Goal: Task Accomplishment & Management: Use online tool/utility

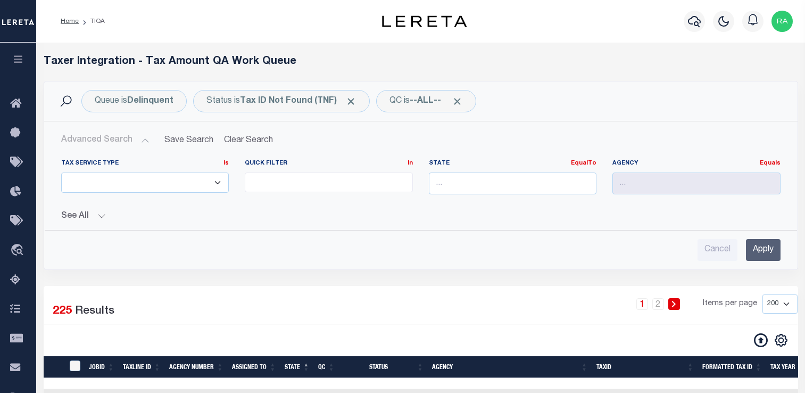
select select
select select "200"
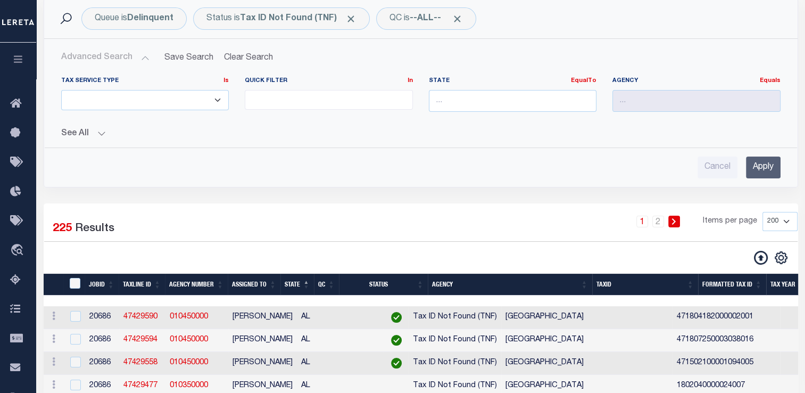
click at [15, 56] on icon "button" at bounding box center [18, 59] width 12 height 10
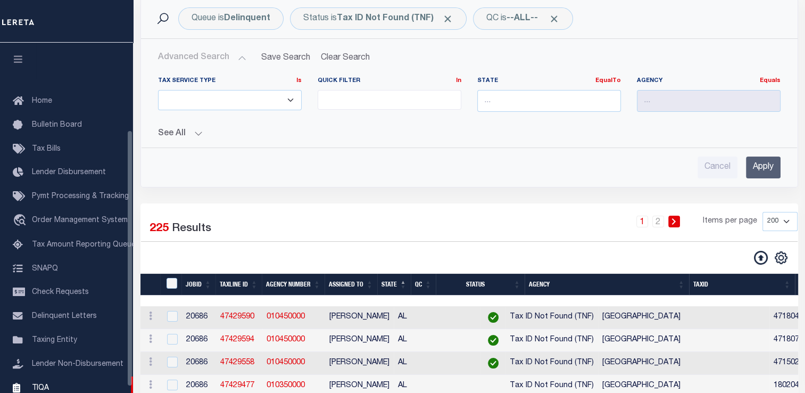
scroll to position [119, 0]
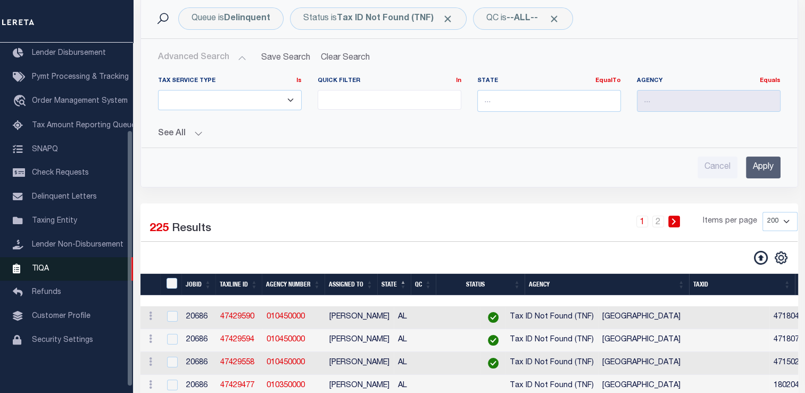
click at [47, 281] on link "TIQA" at bounding box center [66, 269] width 133 height 24
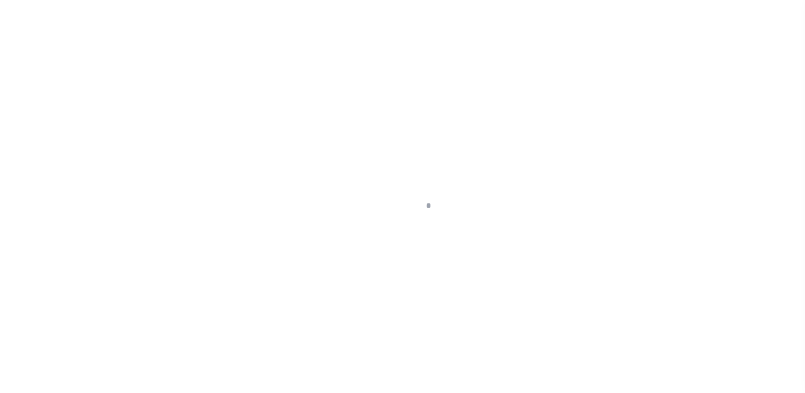
scroll to position [127, 0]
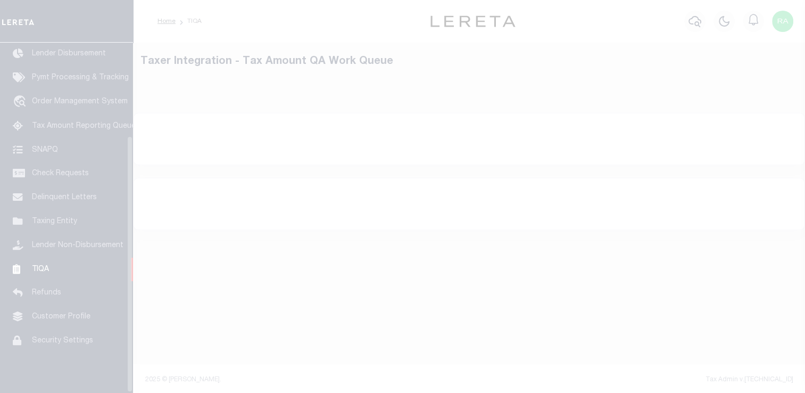
select select "200"
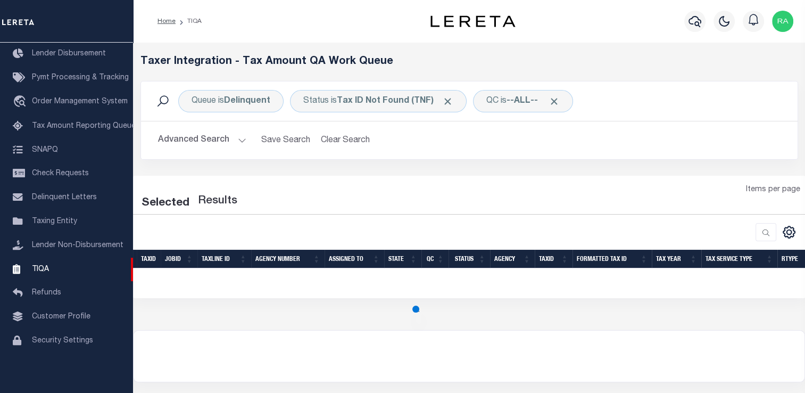
select select "200"
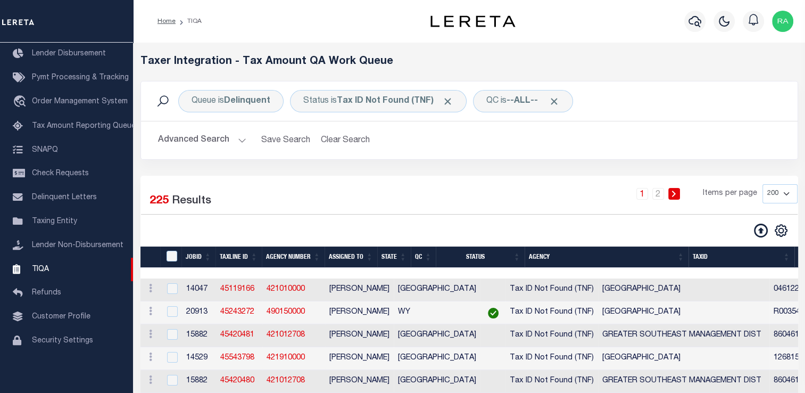
click at [328, 77] on div "Taxer Integration - Tax Amount QA Work Queue" at bounding box center [469, 68] width 674 height 26
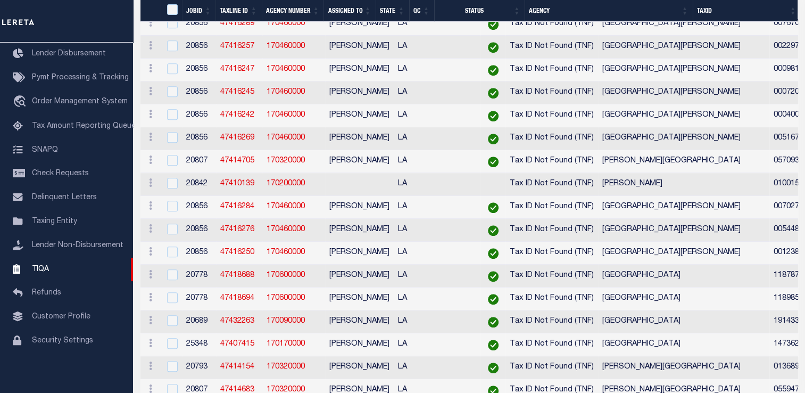
scroll to position [0, 0]
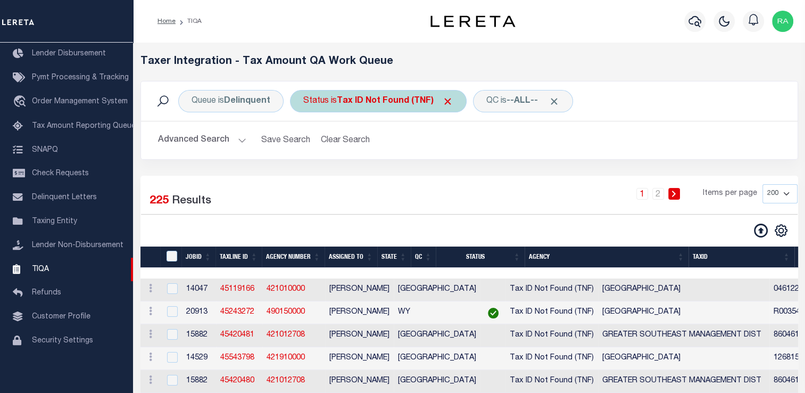
click at [386, 110] on div "Status is Tax ID Not Found (TNF)" at bounding box center [378, 101] width 177 height 22
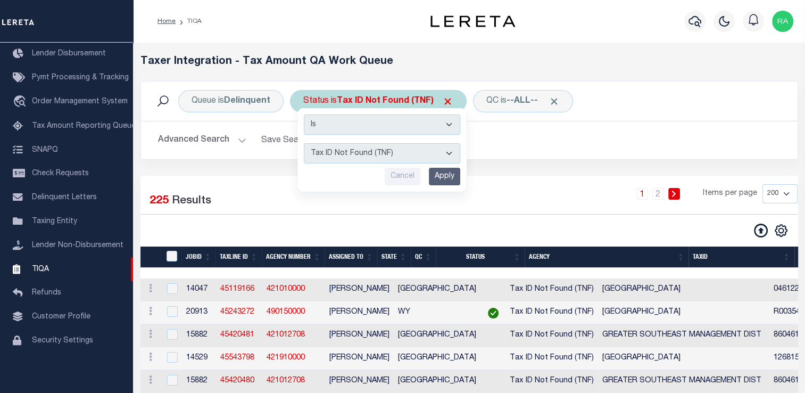
click at [380, 152] on select "AI - Bot Exception (ERR) AI - Bot Running (PLA) AI - Failed QA (FQA) AI - Prep …" at bounding box center [382, 153] width 156 height 20
select select "MZT"
click at [304, 143] on select "AI - Bot Exception (ERR) AI - Bot Running (PLA) AI - Failed QA (FQA) AI - Prep …" at bounding box center [382, 153] width 156 height 20
click at [442, 174] on input "Apply" at bounding box center [444, 177] width 31 height 18
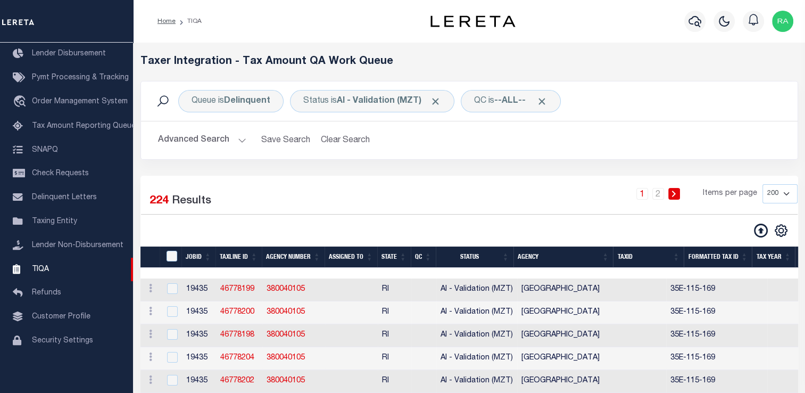
click at [401, 254] on th "State" at bounding box center [394, 257] width 34 height 22
click at [661, 196] on link "2" at bounding box center [658, 194] width 12 height 12
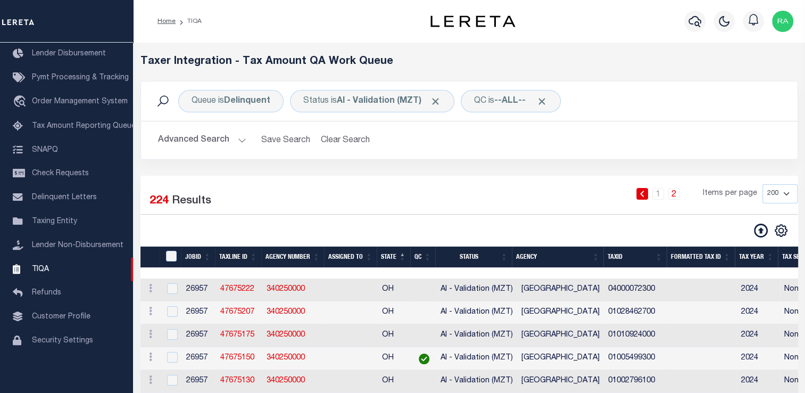
click at [233, 140] on button "Advanced Search" at bounding box center [202, 140] width 88 height 21
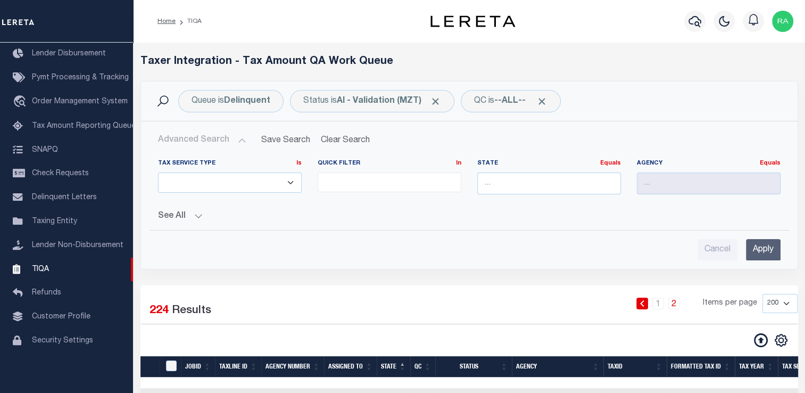
click at [233, 140] on button "Advanced Search" at bounding box center [202, 140] width 88 height 21
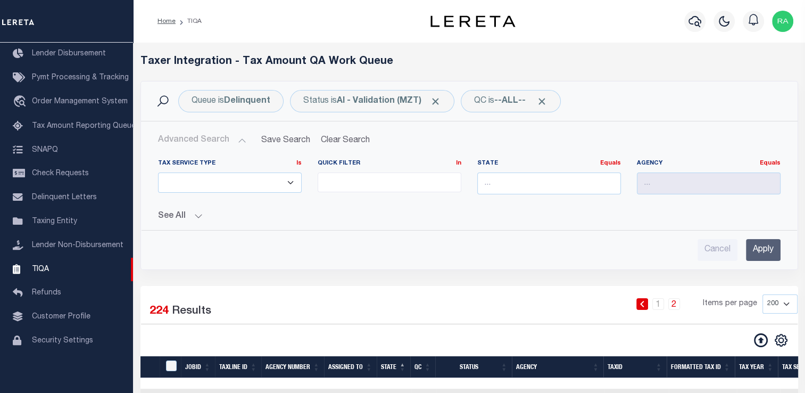
click at [753, 252] on input "Apply" at bounding box center [763, 250] width 35 height 22
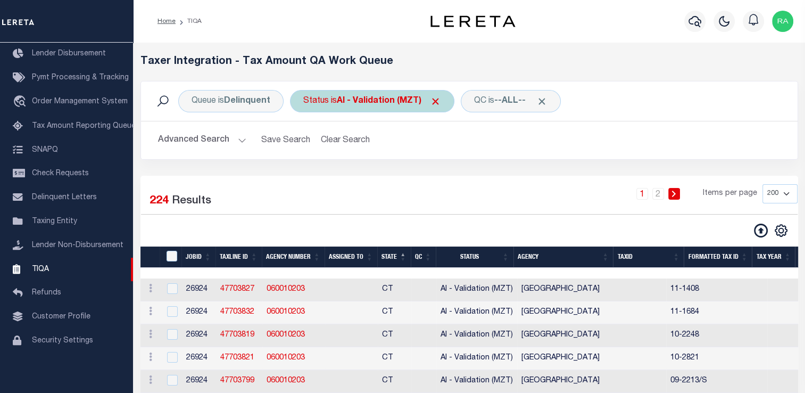
click at [354, 95] on div "Status is AI - Validation (MZT)" at bounding box center [372, 101] width 164 height 22
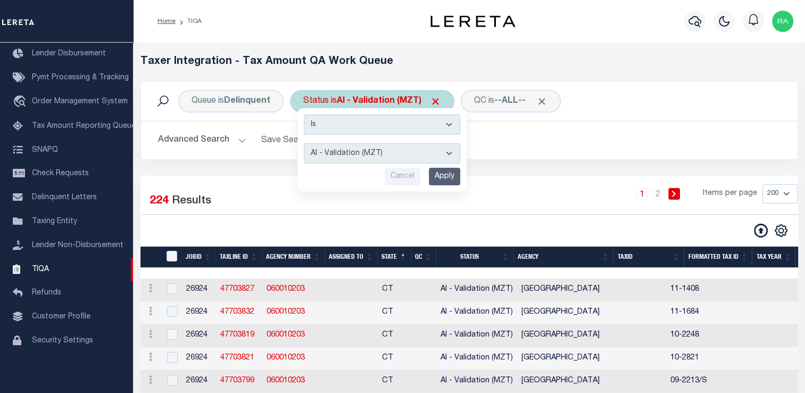
click at [355, 150] on select "AI - Bot Exception (ERR) AI - Bot Running (PLA) AI - Failed QA (FQA) AI - Prep …" at bounding box center [382, 153] width 156 height 20
select select "FQA"
click at [304, 143] on select "AI - Bot Exception (ERR) AI - Bot Running (PLA) AI - Failed QA (FQA) AI - Prep …" at bounding box center [382, 153] width 156 height 20
click at [446, 179] on input "Apply" at bounding box center [444, 177] width 31 height 18
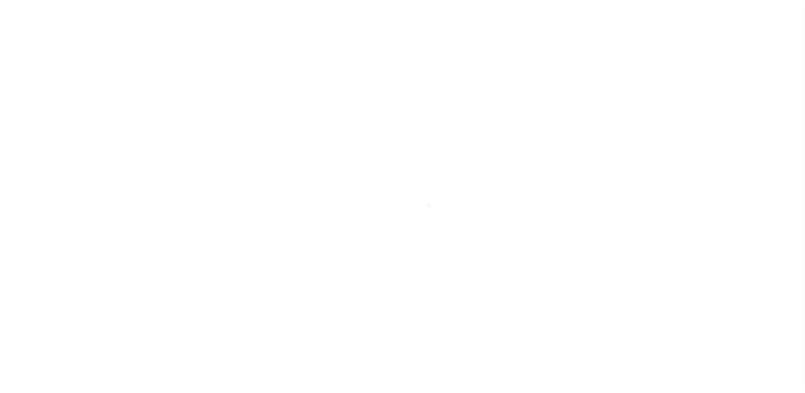
scroll to position [127, 0]
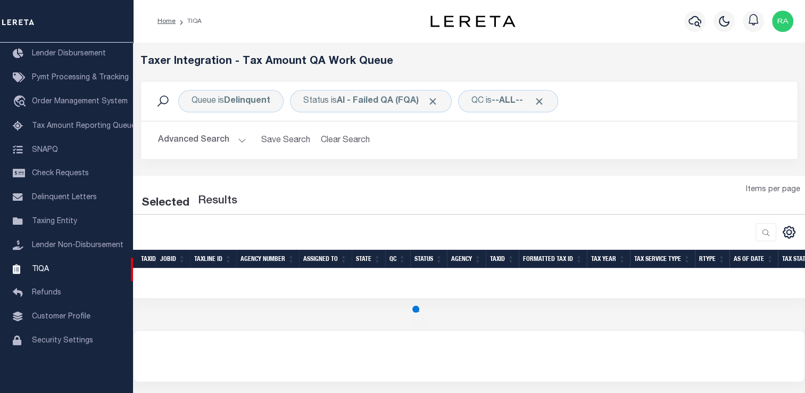
click at [279, 309] on div "Loading... Taxer Integration - Tax Amount QA Work Queue Queue is Delinquent Sta…" at bounding box center [469, 186] width 672 height 287
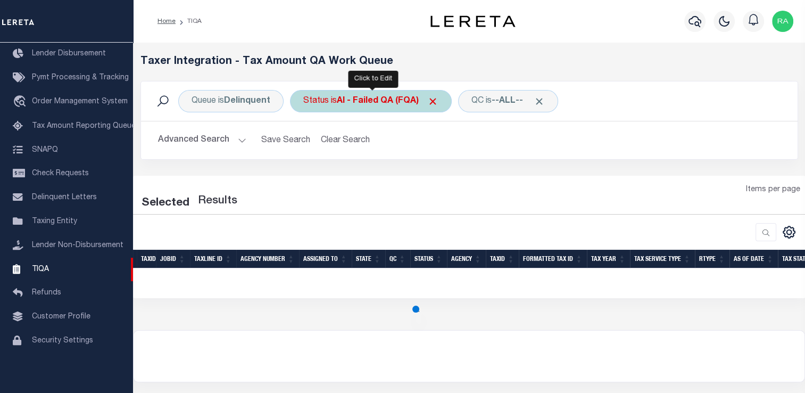
click at [335, 102] on div "Status is AI - Failed QA (FQA)" at bounding box center [371, 101] width 162 height 22
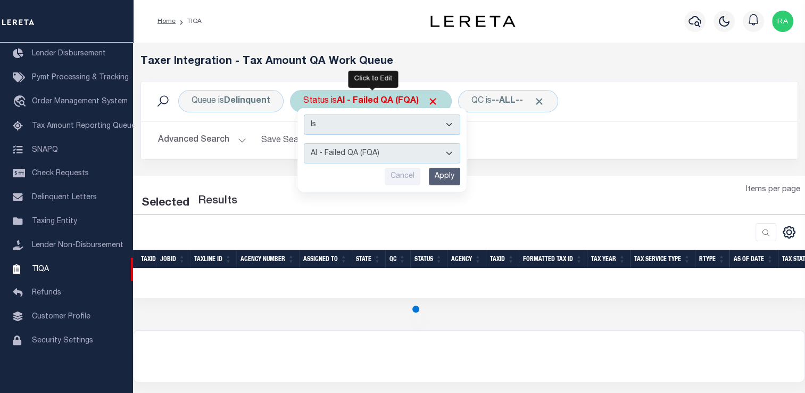
click at [366, 159] on select "AI - Bot Exception (ERR) AI - Bot Running (PLA) AI - Failed QA (FQA) AI - Prep …" at bounding box center [382, 153] width 156 height 20
select select "ERR"
click at [304, 143] on select "AI - Bot Exception (ERR) AI - Bot Running (PLA) AI - Failed QA (FQA) AI - Prep …" at bounding box center [382, 153] width 156 height 20
click at [445, 172] on input "Apply" at bounding box center [444, 177] width 31 height 18
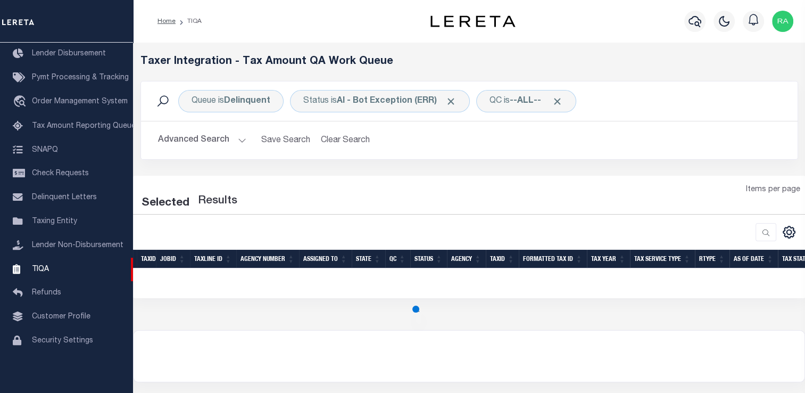
click at [240, 139] on button "Advanced Search" at bounding box center [202, 140] width 88 height 21
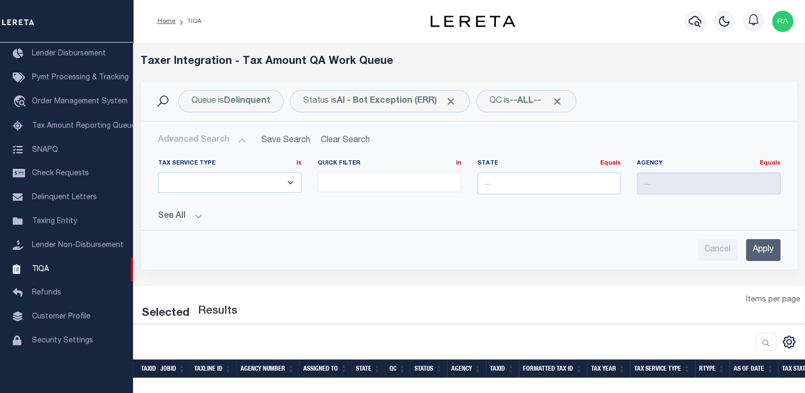
click at [768, 250] on input "Apply" at bounding box center [763, 250] width 35 height 22
select select "200"
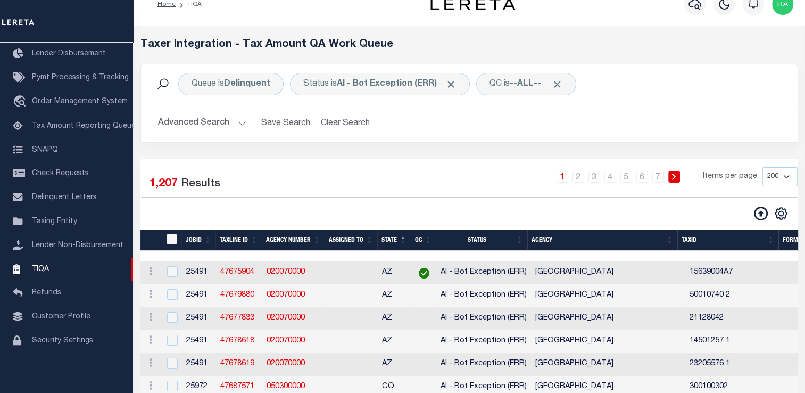
scroll to position [0, 0]
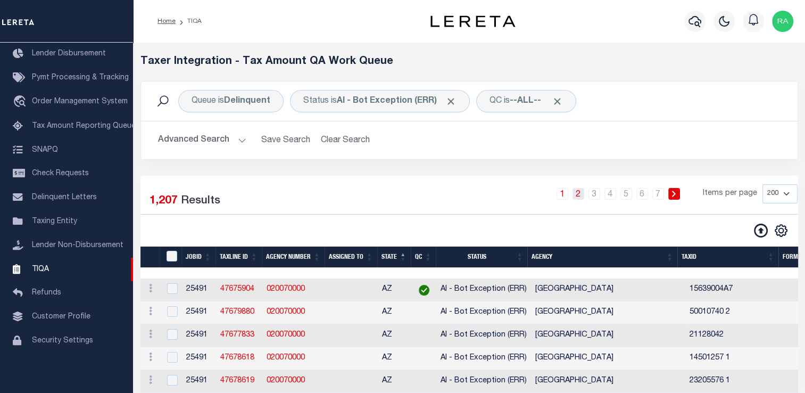
click at [579, 193] on link "2" at bounding box center [578, 194] width 12 height 12
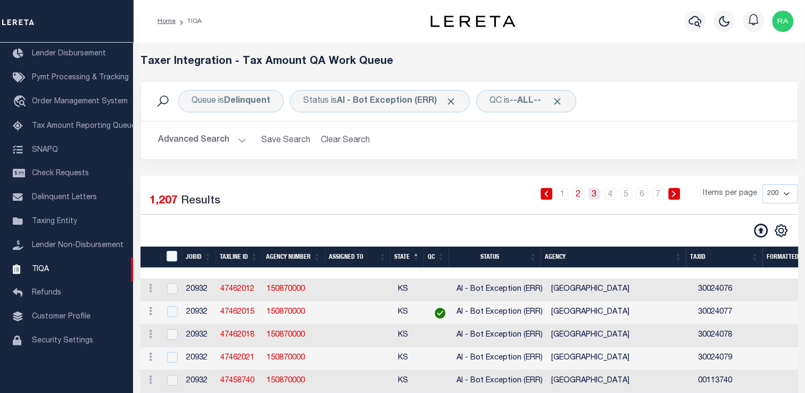
click at [597, 195] on link "3" at bounding box center [594, 194] width 12 height 12
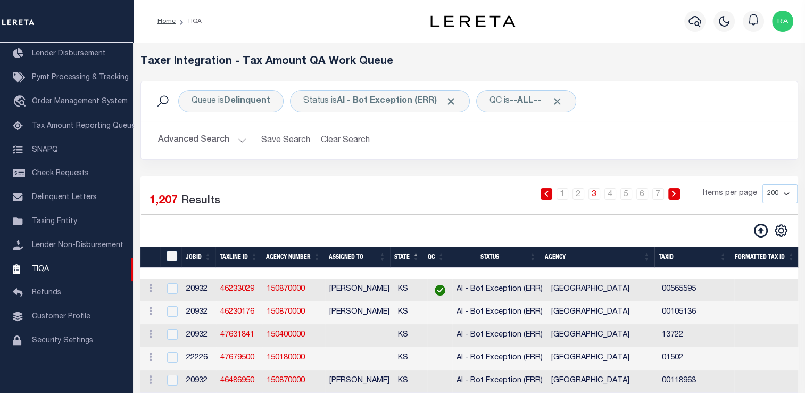
click at [247, 136] on h2 "Advanced Search Save Search Clear Search TIQATaxLineSearchTable_dynamictable___…" at bounding box center [470, 140] width 640 height 21
click at [243, 140] on button "Advanced Search" at bounding box center [202, 140] width 88 height 21
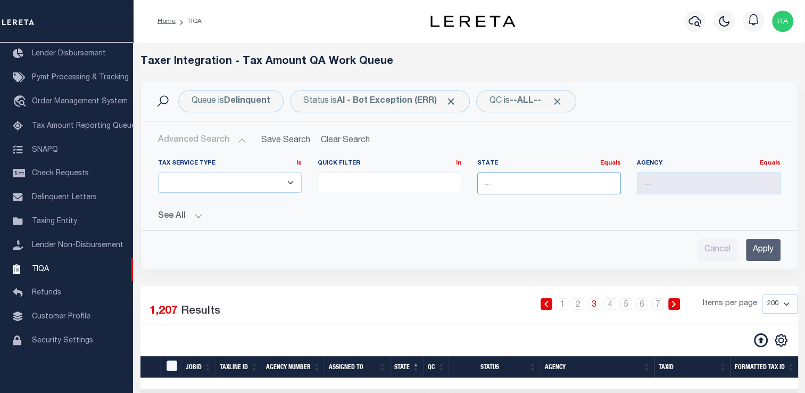
click at [562, 186] on input "text" at bounding box center [549, 183] width 144 height 22
click at [551, 203] on div "LA" at bounding box center [548, 202] width 143 height 17
type input "LA"
click at [758, 246] on input "Apply" at bounding box center [763, 250] width 35 height 22
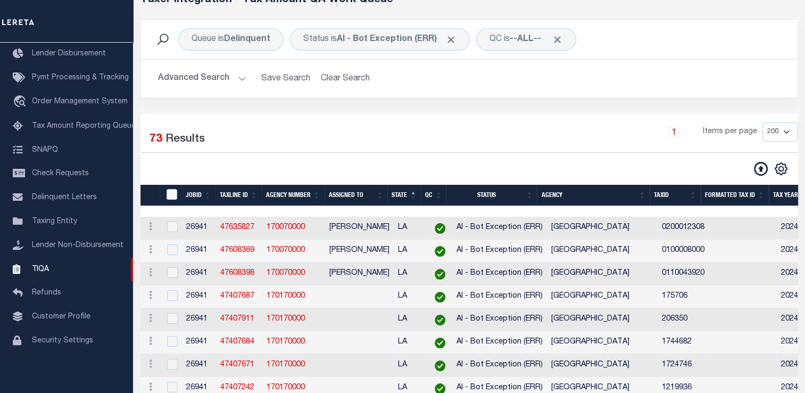
scroll to position [63, 0]
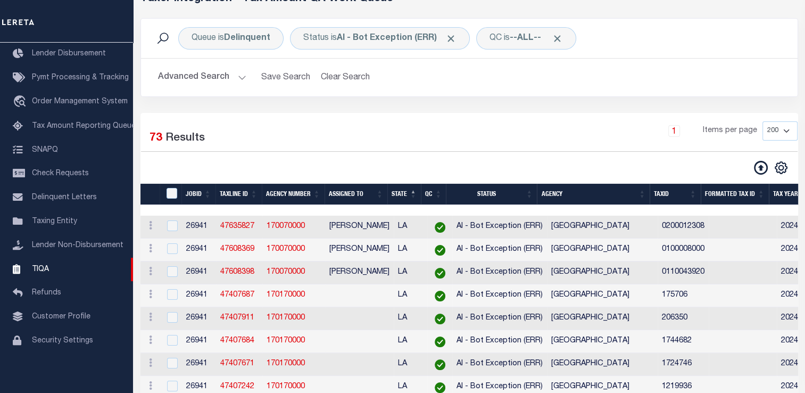
click at [721, 93] on div "Advanced Search Save Search Clear Search TIQATaxLineSearchTable_dynamictable___…" at bounding box center [469, 78] width 657 height 38
click at [171, 229] on input "checkbox" at bounding box center [172, 225] width 11 height 11
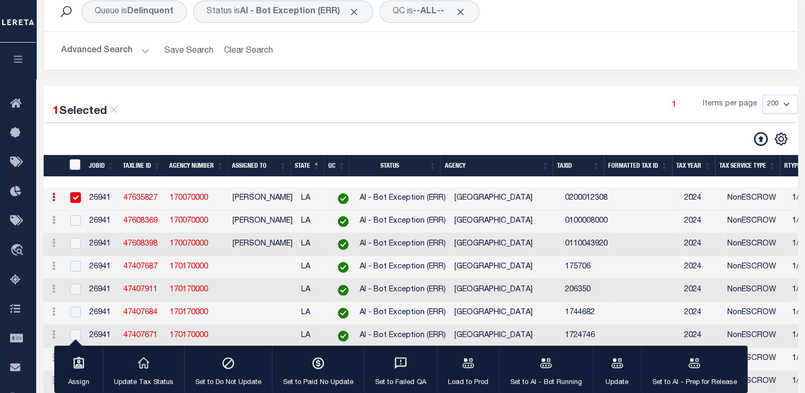
scroll to position [90, 0]
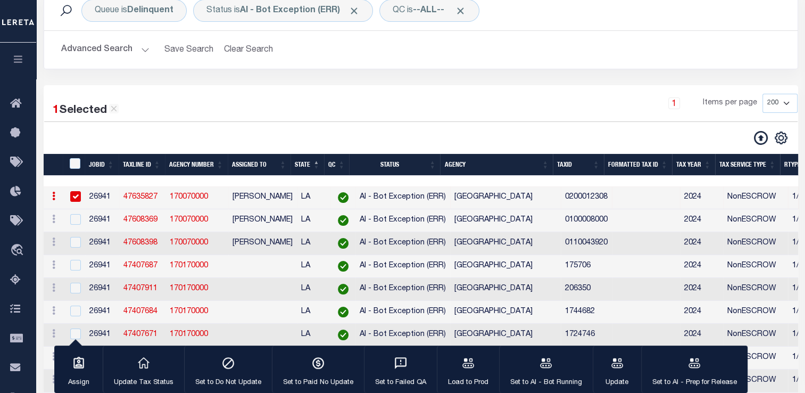
click at [72, 199] on input "checkbox" at bounding box center [75, 196] width 11 height 11
checkbox input "false"
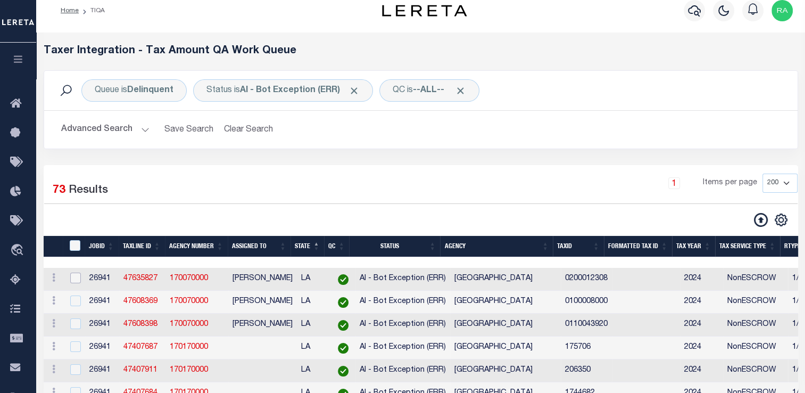
scroll to position [11, 0]
click at [552, 245] on th "Agency" at bounding box center [496, 247] width 113 height 22
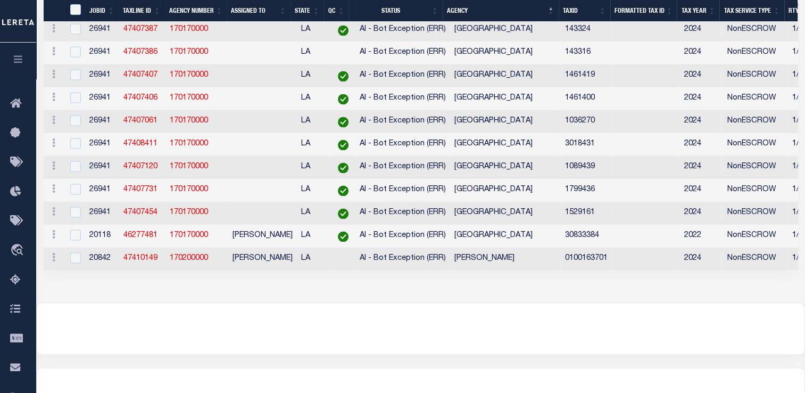
scroll to position [1752, 0]
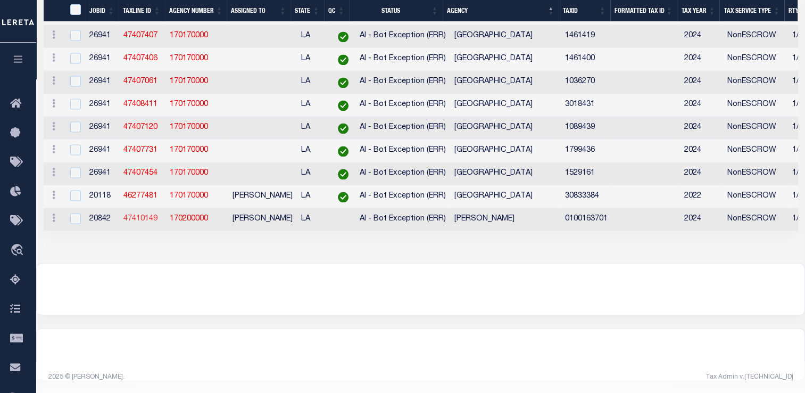
click at [145, 215] on link "47410149" at bounding box center [140, 218] width 34 height 7
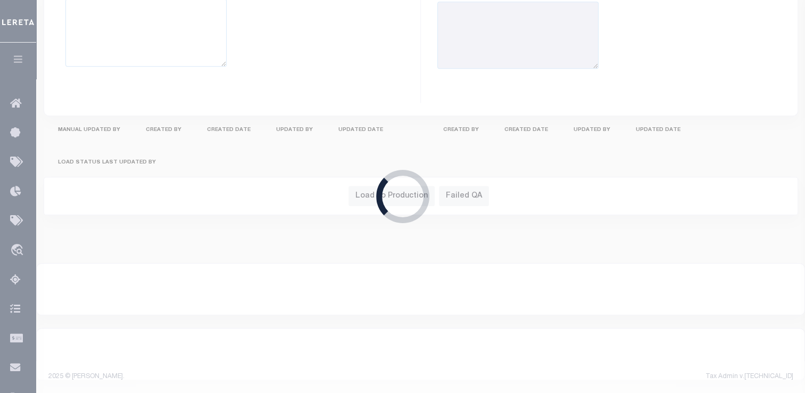
scroll to position [860, 0]
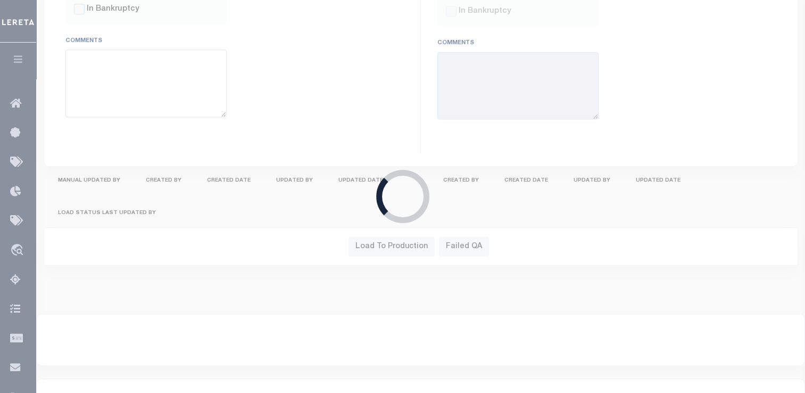
select select "5"
type input "[DATE]"
checkbox input "false"
type input "[DATE]"
checkbox input "false"
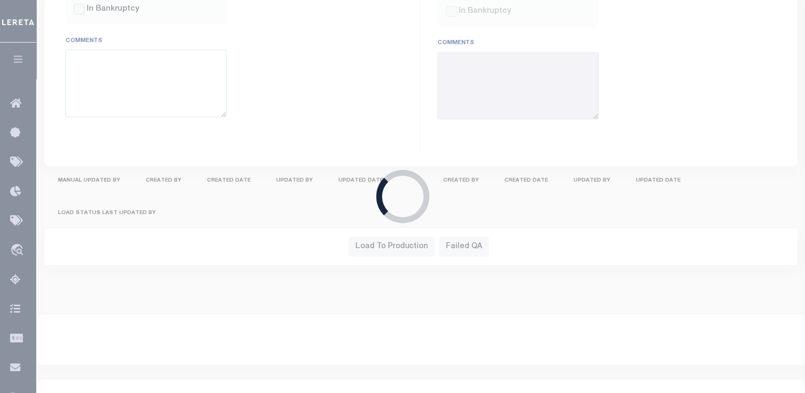
select select "NTX"
select select "OP2"
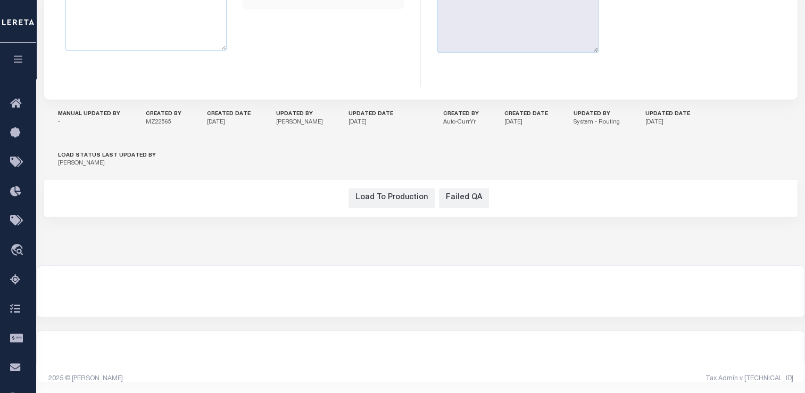
scroll to position [0, 0]
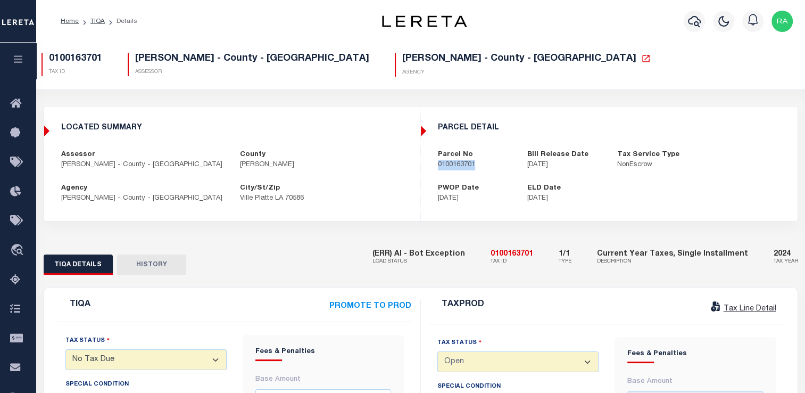
drag, startPoint x: 438, startPoint y: 167, endPoint x: 495, endPoint y: 168, distance: 56.9
click at [495, 168] on p "0100163701" at bounding box center [475, 165] width 74 height 11
copy p "0100163701"
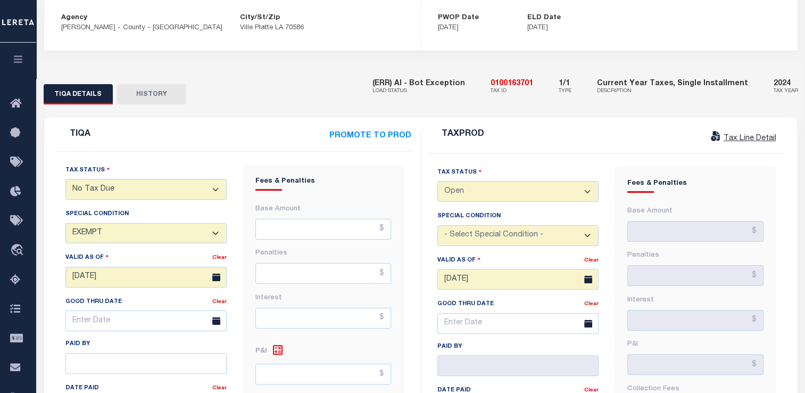
scroll to position [177, 0]
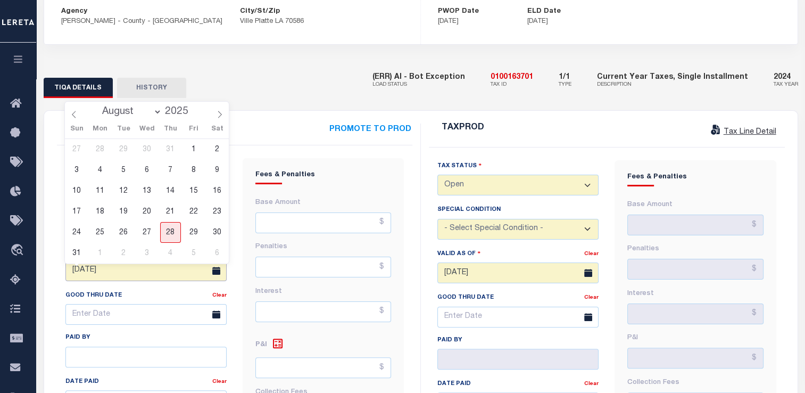
click at [87, 274] on input "[DATE]" at bounding box center [145, 270] width 161 height 21
click at [170, 237] on span "28" at bounding box center [170, 232] width 21 height 21
type input "[DATE]"
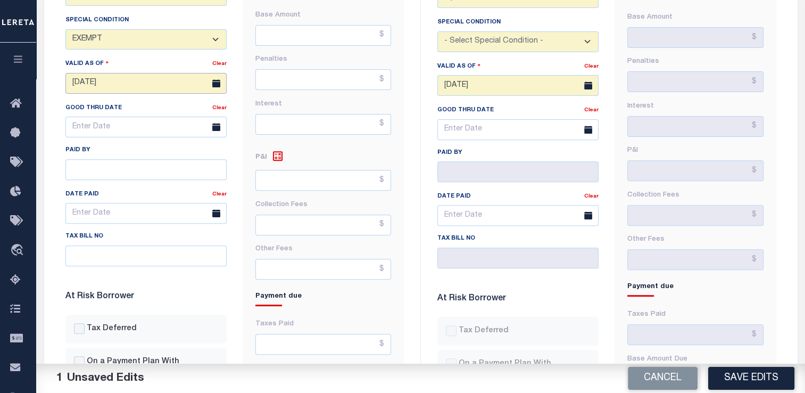
scroll to position [161, 0]
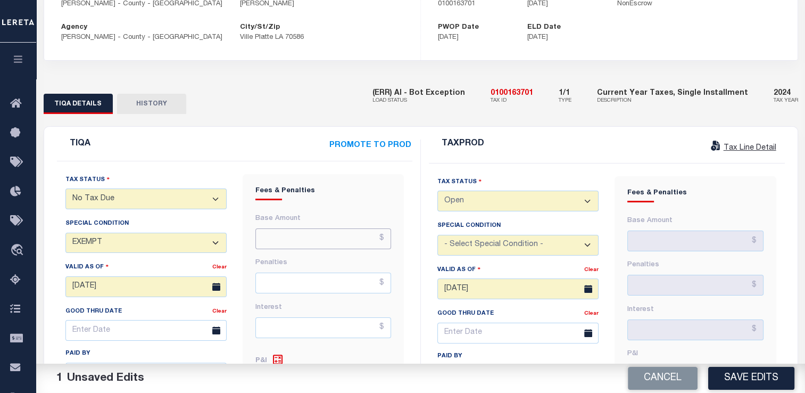
click at [329, 243] on input "text" at bounding box center [323, 238] width 136 height 21
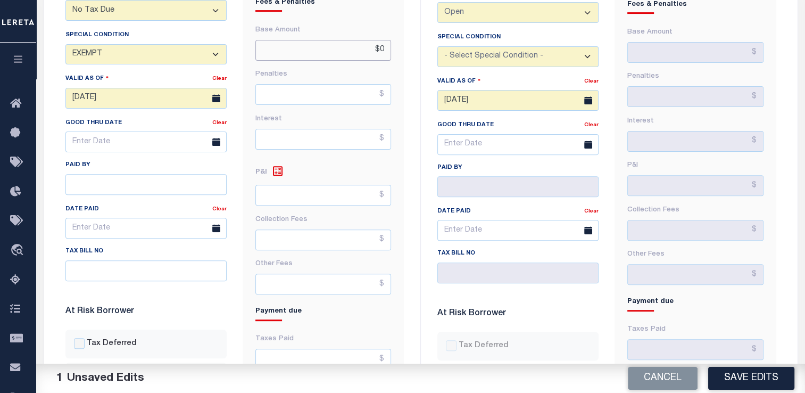
scroll to position [350, 0]
type input "$0.00"
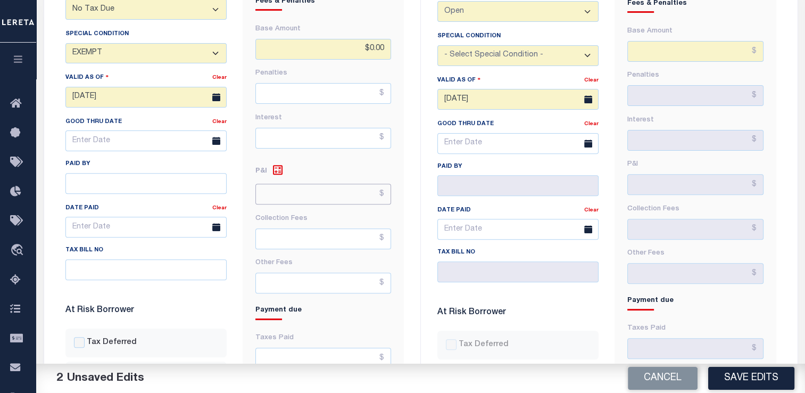
click at [375, 200] on input "text" at bounding box center [323, 194] width 136 height 21
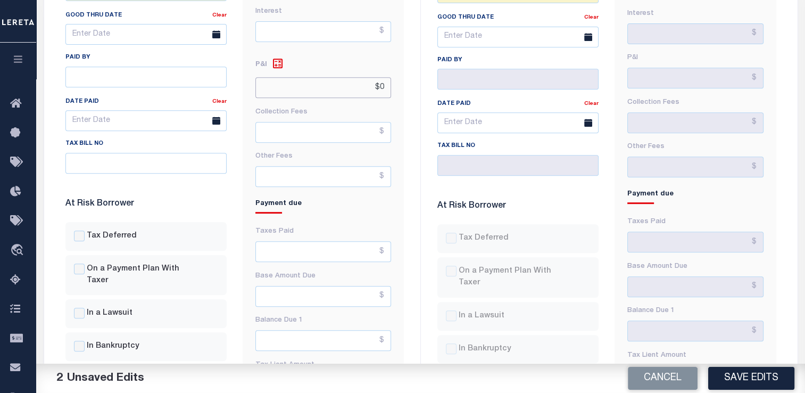
scroll to position [513, 0]
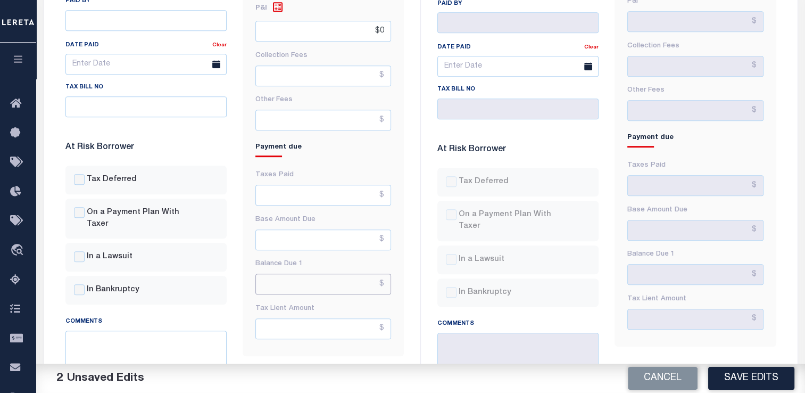
type input "$0.00"
click at [359, 283] on input "text" at bounding box center [323, 283] width 136 height 21
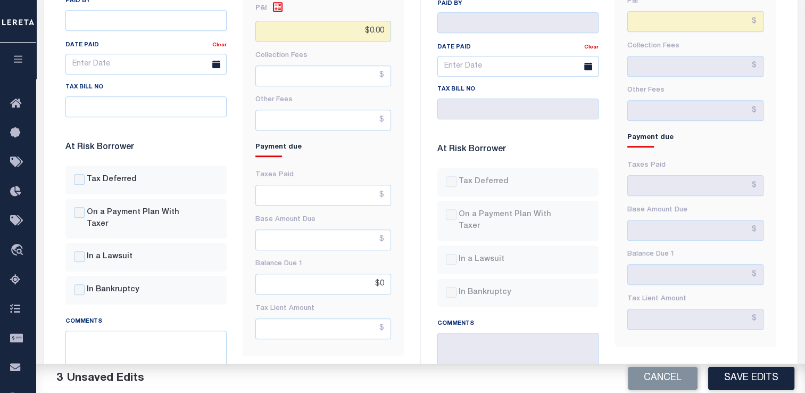
type input "$0.00"
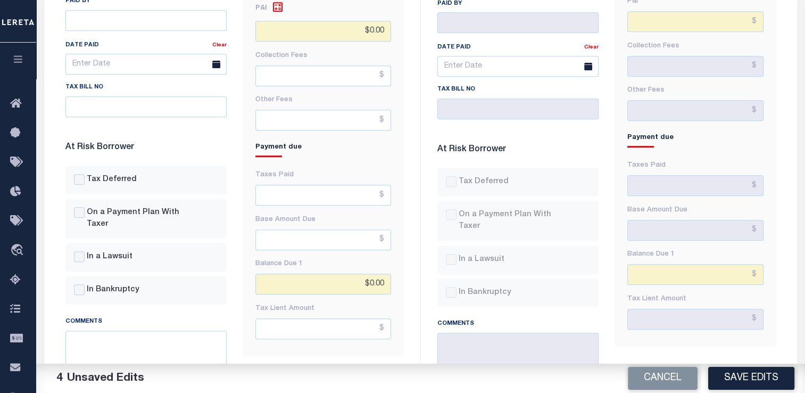
click at [408, 212] on div "Fees & Penalties Base Amount $0.00 Penalties Interest $0.00 $0.00" at bounding box center [323, 120] width 177 height 597
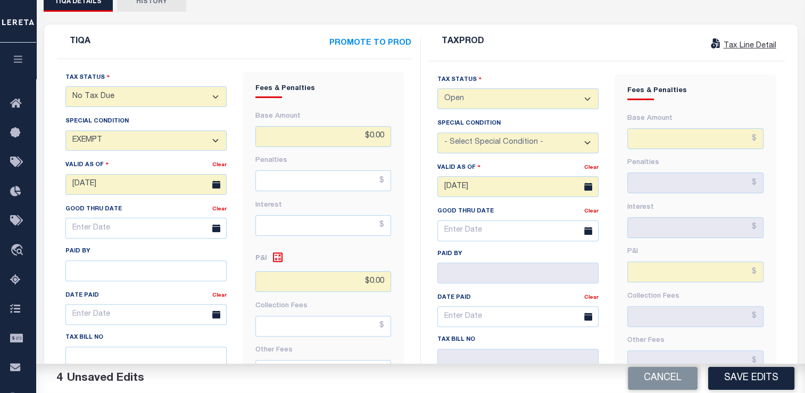
scroll to position [262, 0]
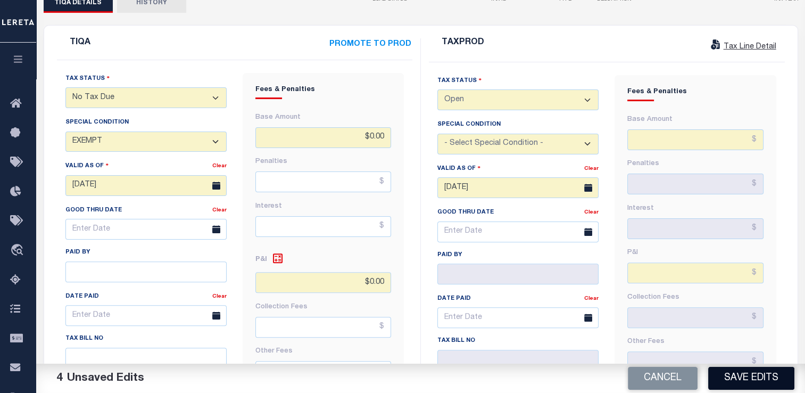
click at [739, 379] on button "Save Edits" at bounding box center [751, 378] width 86 height 23
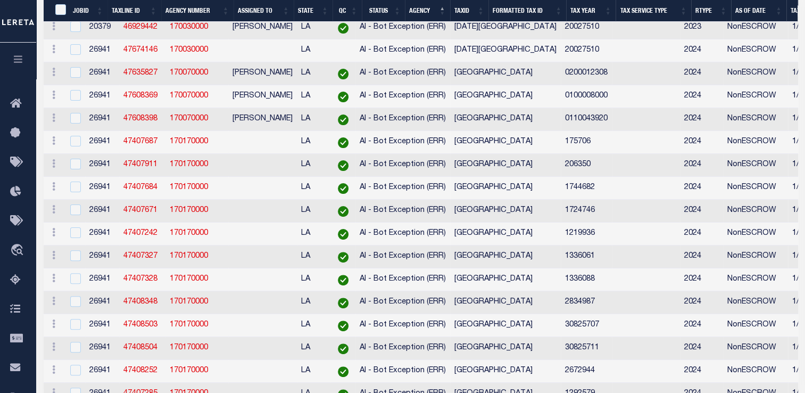
select select "200"
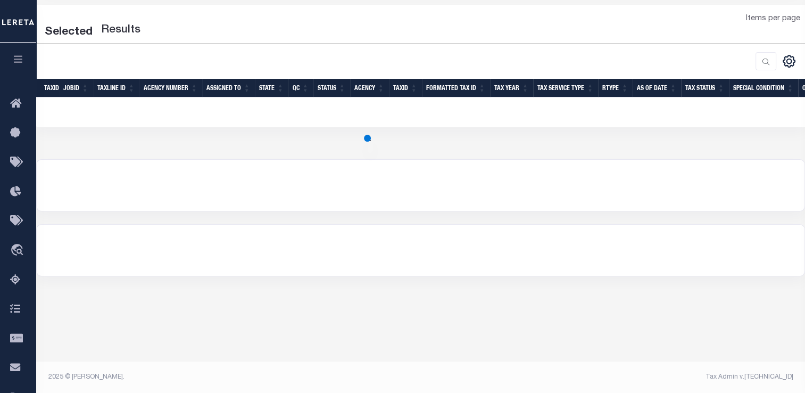
select select "200"
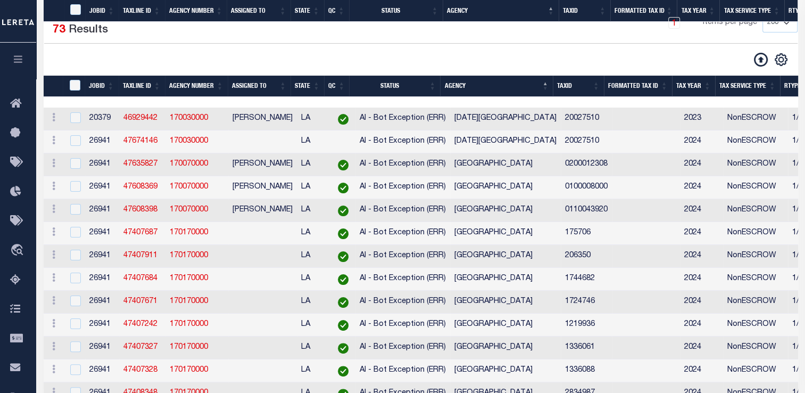
scroll to position [1752, 0]
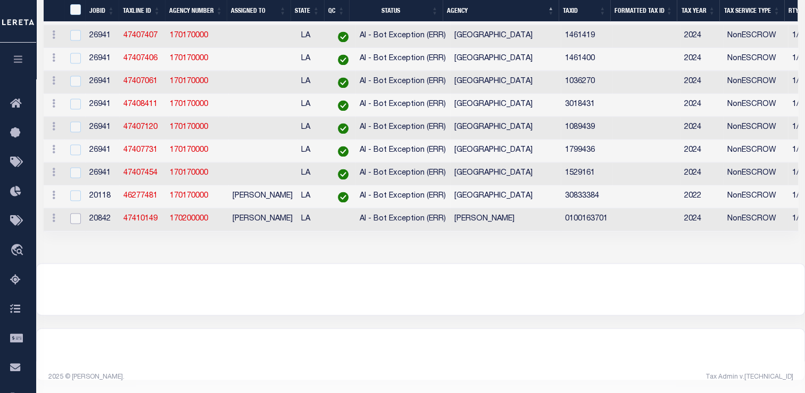
click at [77, 213] on input "checkbox" at bounding box center [75, 218] width 11 height 11
checkbox input "true"
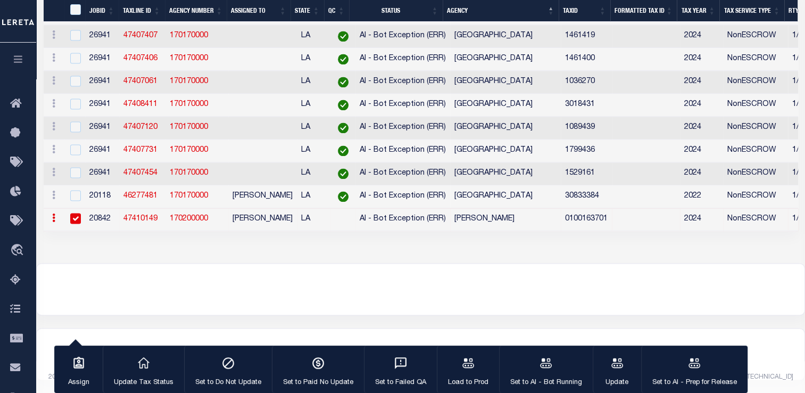
scroll to position [1728, 0]
click at [698, 367] on icon "button" at bounding box center [694, 363] width 14 height 14
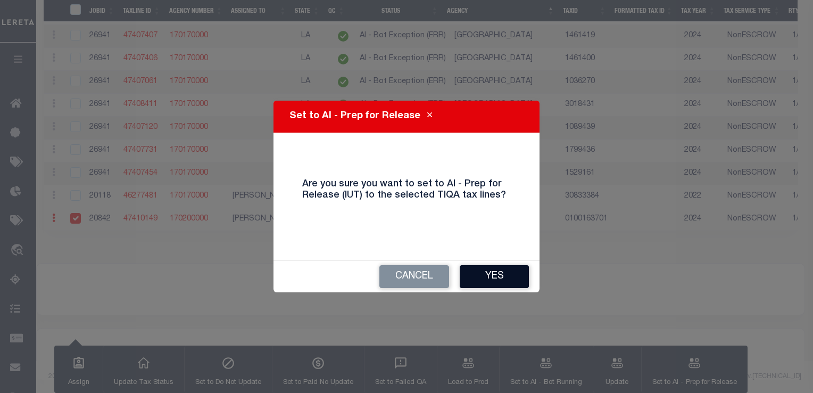
click at [482, 275] on button "Yes" at bounding box center [494, 276] width 69 height 23
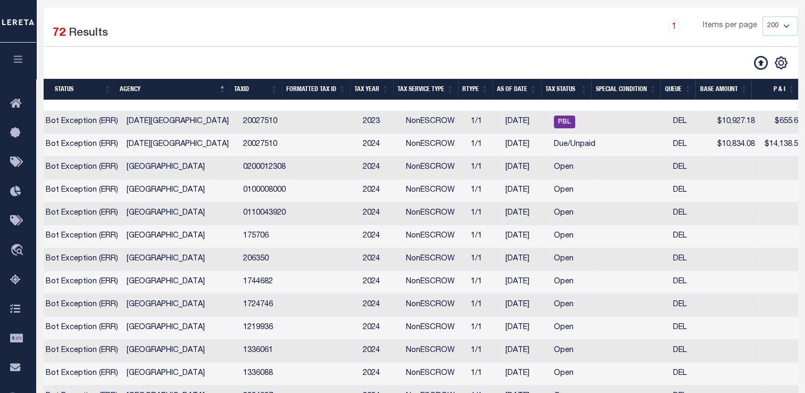
scroll to position [0, 356]
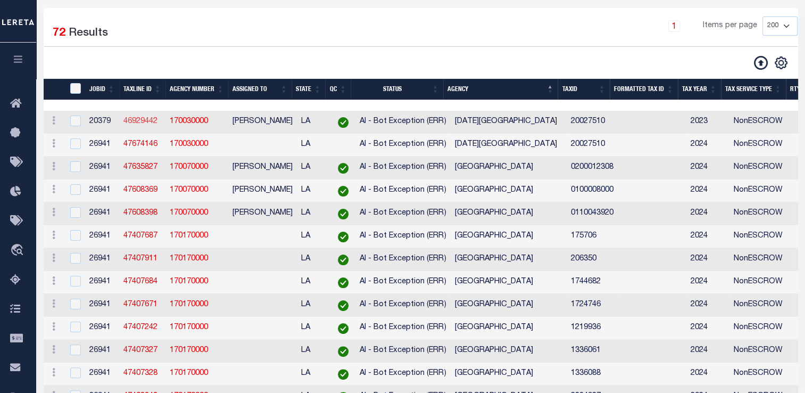
click at [140, 124] on link "46929442" at bounding box center [140, 121] width 34 height 7
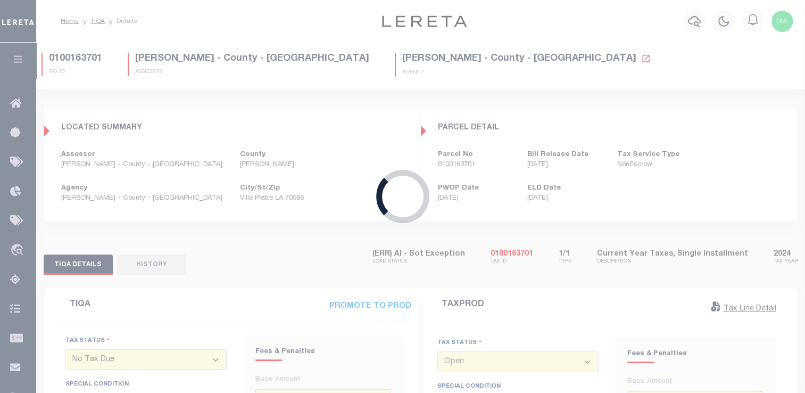
select select
type input "09/23/2024"
type input "06/26/2024"
type input "$10,927.18"
type input "$655.63"
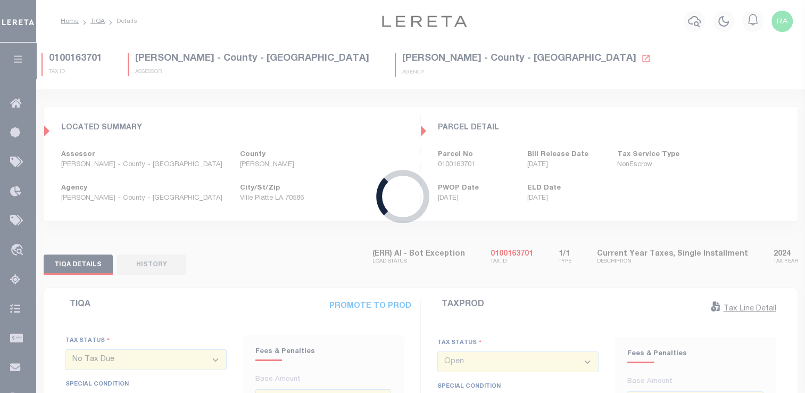
type input "$11,782.81"
type input "$0"
select select "20"
type input "02/27/2025"
type textarea "Per Kim at the tax office this has not been redeemed- see 2024 for payoff a no …"
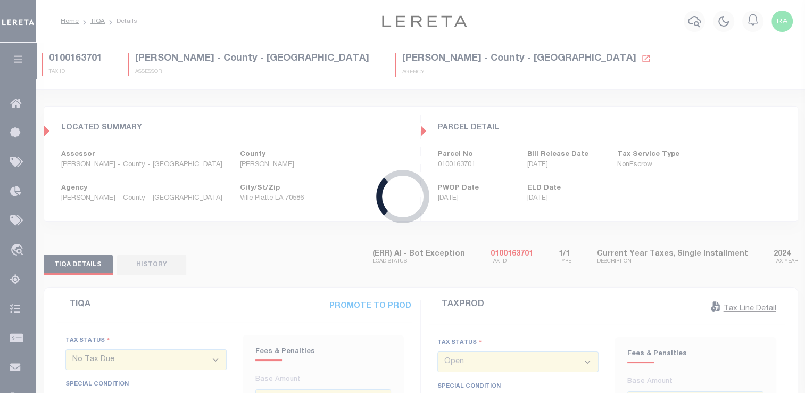
type input "$10,927.18"
type input "$2,188.91"
select select "PBL"
select select "DUE"
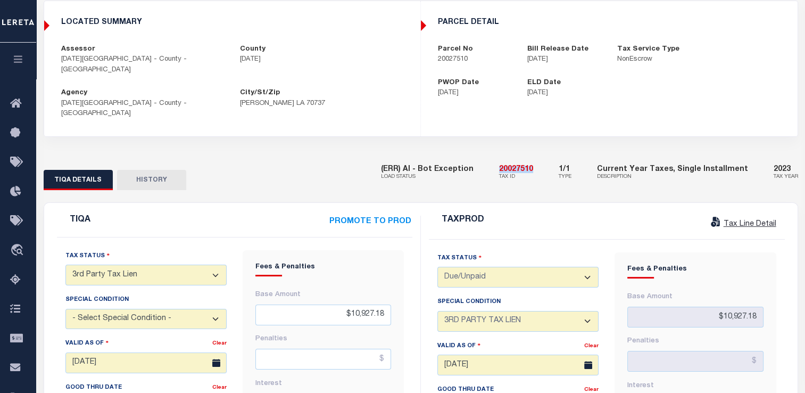
drag, startPoint x: 504, startPoint y: 150, endPoint x: 557, endPoint y: 151, distance: 52.7
click at [557, 157] on div "(ERR) AI - Bot Exception LOAD STATUS 20027510 TAX ID 1/1 TYPE Current Year Taxe…" at bounding box center [589, 173] width 417 height 32
copy h5 "20027510"
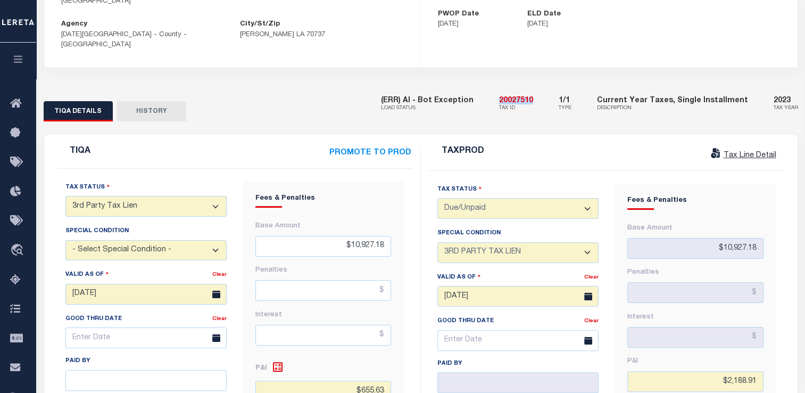
scroll to position [168, 0]
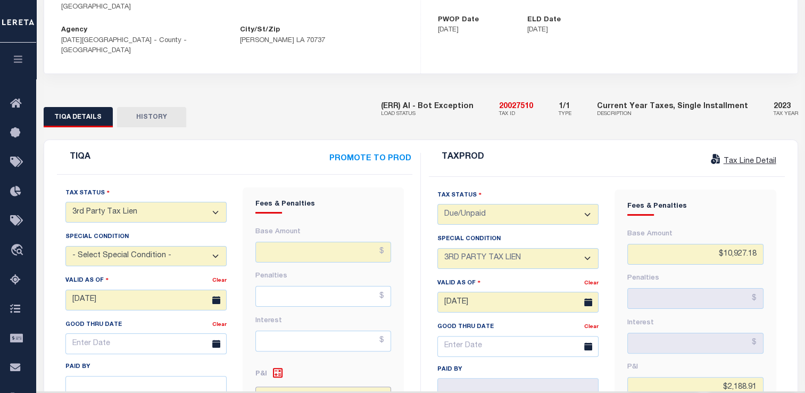
drag, startPoint x: 383, startPoint y: 378, endPoint x: 333, endPoint y: 378, distance: 50.0
click at [333, 386] on input "$655.63" at bounding box center [323, 396] width 136 height 21
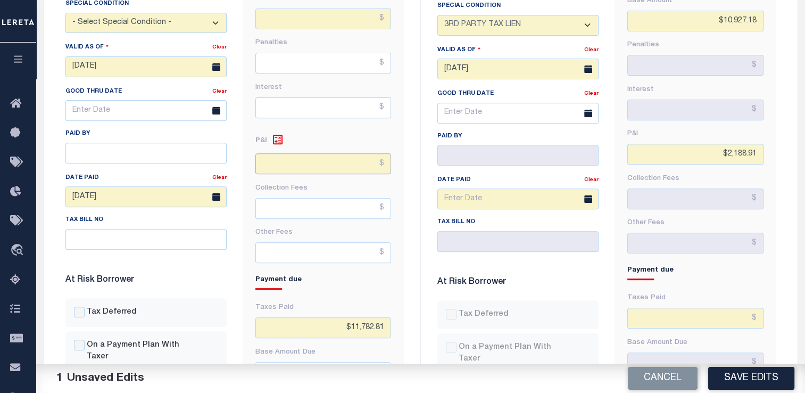
scroll to position [402, 0]
drag, startPoint x: 383, startPoint y: 302, endPoint x: 322, endPoint y: 311, distance: 61.9
click at [322, 316] on input "$11,782.81" at bounding box center [323, 326] width 136 height 21
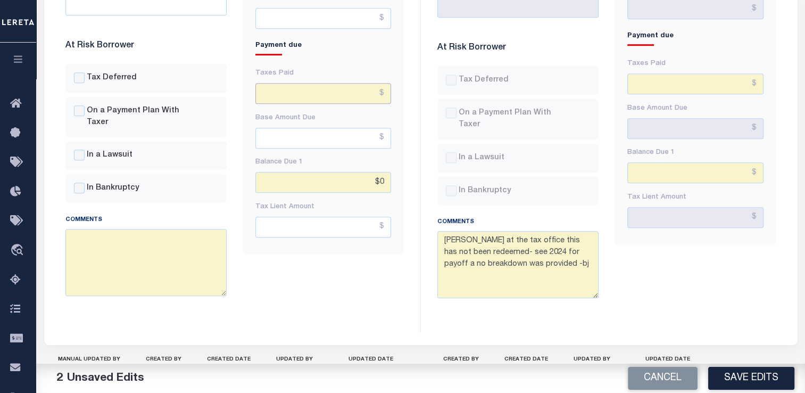
scroll to position [612, 0]
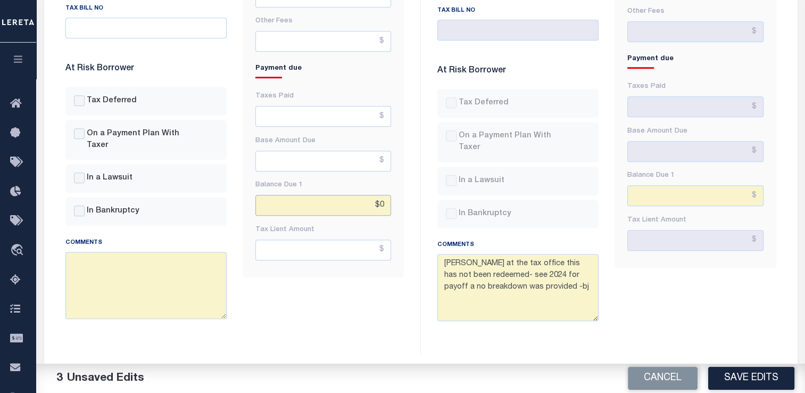
click at [386, 195] on input "$0" at bounding box center [323, 205] width 136 height 21
type input "$.00"
click at [402, 172] on div "Fees & Penalties Base Amount Penalties Interest $.00" at bounding box center [323, 10] width 161 height 534
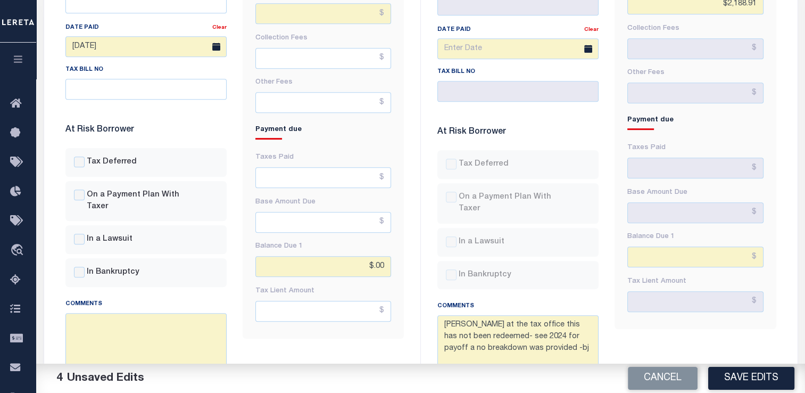
scroll to position [552, 0]
drag, startPoint x: 384, startPoint y: 244, endPoint x: 321, endPoint y: 242, distance: 62.8
click at [321, 255] on input "$.00" at bounding box center [323, 265] width 136 height 21
click at [333, 236] on div "Balance Due 1" at bounding box center [323, 246] width 136 height 20
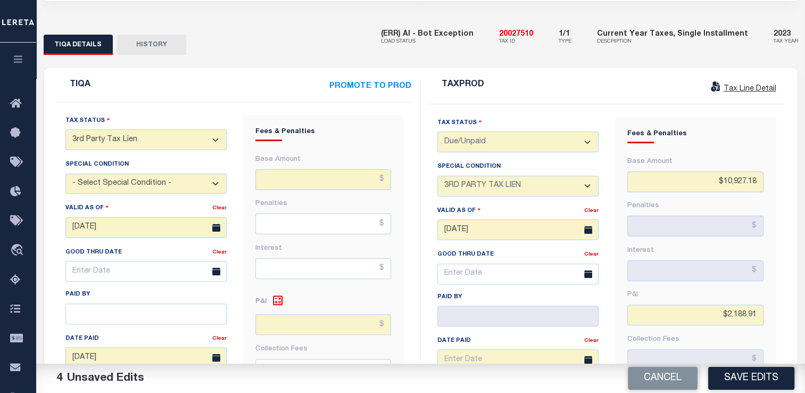
scroll to position [242, 0]
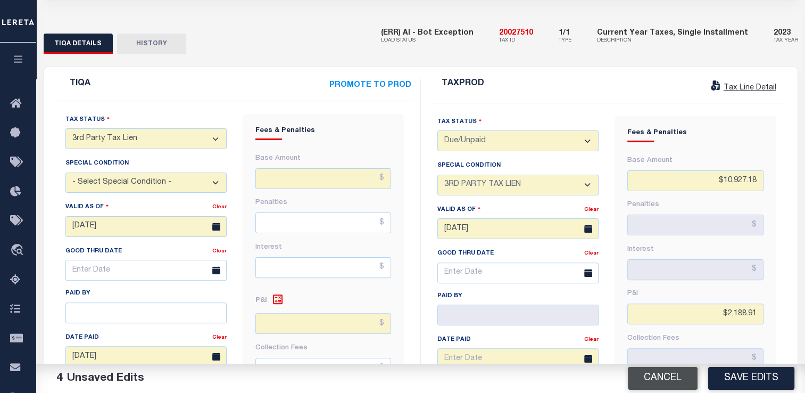
click at [655, 375] on button "Cancel" at bounding box center [663, 378] width 70 height 23
type input "$10,927.18"
type input "$655.63"
type input "$11,782.81"
type input "$0"
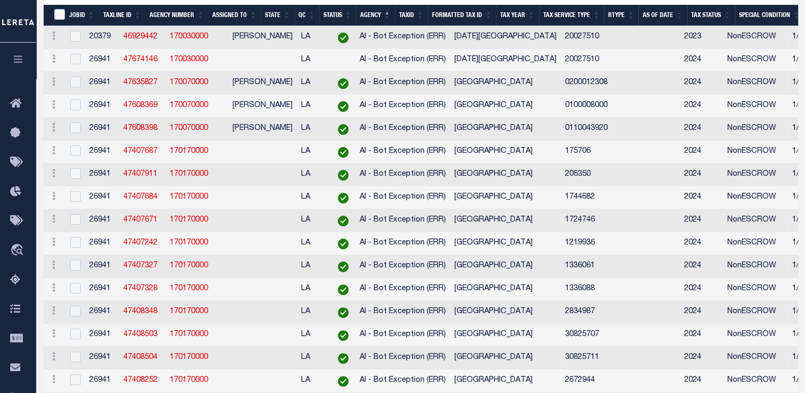
scroll to position [168, 0]
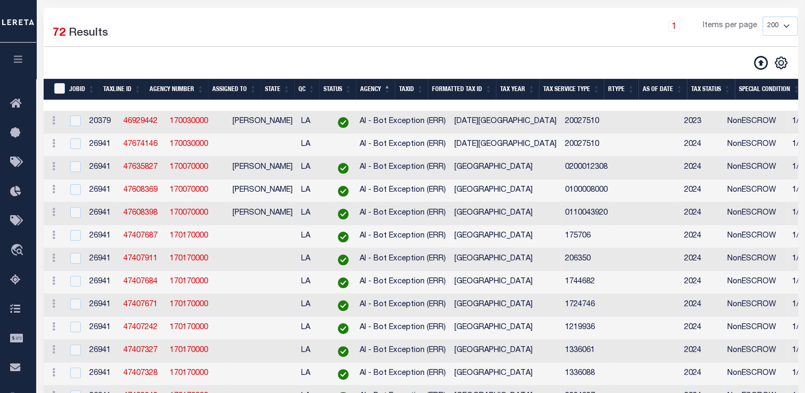
select select "200"
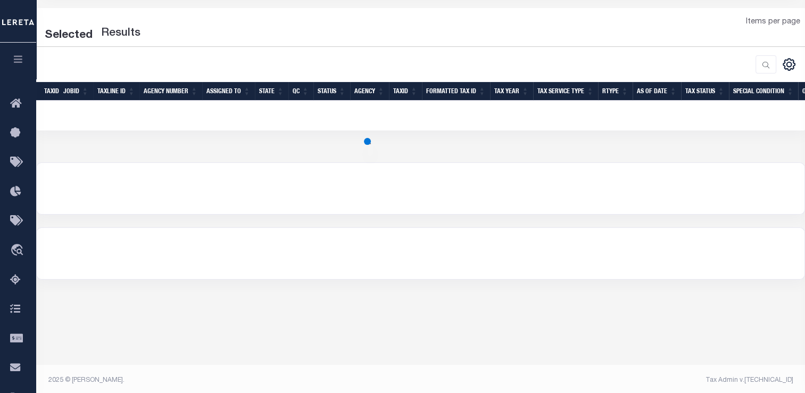
scroll to position [0, 0]
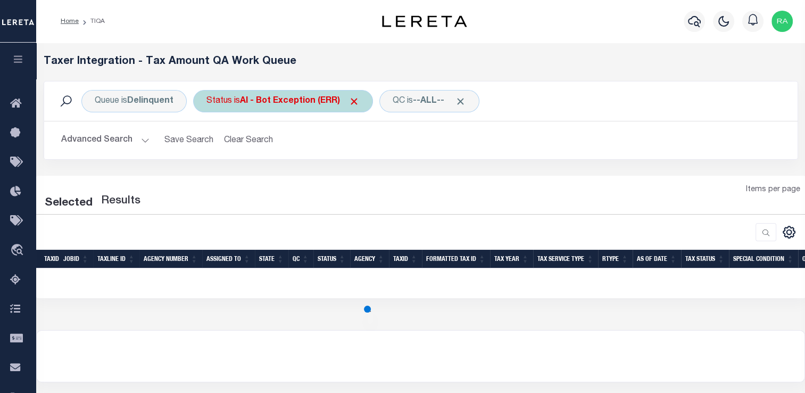
click at [285, 97] on b "AI - Bot Exception (ERR)" at bounding box center [300, 101] width 120 height 9
select select "200"
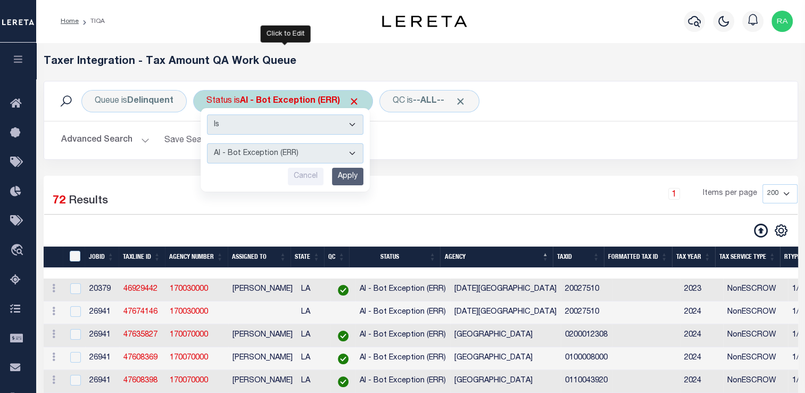
drag, startPoint x: 287, startPoint y: 148, endPoint x: 287, endPoint y: 154, distance: 5.9
click at [287, 148] on select "AI - Bot Exception (ERR) AI - Bot Running (PLA) AI - Failed QA (FQA) AI - Prep …" at bounding box center [285, 153] width 156 height 20
select select "PLA"
click at [207, 143] on select "AI - Bot Exception (ERR) AI - Bot Running (PLA) AI - Failed QA (FQA) AI - Prep …" at bounding box center [285, 153] width 156 height 20
click at [342, 173] on input "Apply" at bounding box center [347, 177] width 31 height 18
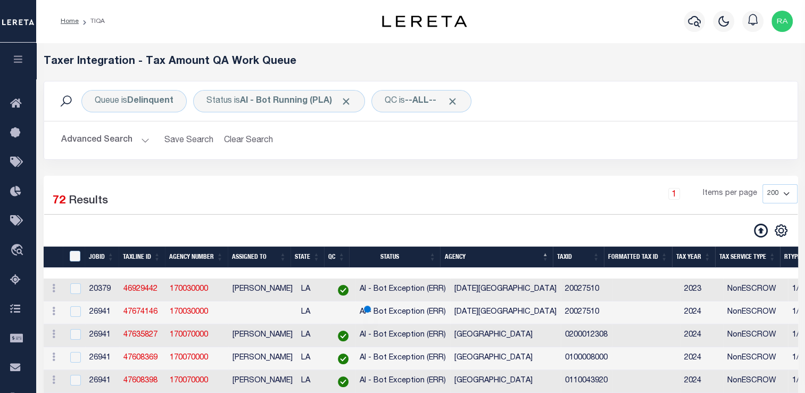
click at [342, 173] on div "Queue is Delinquent Status is AI - Bot Running (PLA) QC is --ALL-- Search Advan…" at bounding box center [421, 128] width 770 height 95
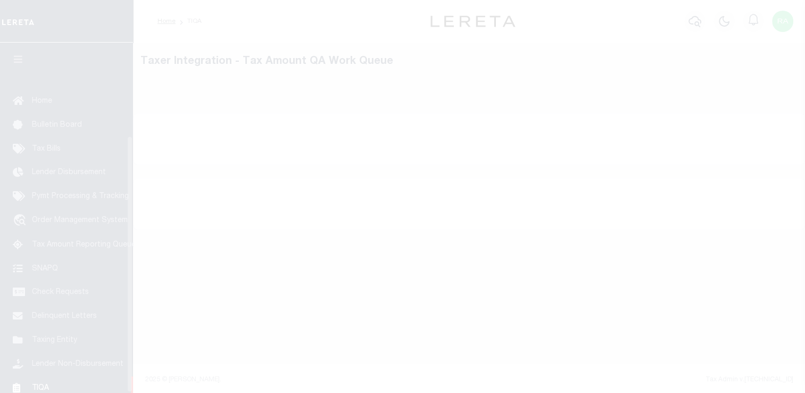
scroll to position [127, 0]
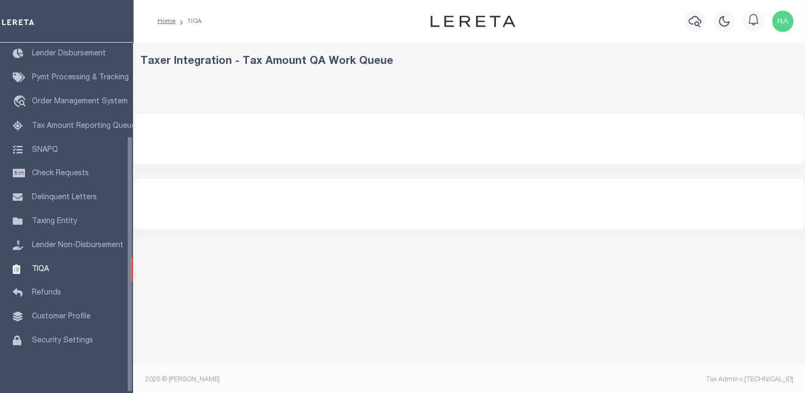
select select
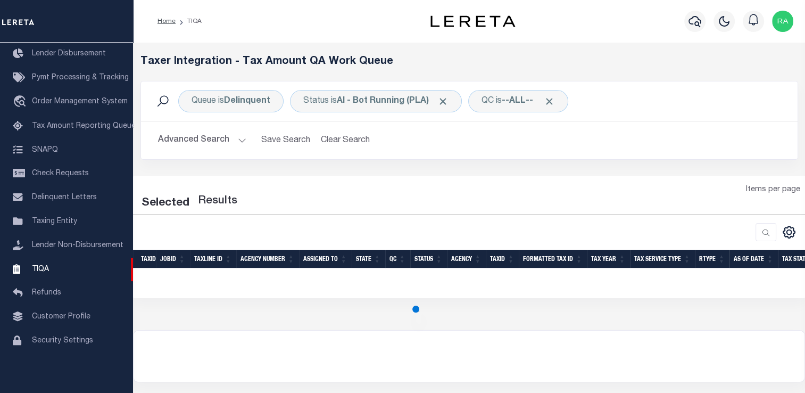
click at [236, 137] on button "Advanced Search" at bounding box center [202, 140] width 88 height 21
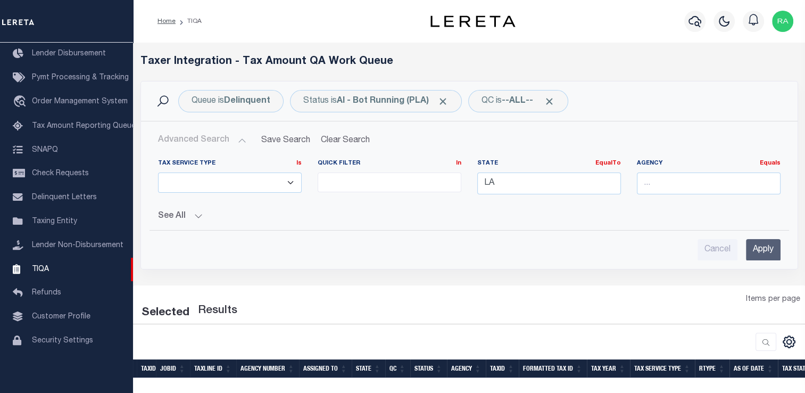
click at [236, 137] on button "Advanced Search" at bounding box center [202, 140] width 88 height 21
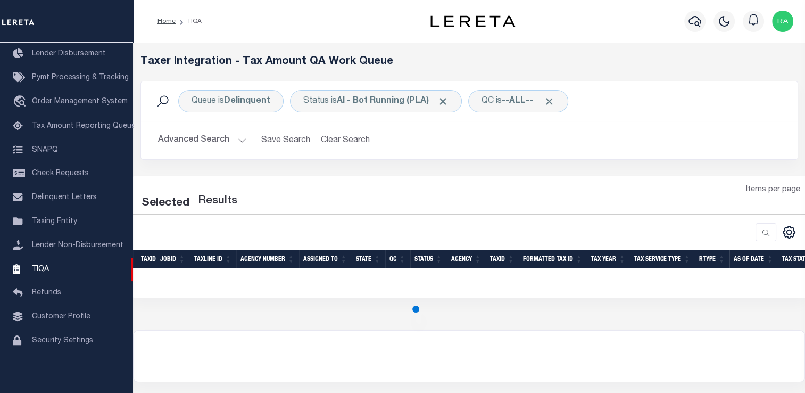
scroll to position [65, 0]
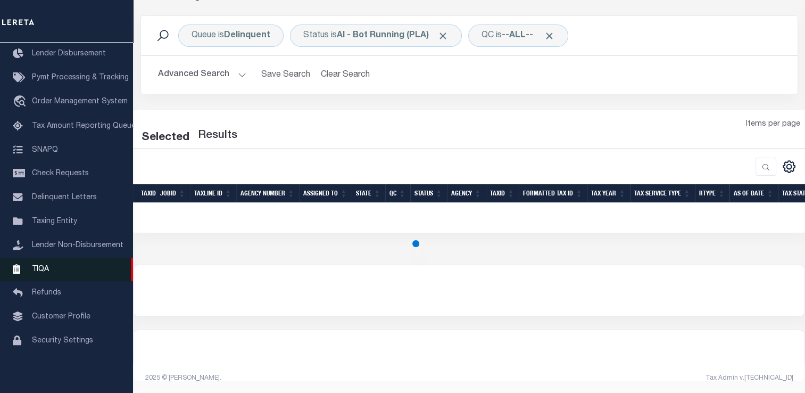
click at [54, 221] on span "Taxing Entity" at bounding box center [54, 221] width 45 height 7
select select "200"
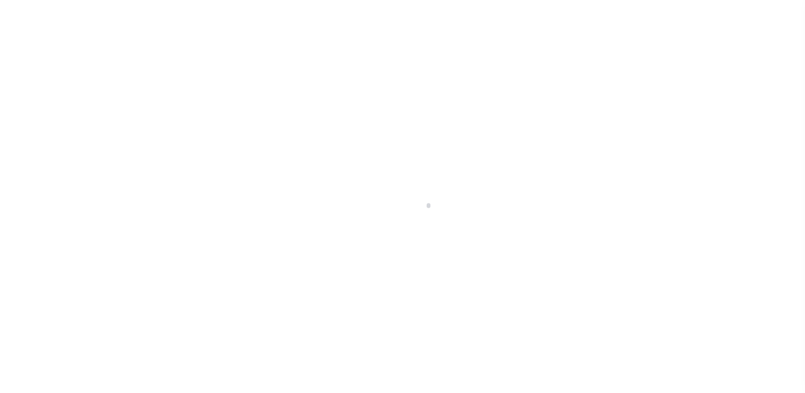
scroll to position [127, 0]
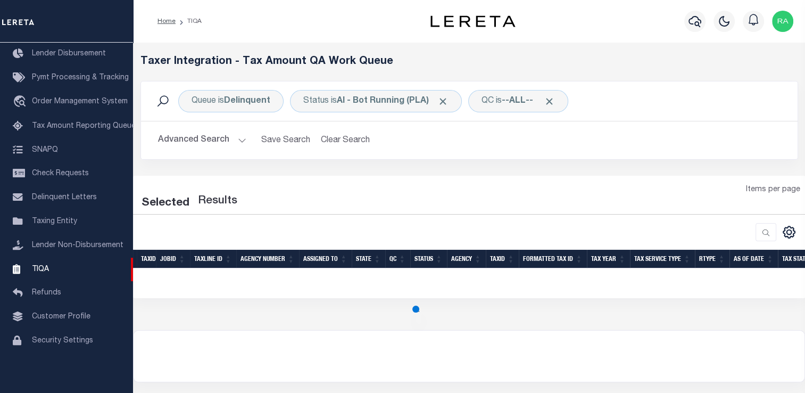
click at [238, 142] on button "Advanced Search" at bounding box center [202, 140] width 88 height 21
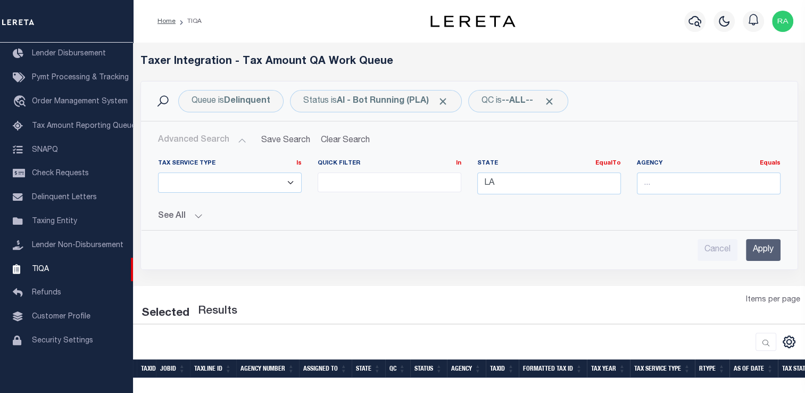
click at [566, 263] on div "Advanced Search Save Search Clear Search TIQATaxLineSearchTable_dynamictable___…" at bounding box center [469, 195] width 657 height 148
click at [766, 254] on input "Apply" at bounding box center [763, 250] width 35 height 22
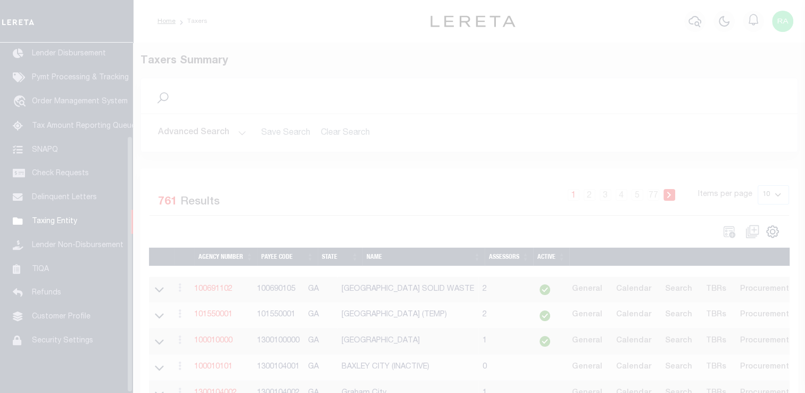
scroll to position [127, 0]
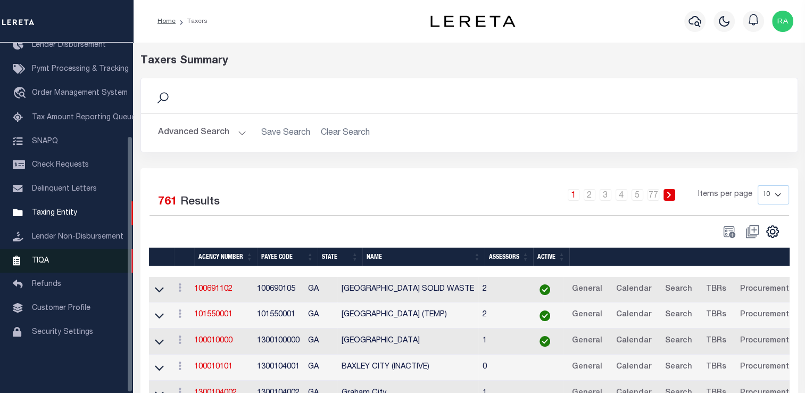
click at [41, 272] on link "TIQA" at bounding box center [66, 261] width 133 height 24
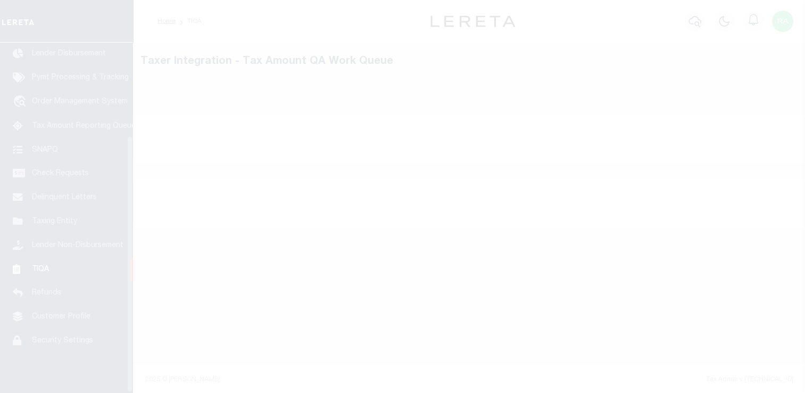
scroll to position [127, 0]
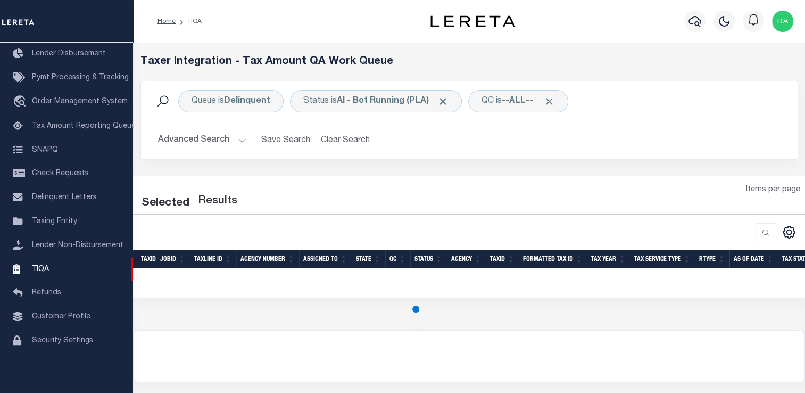
select select "200"
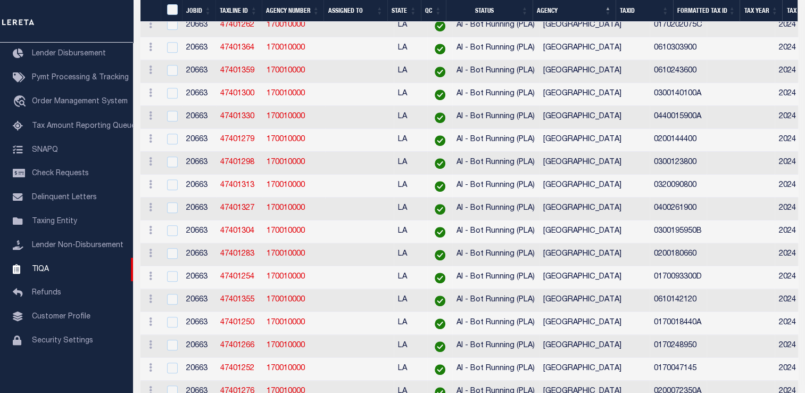
scroll to position [0, 0]
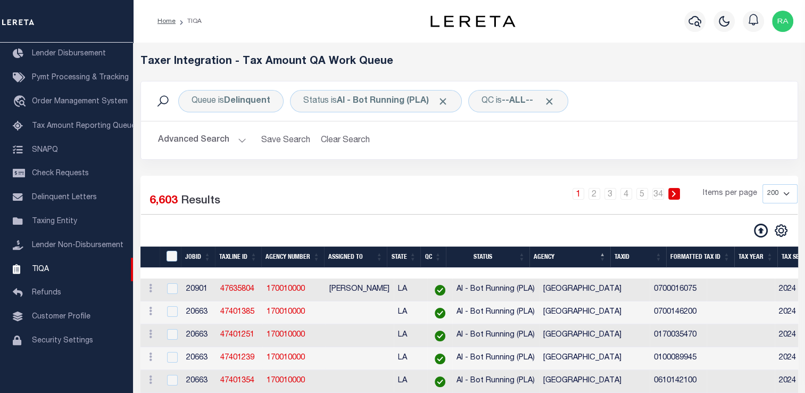
click at [210, 137] on button "Advanced Search" at bounding box center [202, 140] width 88 height 21
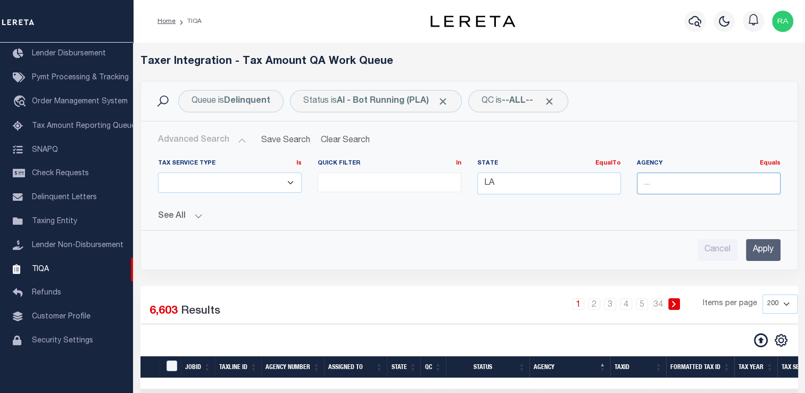
click at [662, 182] on input "text" at bounding box center [709, 183] width 144 height 22
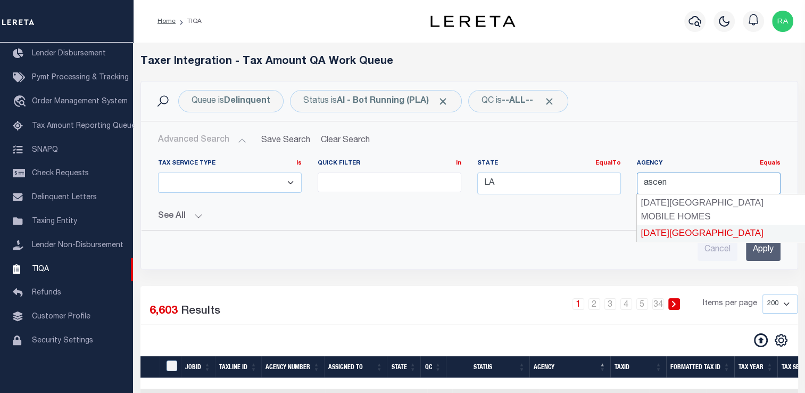
click at [681, 230] on div "[DATE][GEOGRAPHIC_DATA]" at bounding box center [721, 233] width 168 height 17
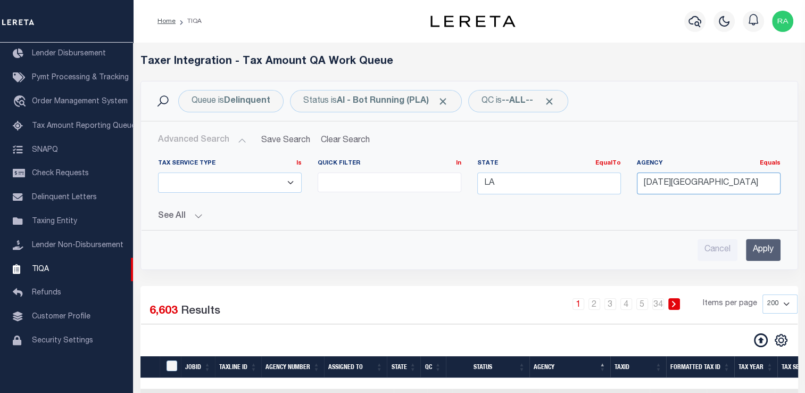
type input "[DATE][GEOGRAPHIC_DATA]"
click at [762, 248] on input "Apply" at bounding box center [763, 250] width 35 height 22
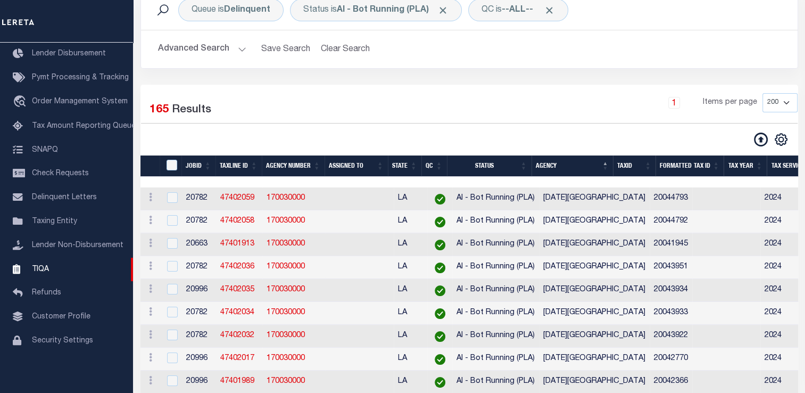
scroll to position [92, 0]
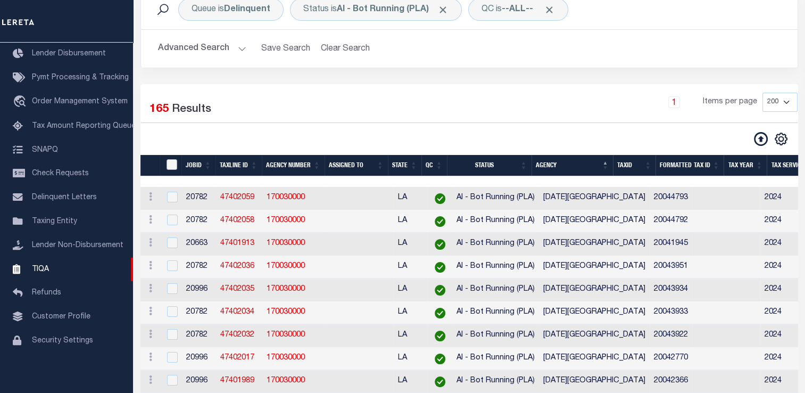
click at [168, 168] on input "TaxID" at bounding box center [172, 164] width 11 height 11
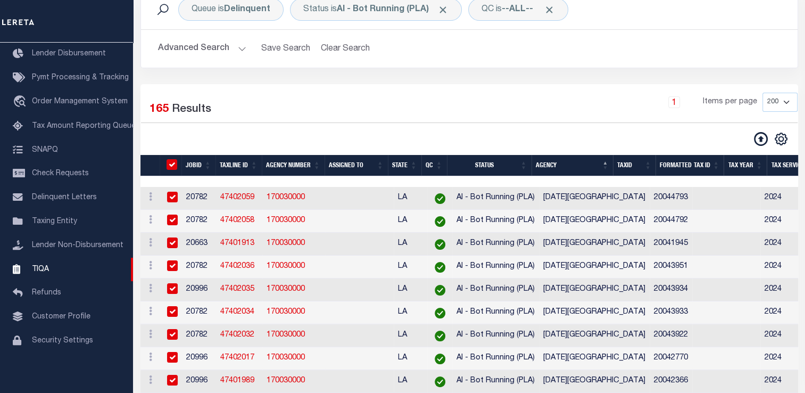
checkbox input "true"
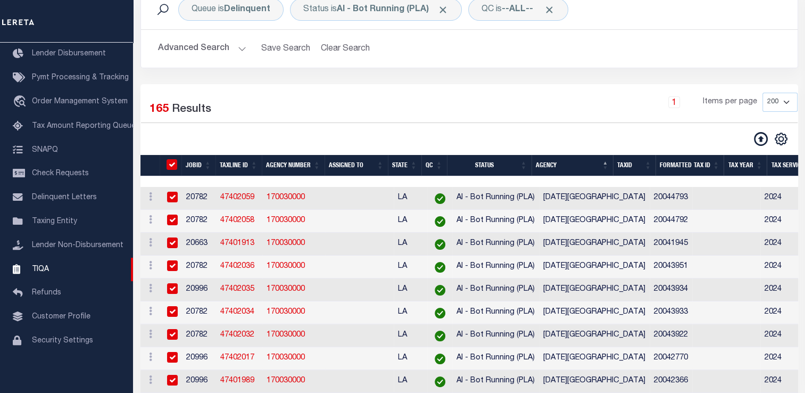
checkbox input "true"
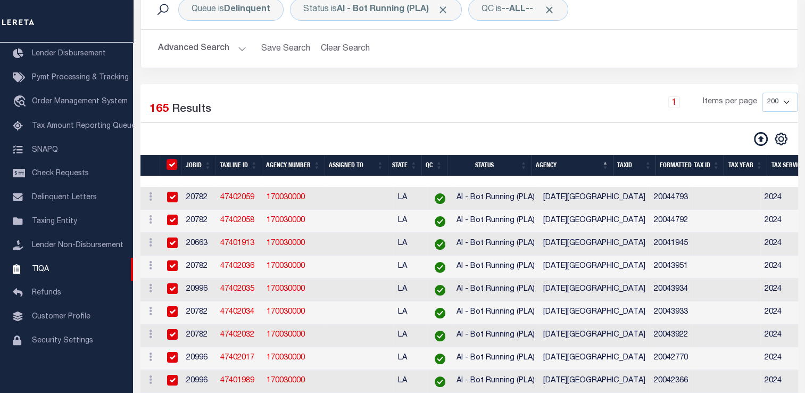
checkbox input "true"
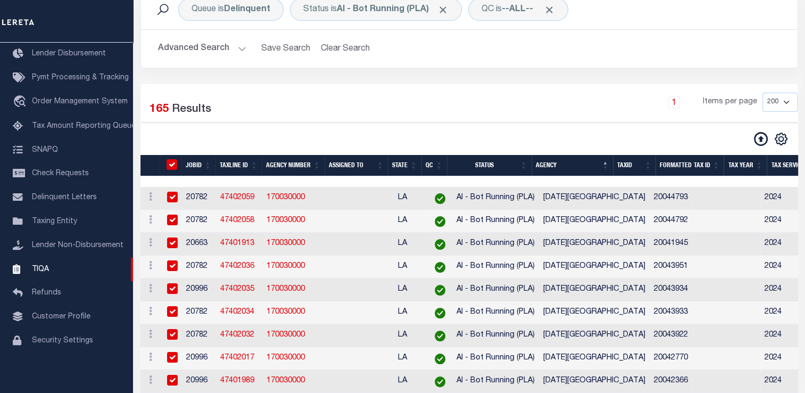
checkbox input "true"
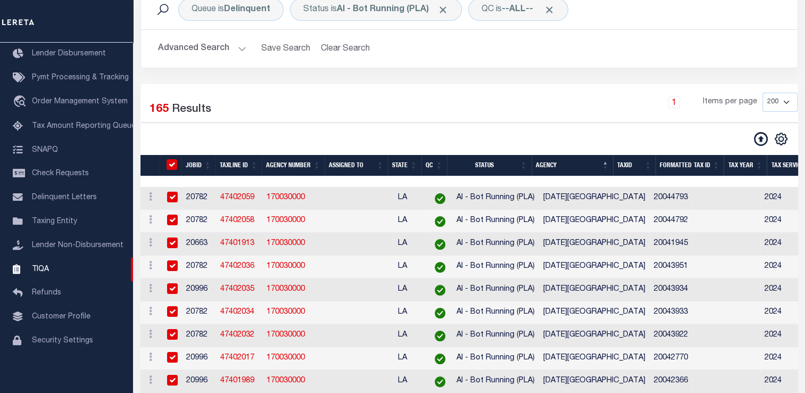
checkbox input "true"
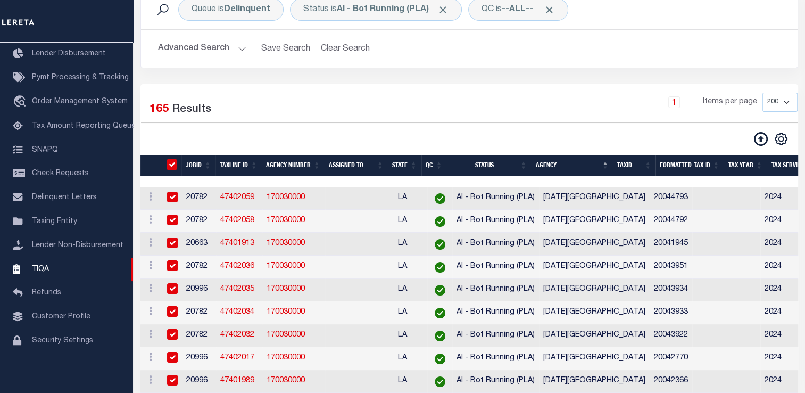
checkbox input "true"
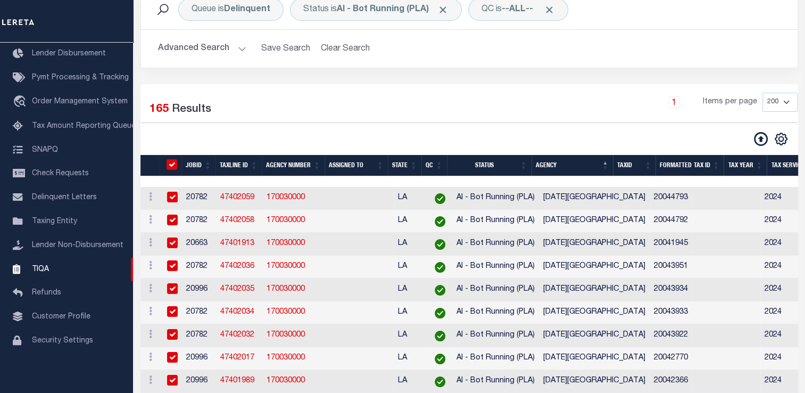
checkbox input "true"
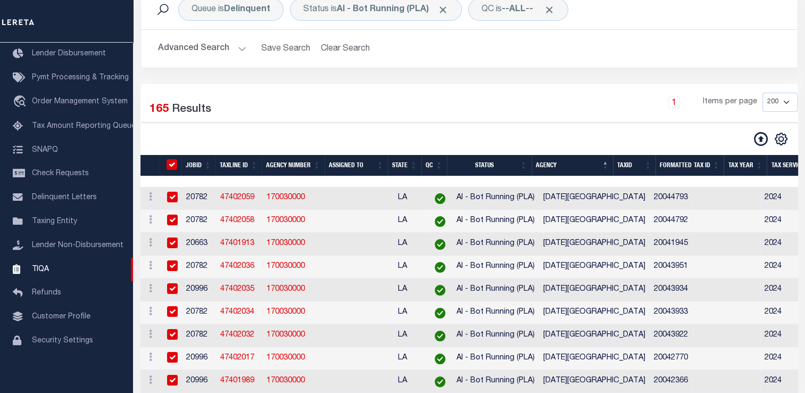
checkbox input "true"
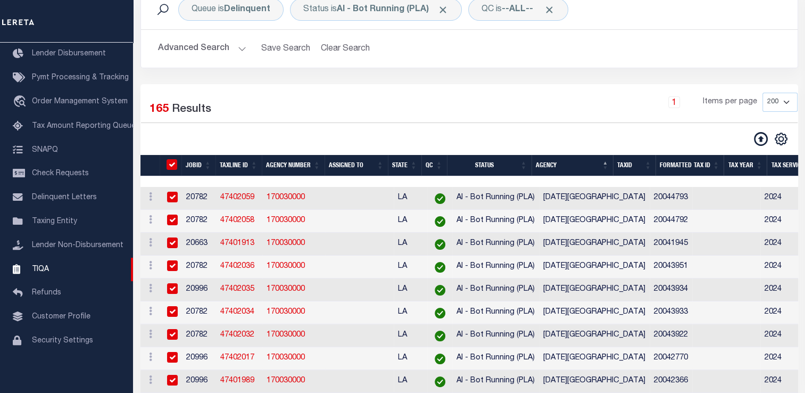
checkbox input "true"
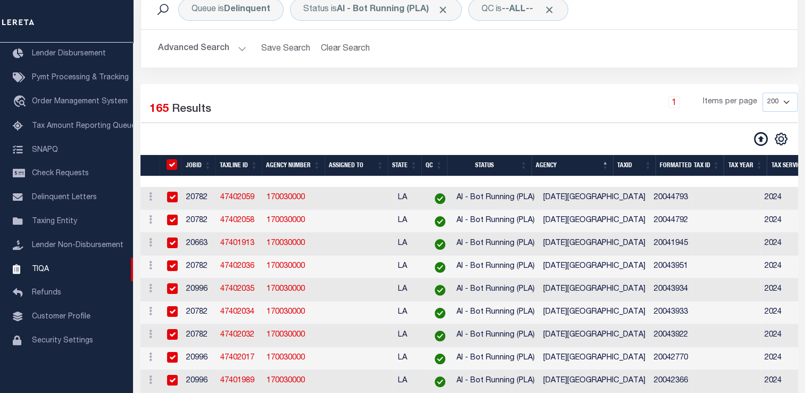
checkbox input "true"
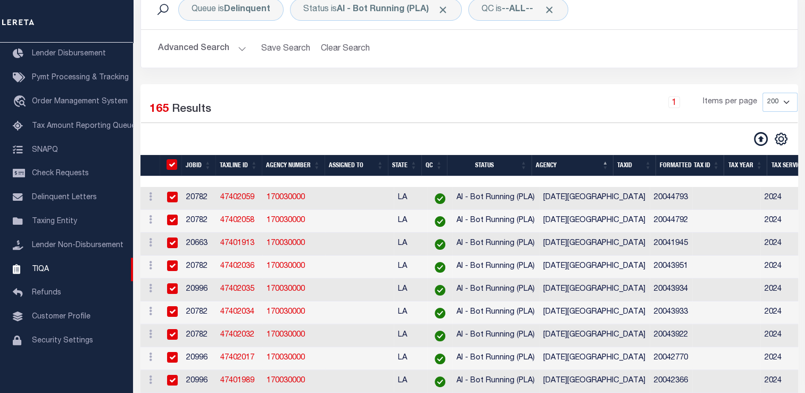
checkbox input "true"
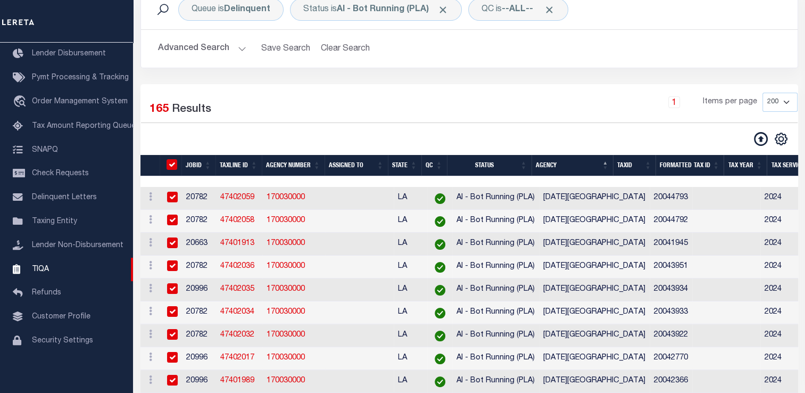
checkbox input "true"
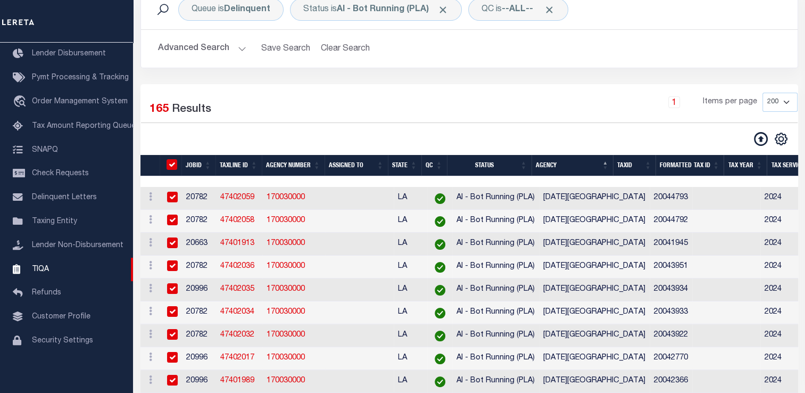
checkbox input "true"
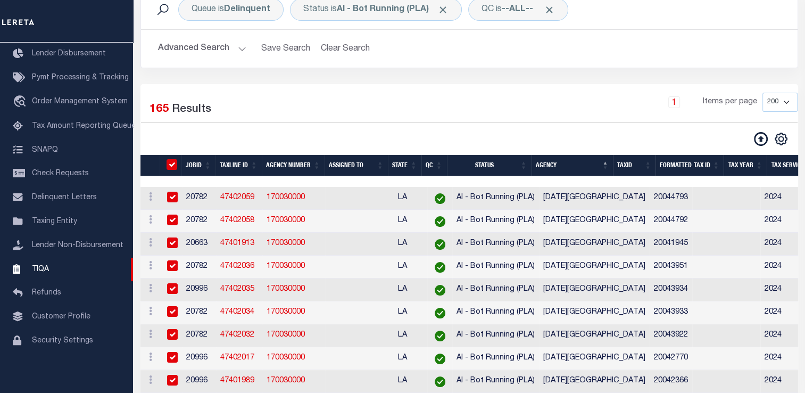
checkbox input "true"
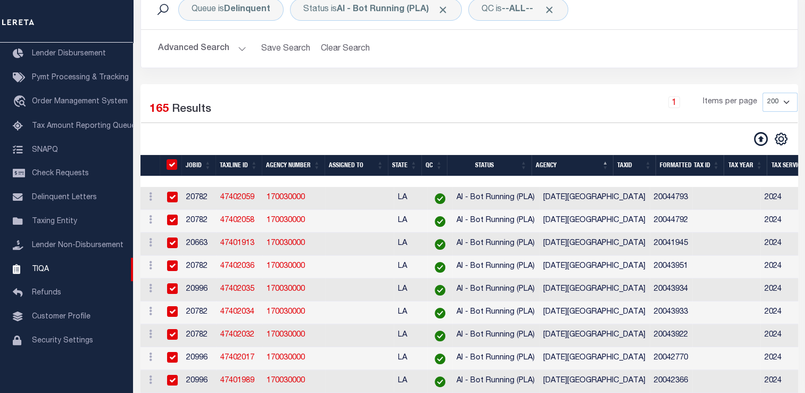
checkbox input "true"
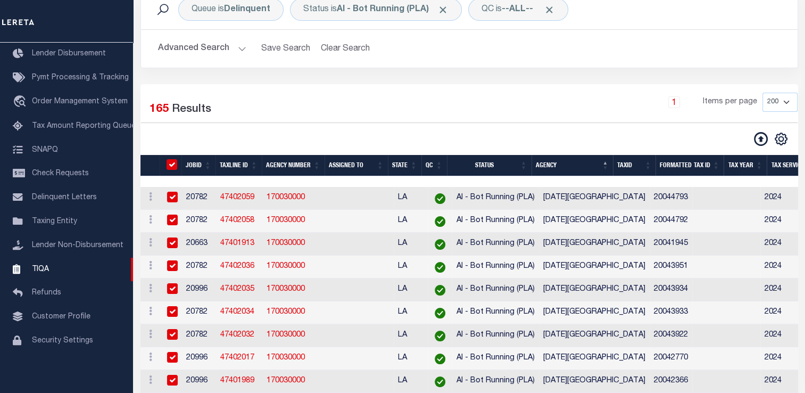
checkbox input "true"
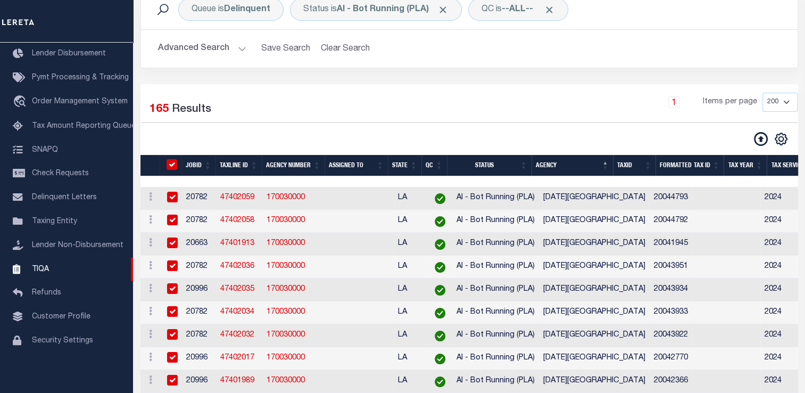
checkbox input "true"
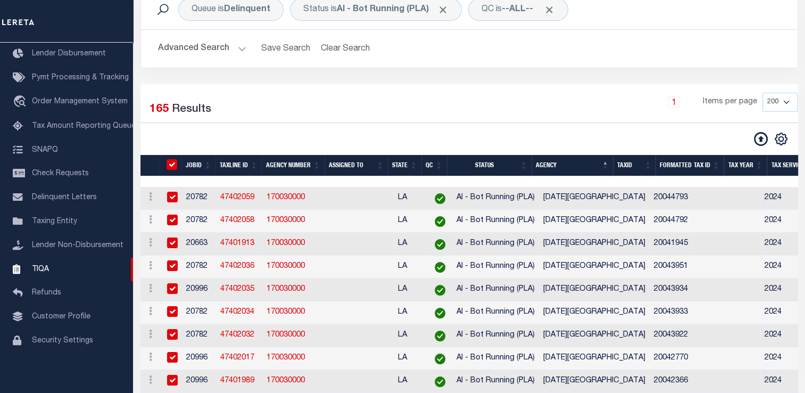
checkbox input "true"
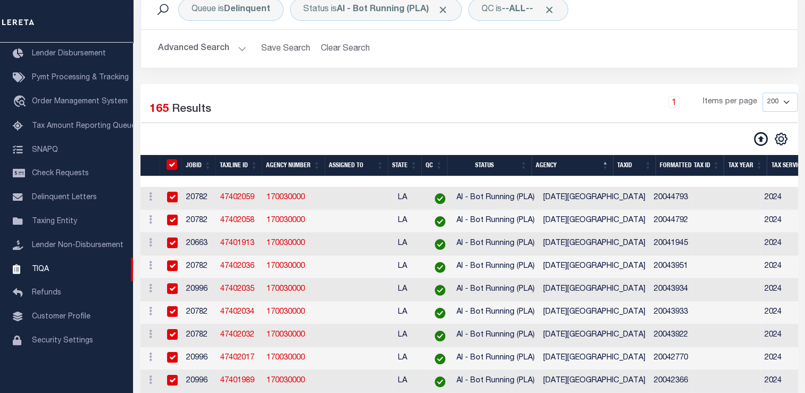
checkbox input "true"
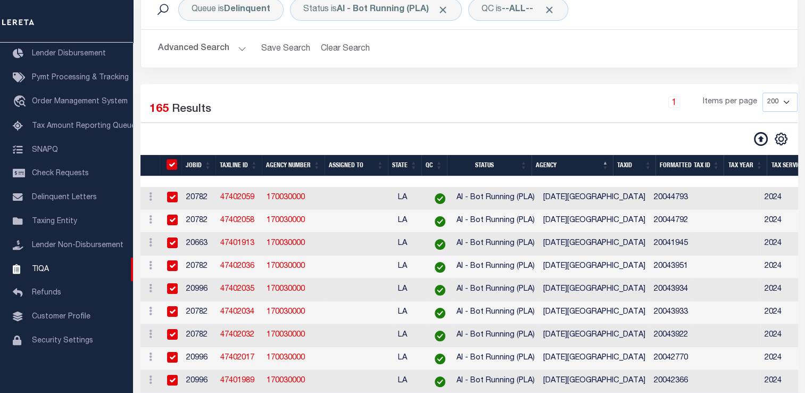
checkbox input "true"
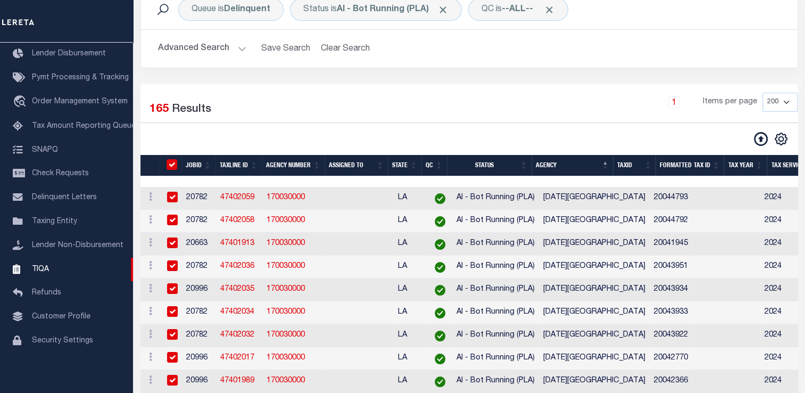
checkbox input "true"
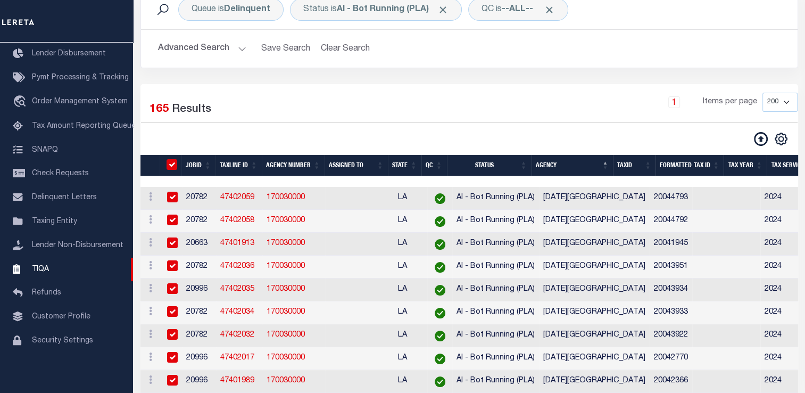
checkbox input "true"
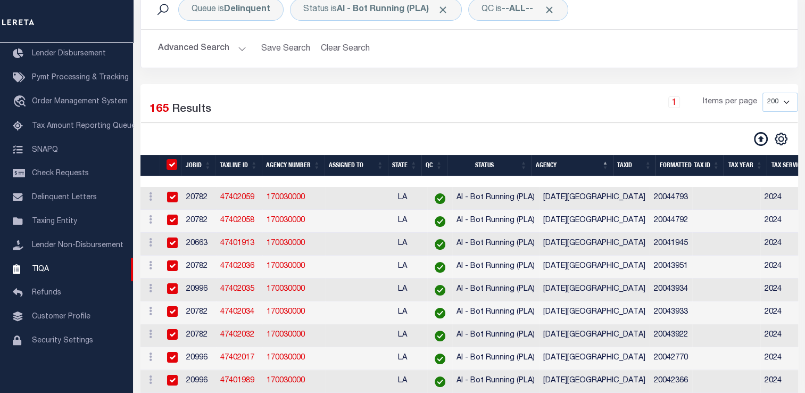
checkbox input "true"
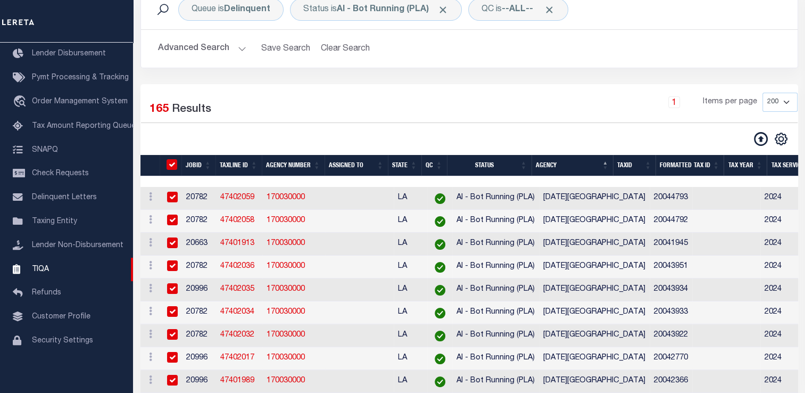
checkbox input "true"
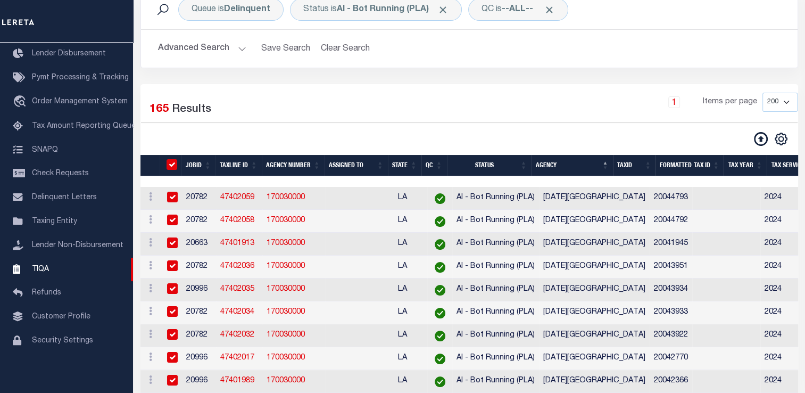
checkbox input "true"
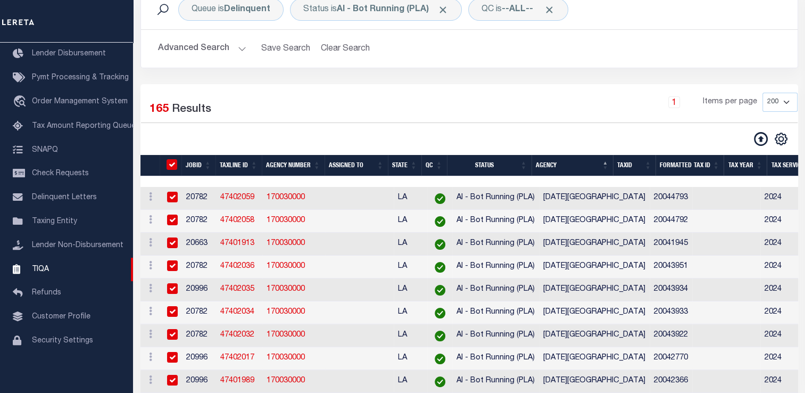
checkbox input "true"
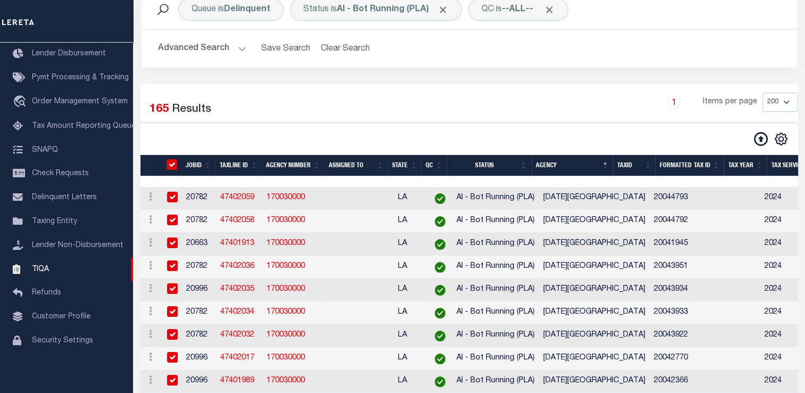
checkbox input "true"
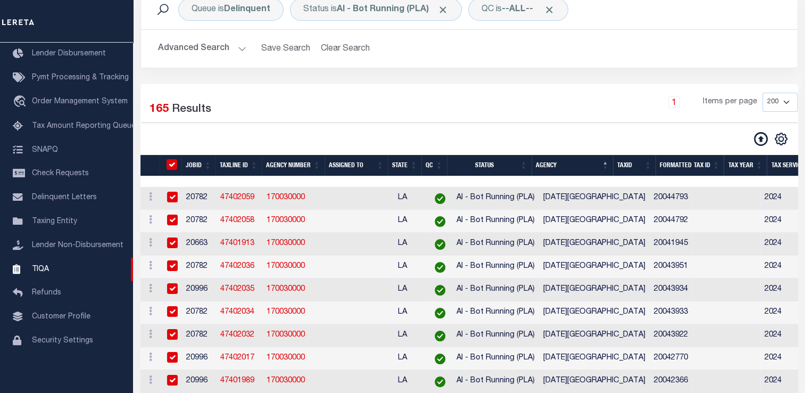
checkbox input "true"
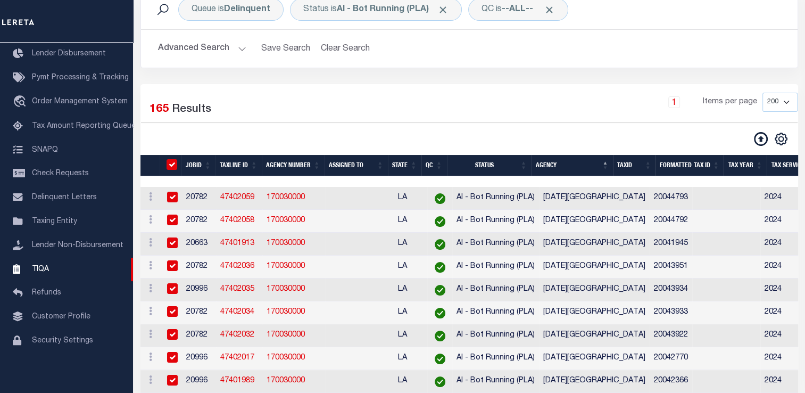
checkbox input "true"
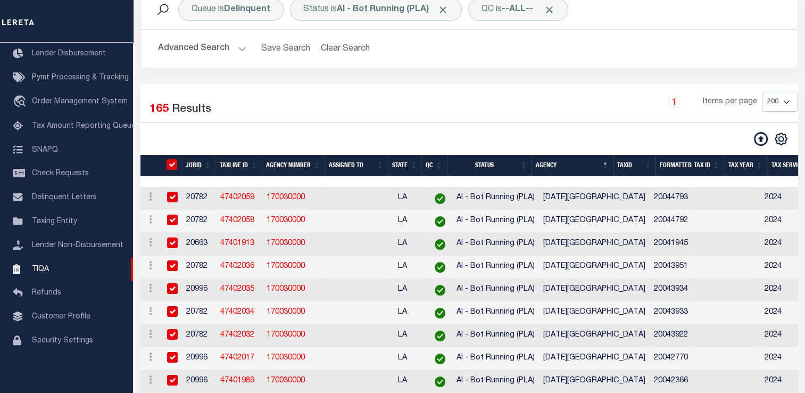
checkbox input "true"
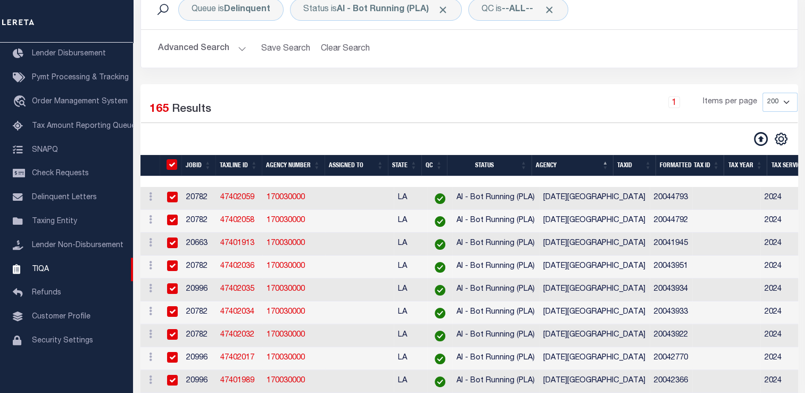
checkbox input "true"
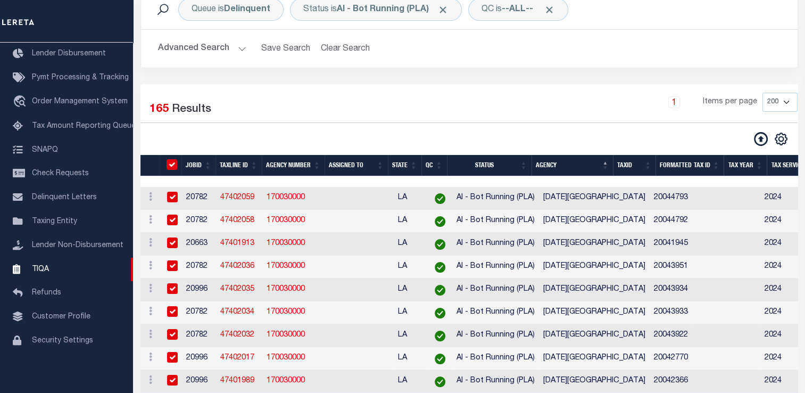
checkbox input "true"
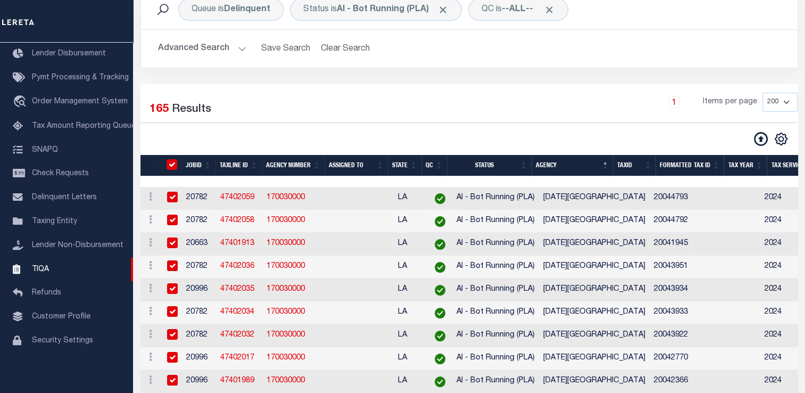
checkbox input "true"
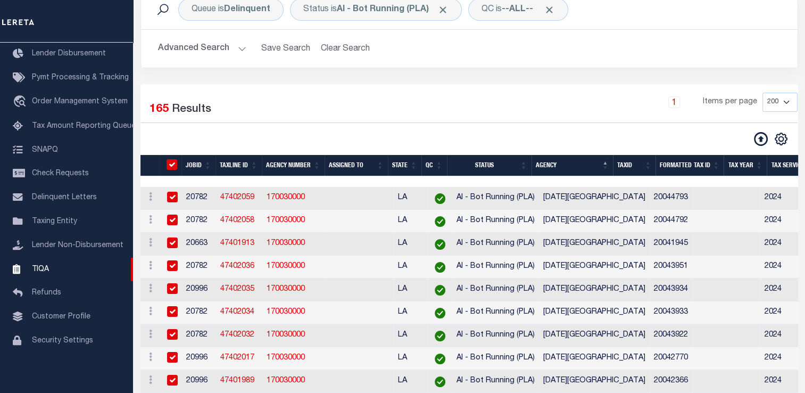
checkbox input "true"
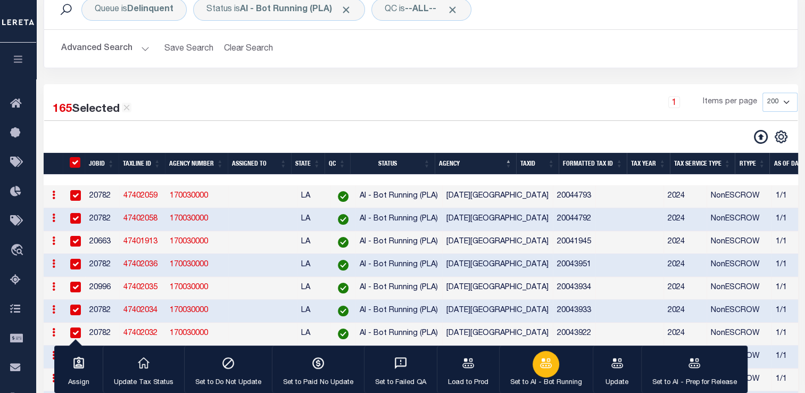
click at [542, 366] on icon "button" at bounding box center [546, 363] width 14 height 14
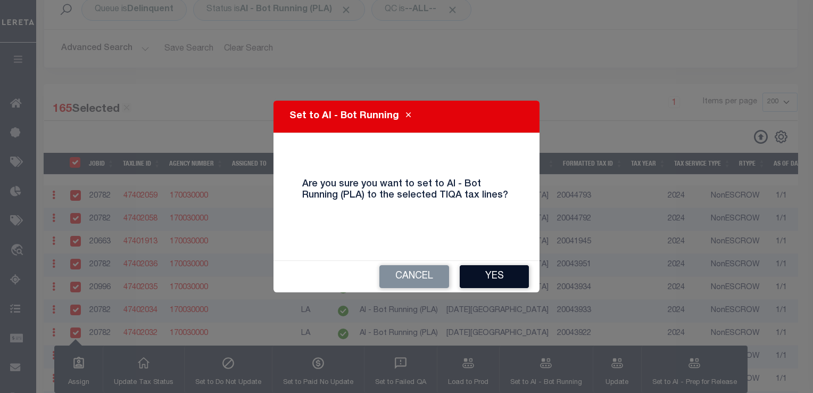
click at [492, 277] on button "Yes" at bounding box center [494, 276] width 69 height 23
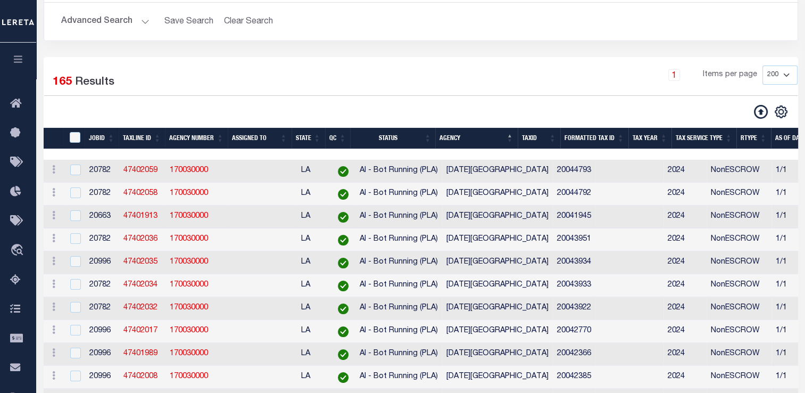
scroll to position [113, 0]
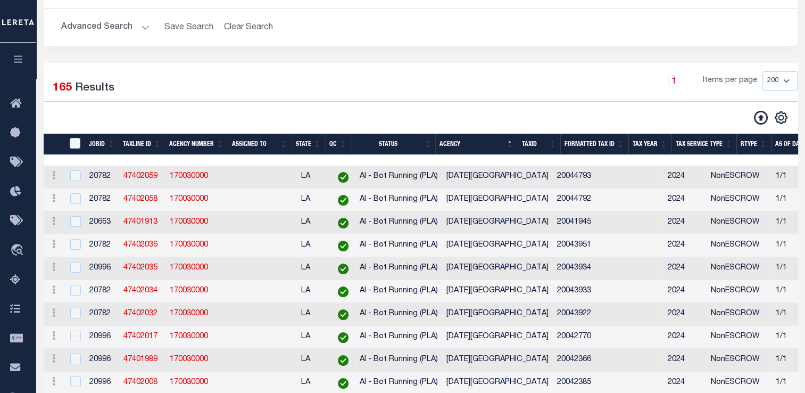
click at [130, 27] on button "Advanced Search" at bounding box center [105, 27] width 88 height 21
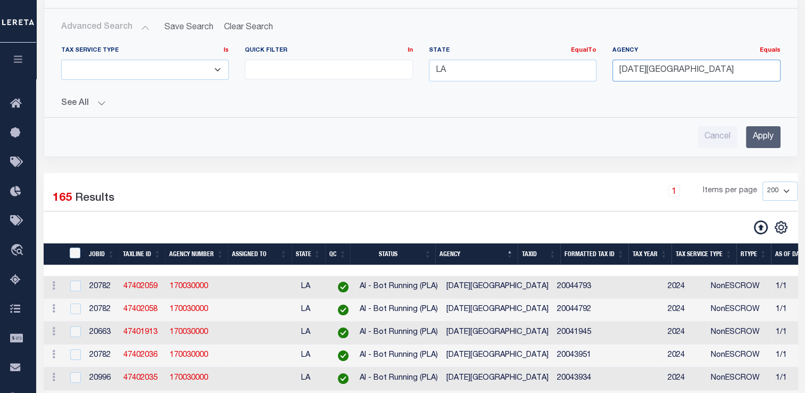
drag, startPoint x: 711, startPoint y: 71, endPoint x: 553, endPoint y: 59, distance: 158.0
click at [553, 59] on div "Tax Service Type Is Is Contains ESCROW NonESCROW Quick Filter In In View Only L…" at bounding box center [420, 68] width 735 height 44
type input "acad"
click at [735, 76] on input "text" at bounding box center [696, 71] width 168 height 22
click at [300, 223] on div at bounding box center [232, 227] width 377 height 15
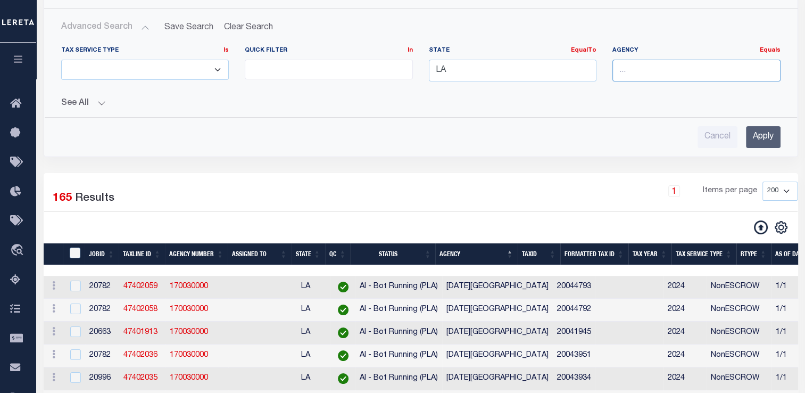
click at [645, 74] on input "text" at bounding box center [696, 71] width 168 height 22
type input "a"
click at [545, 142] on div "Cancel Apply" at bounding box center [420, 137] width 719 height 22
click at [759, 135] on input "Apply" at bounding box center [763, 137] width 35 height 22
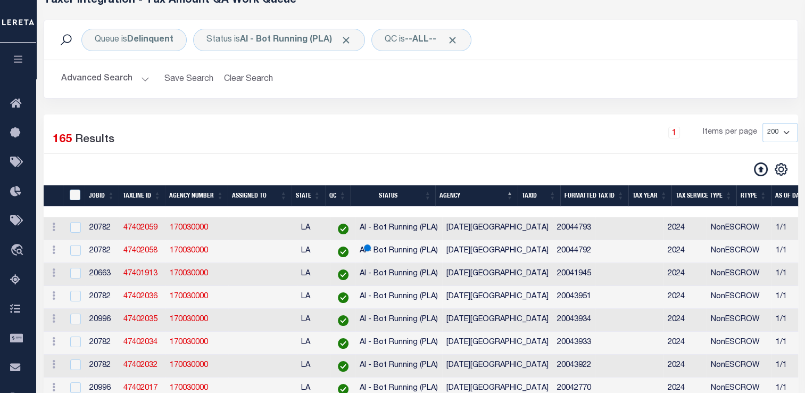
scroll to position [29, 0]
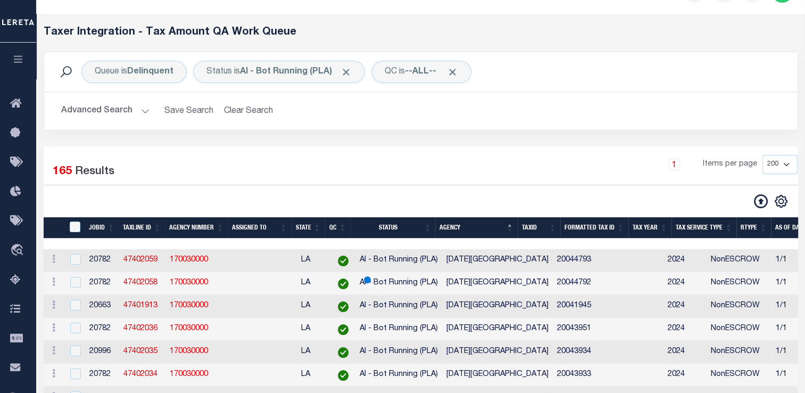
click at [140, 115] on button "Advanced Search" at bounding box center [105, 111] width 88 height 21
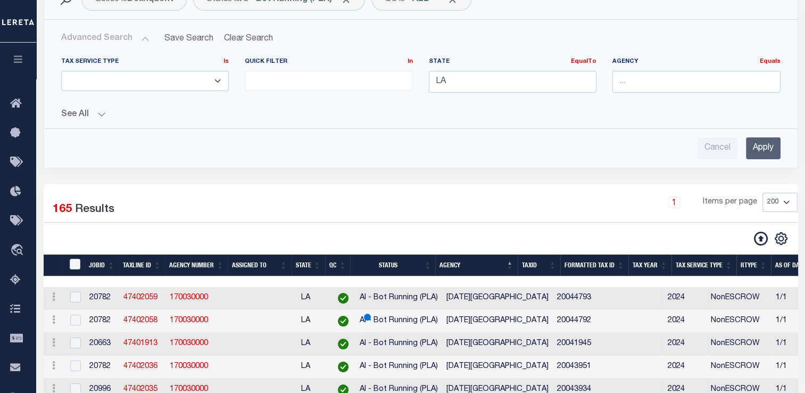
scroll to position [111, 0]
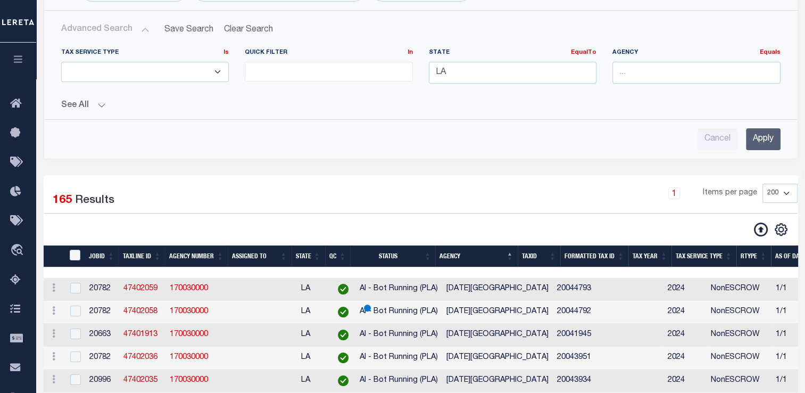
drag, startPoint x: 524, startPoint y: 248, endPoint x: 479, endPoint y: 402, distance: 160.6
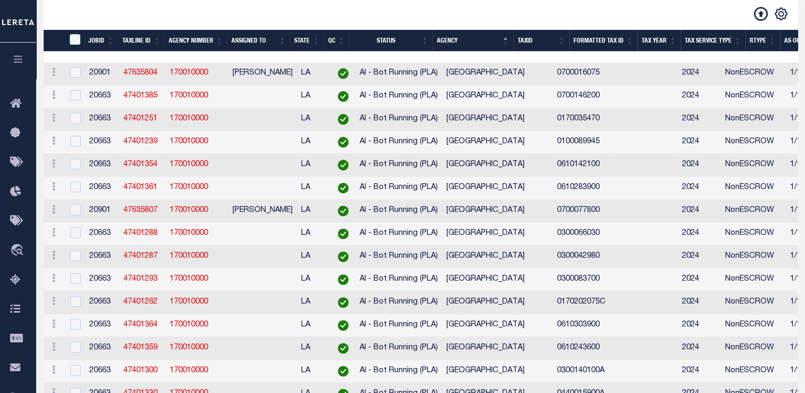
scroll to position [0, 0]
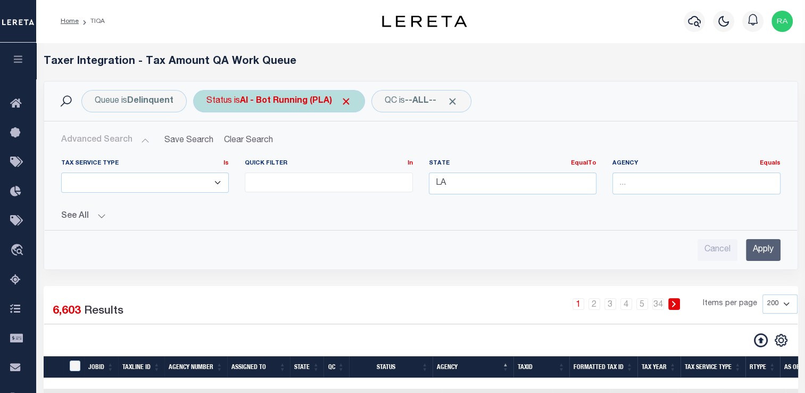
click at [258, 109] on div "Status is AI - Bot Running (PLA)" at bounding box center [279, 101] width 172 height 22
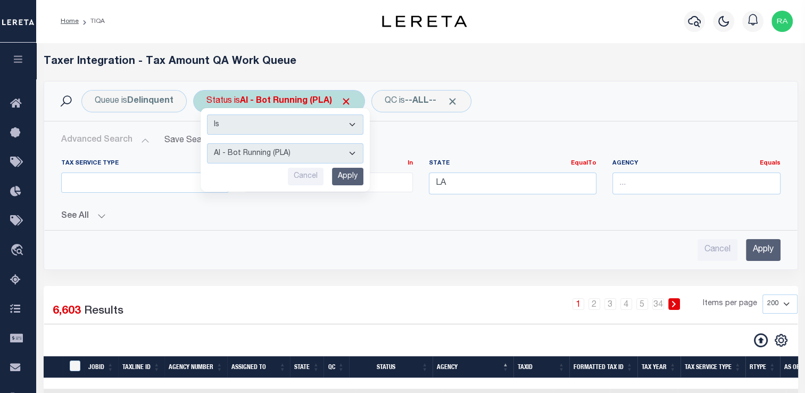
click at [256, 152] on select "AI - Bot Exception (ERR) AI - Bot Running (PLA) AI - Failed QA (FQA) AI - Prep …" at bounding box center [285, 153] width 156 height 20
select select "MZT"
click at [207, 143] on select "AI - Bot Exception (ERR) AI - Bot Running (PLA) AI - Failed QA (FQA) AI - Prep …" at bounding box center [285, 153] width 156 height 20
click at [349, 180] on input "Apply" at bounding box center [347, 177] width 31 height 18
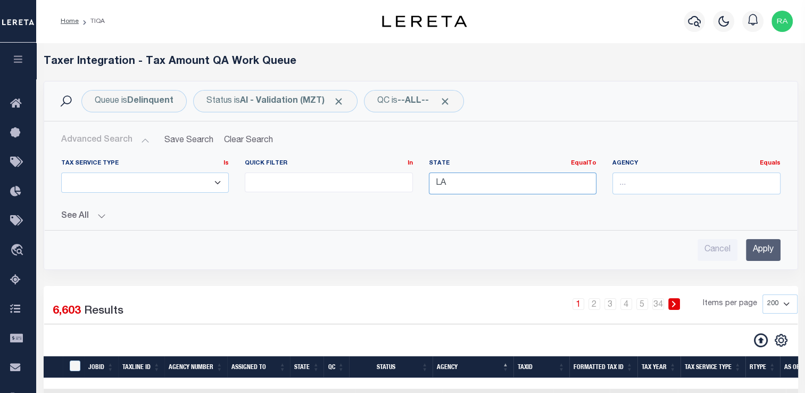
drag, startPoint x: 460, startPoint y: 180, endPoint x: 391, endPoint y: 193, distance: 71.0
click at [391, 193] on div "Tax Service Type Is Is Contains ESCROW NonESCROW Quick Filter In In View Only L…" at bounding box center [420, 181] width 735 height 44
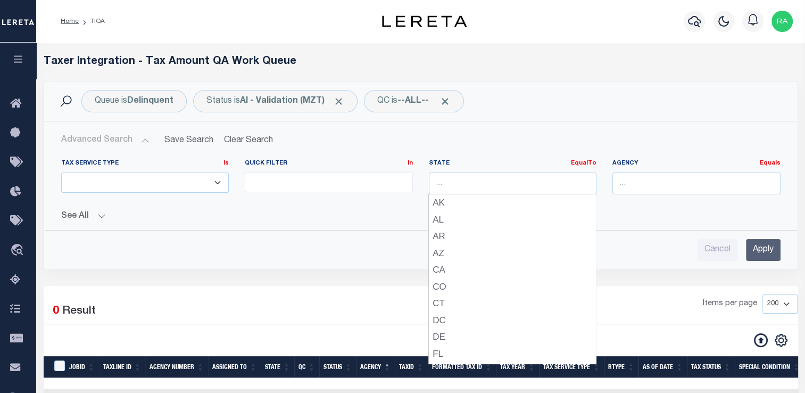
click at [766, 247] on input "Apply" at bounding box center [763, 250] width 35 height 22
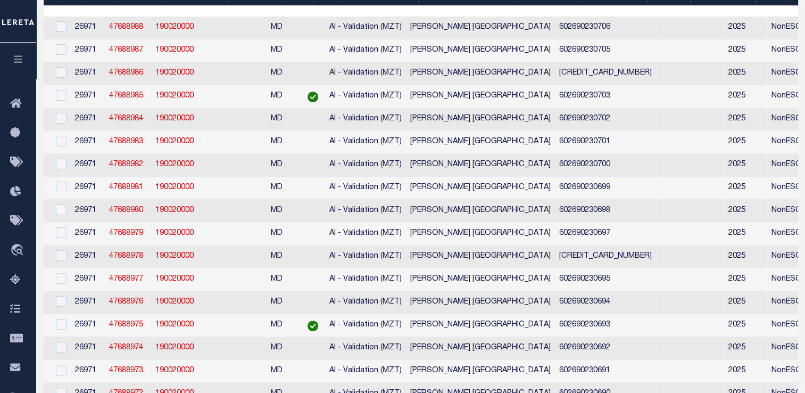
scroll to position [0, 14]
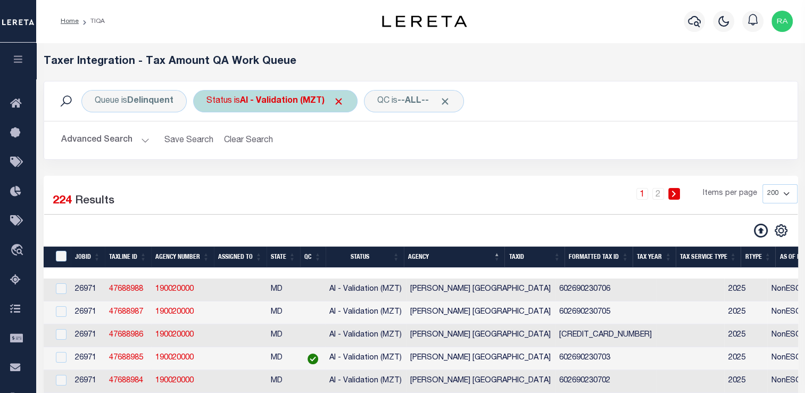
click at [271, 103] on b "AI - Validation (MZT)" at bounding box center [292, 101] width 104 height 9
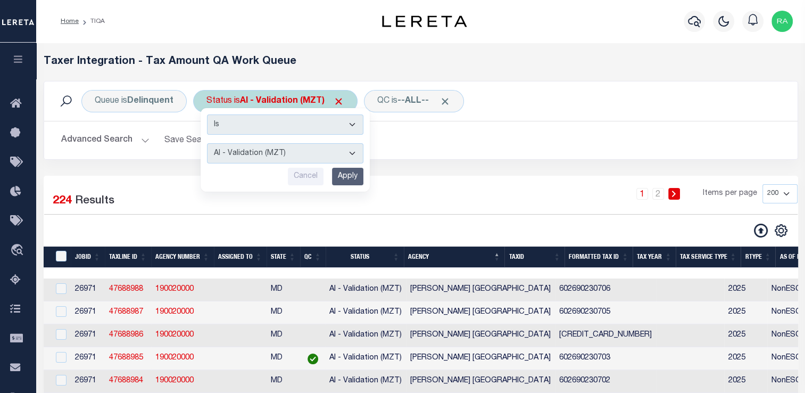
click at [274, 157] on select "AI - Bot Exception (ERR) AI - Bot Running (PLA) AI - Failed QA (FQA) AI - Prep …" at bounding box center [285, 153] width 156 height 20
select select "YNF"
click at [207, 143] on select "AI - Bot Exception (ERR) AI - Bot Running (PLA) AI - Failed QA (FQA) AI - Prep …" at bounding box center [285, 153] width 156 height 20
click at [342, 173] on input "Apply" at bounding box center [347, 177] width 31 height 18
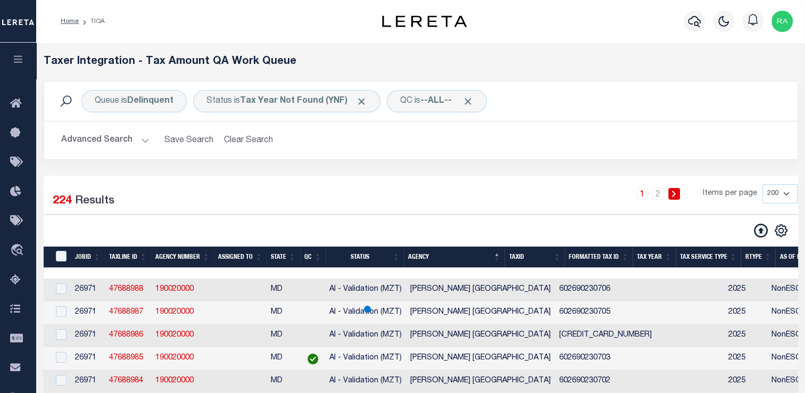
click at [137, 139] on button "Advanced Search" at bounding box center [105, 140] width 88 height 21
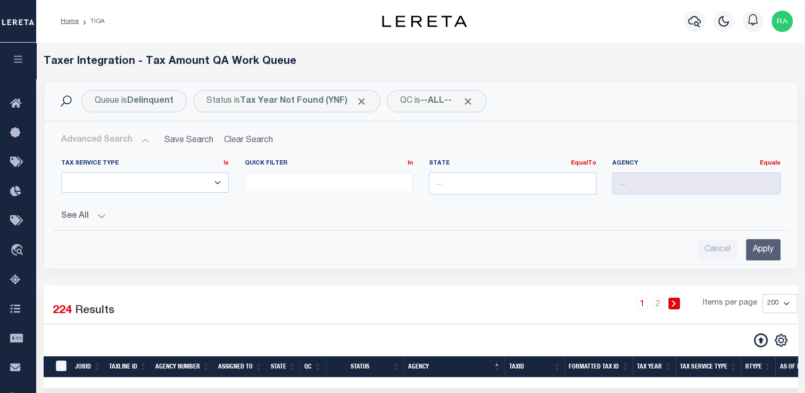
click at [138, 139] on button "Advanced Search" at bounding box center [105, 140] width 88 height 21
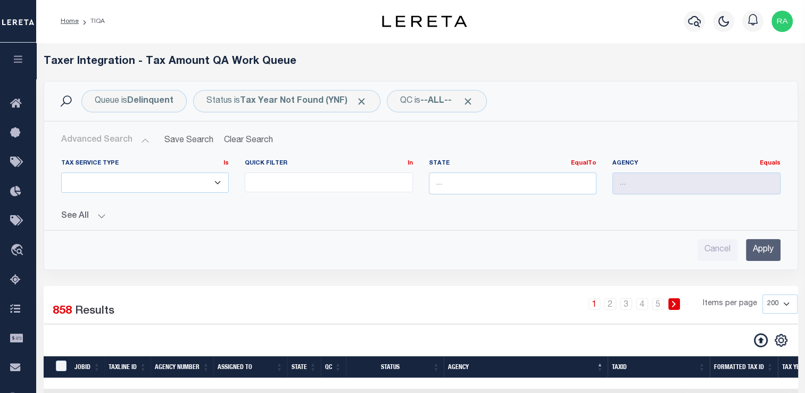
click at [762, 256] on input "Apply" at bounding box center [763, 250] width 35 height 22
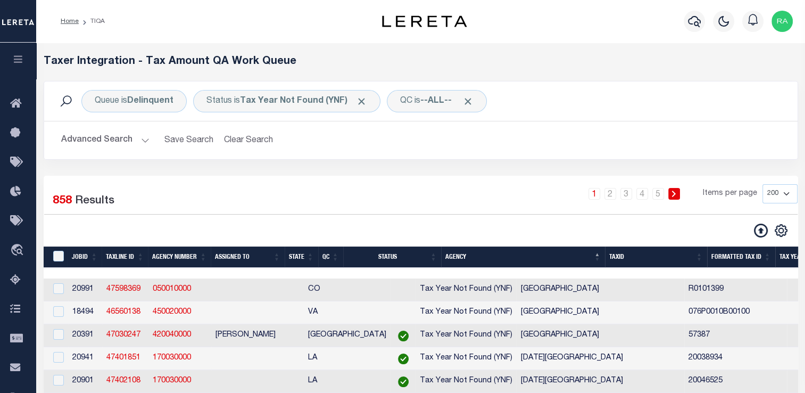
scroll to position [0, 15]
click at [311, 254] on th "State" at bounding box center [304, 257] width 34 height 22
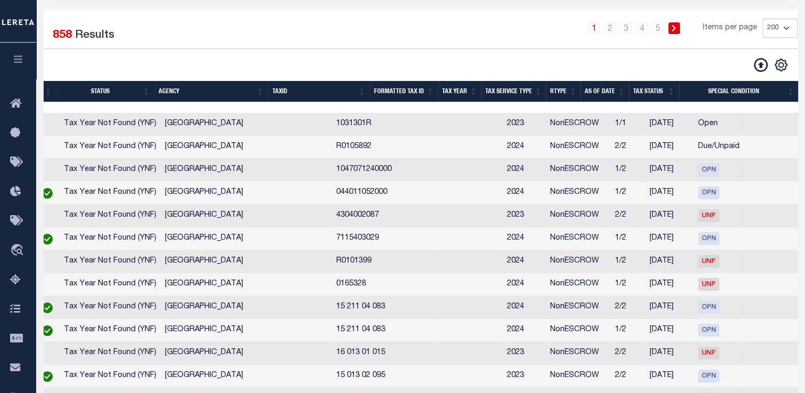
scroll to position [0, 269]
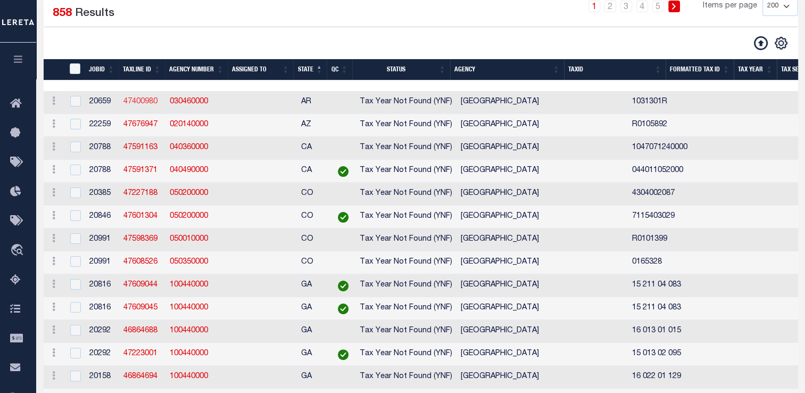
click at [144, 101] on link "47400980" at bounding box center [140, 101] width 34 height 7
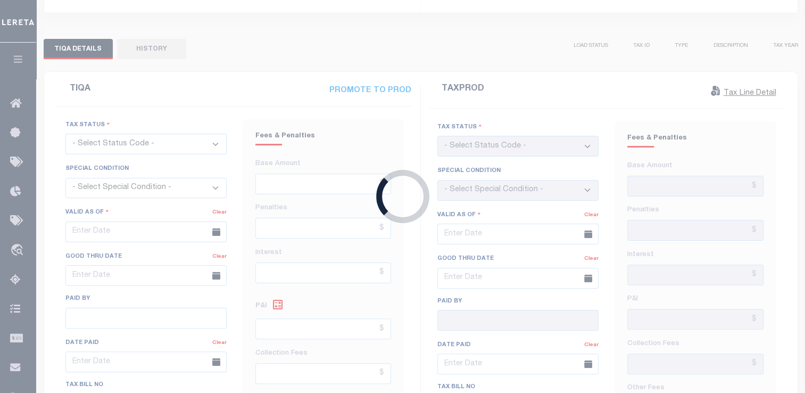
type input "[DATE]"
checkbox input "false"
type input "[DATE]"
checkbox input "false"
select select "OP2"
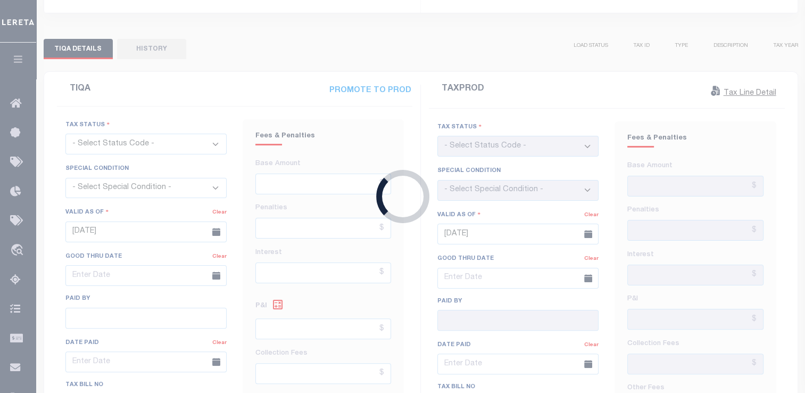
select select "OP2"
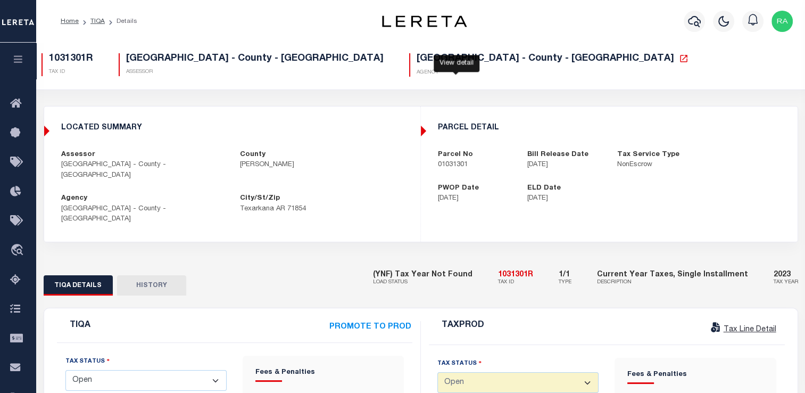
click at [679, 60] on icon at bounding box center [684, 59] width 10 height 10
drag, startPoint x: 434, startPoint y: 168, endPoint x: 475, endPoint y: 167, distance: 40.4
click at [475, 167] on div "Parcel No 01031301" at bounding box center [475, 160] width 90 height 21
copy p "01031301"
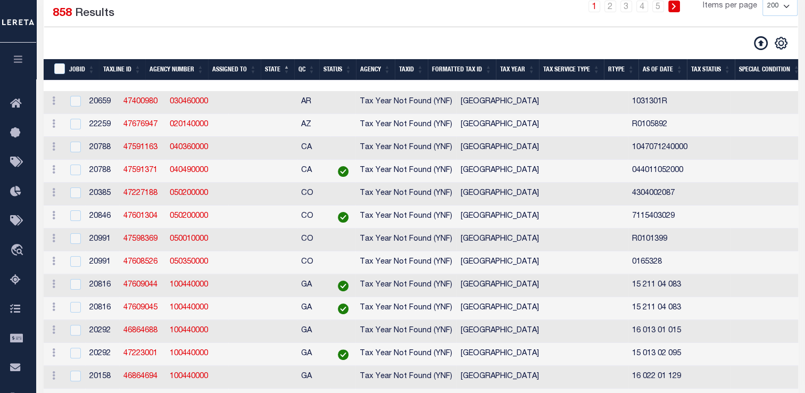
select select "200"
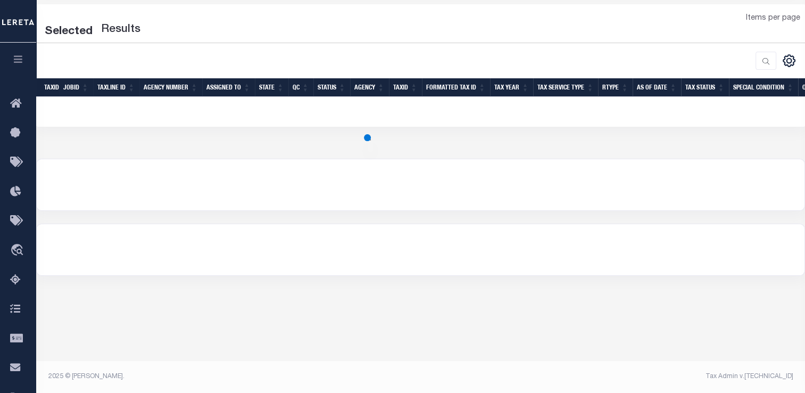
scroll to position [171, 0]
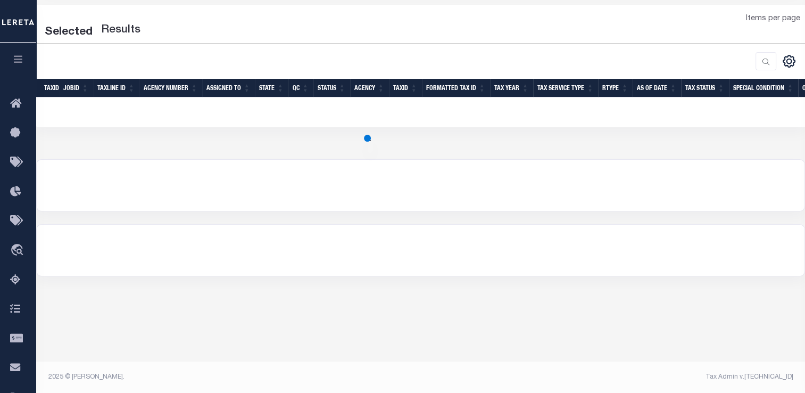
select select "200"
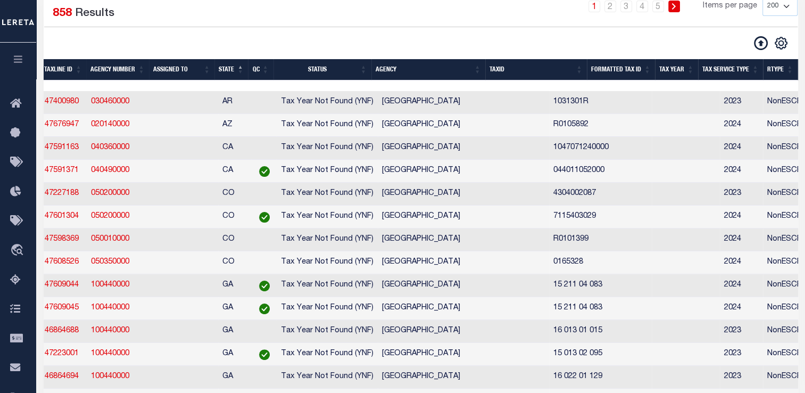
scroll to position [0, 136]
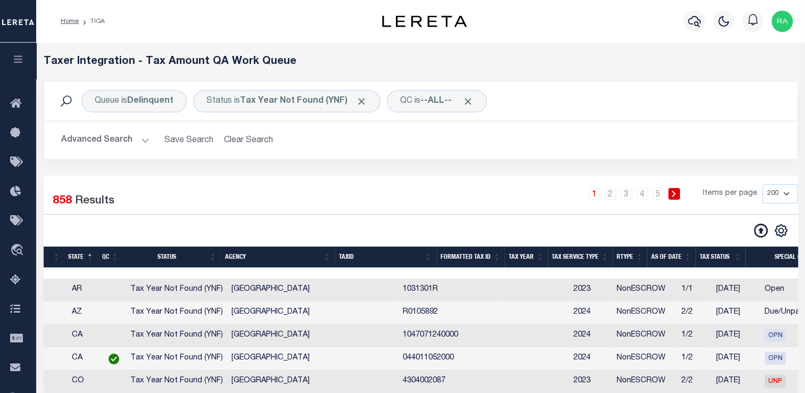
click at [143, 143] on button "Advanced Search" at bounding box center [105, 140] width 88 height 21
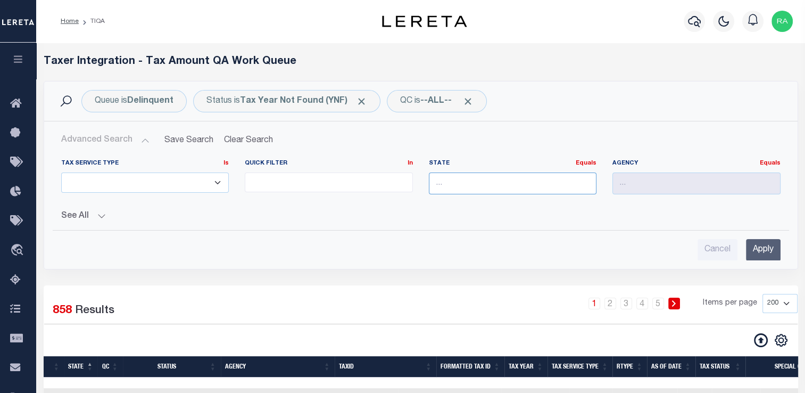
click at [551, 187] on input "text" at bounding box center [513, 183] width 168 height 22
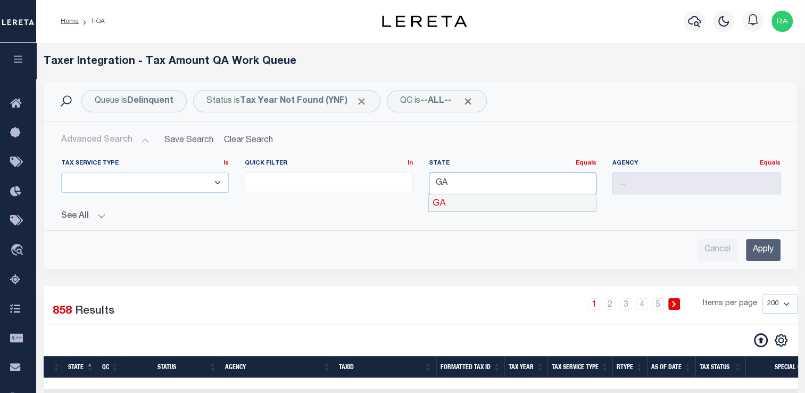
click at [551, 201] on div "GA" at bounding box center [512, 202] width 167 height 17
type input "GA"
click at [744, 244] on div "Cancel Apply" at bounding box center [420, 250] width 719 height 22
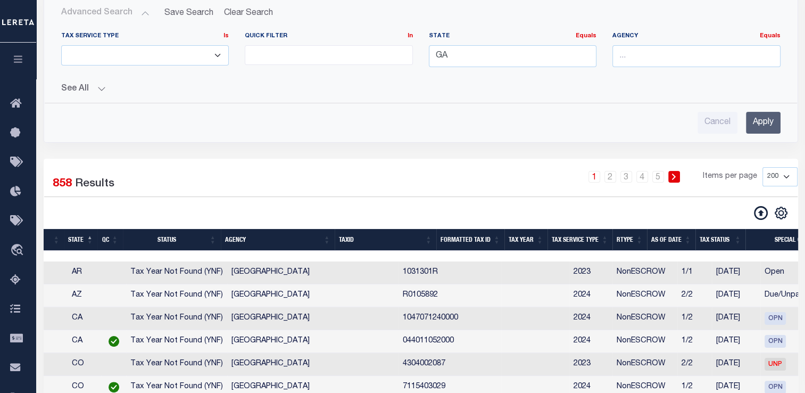
click at [758, 119] on input "Apply" at bounding box center [763, 123] width 35 height 22
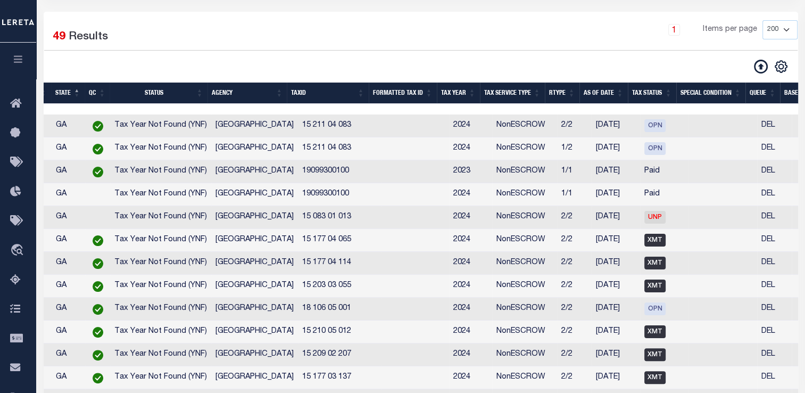
click at [283, 89] on th "Agency" at bounding box center [247, 93] width 80 height 22
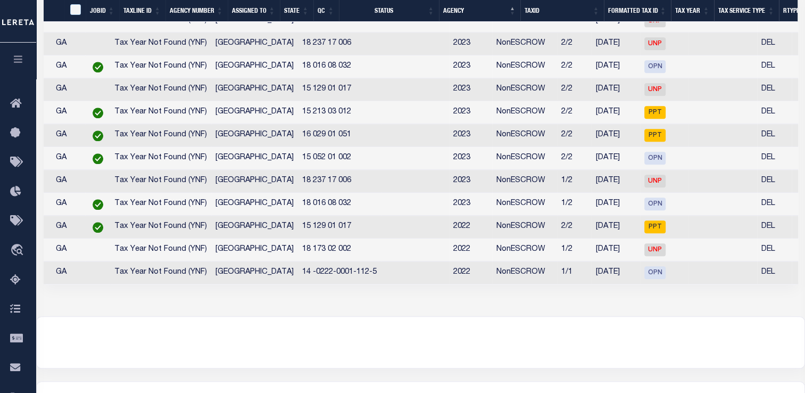
scroll to position [1190, 0]
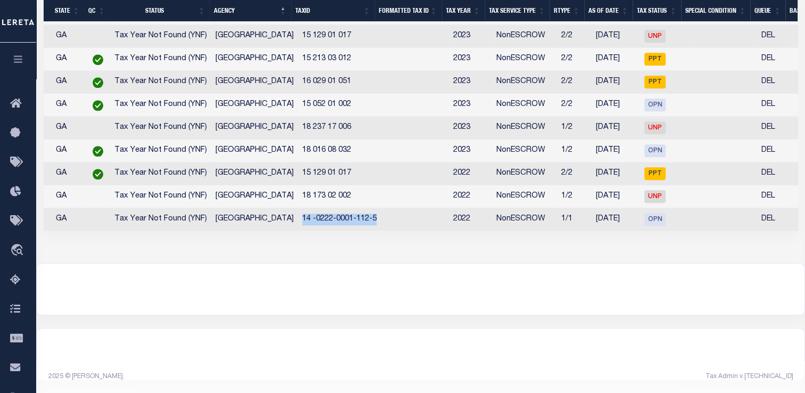
drag, startPoint x: 296, startPoint y: 214, endPoint x: 389, endPoint y: 205, distance: 93.5
copy td "14 -0222-0001-112-5"
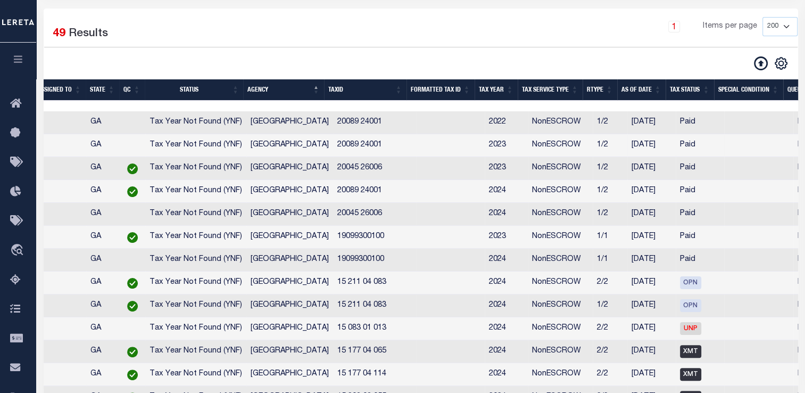
scroll to position [0, 0]
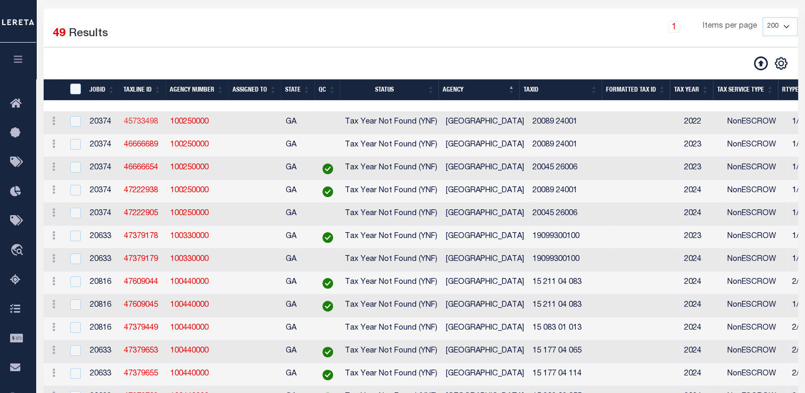
click at [139, 126] on link "45733498" at bounding box center [141, 121] width 34 height 7
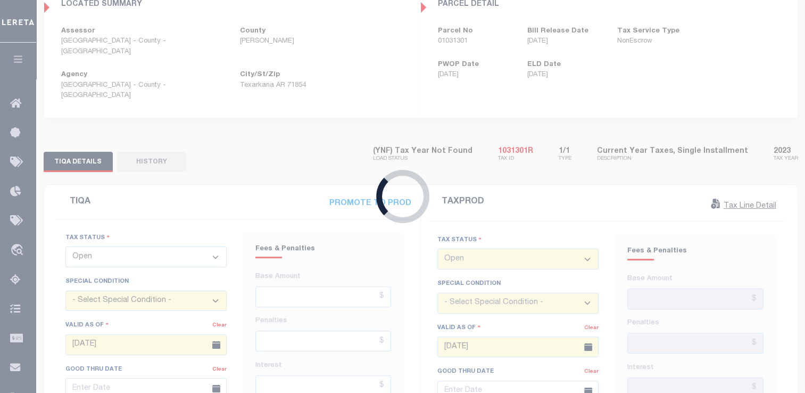
scroll to position [30, 0]
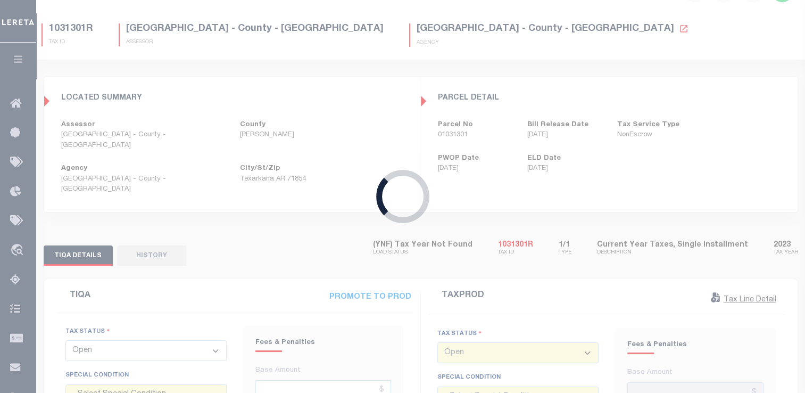
type input "[DATE]"
type input "$480.31"
type input "$0"
select select "23"
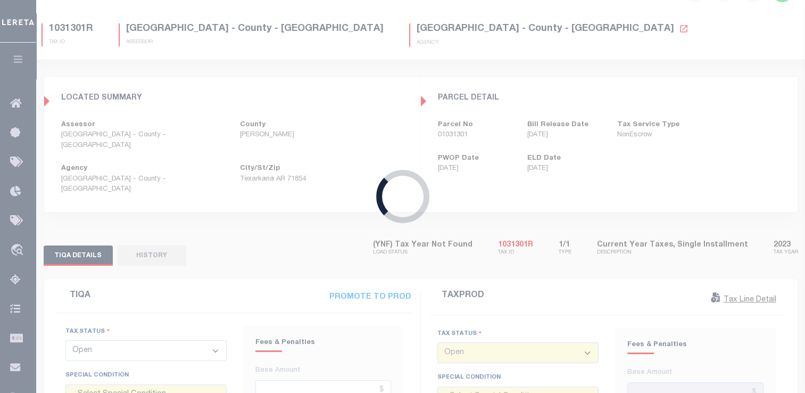
type input "[DATE]"
type textarea "[DATE]- new owner FTF Lendings see attached on the 2024 2/2 tax line. Case Stat…"
type input "$458.71"
type input "$15.62"
type input "$474.33"
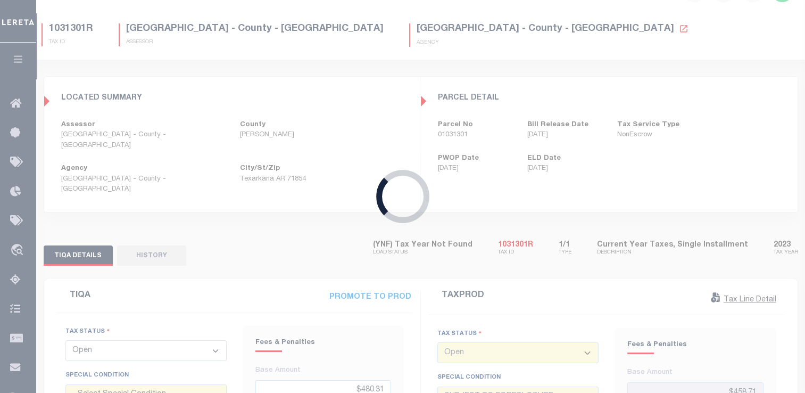
scroll to position [0, 0]
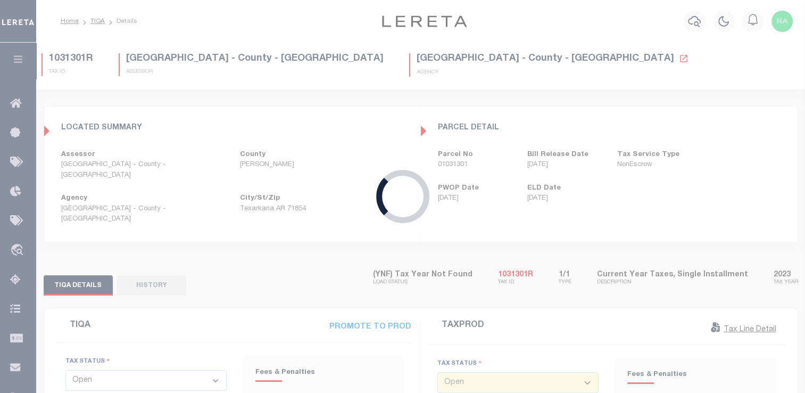
select select "PYD"
select select "DUE"
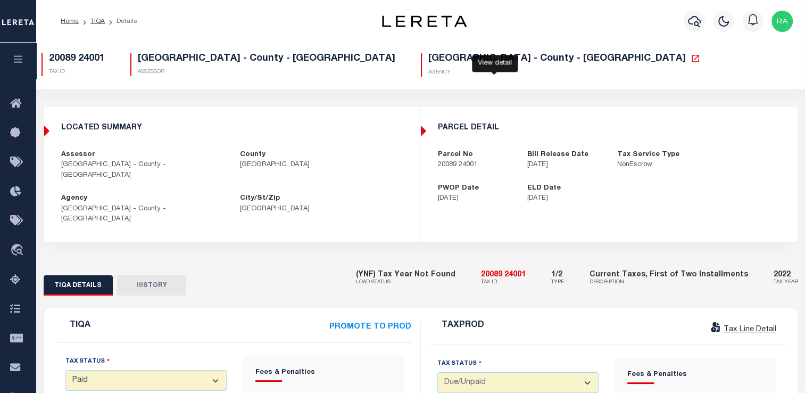
click at [691, 63] on icon at bounding box center [696, 59] width 10 height 10
select select "PYD"
select select "DUE"
select select "23"
drag, startPoint x: 496, startPoint y: 256, endPoint x: 544, endPoint y: 259, distance: 47.9
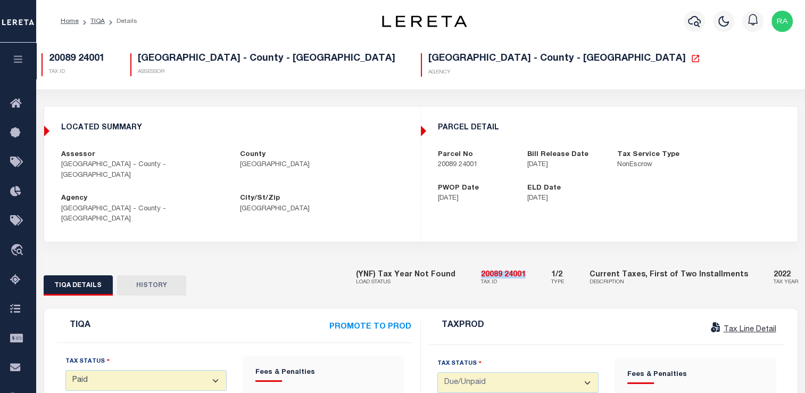
click at [544, 262] on div "(YNF) Tax Year Not Found LOAD STATUS 20089 24001 TAX ID 1/2 TYPE Current Taxes,…" at bounding box center [577, 278] width 442 height 32
copy h5 "20089 24001"
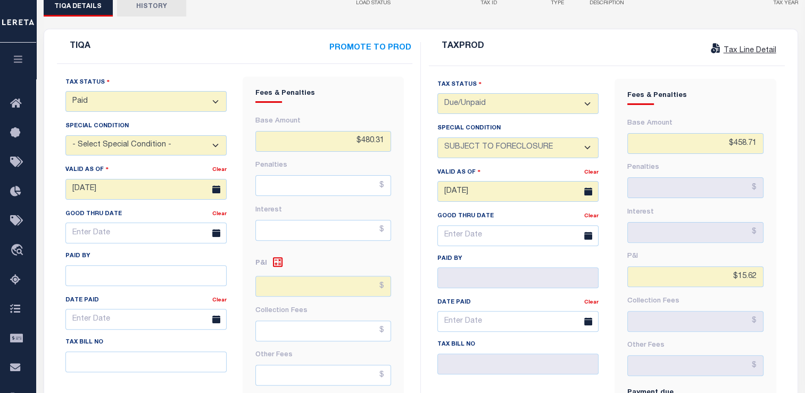
scroll to position [270, 0]
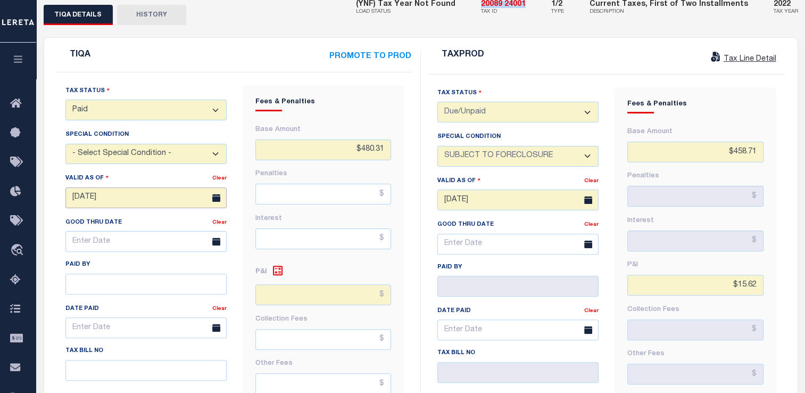
click at [83, 187] on input "[DATE]" at bounding box center [145, 197] width 161 height 21
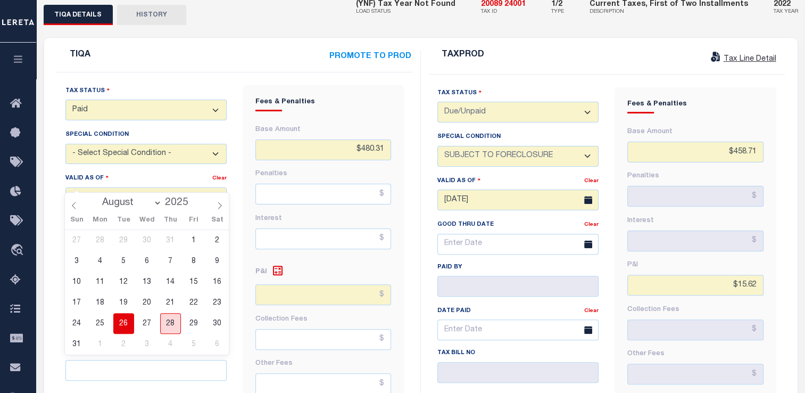
click at [174, 321] on span "28" at bounding box center [170, 323] width 21 height 21
type input "[DATE]"
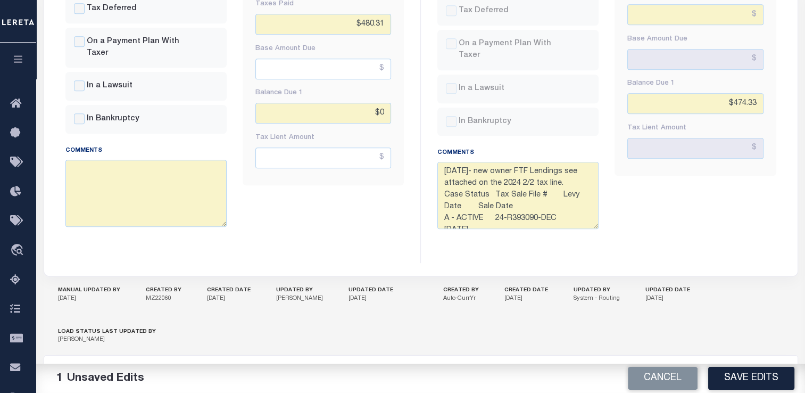
scroll to position [708, 0]
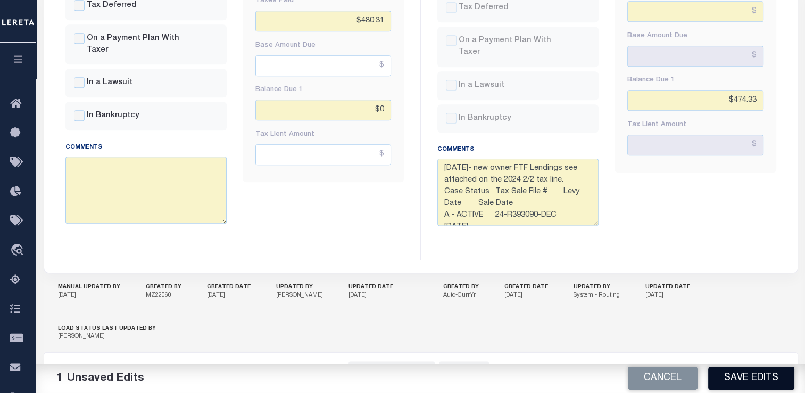
click at [753, 378] on button "Save Edits" at bounding box center [751, 378] width 86 height 23
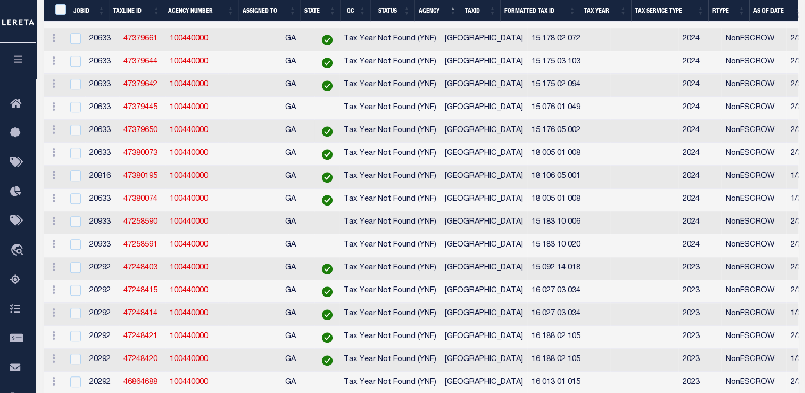
select select "200"
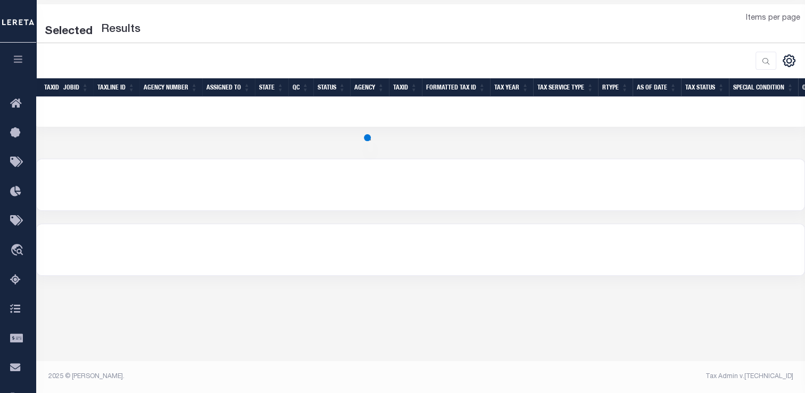
select select "200"
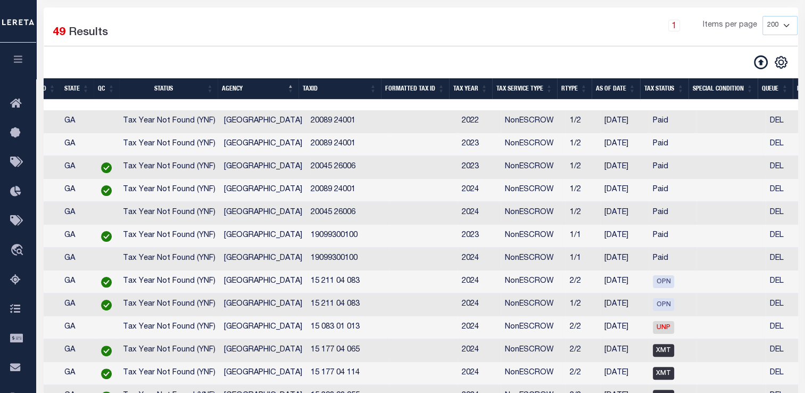
scroll to position [0, 343]
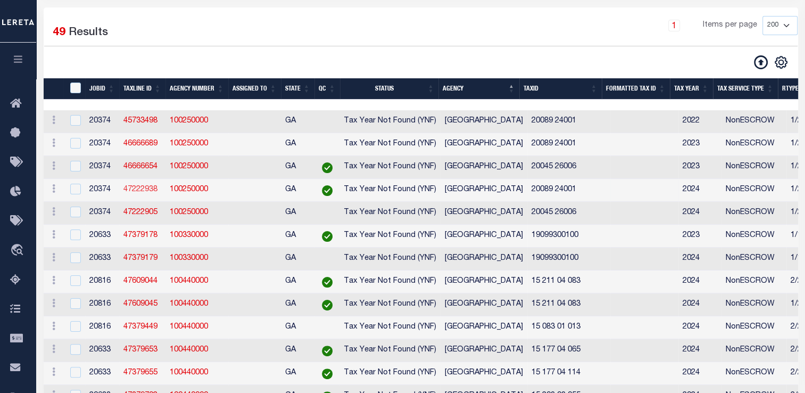
click at [130, 189] on link "47222938" at bounding box center [140, 189] width 34 height 7
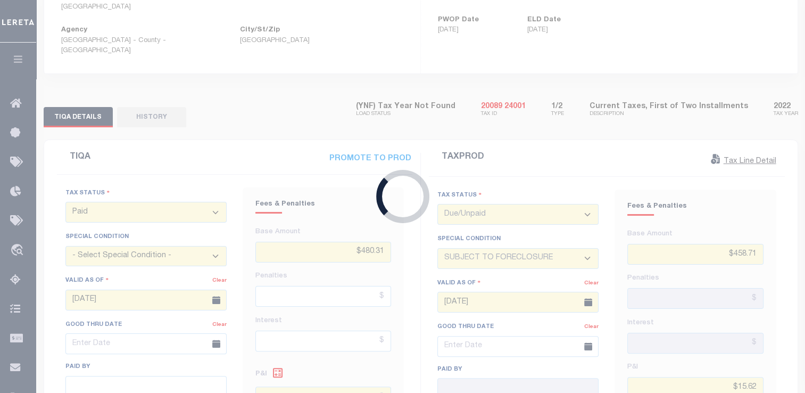
type input "[DATE]"
type input "$493.38"
type input "$0"
type textarea "[DATE]- new owner FTF Lending Case Status Tax Sale File # Levy Date Sale Date A…"
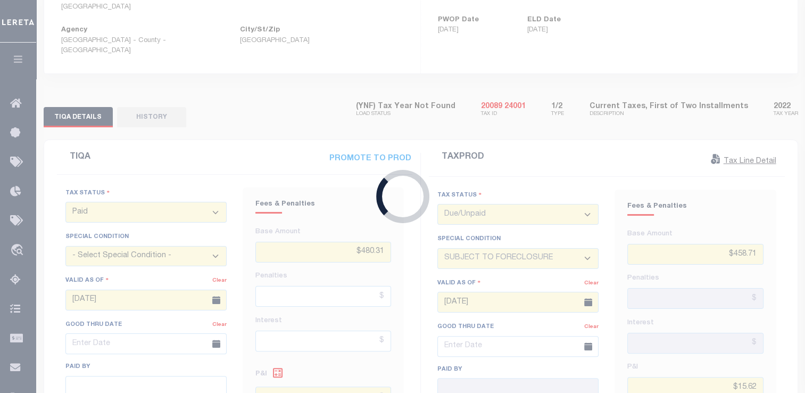
type input "$479.99"
type input "$4.59"
type input "$0"
type input "$484.58"
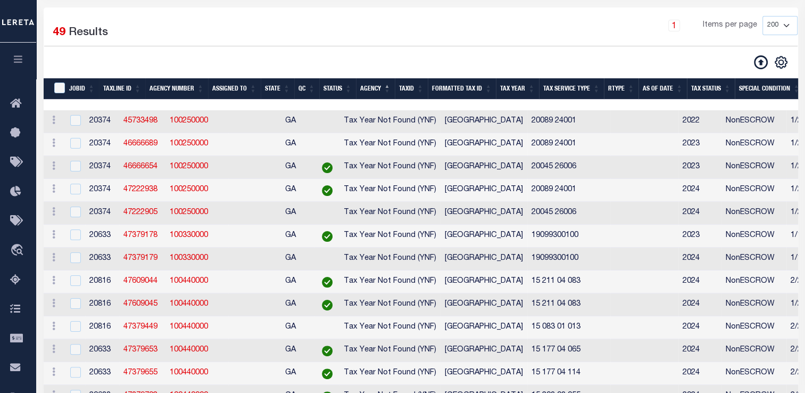
select select "200"
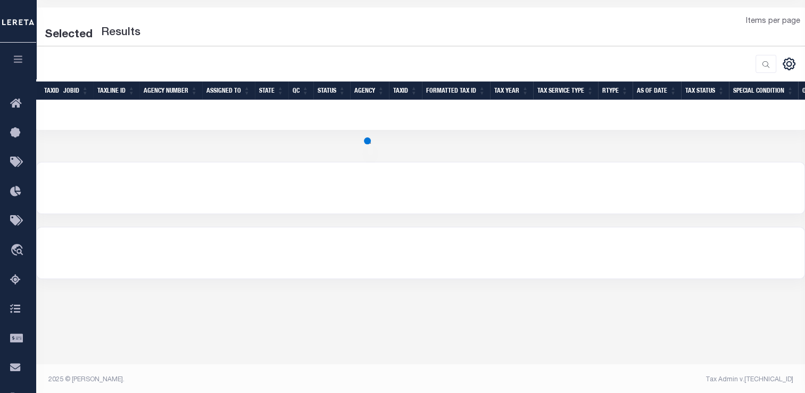
select select "200"
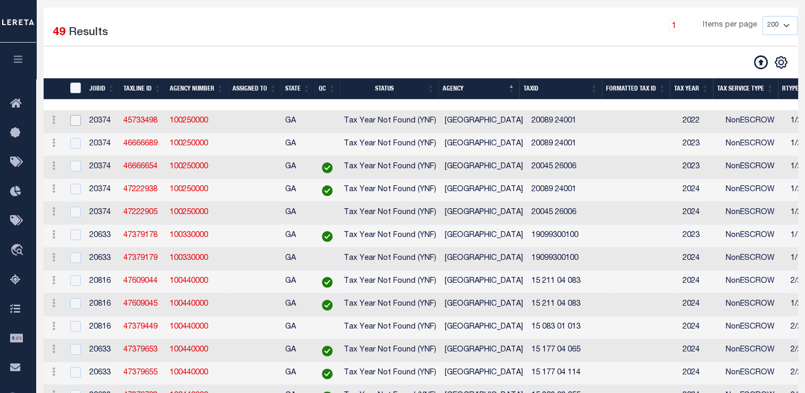
click at [75, 123] on input "checkbox" at bounding box center [75, 120] width 11 height 11
checkbox input "true"
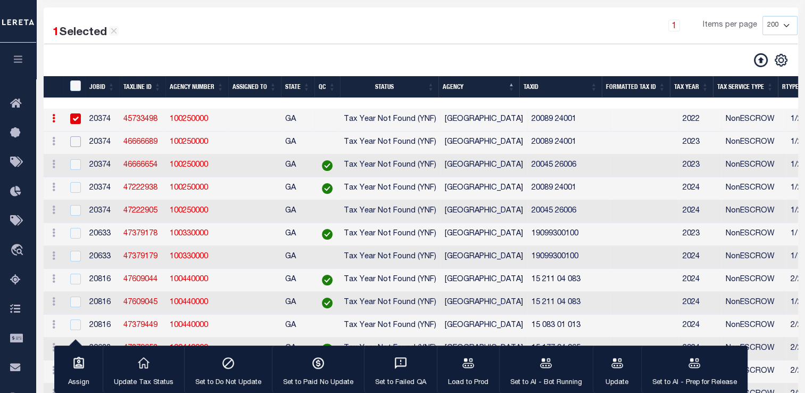
click at [74, 144] on input "checkbox" at bounding box center [75, 141] width 11 height 11
checkbox input "true"
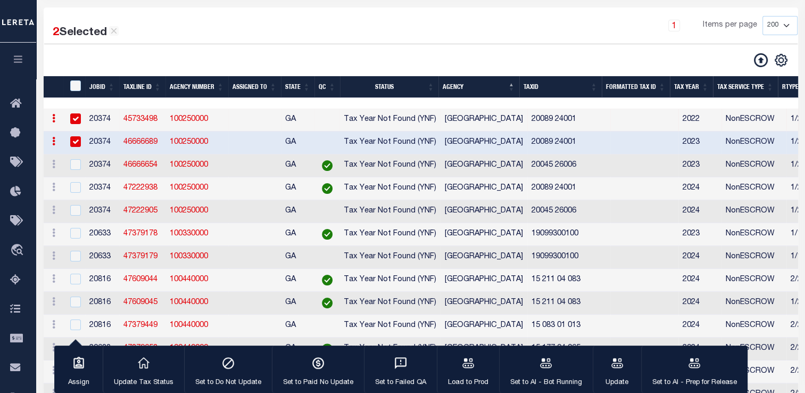
click at [76, 171] on div at bounding box center [74, 165] width 13 height 12
checkbox input "true"
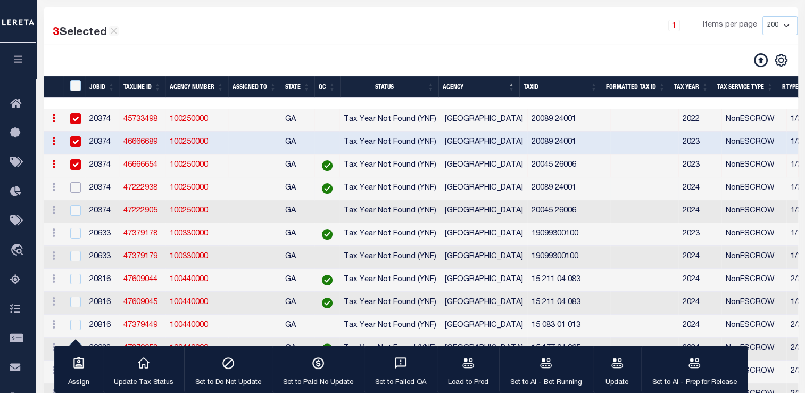
click at [77, 193] on input "checkbox" at bounding box center [75, 187] width 11 height 11
checkbox input "true"
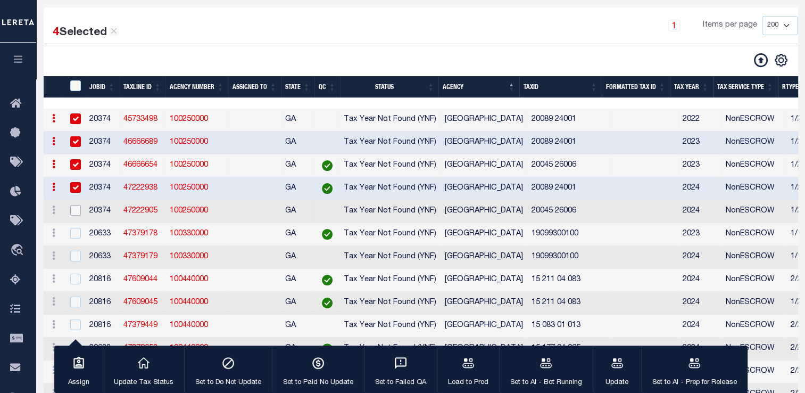
click at [72, 215] on input "checkbox" at bounding box center [75, 210] width 11 height 11
checkbox input "true"
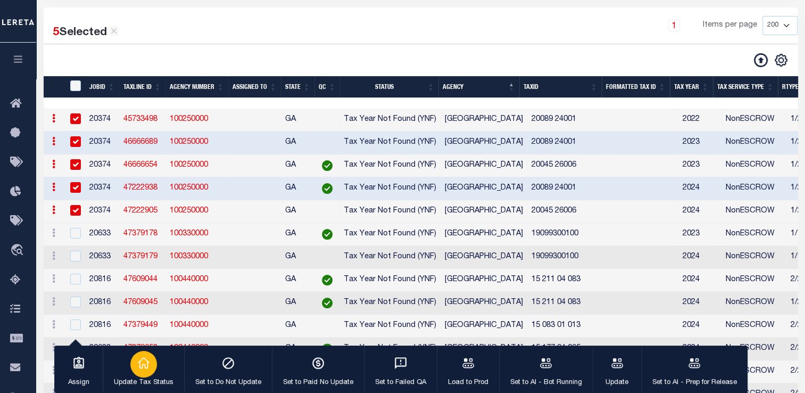
click at [143, 364] on icon "button" at bounding box center [144, 363] width 14 height 14
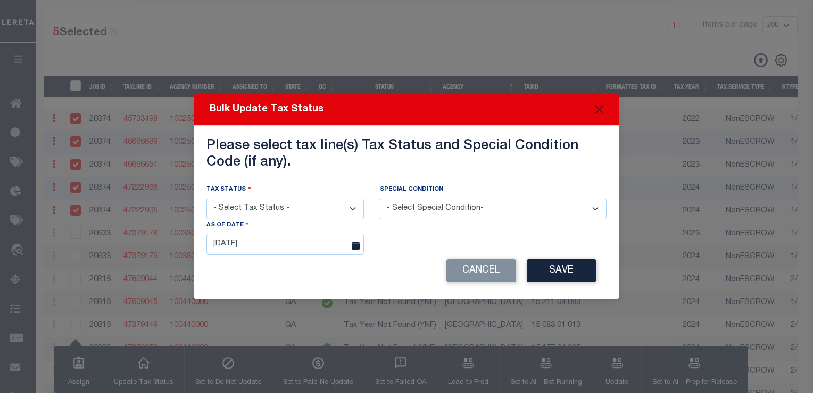
click at [253, 212] on select "- Select Tax Status - Open Due/Unpaid Paid Incomplete No Tax Due Internal Refun…" at bounding box center [284, 208] width 157 height 21
click at [422, 260] on div "Cancel Save" at bounding box center [406, 270] width 400 height 31
click at [279, 246] on input "[DATE]" at bounding box center [284, 244] width 157 height 21
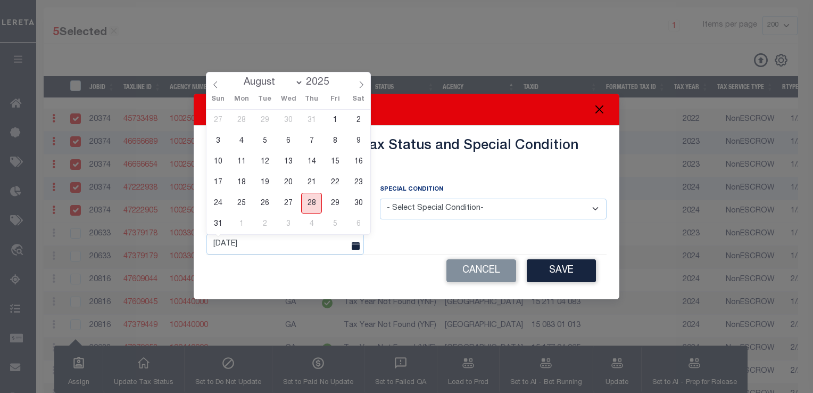
click at [314, 197] on span "28" at bounding box center [311, 203] width 21 height 21
type input "[DATE]"
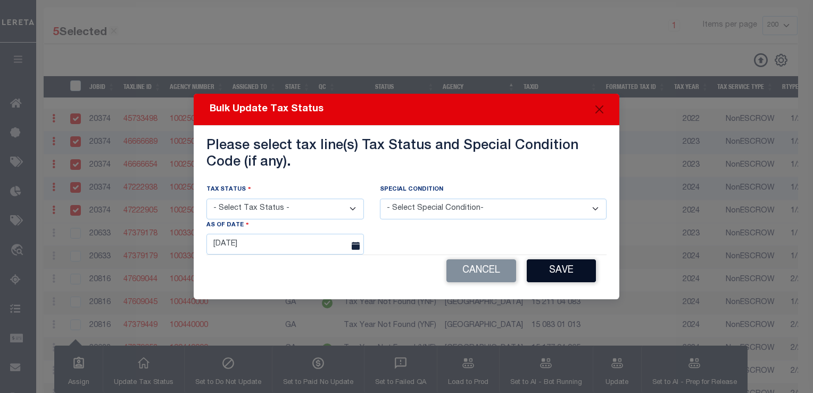
click at [575, 273] on button "Save" at bounding box center [561, 270] width 69 height 23
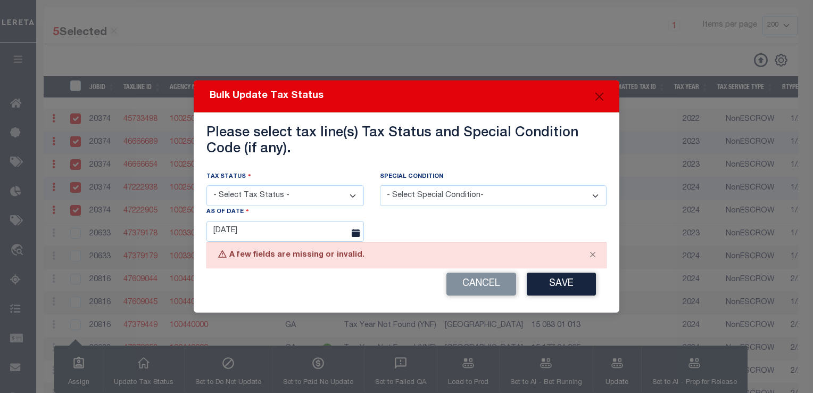
click at [297, 203] on select "- Select Tax Status - Open Due/Unpaid Paid Incomplete No Tax Due Internal Refun…" at bounding box center [284, 195] width 157 height 21
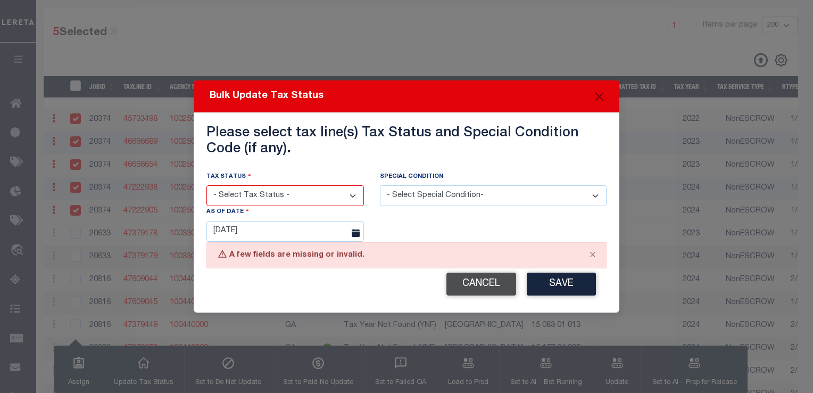
click at [460, 289] on button "Cancel" at bounding box center [481, 283] width 70 height 23
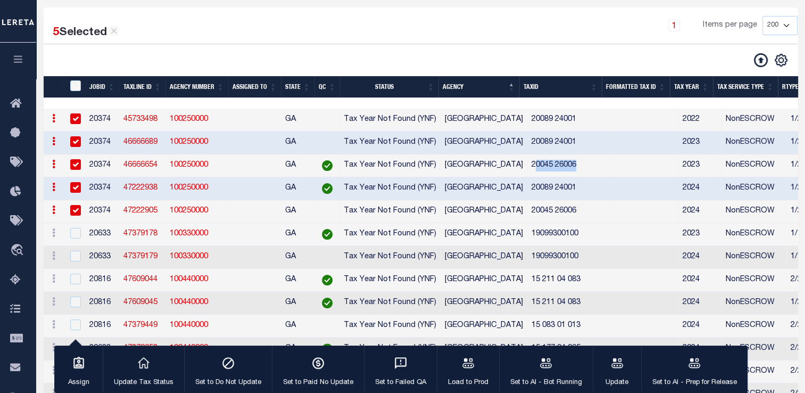
drag, startPoint x: 527, startPoint y: 167, endPoint x: 584, endPoint y: 165, distance: 57.5
click at [584, 165] on td "20045 26006" at bounding box center [568, 165] width 83 height 23
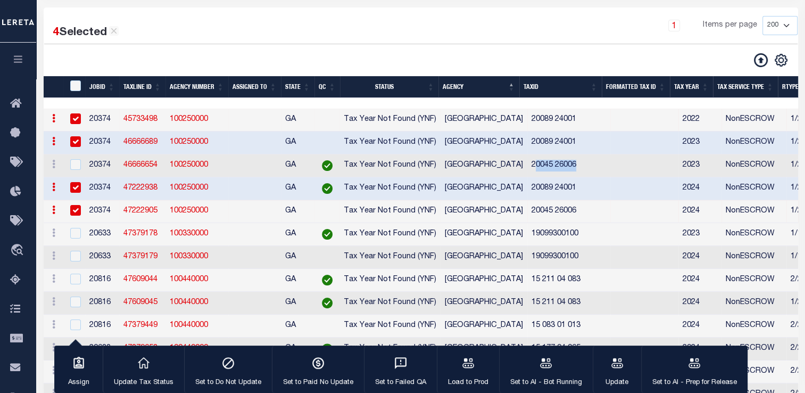
copy td "0045 26006"
click at [73, 164] on input "checkbox" at bounding box center [75, 164] width 11 height 11
checkbox input "true"
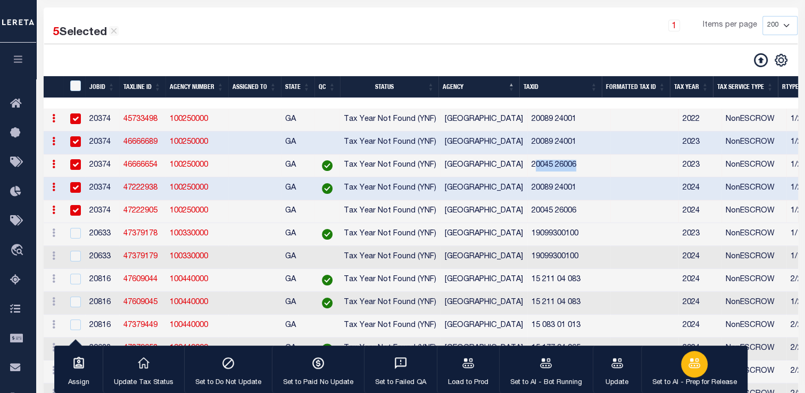
click at [695, 360] on icon "button" at bounding box center [694, 363] width 12 height 10
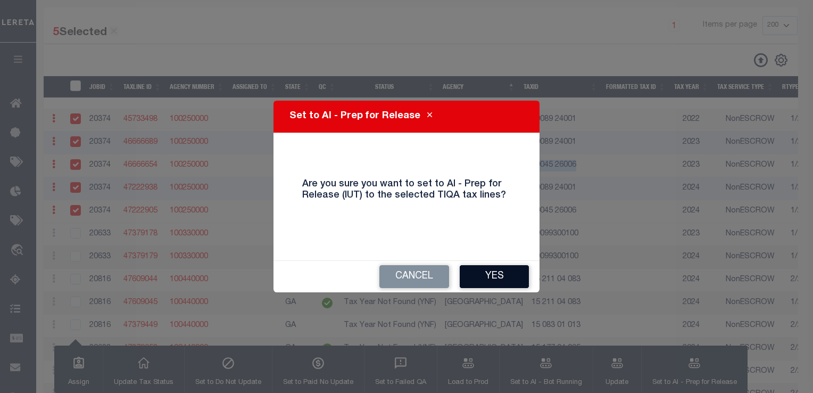
click at [492, 267] on button "Yes" at bounding box center [494, 276] width 69 height 23
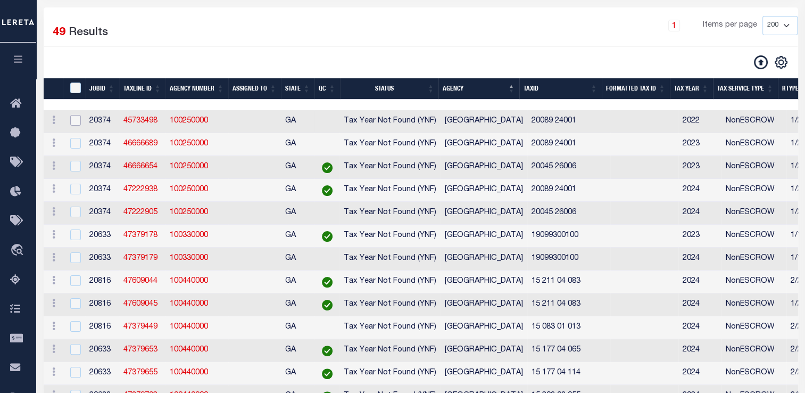
click at [74, 124] on input "checkbox" at bounding box center [75, 120] width 11 height 11
checkbox input "true"
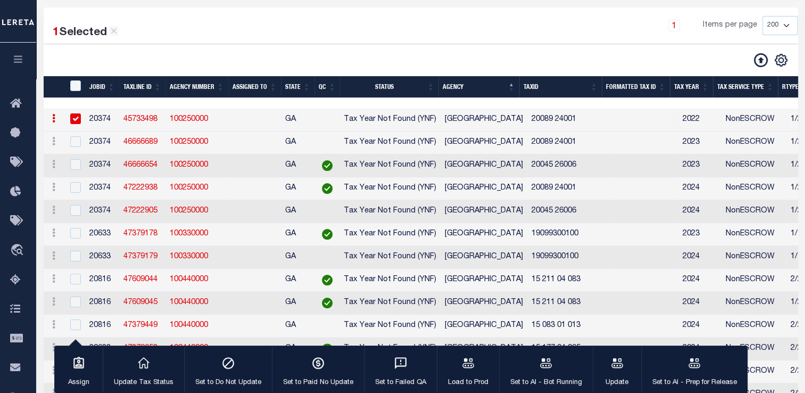
click at [77, 150] on td at bounding box center [75, 142] width 22 height 23
checkbox input "true"
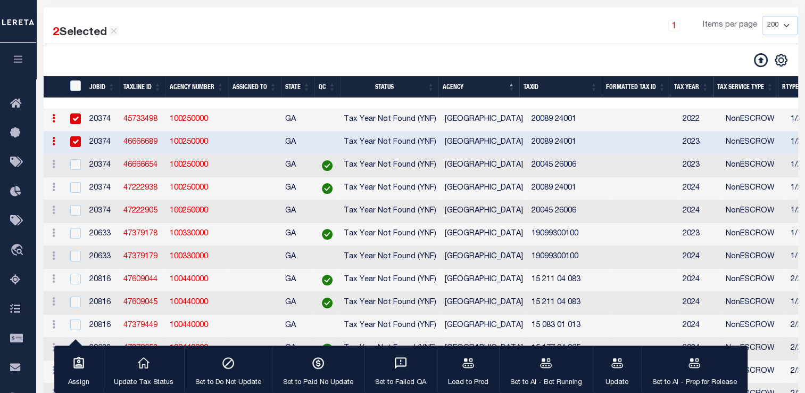
click at [72, 171] on div at bounding box center [74, 165] width 13 height 12
checkbox input "true"
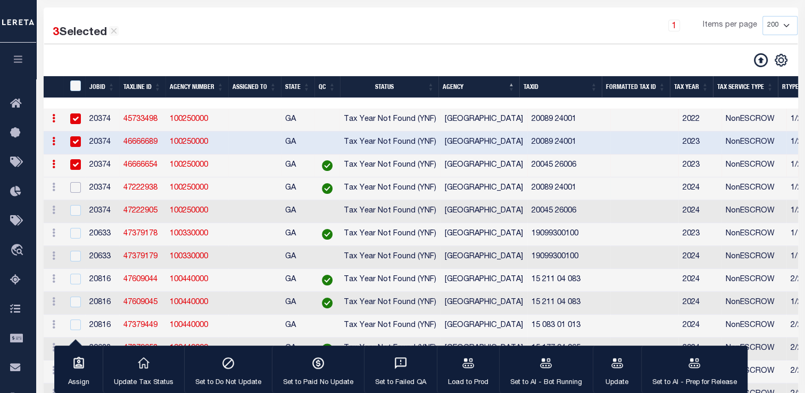
click at [74, 189] on input "checkbox" at bounding box center [75, 187] width 11 height 11
checkbox input "true"
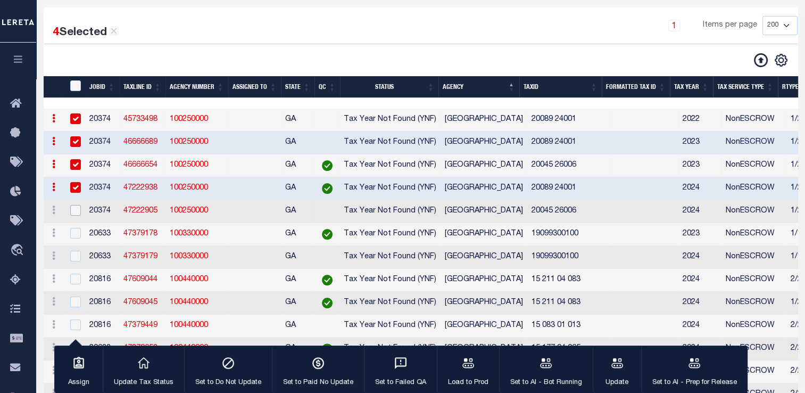
click at [74, 212] on input "checkbox" at bounding box center [75, 210] width 11 height 11
checkbox input "true"
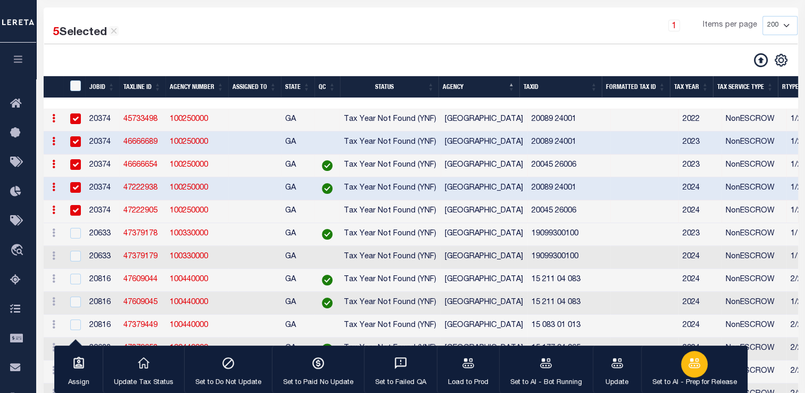
click at [692, 368] on icon "button" at bounding box center [694, 363] width 14 height 14
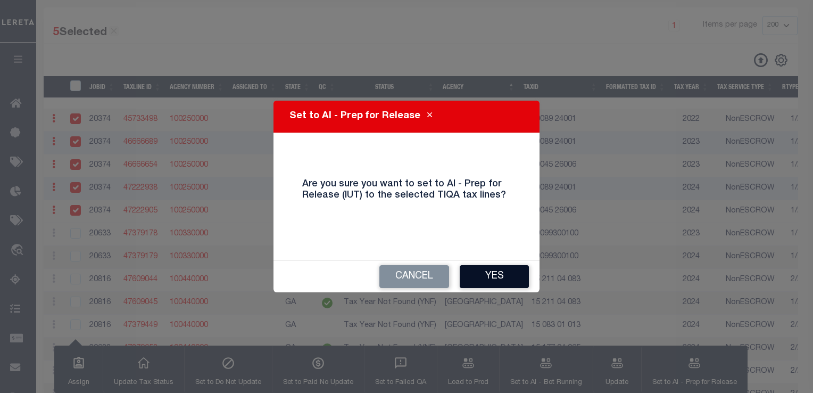
click at [495, 273] on button "Yes" at bounding box center [494, 276] width 69 height 23
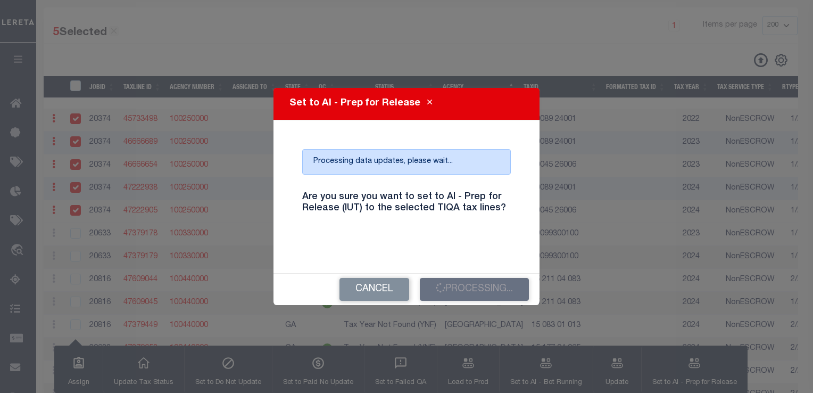
click at [408, 207] on h4 "Are you sure you want to set to AI - Prep for Release (IUT) to the selected TIQ…" at bounding box center [406, 203] width 225 height 23
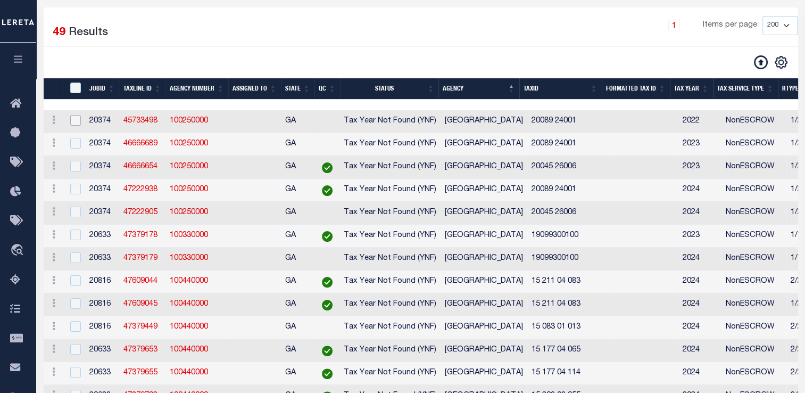
click at [73, 122] on input "checkbox" at bounding box center [75, 120] width 11 height 11
checkbox input "true"
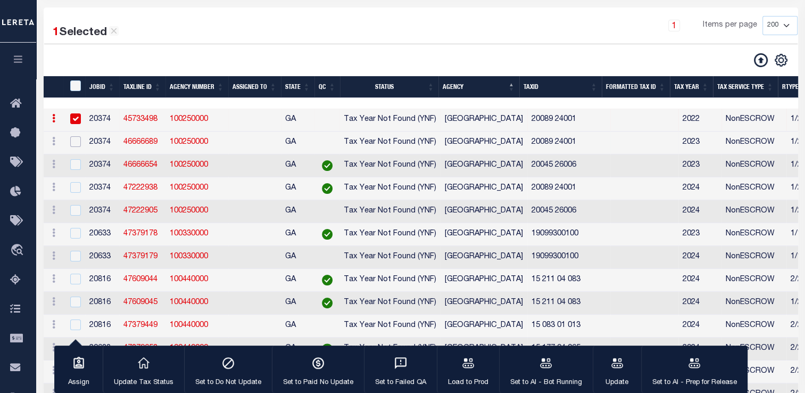
click at [74, 146] on input "checkbox" at bounding box center [75, 141] width 11 height 11
checkbox input "true"
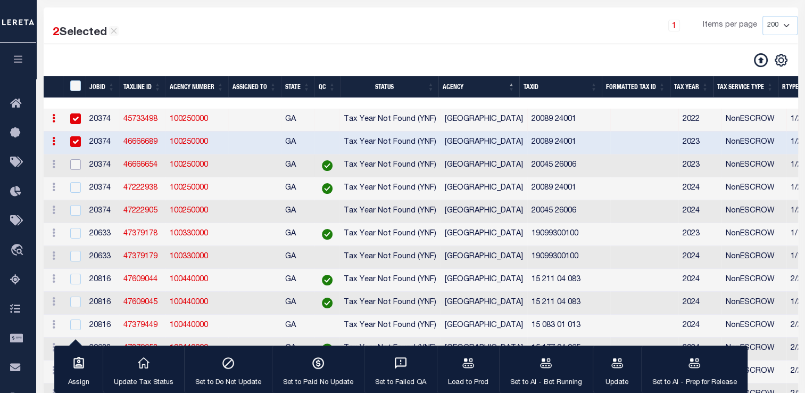
click at [77, 165] on input "checkbox" at bounding box center [75, 164] width 11 height 11
checkbox input "true"
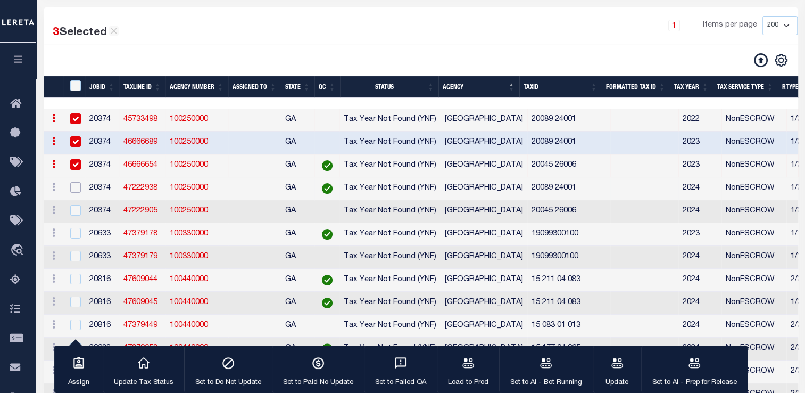
click at [77, 184] on input "checkbox" at bounding box center [75, 187] width 11 height 11
checkbox input "true"
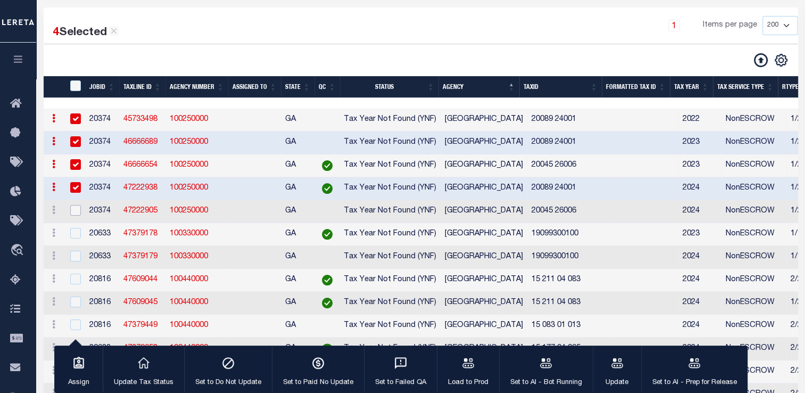
click at [74, 213] on input "checkbox" at bounding box center [75, 210] width 11 height 11
checkbox input "true"
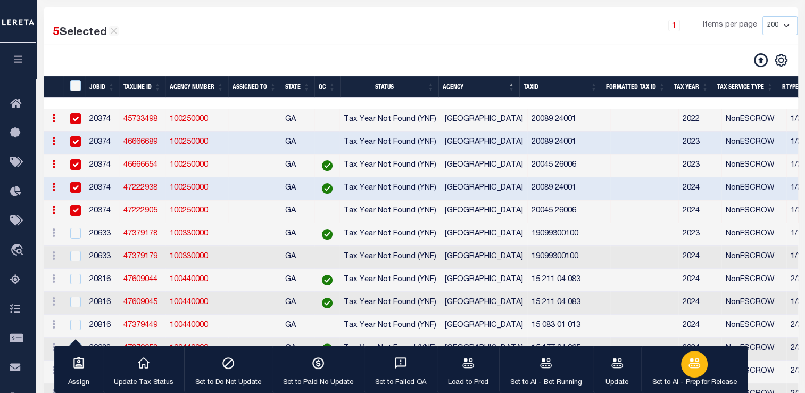
click at [687, 367] on icon "button" at bounding box center [694, 363] width 14 height 14
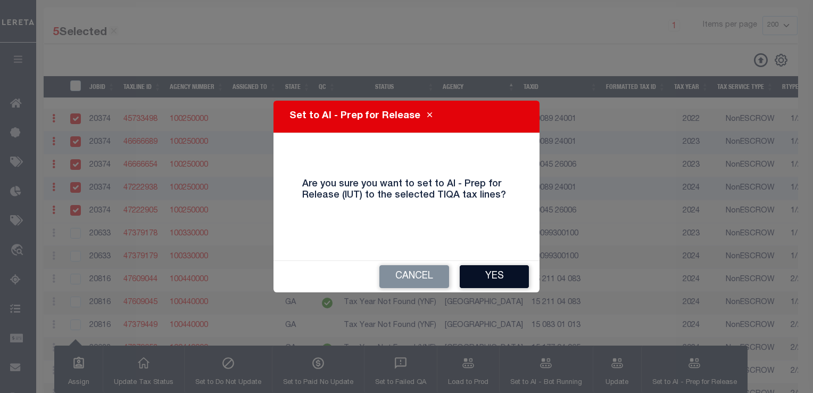
click at [496, 275] on button "Yes" at bounding box center [494, 276] width 69 height 23
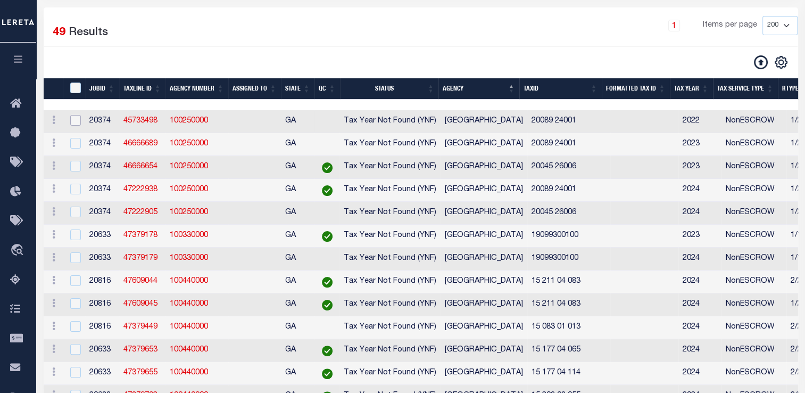
click at [74, 124] on input "checkbox" at bounding box center [75, 120] width 11 height 11
checkbox input "true"
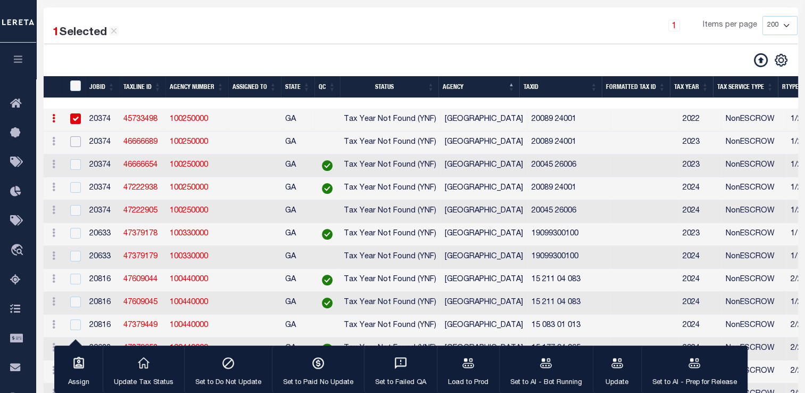
click at [74, 144] on input "checkbox" at bounding box center [75, 141] width 11 height 11
checkbox input "true"
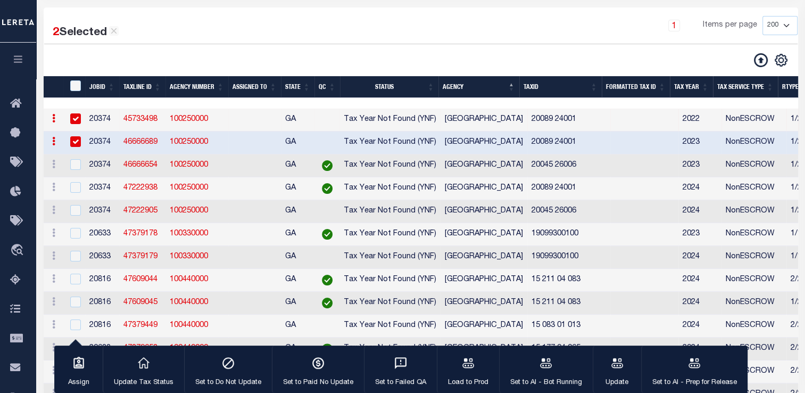
click at [74, 173] on td at bounding box center [75, 165] width 22 height 23
checkbox input "true"
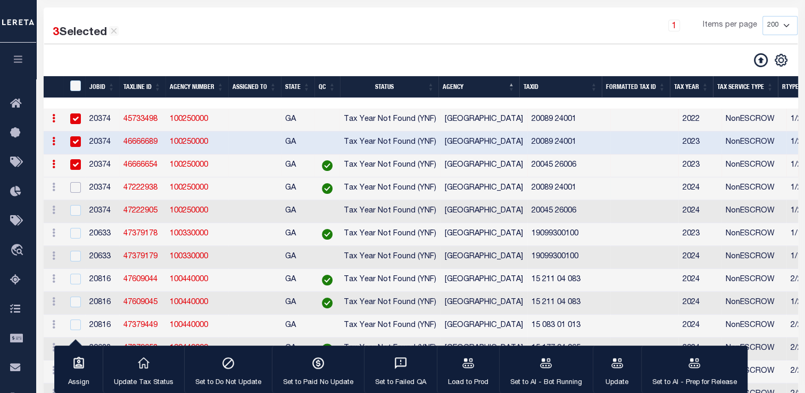
click at [78, 192] on input "checkbox" at bounding box center [75, 187] width 11 height 11
checkbox input "true"
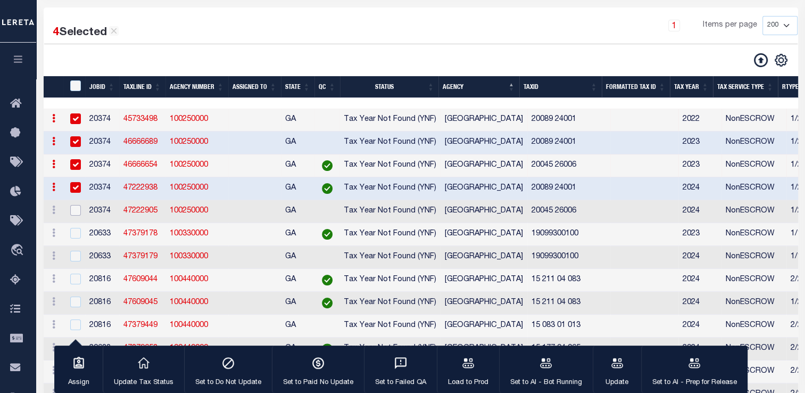
click at [73, 212] on input "checkbox" at bounding box center [75, 210] width 11 height 11
checkbox input "true"
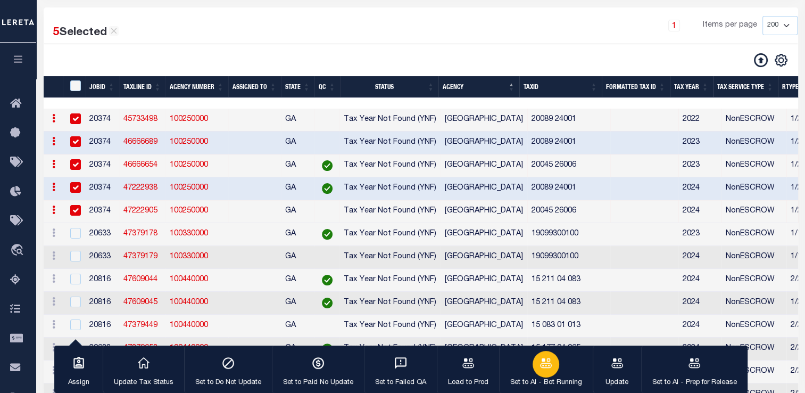
click at [539, 363] on icon "button" at bounding box center [546, 363] width 14 height 14
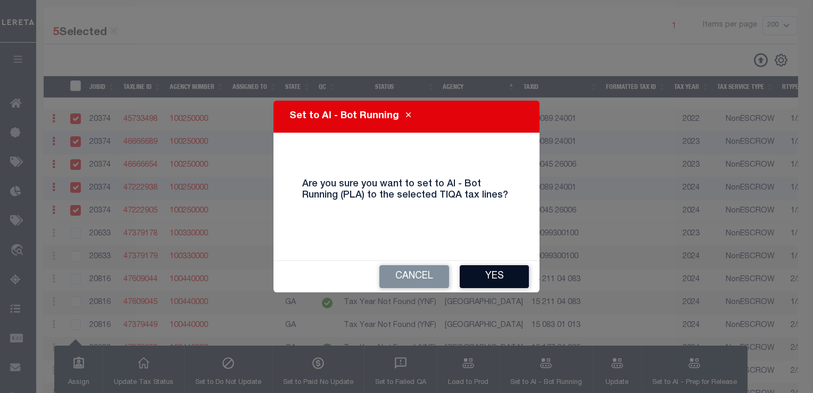
click at [487, 282] on button "Yes" at bounding box center [494, 276] width 69 height 23
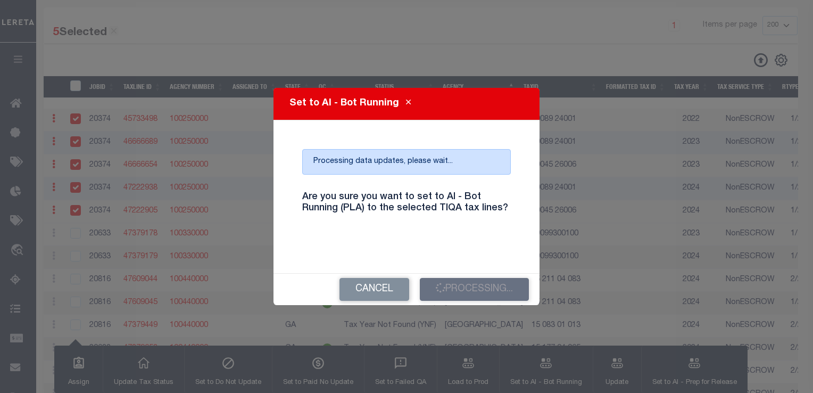
click at [453, 210] on h4 "Are you sure you want to set to AI - Bot Running (PLA) to the selected TIQA tax…" at bounding box center [406, 203] width 225 height 23
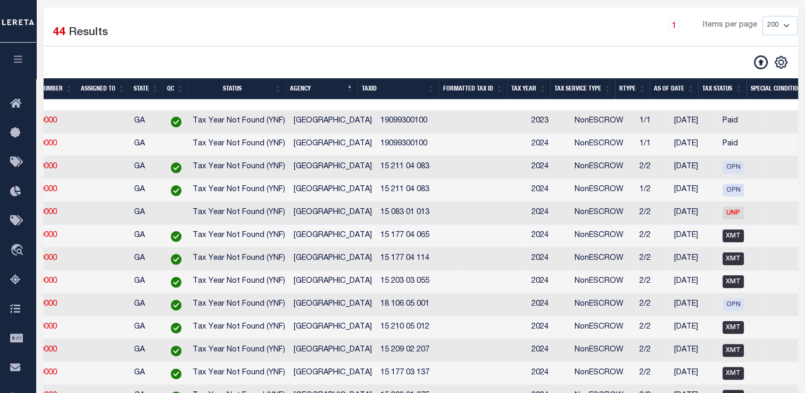
scroll to position [0, 151]
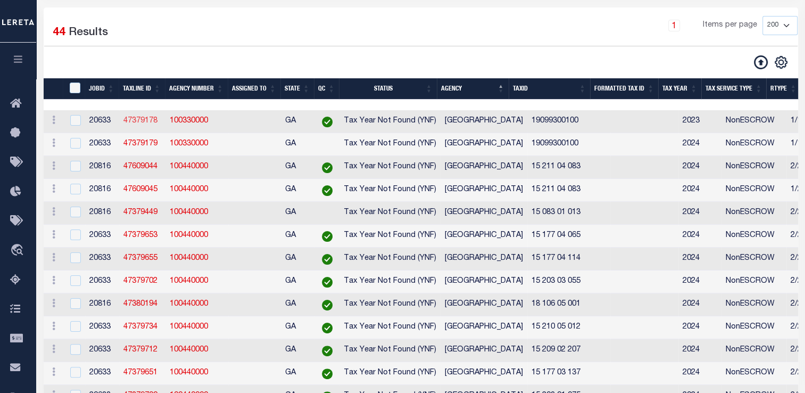
click at [139, 122] on link "47379178" at bounding box center [140, 120] width 34 height 7
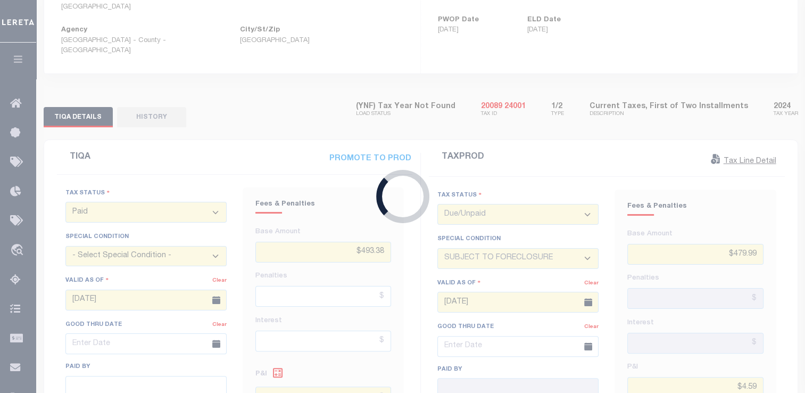
type input "[DATE]"
type input "$3,695.31"
type input "$218.72"
type input "$3,914.03"
select select
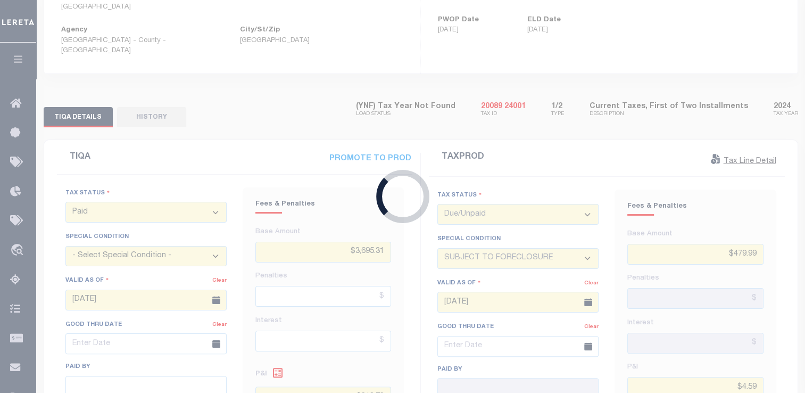
type input "[DATE]"
select select "OP2"
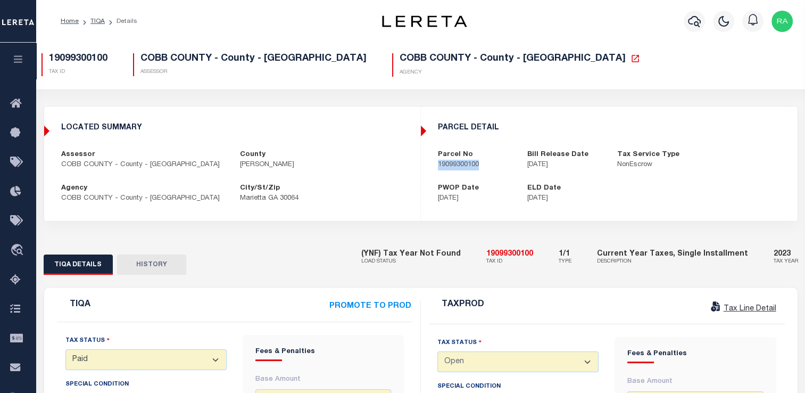
drag, startPoint x: 435, startPoint y: 167, endPoint x: 489, endPoint y: 168, distance: 54.8
click at [489, 168] on div "Parcel No 19099300100" at bounding box center [475, 160] width 90 height 21
copy p "19099300100"
click at [630, 61] on icon at bounding box center [635, 59] width 10 height 10
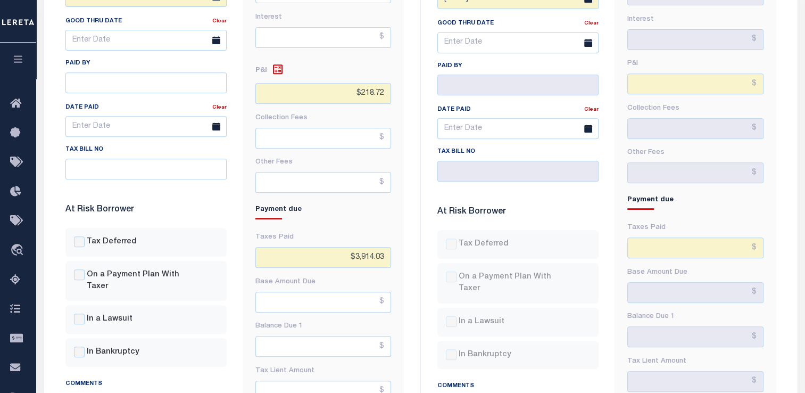
scroll to position [383, 0]
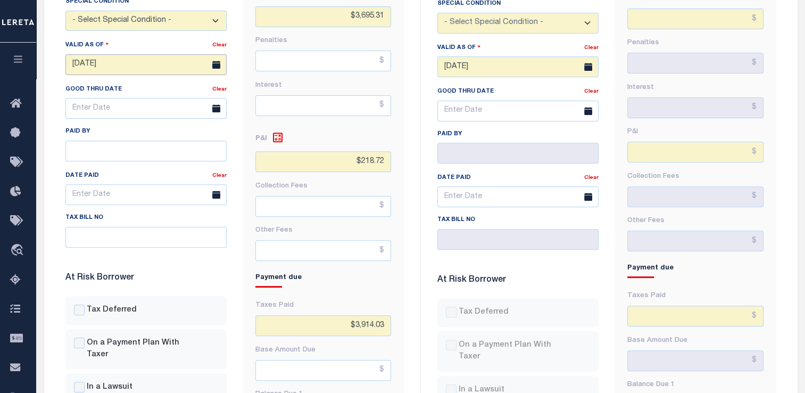
click at [102, 72] on body "Home TIQA Details" at bounding box center [402, 244] width 805 height 1255
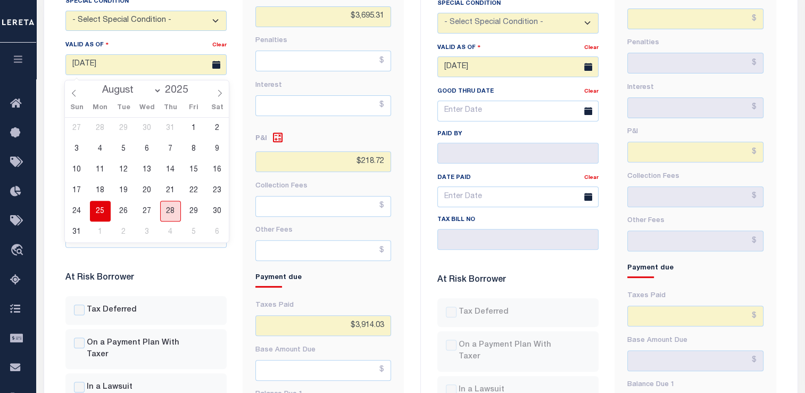
click at [170, 214] on span "28" at bounding box center [170, 211] width 21 height 21
type input "[DATE]"
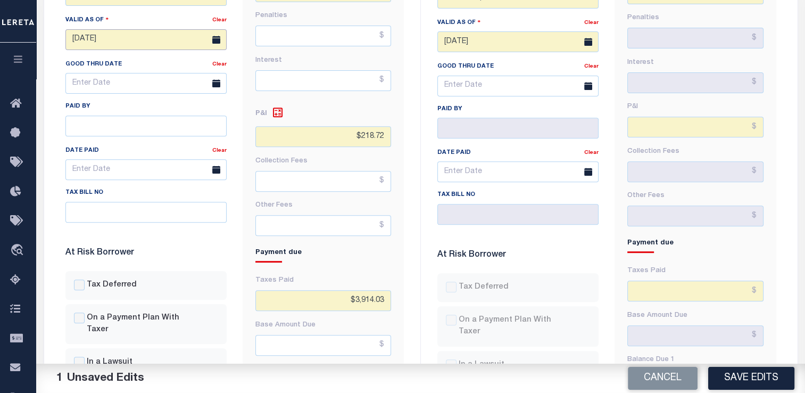
scroll to position [382, 0]
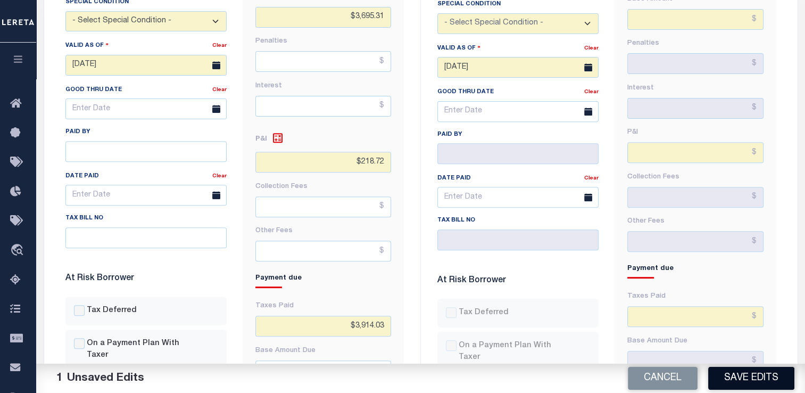
click at [736, 376] on button "Save Edits" at bounding box center [751, 378] width 86 height 23
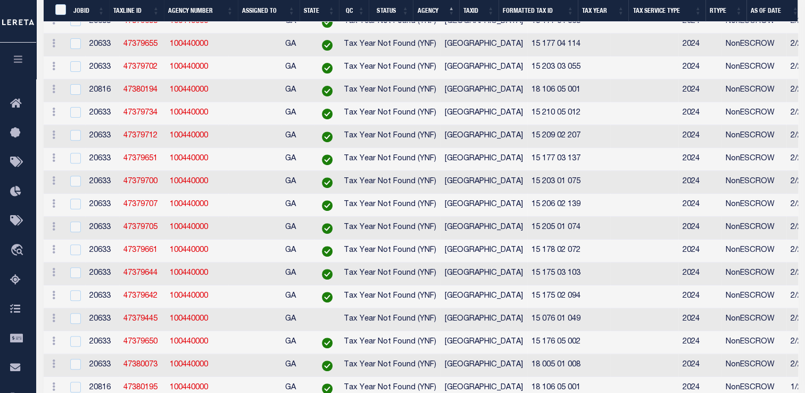
select select "200"
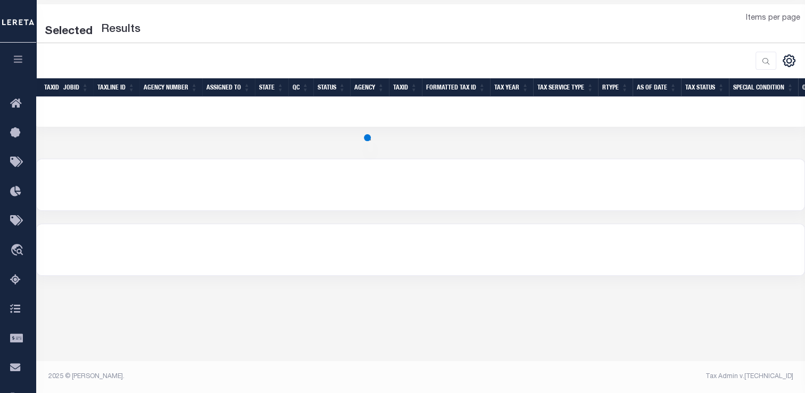
select select "200"
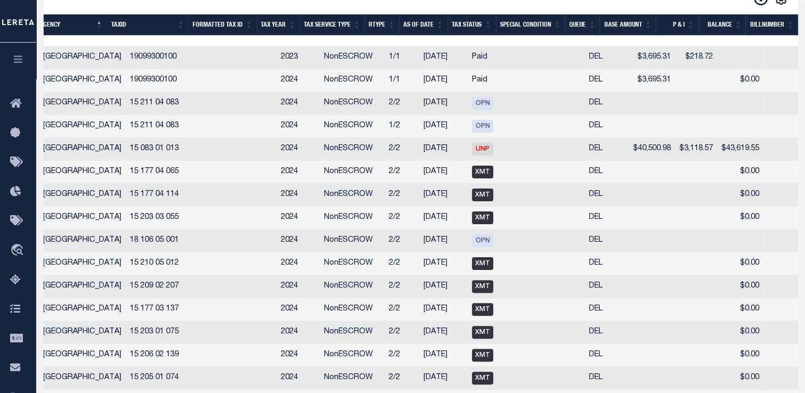
scroll to position [0, 467]
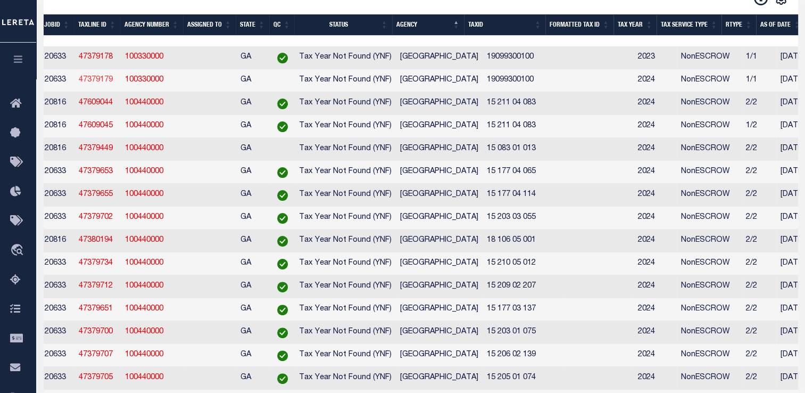
click at [97, 79] on link "47379179" at bounding box center [96, 79] width 34 height 7
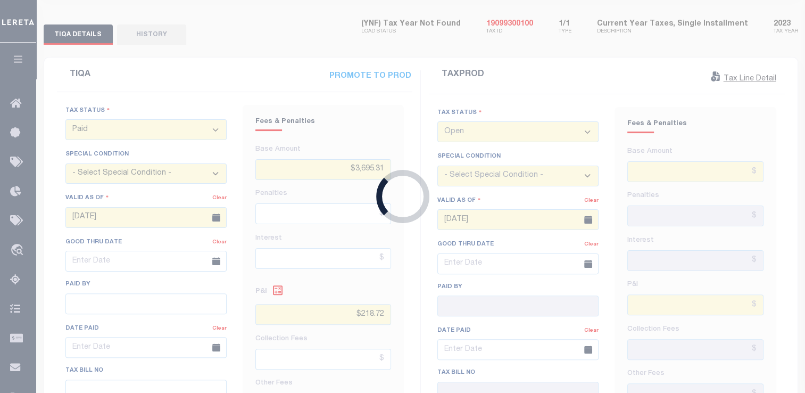
type input "[DATE]"
type input "$3,695.31"
type input "$0"
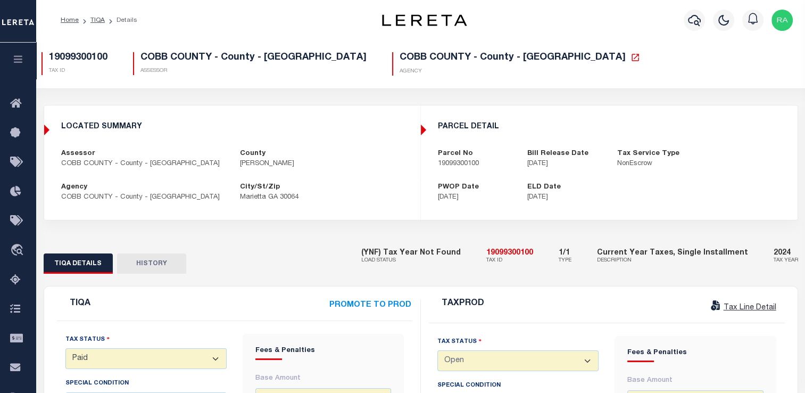
select select "7"
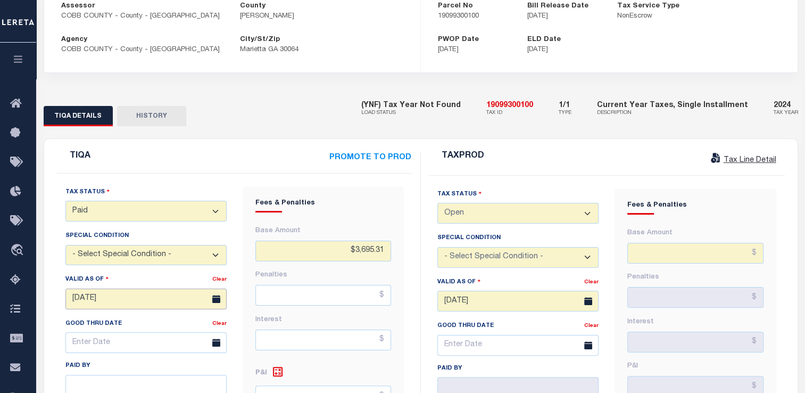
click at [89, 300] on input "[DATE]" at bounding box center [145, 298] width 161 height 21
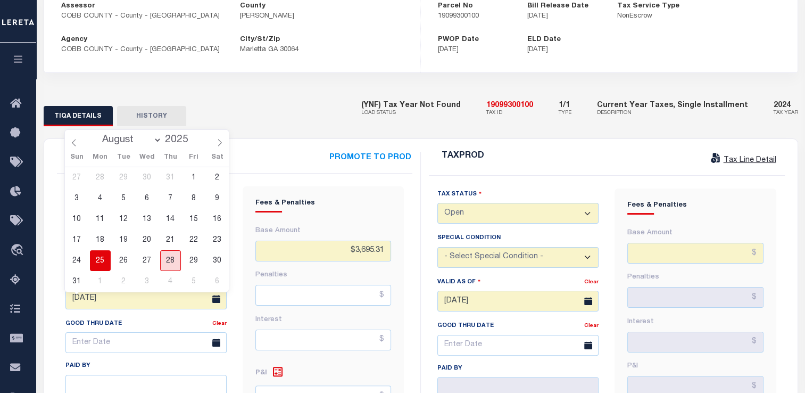
click at [168, 259] on span "28" at bounding box center [170, 260] width 21 height 21
type input "[DATE]"
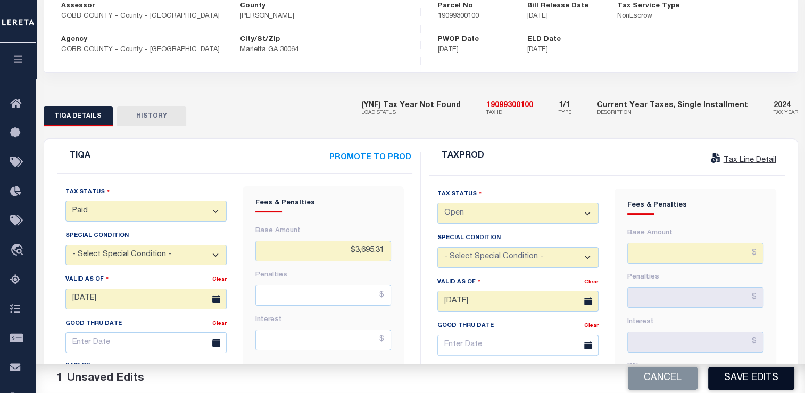
click at [728, 370] on button "Save Edits" at bounding box center [751, 378] width 86 height 23
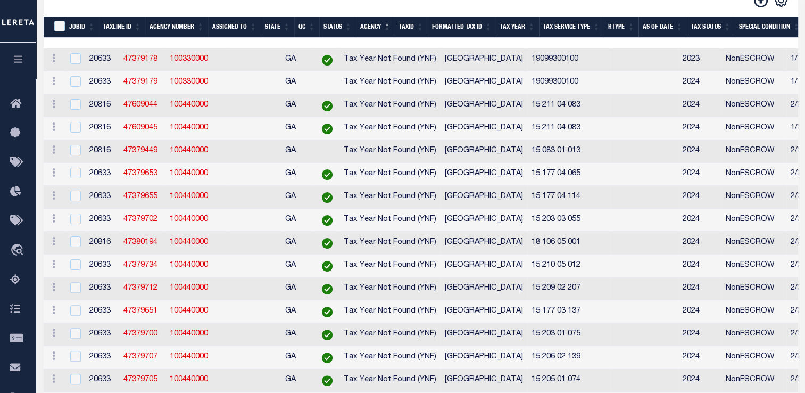
select select "200"
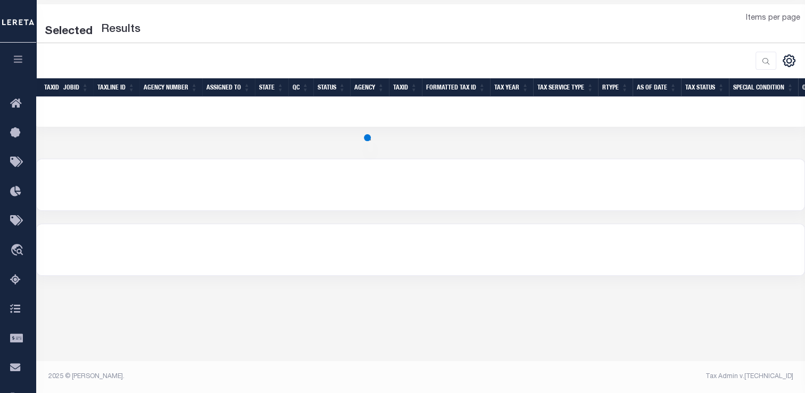
select select "200"
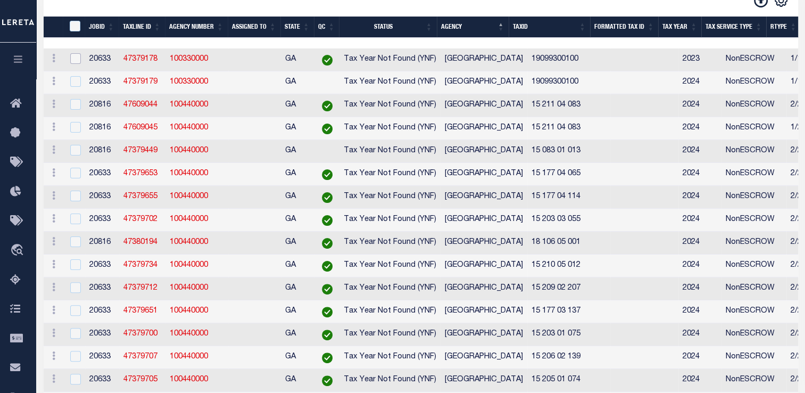
click at [77, 61] on input "checkbox" at bounding box center [75, 58] width 11 height 11
checkbox input "true"
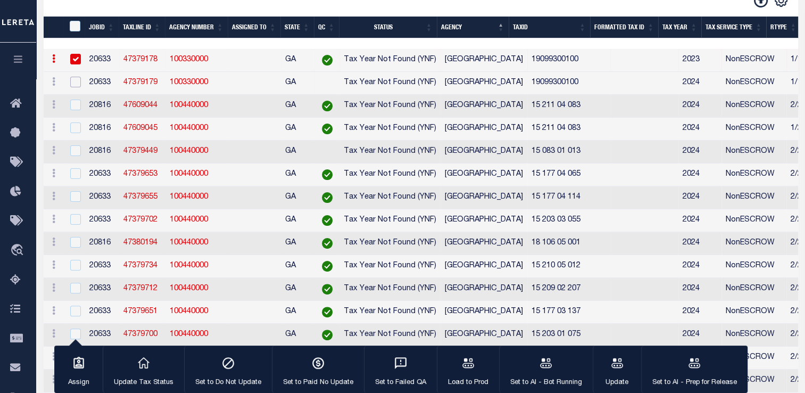
click at [78, 85] on input "checkbox" at bounding box center [75, 82] width 11 height 11
checkbox input "true"
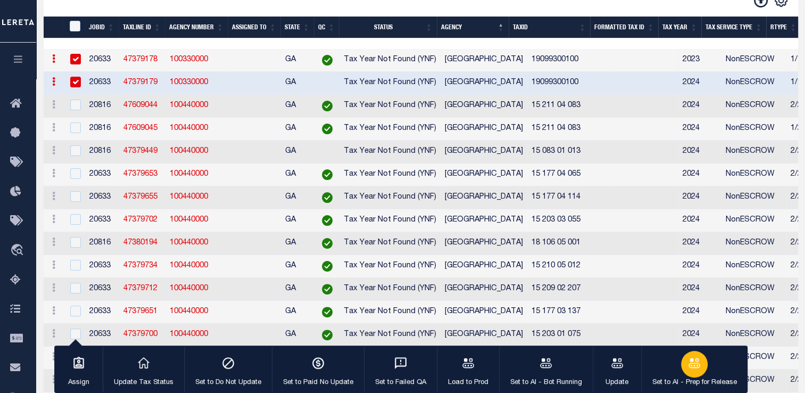
click at [684, 372] on div "button" at bounding box center [694, 364] width 27 height 27
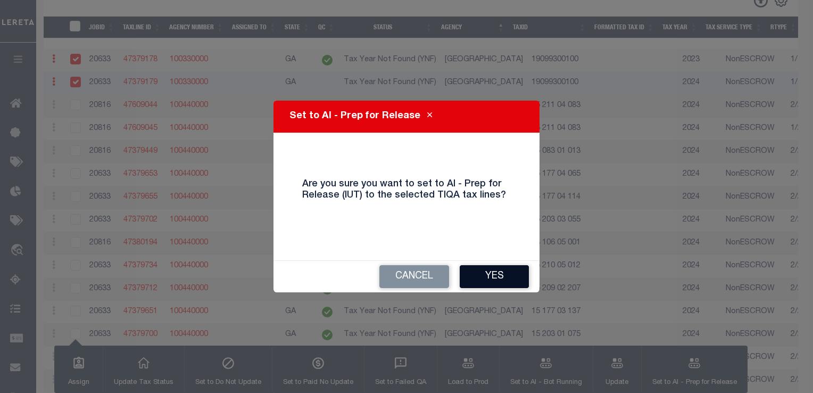
click at [487, 277] on button "Yes" at bounding box center [494, 276] width 69 height 23
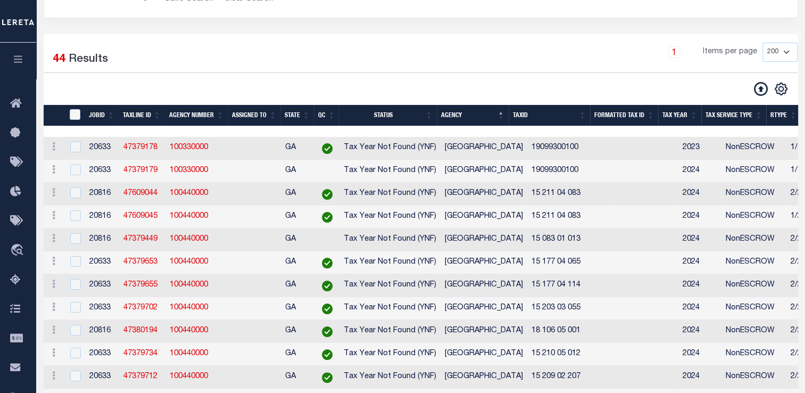
scroll to position [140, 0]
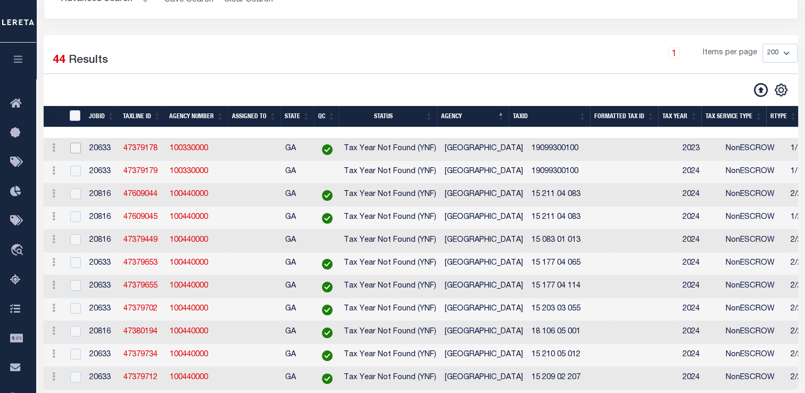
click at [73, 146] on input "checkbox" at bounding box center [75, 148] width 11 height 11
checkbox input "true"
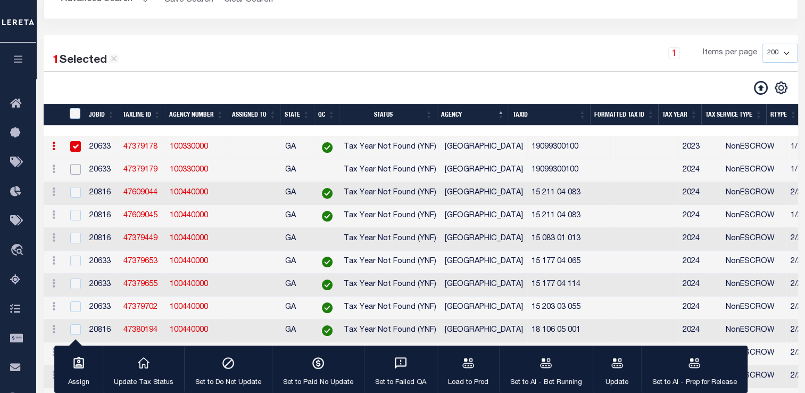
click at [74, 171] on input "checkbox" at bounding box center [75, 169] width 11 height 11
checkbox input "true"
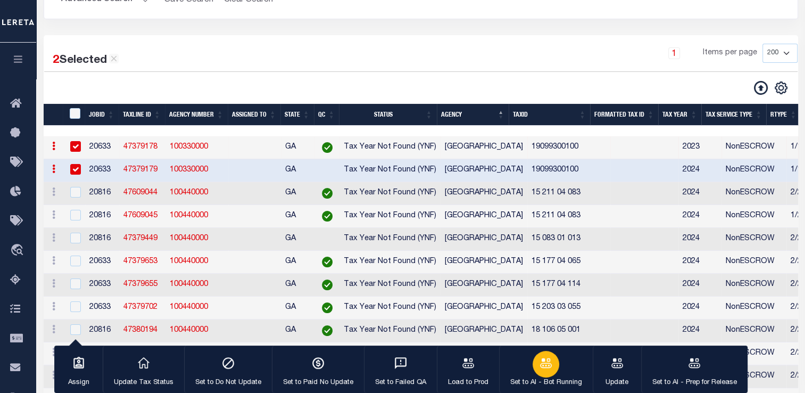
click at [547, 362] on icon "button" at bounding box center [546, 363] width 12 height 10
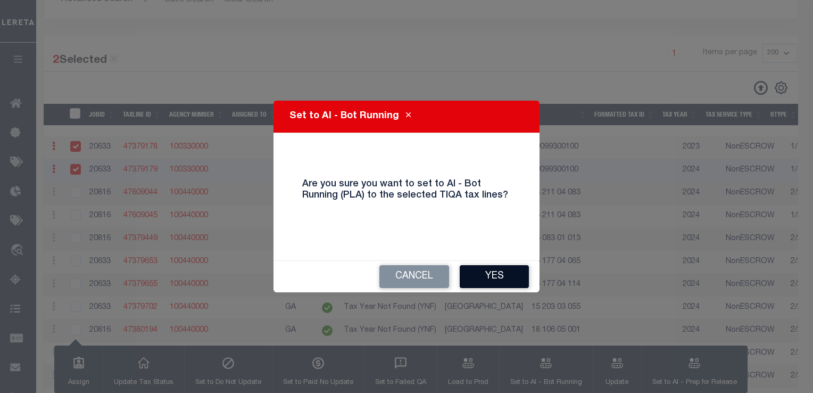
click at [485, 276] on button "Yes" at bounding box center [494, 276] width 69 height 23
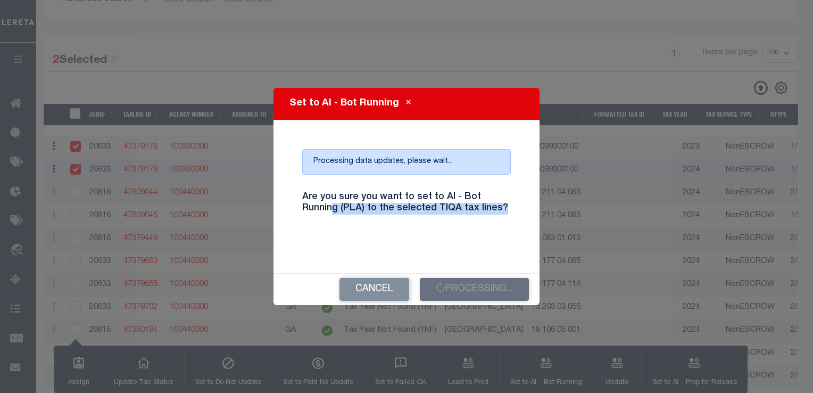
drag, startPoint x: 500, startPoint y: 208, endPoint x: 332, endPoint y: 207, distance: 168.1
click at [332, 207] on h4 "Are you sure you want to set to AI - Bot Running (PLA) to the selected TIQA tax…" at bounding box center [406, 203] width 225 height 23
click at [321, 207] on h4 "Are you sure you want to set to AI - Bot Running (PLA) to the selected TIQA tax…" at bounding box center [406, 203] width 225 height 23
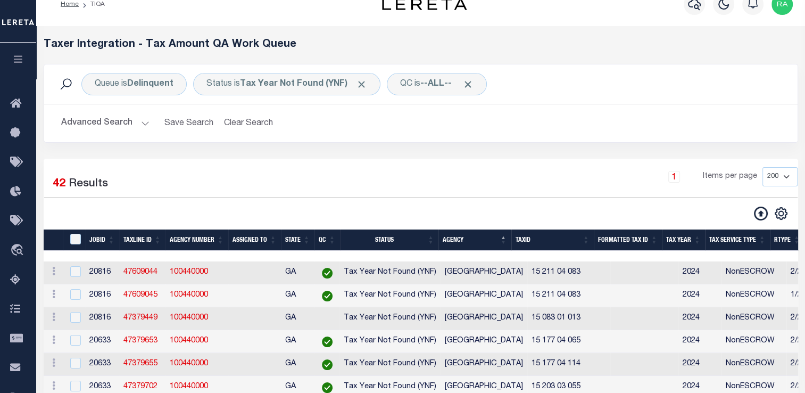
scroll to position [0, 0]
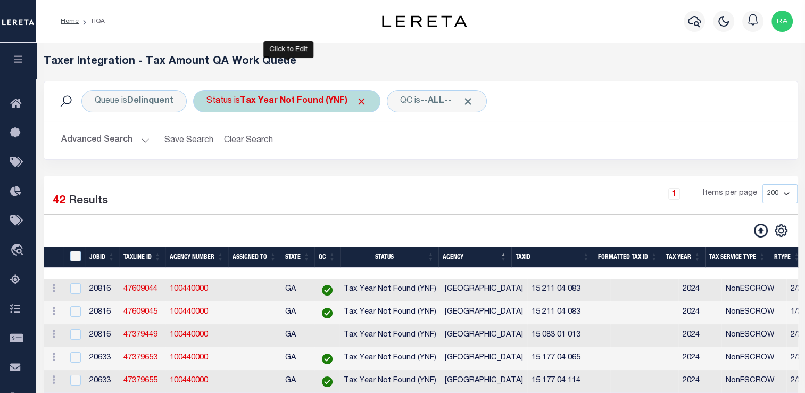
click at [244, 99] on b "Tax Year Not Found (YNF)" at bounding box center [303, 101] width 127 height 9
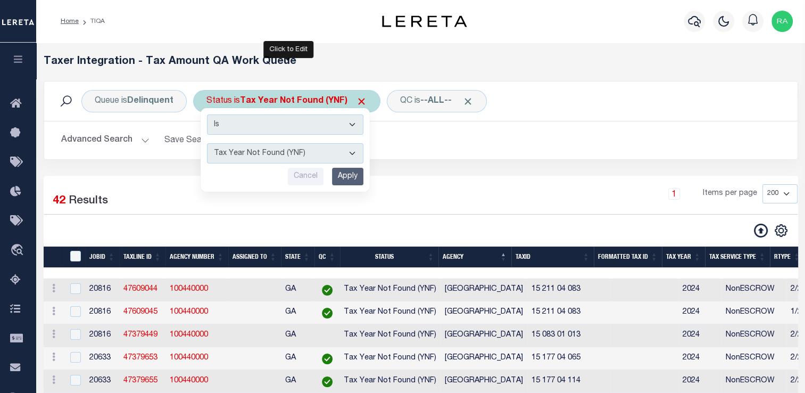
click at [255, 151] on select "AI - Bot Exception (ERR) AI - Bot Running (PLA) AI - Failed QA (FQA) AI - Prep …" at bounding box center [285, 153] width 156 height 20
select select "MZT"
click at [207, 143] on select "AI - Bot Exception (ERR) AI - Bot Running (PLA) AI - Failed QA (FQA) AI - Prep …" at bounding box center [285, 153] width 156 height 20
click at [339, 180] on input "Apply" at bounding box center [347, 177] width 31 height 18
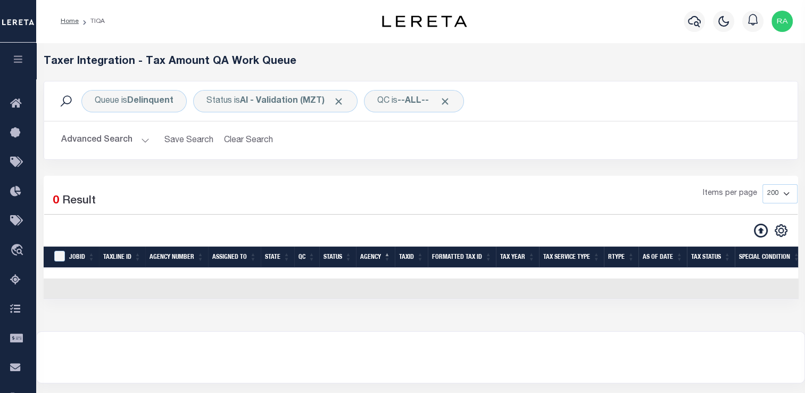
click at [131, 139] on button "Advanced Search" at bounding box center [105, 140] width 88 height 21
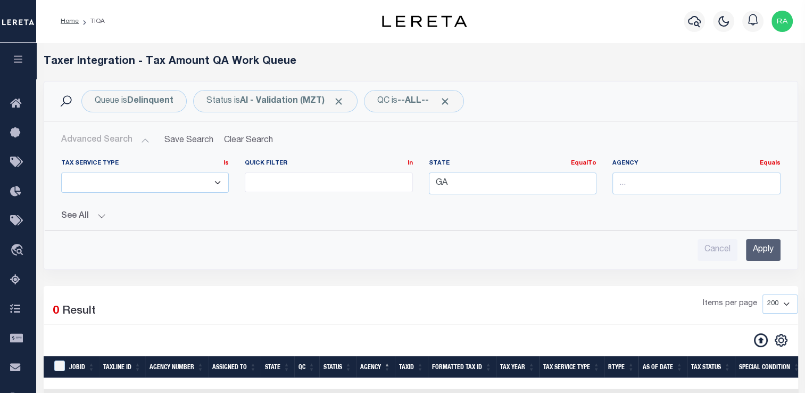
click at [757, 245] on input "Apply" at bounding box center [763, 250] width 35 height 22
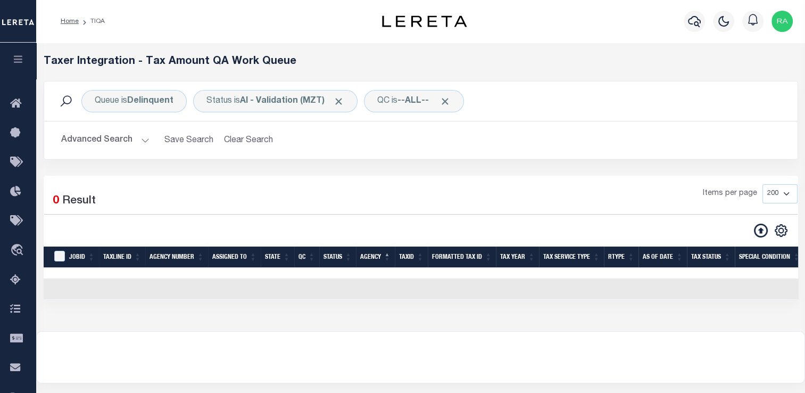
click at [129, 142] on button "Advanced Search" at bounding box center [105, 140] width 88 height 21
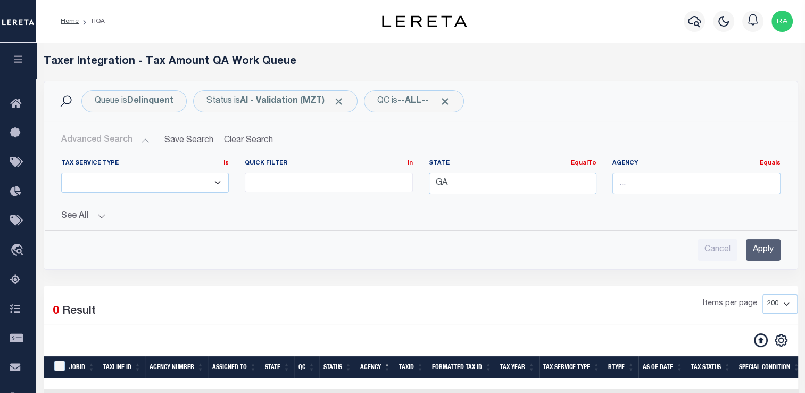
click at [770, 248] on input "Apply" at bounding box center [763, 250] width 35 height 22
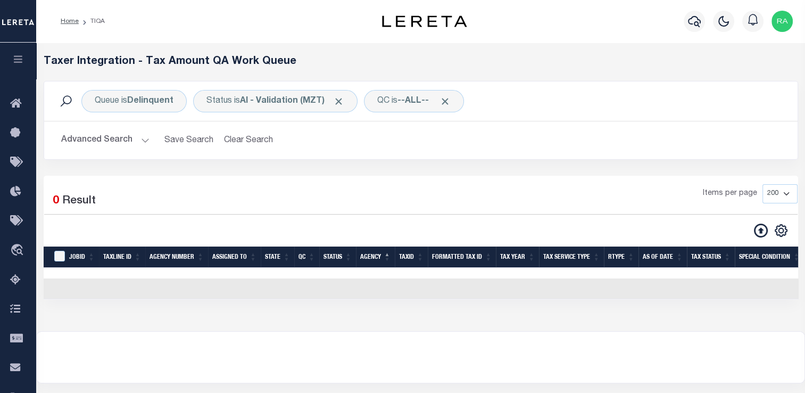
click at [149, 142] on h2 "Advanced Search Save Search Clear Search TIQATaxLineSearchTable_dynamictable___…" at bounding box center [421, 140] width 736 height 21
click at [144, 137] on button "Advanced Search" at bounding box center [105, 140] width 88 height 21
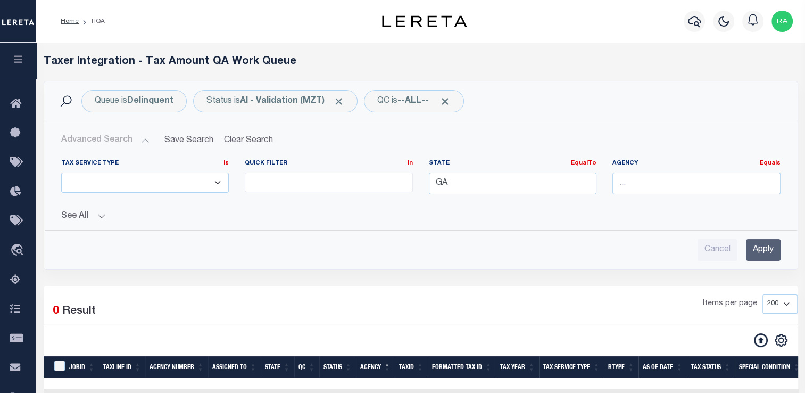
click at [756, 244] on input "Apply" at bounding box center [763, 250] width 35 height 22
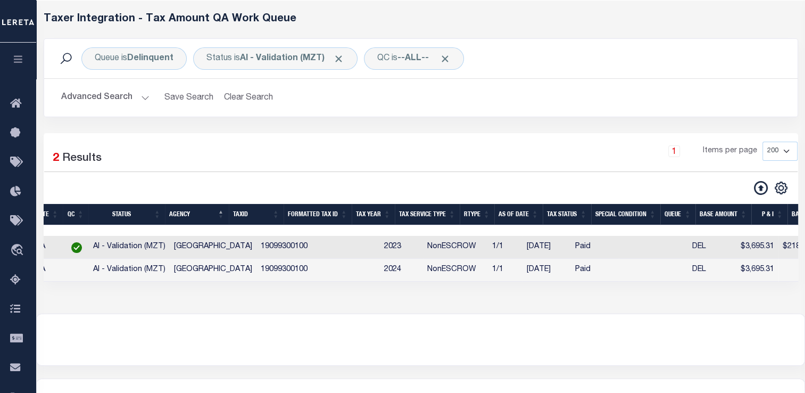
scroll to position [0, 46]
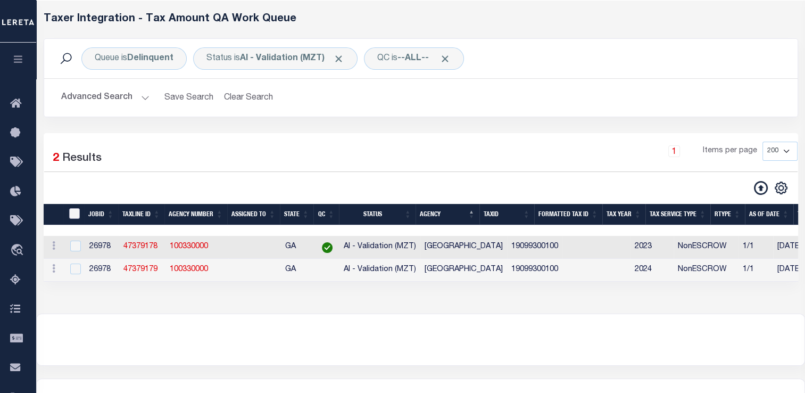
click at [77, 217] on input "TaxID" at bounding box center [74, 213] width 11 height 11
checkbox input "true"
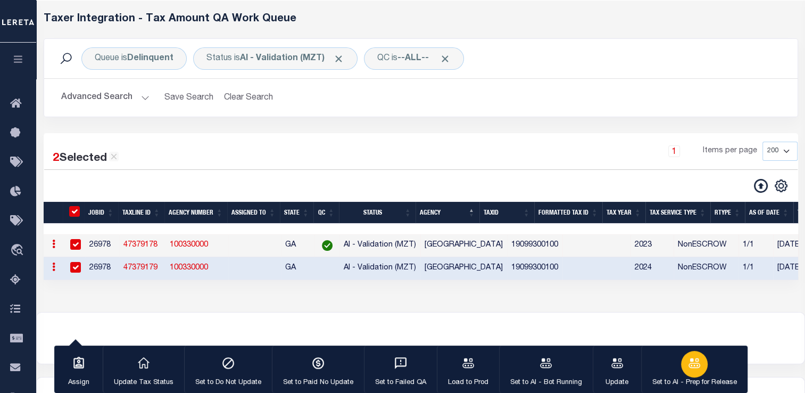
click at [688, 367] on icon "button" at bounding box center [694, 363] width 12 height 10
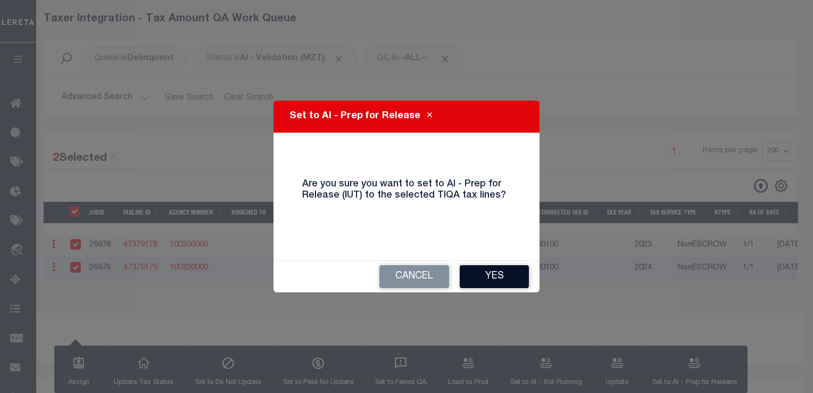
click at [483, 269] on button "Yes" at bounding box center [494, 276] width 69 height 23
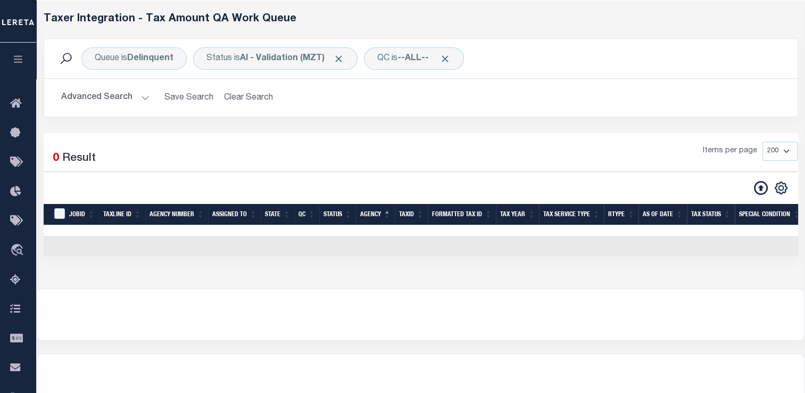
click at [140, 97] on button "Advanced Search" at bounding box center [105, 97] width 88 height 21
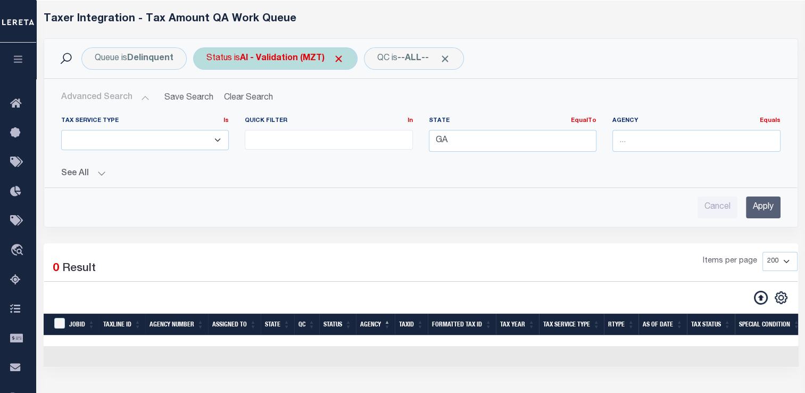
click at [287, 56] on b "AI - Validation (MZT)" at bounding box center [292, 58] width 104 height 9
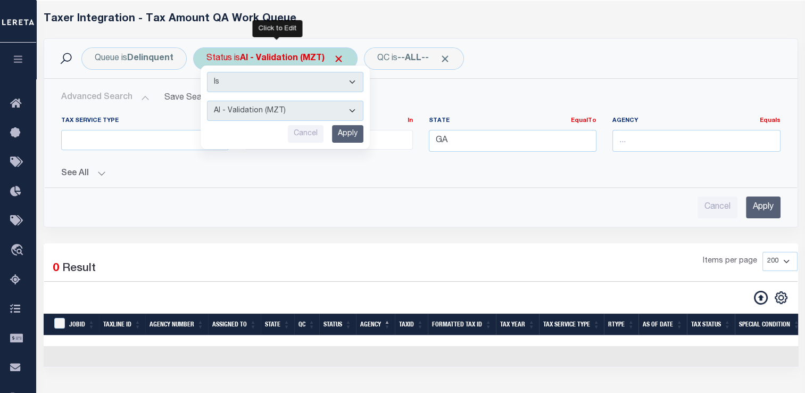
click at [278, 105] on select "AI - Bot Exception (ERR) AI - Bot Running (PLA) AI - Failed QA (FQA) AI - Prep …" at bounding box center [285, 111] width 156 height 20
select select "YNF"
click at [207, 101] on select "AI - Bot Exception (ERR) AI - Bot Running (PLA) AI - Failed QA (FQA) AI - Prep …" at bounding box center [285, 111] width 156 height 20
click at [348, 137] on input "Apply" at bounding box center [347, 134] width 31 height 18
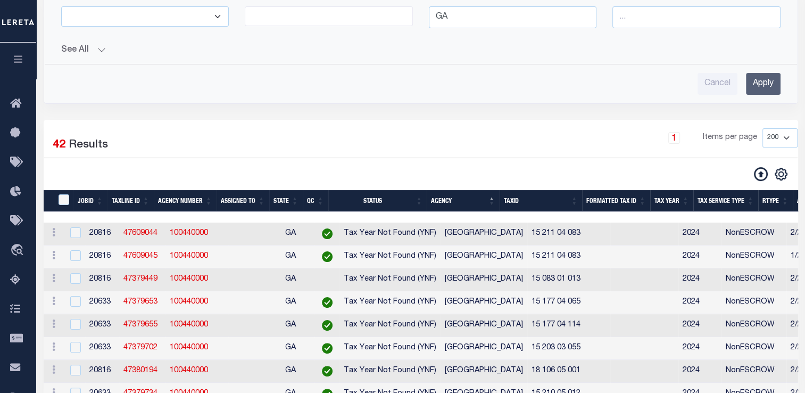
scroll to position [0, 0]
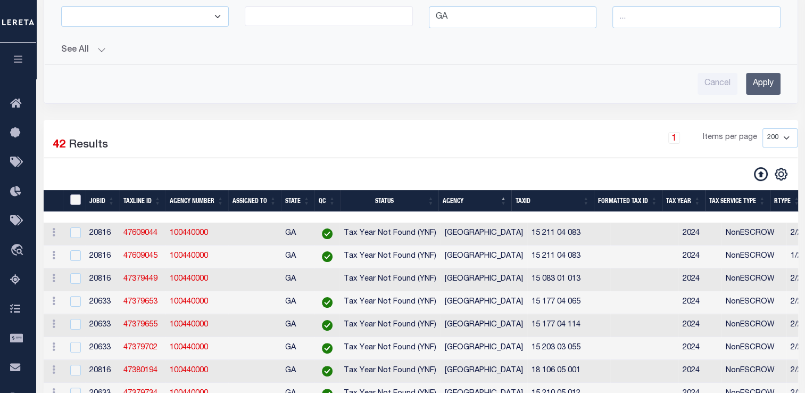
click at [74, 196] on input "TaxID" at bounding box center [75, 199] width 11 height 11
checkbox input "true"
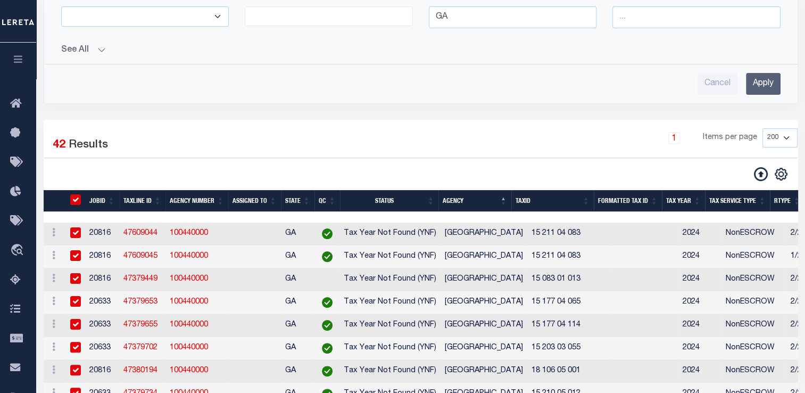
checkbox input "true"
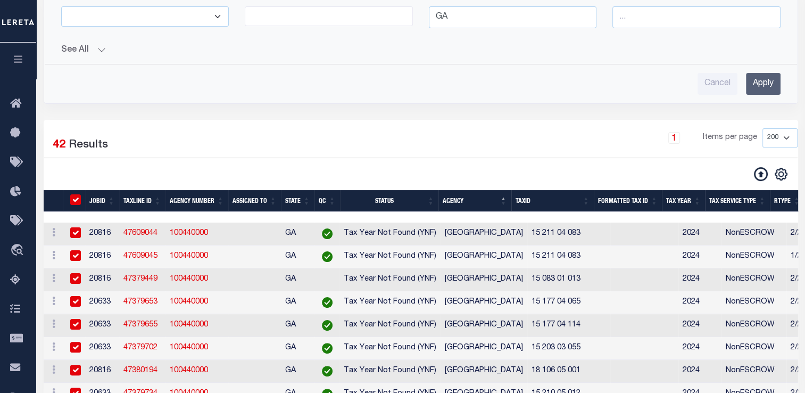
checkbox input "true"
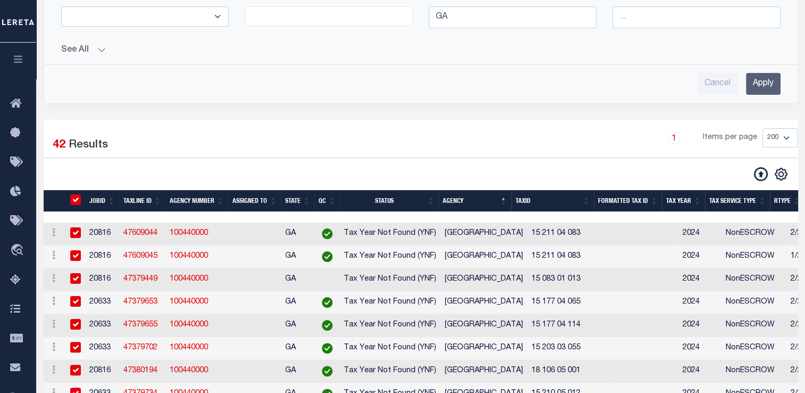
checkbox input "true"
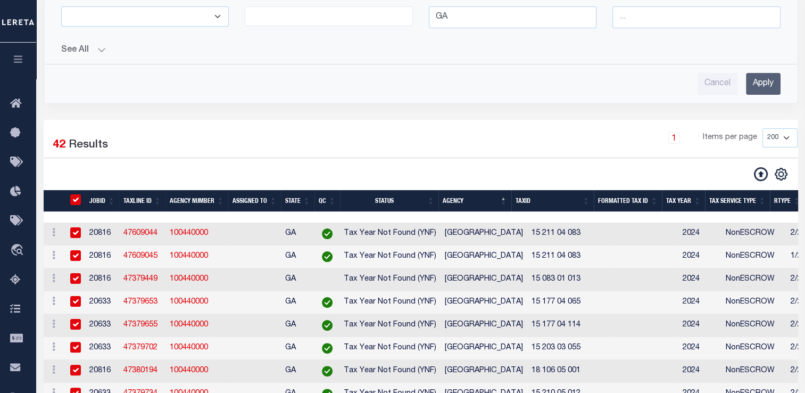
checkbox input "true"
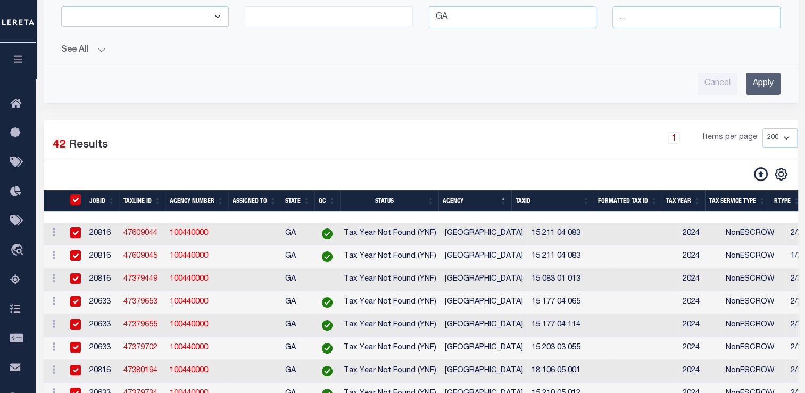
checkbox input "true"
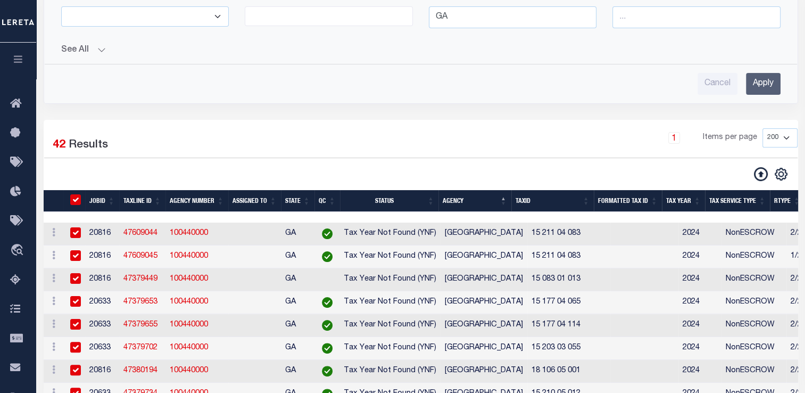
checkbox input "true"
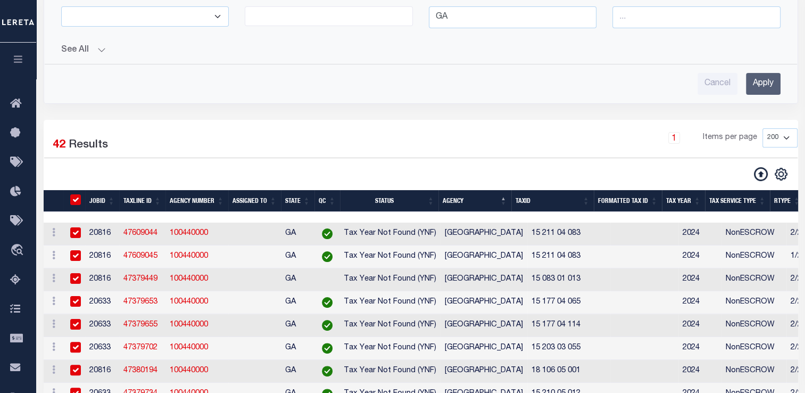
checkbox input "true"
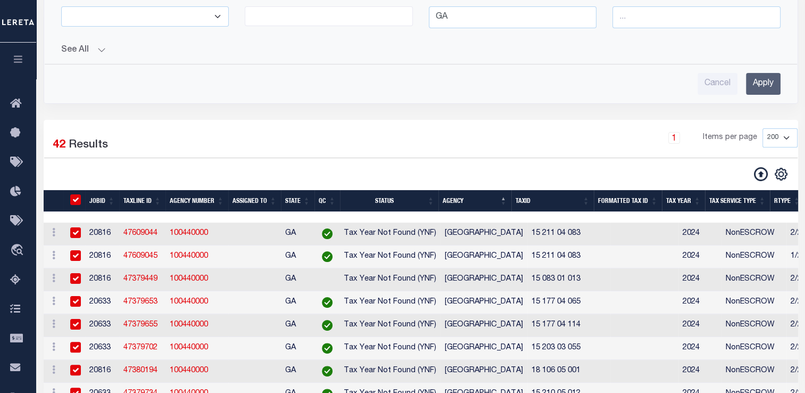
checkbox input "true"
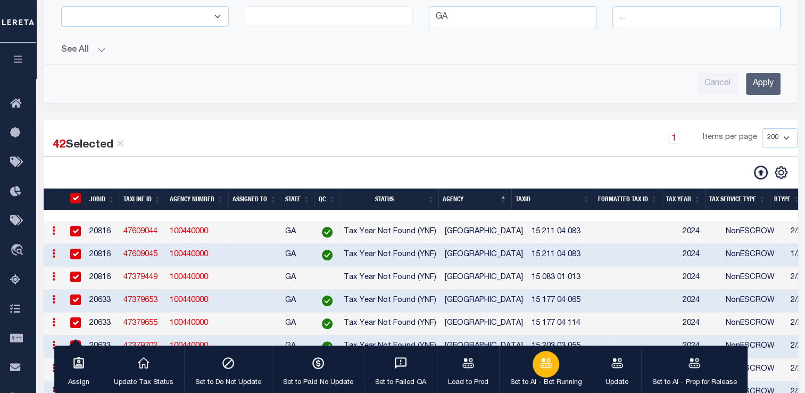
click at [546, 365] on icon "button" at bounding box center [546, 363] width 14 height 14
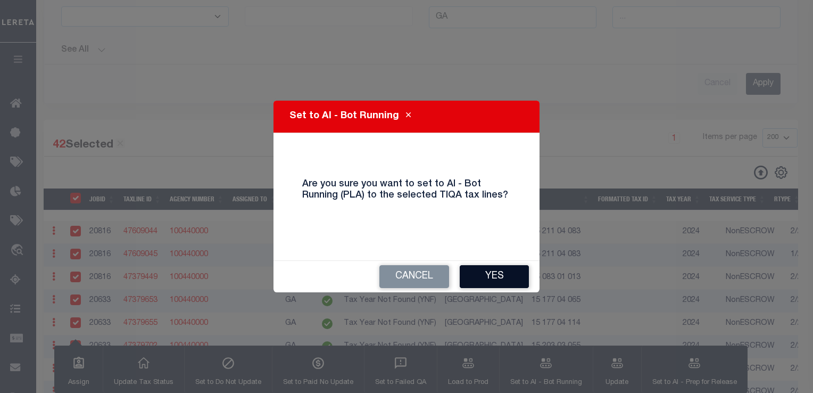
click at [491, 281] on button "Yes" at bounding box center [494, 276] width 69 height 23
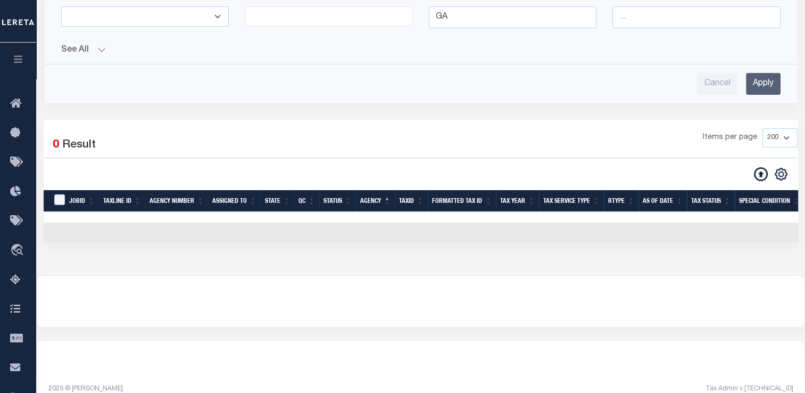
click at [419, 209] on th "TaxID" at bounding box center [411, 201] width 33 height 22
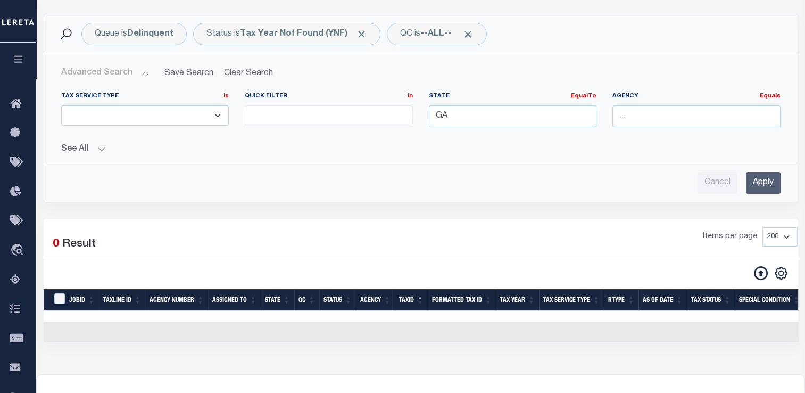
scroll to position [66, 0]
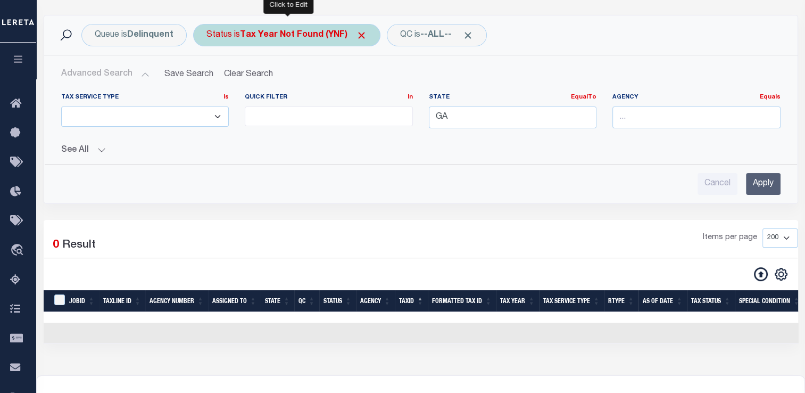
click at [272, 34] on b "Tax Year Not Found (YNF)" at bounding box center [303, 35] width 127 height 9
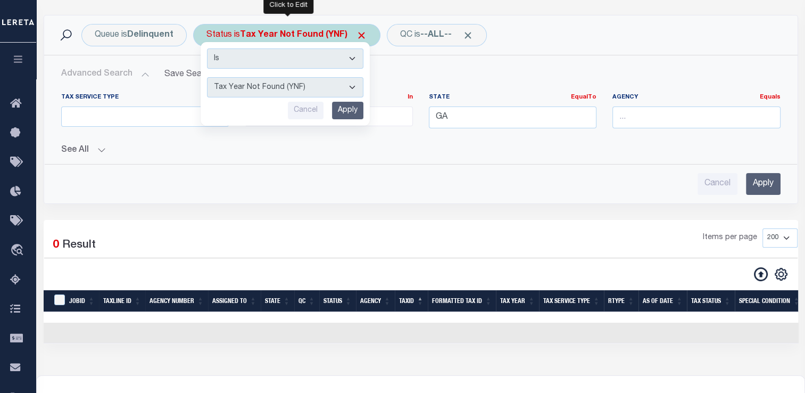
click at [272, 90] on select "AI - Bot Exception (ERR) AI - Bot Running (PLA) AI - Failed QA (FQA) AI - Prep …" at bounding box center [285, 87] width 156 height 20
select select "MZT"
click at [207, 77] on select "AI - Bot Exception (ERR) AI - Bot Running (PLA) AI - Failed QA (FQA) AI - Prep …" at bounding box center [285, 87] width 156 height 20
click at [351, 110] on input "Apply" at bounding box center [347, 111] width 31 height 18
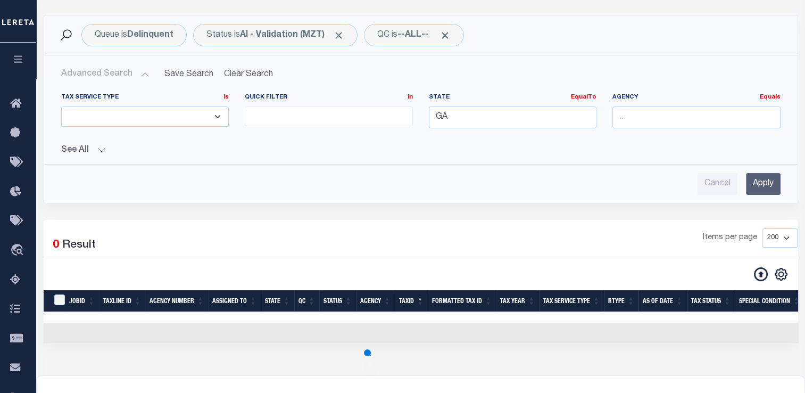
click at [768, 187] on input "Apply" at bounding box center [763, 184] width 35 height 22
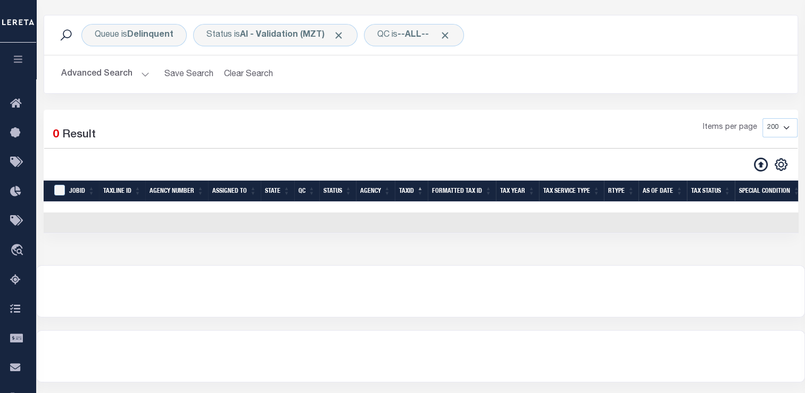
click at [129, 71] on button "Advanced Search" at bounding box center [105, 74] width 88 height 21
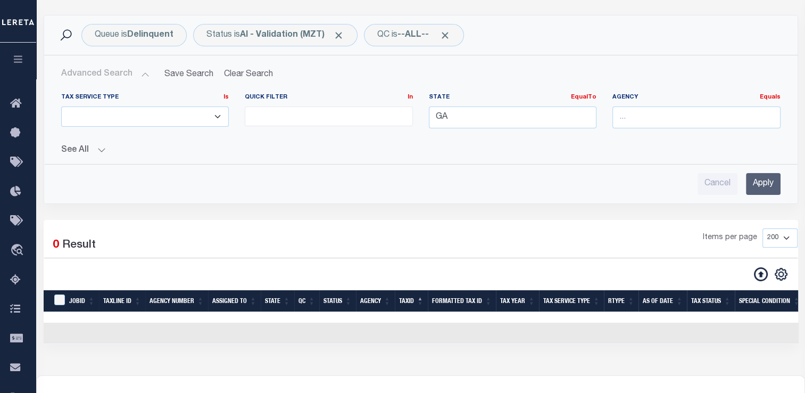
click at [752, 175] on input "Apply" at bounding box center [763, 184] width 35 height 22
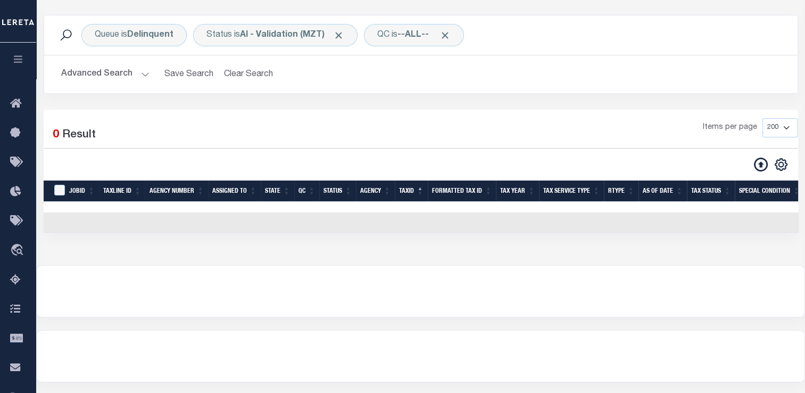
click at [137, 77] on button "Advanced Search" at bounding box center [105, 74] width 88 height 21
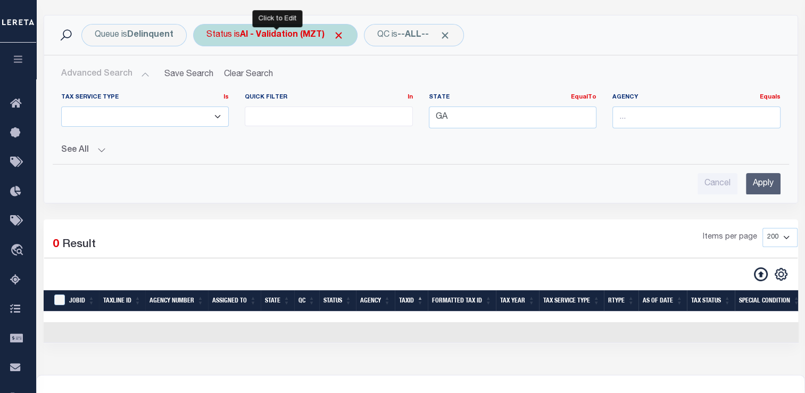
click at [258, 28] on div "Status is AI - Validation (MZT)" at bounding box center [275, 35] width 164 height 22
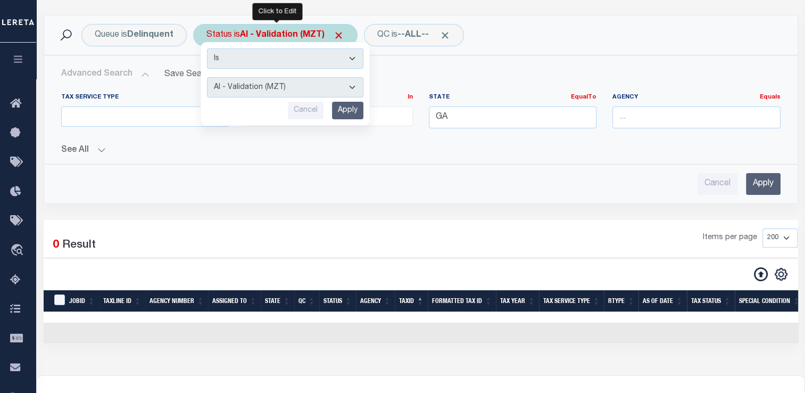
click at [264, 82] on select "AI - Bot Exception (ERR) AI - Bot Running (PLA) AI - Failed QA (FQA) AI - Prep …" at bounding box center [285, 87] width 156 height 20
select select "YNF"
click at [207, 77] on select "AI - Bot Exception (ERR) AI - Bot Running (PLA) AI - Failed QA (FQA) AI - Prep …" at bounding box center [285, 87] width 156 height 20
click at [343, 111] on input "Apply" at bounding box center [347, 111] width 31 height 18
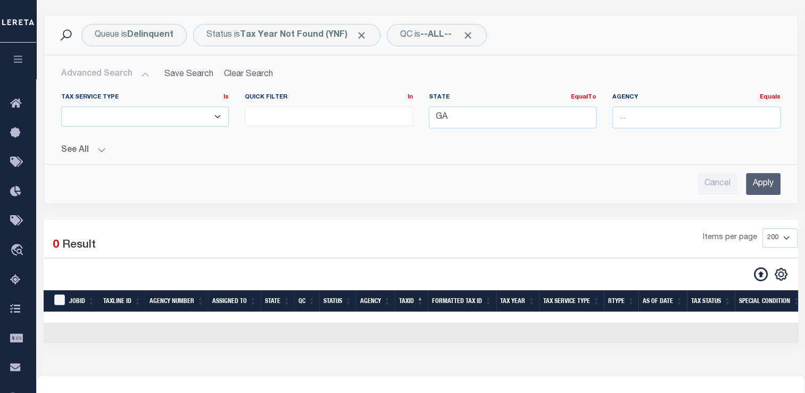
click at [763, 183] on input "Apply" at bounding box center [763, 184] width 35 height 22
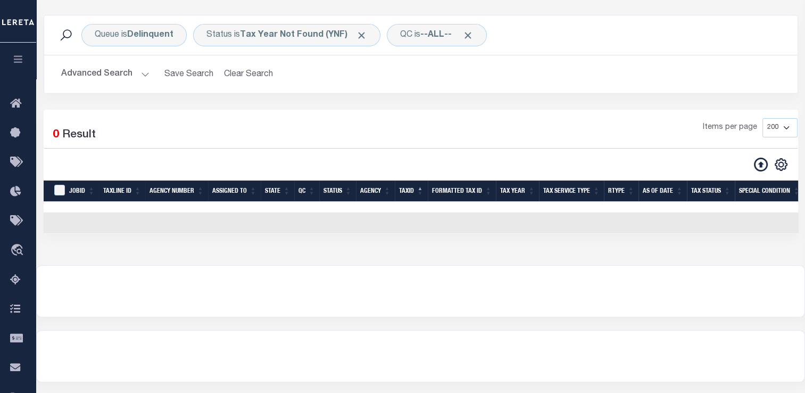
click at [126, 73] on button "Advanced Search" at bounding box center [105, 74] width 88 height 21
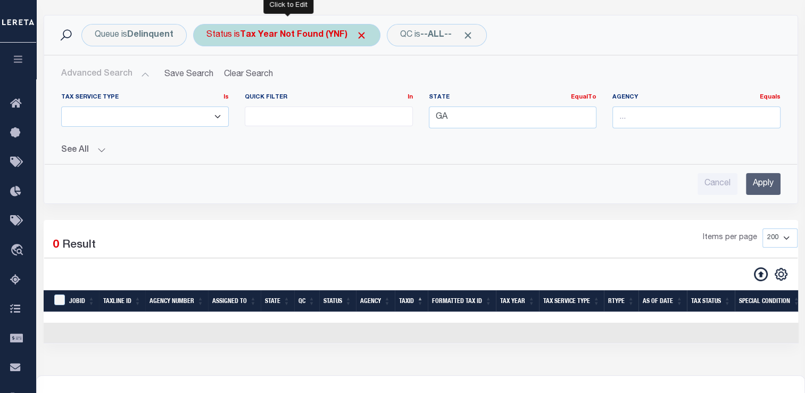
click at [300, 39] on b "Tax Year Not Found (YNF)" at bounding box center [303, 35] width 127 height 9
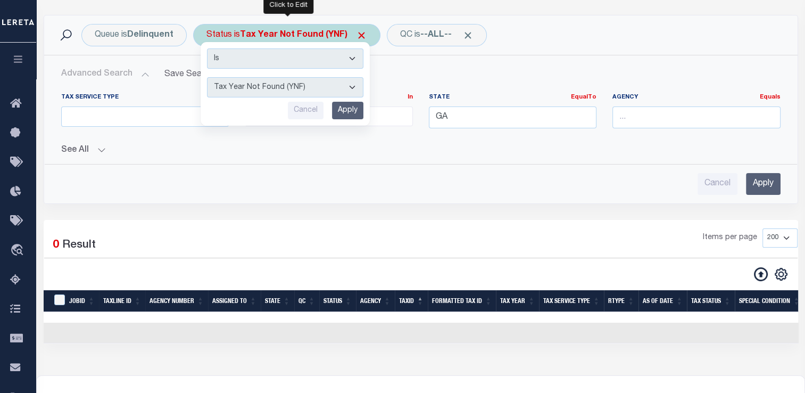
click at [297, 94] on select "AI - Bot Exception (ERR) AI - Bot Running (PLA) AI - Failed QA (FQA) AI - Prep …" at bounding box center [285, 87] width 156 height 20
select select "DNU"
click at [207, 77] on select "AI - Bot Exception (ERR) AI - Bot Running (PLA) AI - Failed QA (FQA) AI - Prep …" at bounding box center [285, 87] width 156 height 20
click at [346, 113] on input "Apply" at bounding box center [347, 111] width 31 height 18
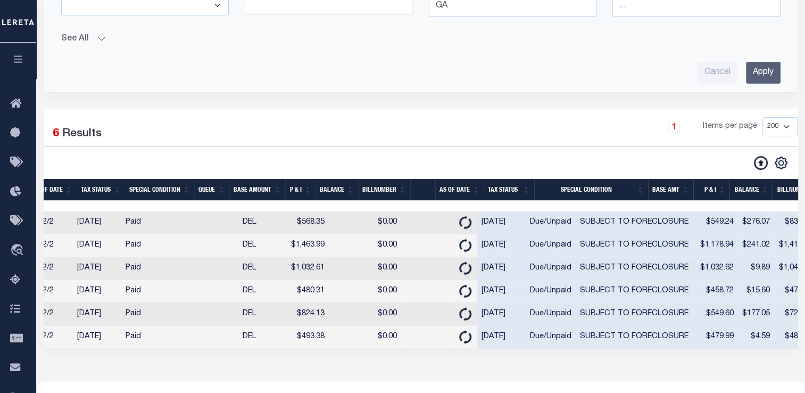
scroll to position [0, 788]
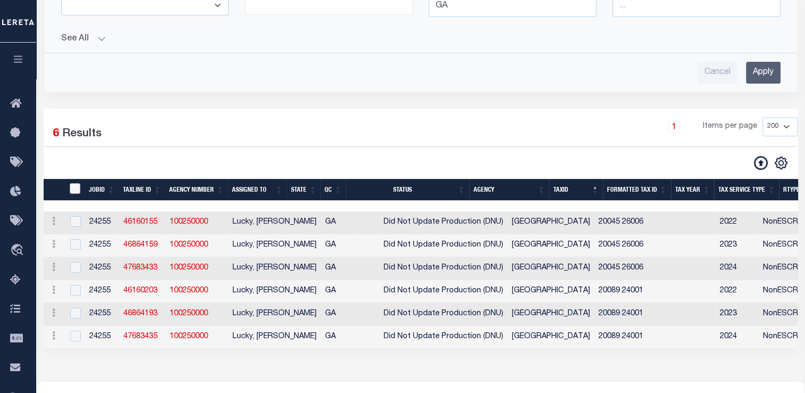
click at [76, 188] on input "TaxID" at bounding box center [75, 188] width 11 height 11
checkbox input "true"
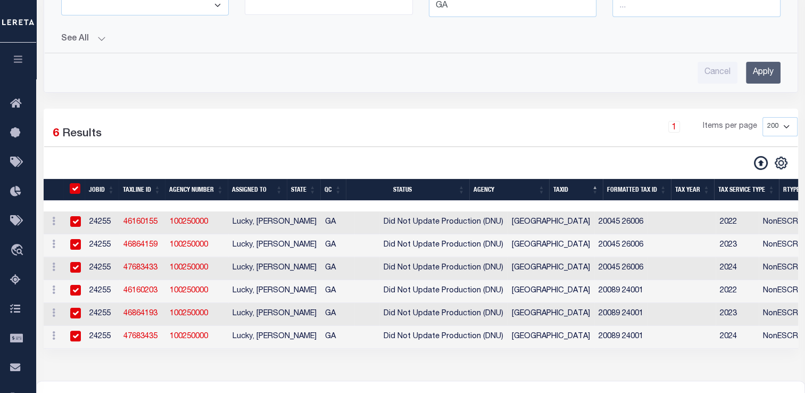
checkbox input "true"
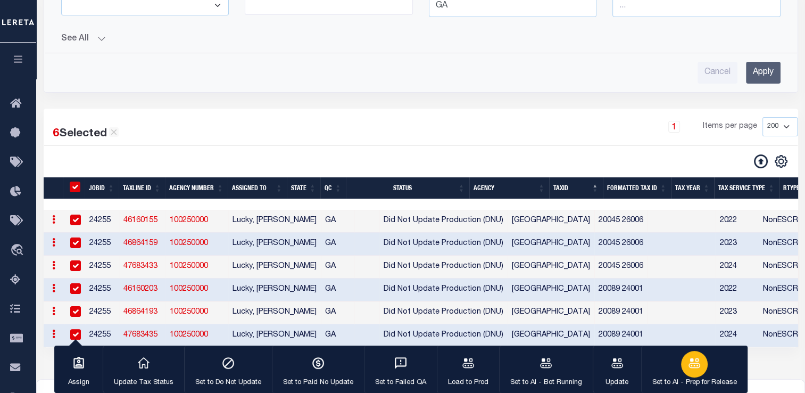
click at [689, 372] on div "button" at bounding box center [694, 364] width 27 height 27
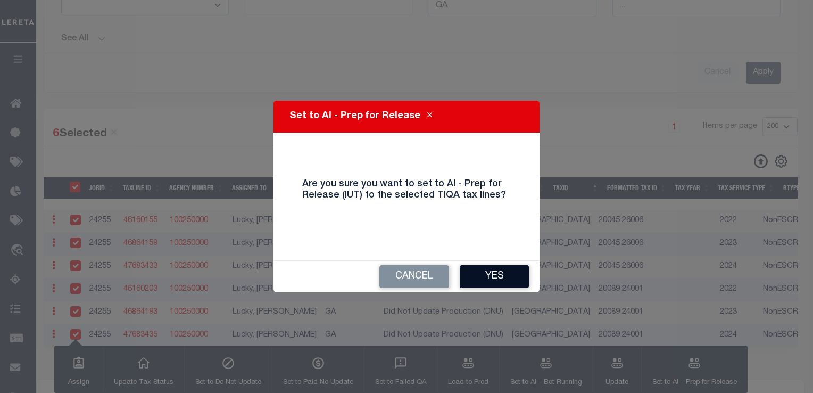
click at [513, 281] on button "Yes" at bounding box center [494, 276] width 69 height 23
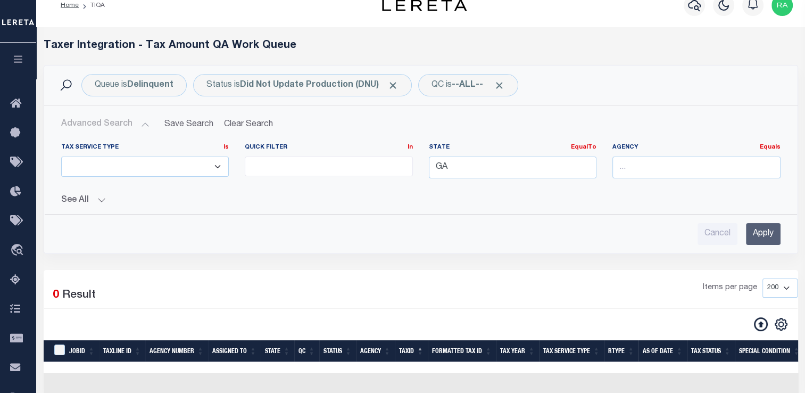
scroll to position [15, 0]
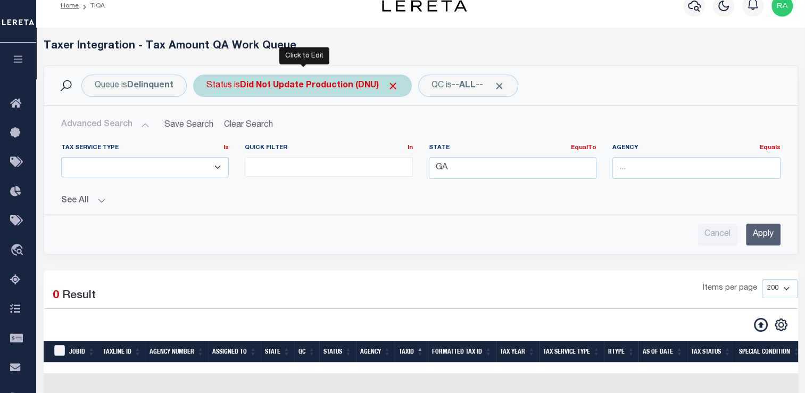
click at [315, 84] on b "Did Not Update Production (DNU)" at bounding box center [319, 85] width 159 height 9
select select "DNU"
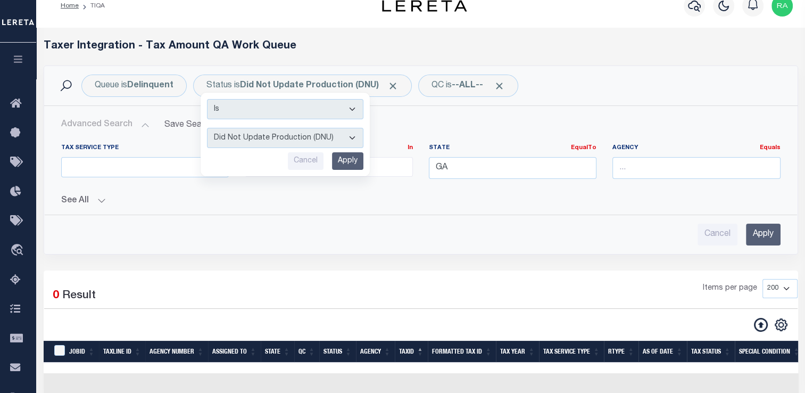
click at [758, 242] on input "Apply" at bounding box center [763, 234] width 35 height 22
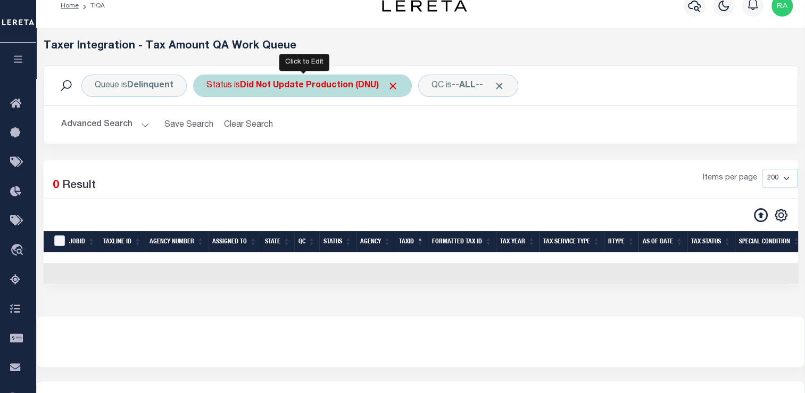
click at [316, 86] on b "Did Not Update Production (DNU)" at bounding box center [319, 85] width 159 height 9
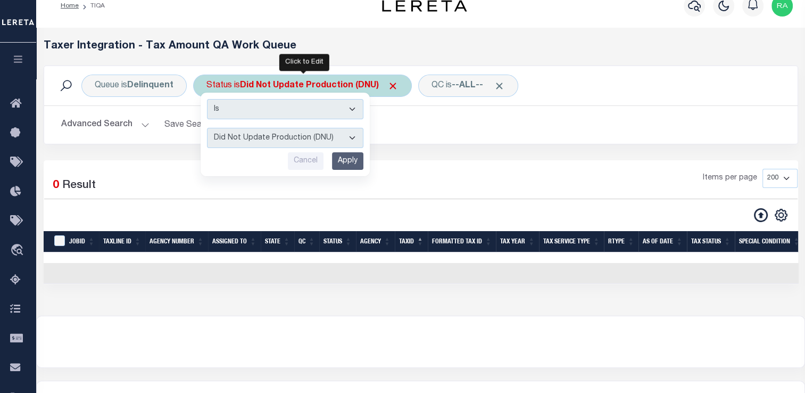
click at [301, 133] on select "AI - Bot Exception (ERR) AI - Bot Running (PLA) AI - Failed QA (FQA) AI - Prep …" at bounding box center [285, 138] width 156 height 20
select select "MZT"
click at [207, 128] on select "AI - Bot Exception (ERR) AI - Bot Running (PLA) AI - Failed QA (FQA) AI - Prep …" at bounding box center [285, 138] width 156 height 20
click at [346, 161] on input "Apply" at bounding box center [347, 161] width 31 height 18
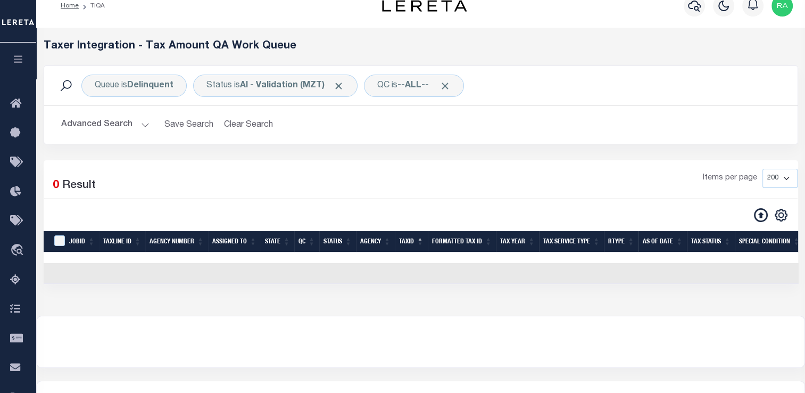
click at [132, 128] on button "Advanced Search" at bounding box center [105, 124] width 88 height 21
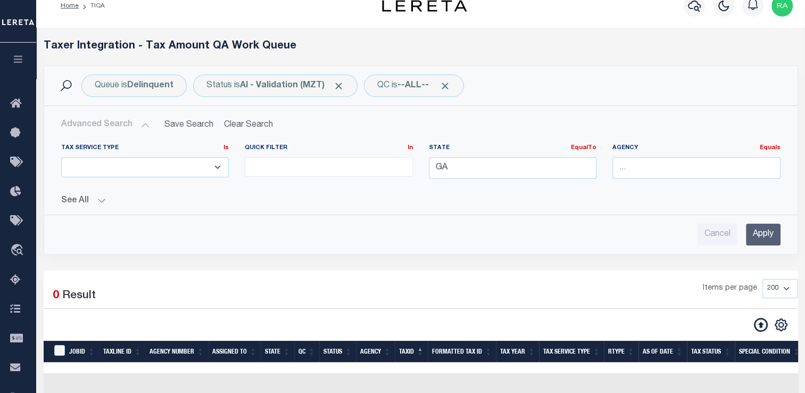
click at [758, 233] on input "Apply" at bounding box center [763, 234] width 35 height 22
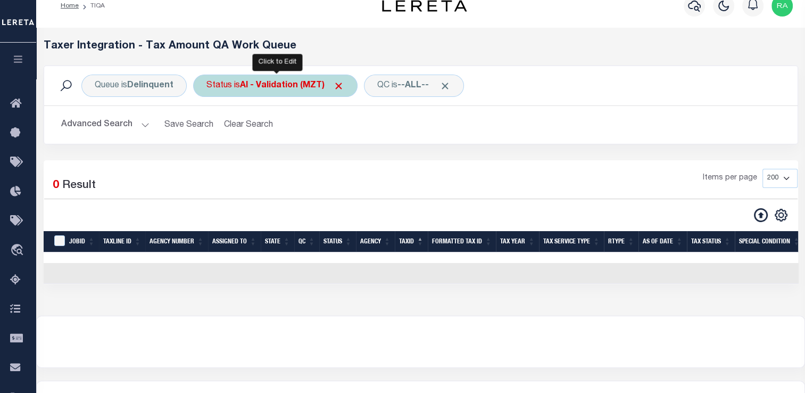
click at [286, 88] on b "AI - Validation (MZT)" at bounding box center [292, 85] width 104 height 9
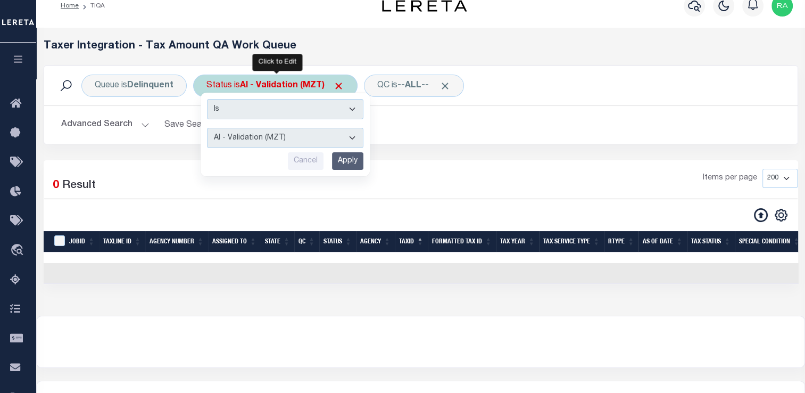
click at [265, 138] on select "AI - Bot Exception (ERR) AI - Bot Running (PLA) AI - Failed QA (FQA) AI - Prep …" at bounding box center [285, 138] width 156 height 20
select select "RQA"
click at [207, 128] on select "AI - Bot Exception (ERR) AI - Bot Running (PLA) AI - Failed QA (FQA) AI - Prep …" at bounding box center [285, 138] width 156 height 20
click at [351, 161] on input "Apply" at bounding box center [347, 161] width 31 height 18
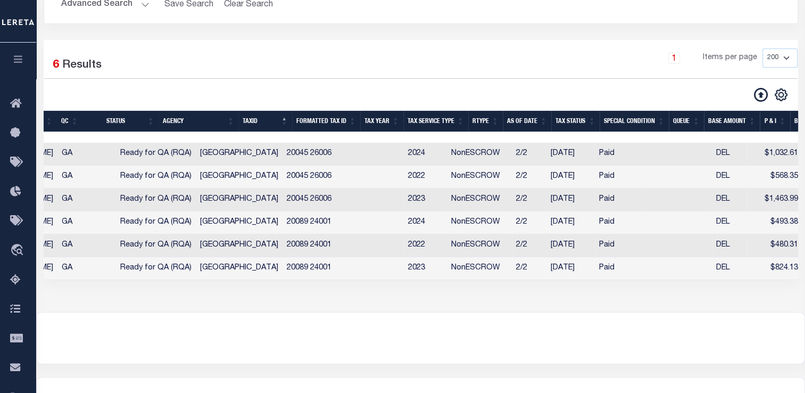
scroll to position [0, 264]
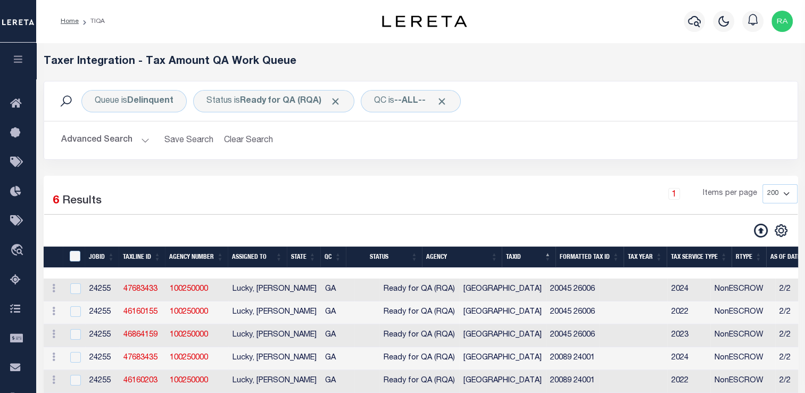
click at [132, 130] on button "Advanced Search" at bounding box center [105, 140] width 88 height 21
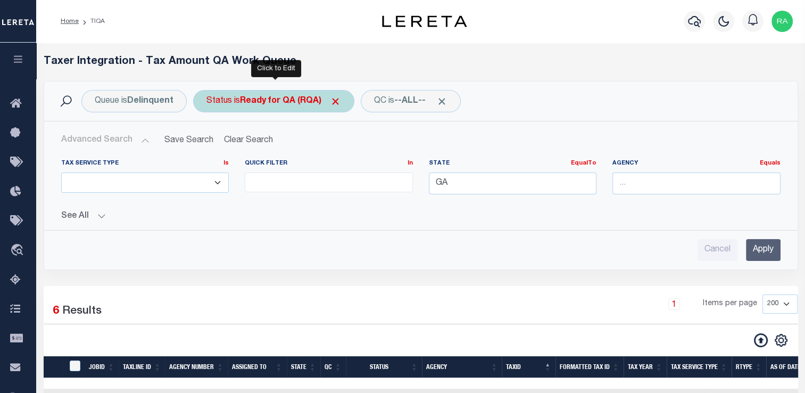
click at [302, 105] on b "Ready for QA (RQA)" at bounding box center [290, 101] width 101 height 9
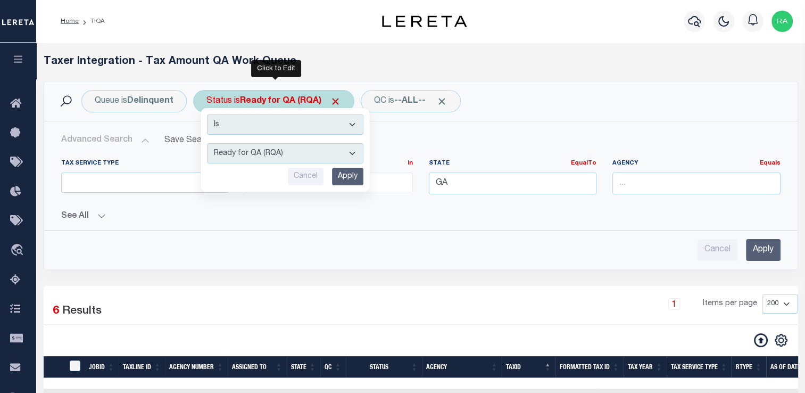
click at [295, 153] on select "AI - Bot Exception (ERR) AI - Bot Running (PLA) AI - Failed QA (FQA) AI - Prep …" at bounding box center [285, 153] width 156 height 20
select select "MZT"
click at [207, 143] on select "AI - Bot Exception (ERR) AI - Bot Running (PLA) AI - Failed QA (FQA) AI - Prep …" at bounding box center [285, 153] width 156 height 20
click at [343, 175] on input "Apply" at bounding box center [347, 177] width 31 height 18
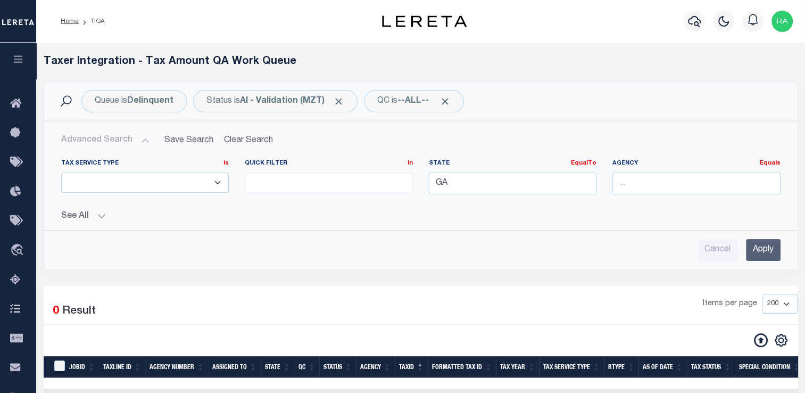
click at [760, 242] on input "Apply" at bounding box center [763, 250] width 35 height 22
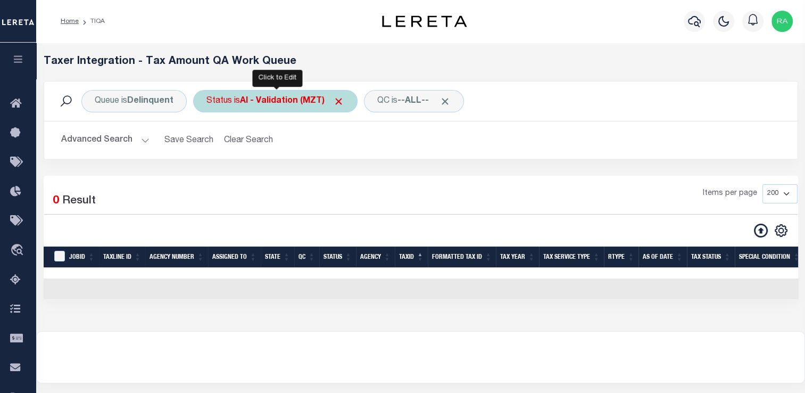
click at [287, 105] on b "AI - Validation (MZT)" at bounding box center [292, 101] width 104 height 9
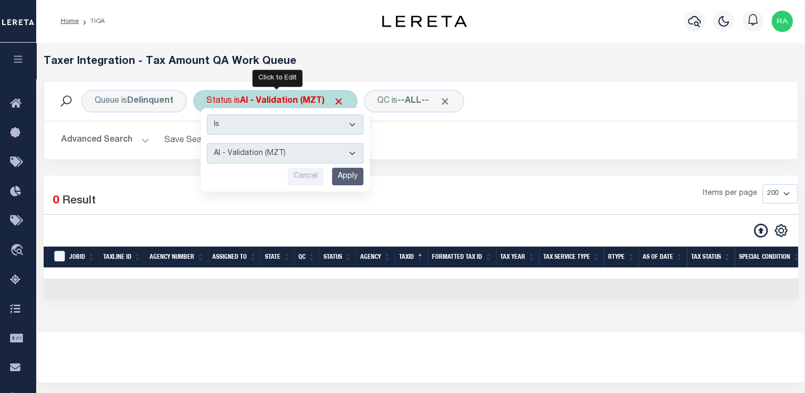
click at [278, 154] on select "AI - Bot Exception (ERR) AI - Bot Running (PLA) AI - Failed QA (FQA) AI - Prep …" at bounding box center [285, 153] width 156 height 20
select select "DNU"
click at [207, 143] on select "AI - Bot Exception (ERR) AI - Bot Running (PLA) AI - Failed QA (FQA) AI - Prep …" at bounding box center [285, 153] width 156 height 20
click at [345, 178] on input "Apply" at bounding box center [347, 177] width 31 height 18
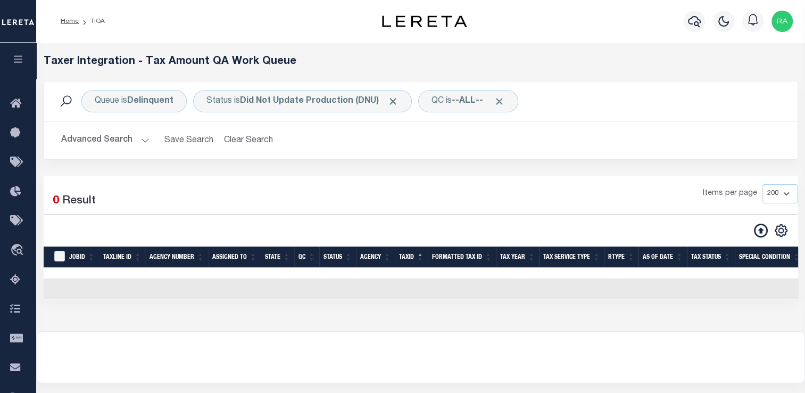
click at [130, 139] on button "Advanced Search" at bounding box center [105, 140] width 88 height 21
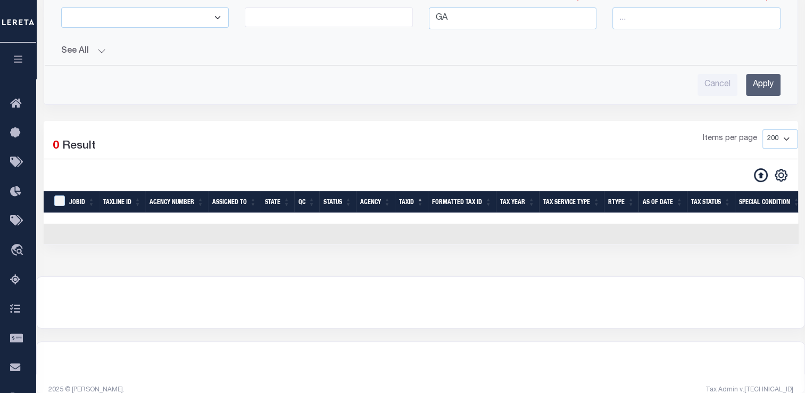
scroll to position [170, 0]
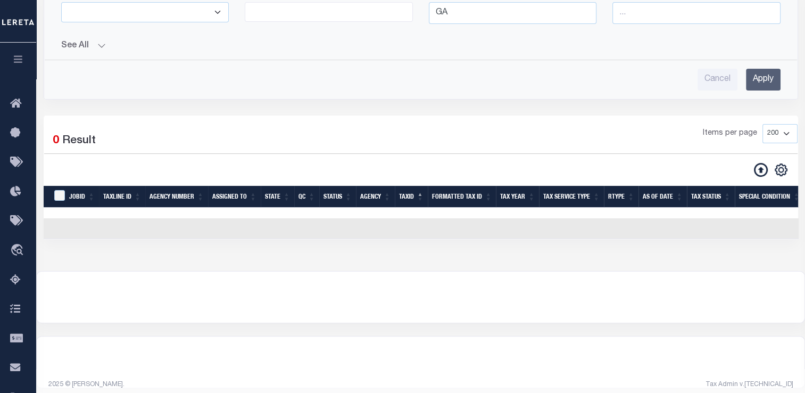
click at [758, 86] on input "Apply" at bounding box center [763, 80] width 35 height 22
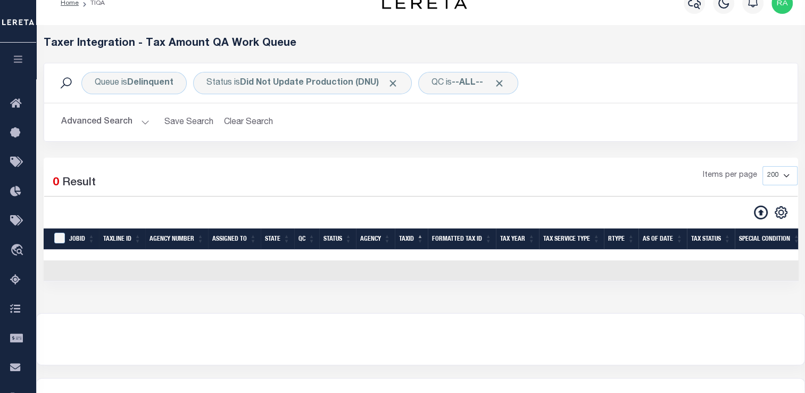
scroll to position [17, 0]
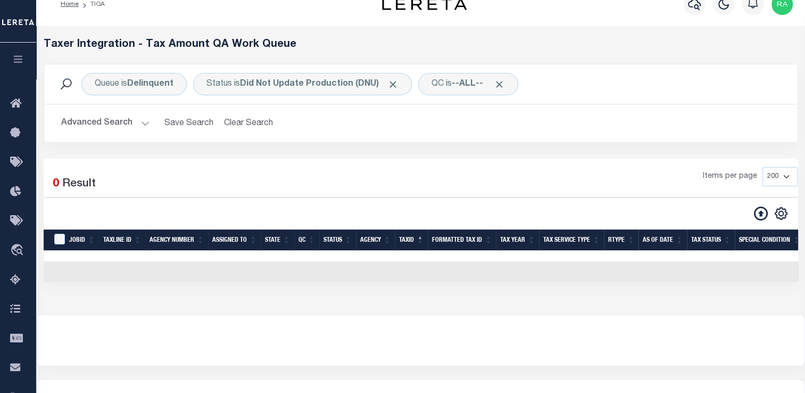
click at [143, 125] on button "Advanced Search" at bounding box center [105, 123] width 88 height 21
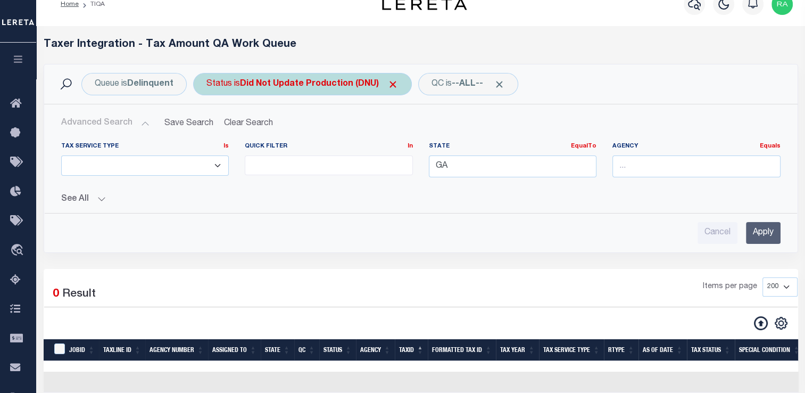
click at [319, 76] on div "Status is Did Not Update Production (DNU)" at bounding box center [302, 84] width 219 height 22
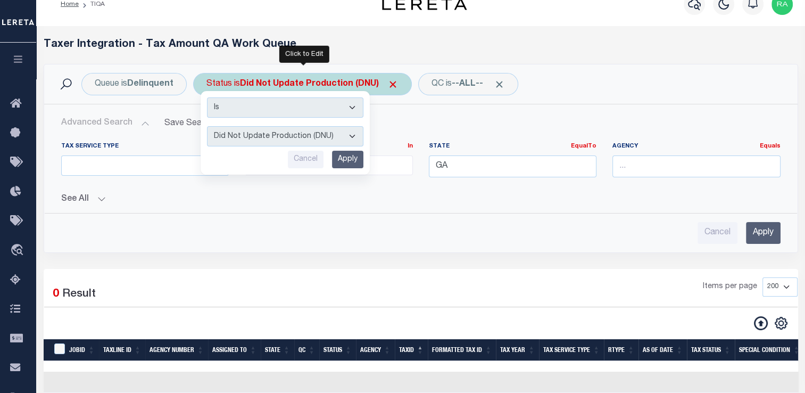
click at [321, 139] on select "AI - Bot Exception (ERR) AI - Bot Running (PLA) AI - Failed QA (FQA) AI - Prep …" at bounding box center [285, 136] width 156 height 20
select select "YNF"
click at [207, 126] on select "AI - Bot Exception (ERR) AI - Bot Running (PLA) AI - Failed QA (FQA) AI - Prep …" at bounding box center [285, 136] width 156 height 20
click at [351, 161] on input "Apply" at bounding box center [347, 160] width 31 height 18
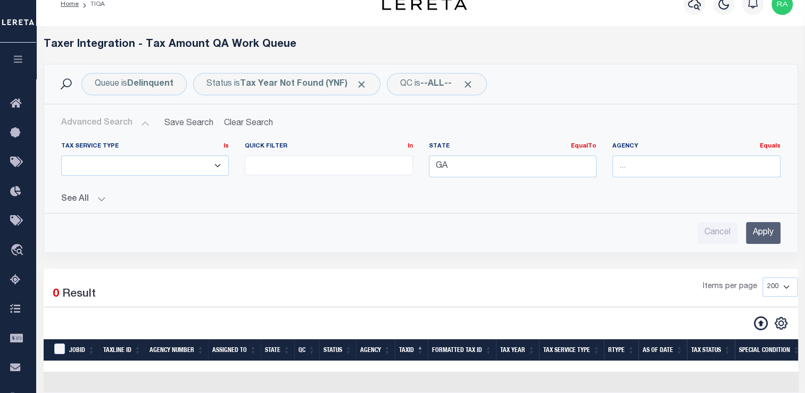
click at [777, 235] on input "Apply" at bounding box center [763, 233] width 35 height 22
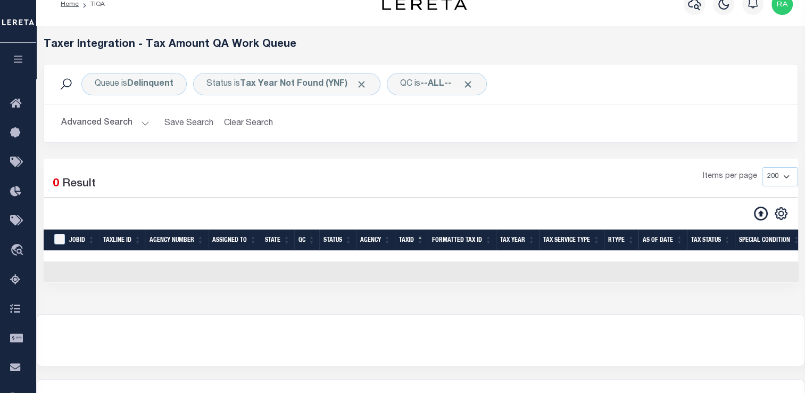
click at [136, 124] on button "Advanced Search" at bounding box center [105, 123] width 88 height 21
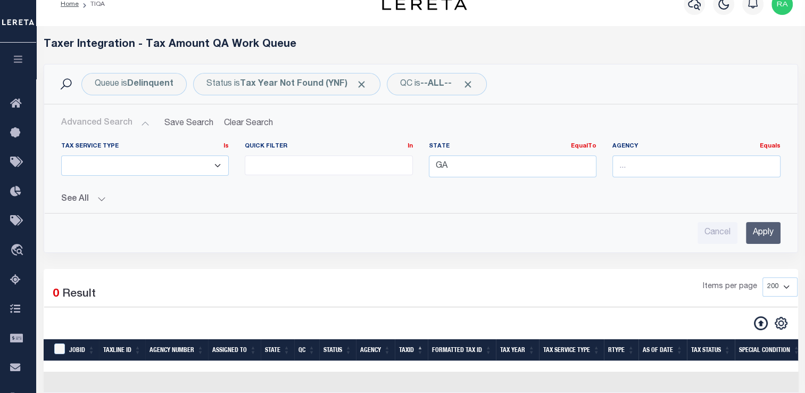
click at [766, 225] on input "Apply" at bounding box center [763, 233] width 35 height 22
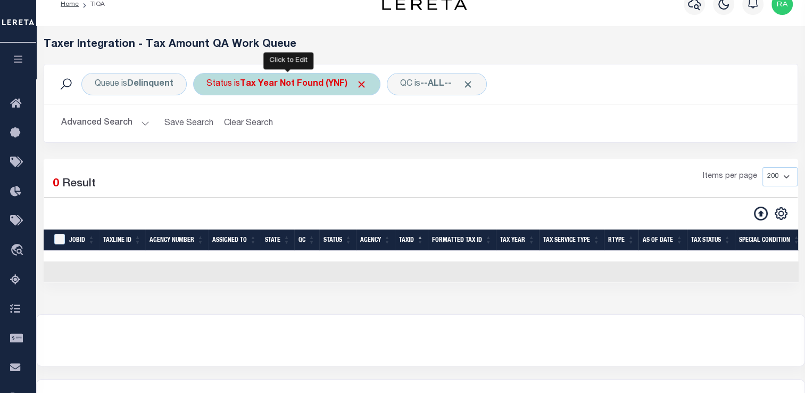
click at [301, 84] on b "Tax Year Not Found (YNF)" at bounding box center [303, 84] width 127 height 9
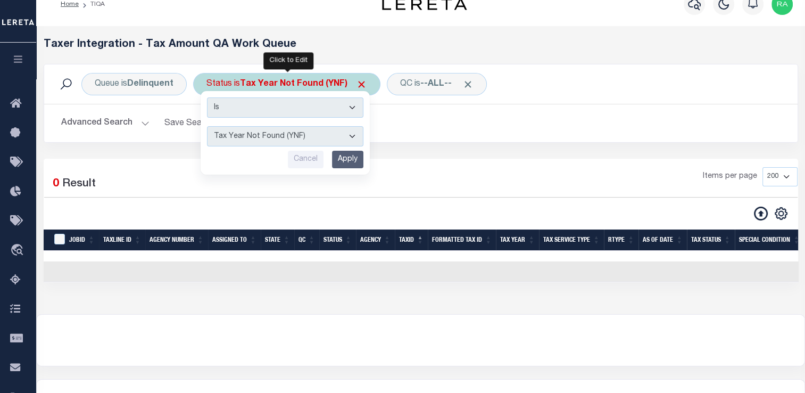
click at [301, 144] on select "AI - Bot Exception (ERR) AI - Bot Running (PLA) AI - Failed QA (FQA) AI - Prep …" at bounding box center [285, 136] width 156 height 20
select select "TNF"
click at [207, 126] on select "AI - Bot Exception (ERR) AI - Bot Running (PLA) AI - Failed QA (FQA) AI - Prep …" at bounding box center [285, 136] width 156 height 20
click at [349, 161] on input "Apply" at bounding box center [347, 160] width 31 height 18
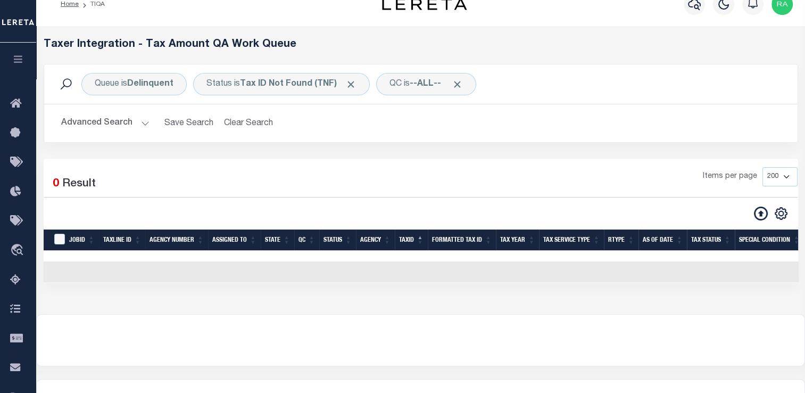
click at [99, 131] on button "Advanced Search" at bounding box center [105, 123] width 88 height 21
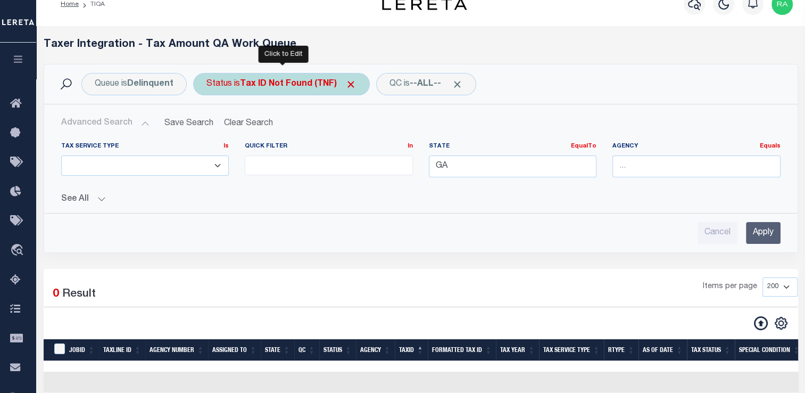
click at [301, 87] on b "Tax ID Not Found (TNF)" at bounding box center [298, 84] width 117 height 9
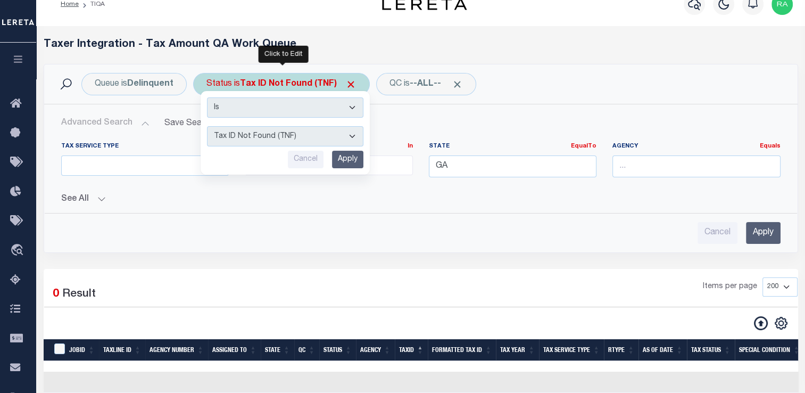
click at [305, 138] on select "AI - Bot Exception (ERR) AI - Bot Running (PLA) AI - Failed QA (FQA) AI - Prep …" at bounding box center [285, 136] width 156 height 20
select select "ERR"
click at [207, 126] on select "AI - Bot Exception (ERR) AI - Bot Running (PLA) AI - Failed QA (FQA) AI - Prep …" at bounding box center [285, 136] width 156 height 20
click at [358, 156] on input "Apply" at bounding box center [347, 160] width 31 height 18
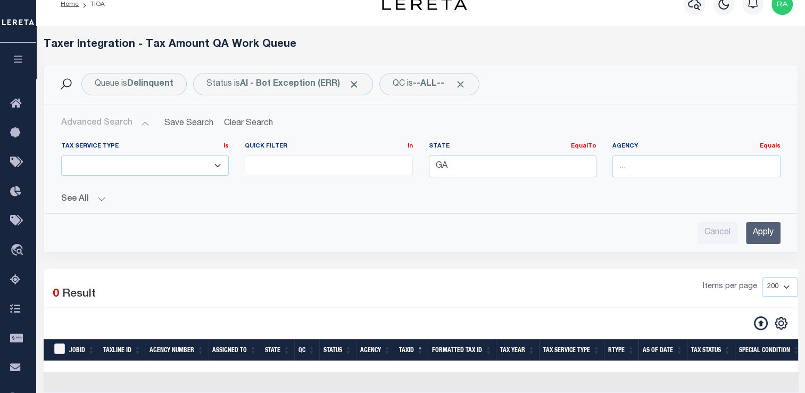
click at [762, 233] on input "Apply" at bounding box center [763, 233] width 35 height 22
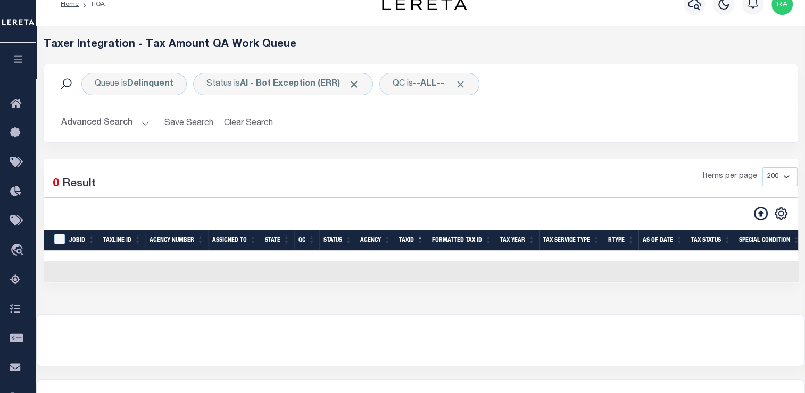
click at [127, 124] on button "Advanced Search" at bounding box center [105, 123] width 88 height 21
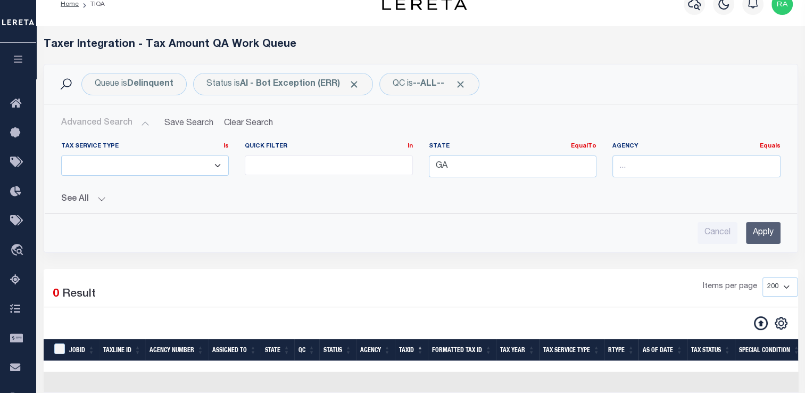
click at [281, 99] on div "Queue is Delinquent Status is AI - Bot Exception (ERR) QC is --ALL-- Search" at bounding box center [420, 83] width 753 height 39
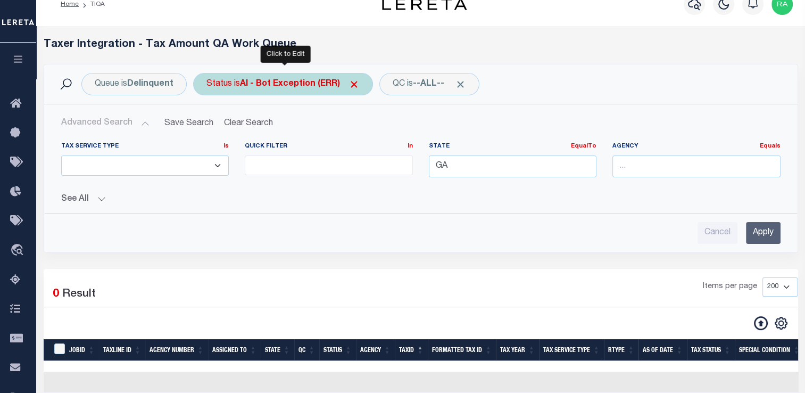
click at [275, 88] on b "AI - Bot Exception (ERR)" at bounding box center [300, 84] width 120 height 9
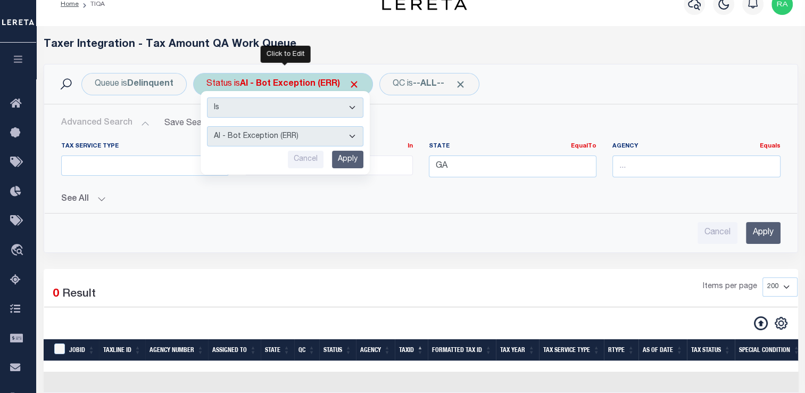
click at [276, 137] on select "AI - Bot Exception (ERR) AI - Bot Running (PLA) AI - Failed QA (FQA) AI - Prep …" at bounding box center [285, 136] width 156 height 20
select select "FQA"
click at [207, 126] on select "AI - Bot Exception (ERR) AI - Bot Running (PLA) AI - Failed QA (FQA) AI - Prep …" at bounding box center [285, 136] width 156 height 20
click at [347, 159] on input "Apply" at bounding box center [347, 160] width 31 height 18
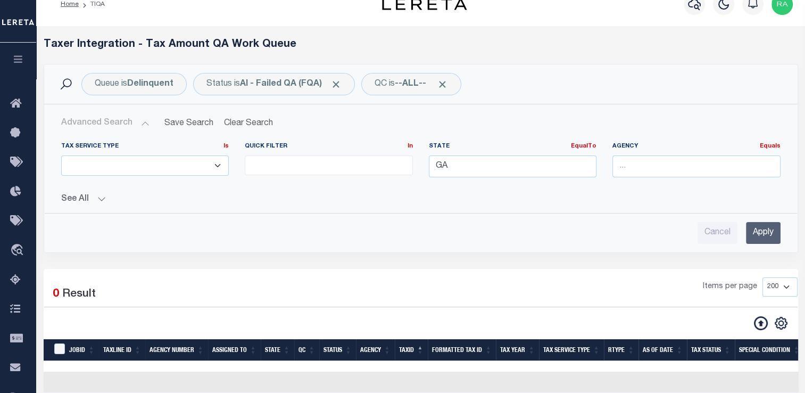
click at [752, 235] on input "Apply" at bounding box center [763, 233] width 35 height 22
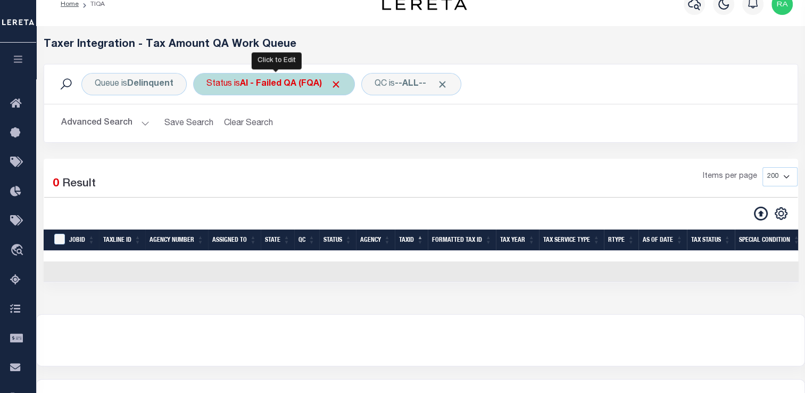
click at [230, 88] on div "Status is AI - Failed QA (FQA)" at bounding box center [274, 84] width 162 height 22
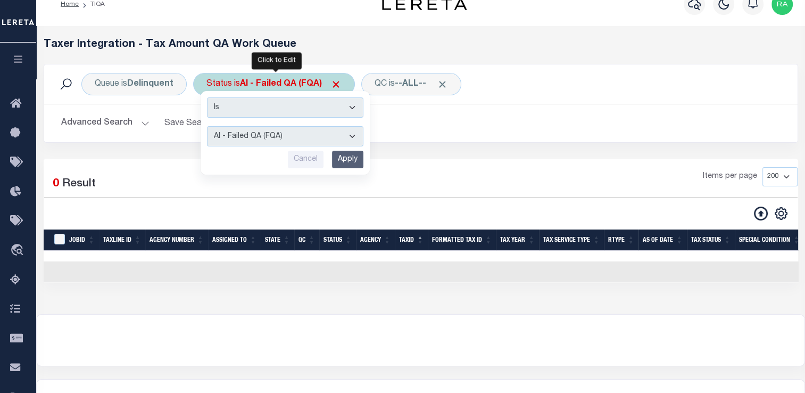
click at [249, 133] on select "AI - Bot Exception (ERR) AI - Bot Running (PLA) AI - Failed QA (FQA) AI - Prep …" at bounding box center [285, 136] width 156 height 20
select select "DNF"
click at [207, 126] on select "AI - Bot Exception (ERR) AI - Bot Running (PLA) AI - Failed QA (FQA) AI - Prep …" at bounding box center [285, 136] width 156 height 20
click at [354, 152] on input "Apply" at bounding box center [347, 160] width 31 height 18
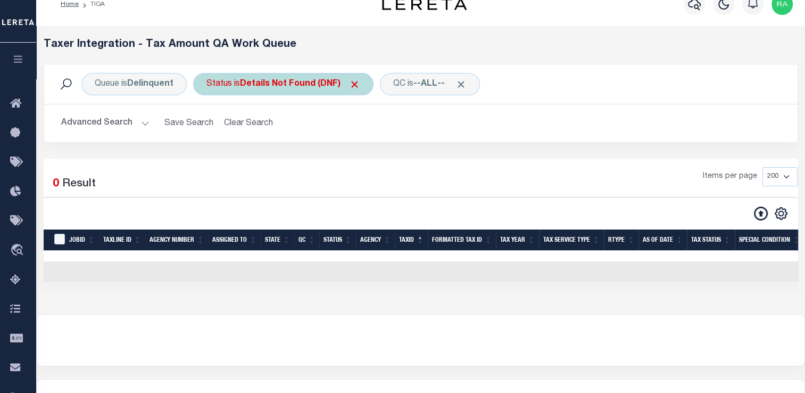
click at [222, 90] on div "Status is Details Not Found (DNF)" at bounding box center [283, 84] width 180 height 22
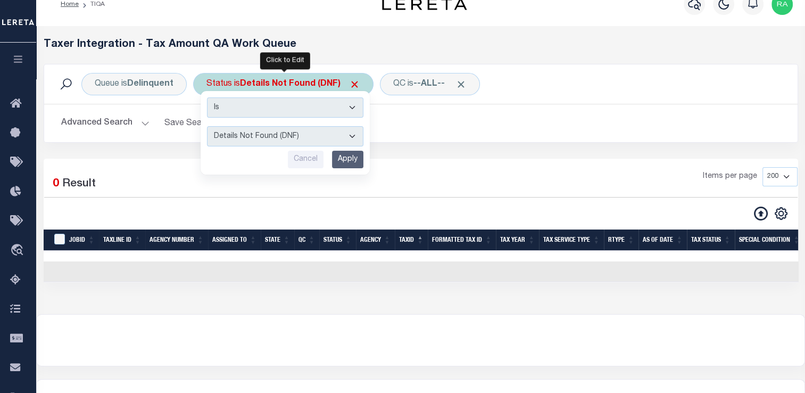
click at [238, 140] on select "AI - Bot Exception (ERR) AI - Bot Running (PLA) AI - Failed QA (FQA) AI - Prep …" at bounding box center [285, 136] width 156 height 20
select select "IUT"
click at [207, 126] on select "AI - Bot Exception (ERR) AI - Bot Running (PLA) AI - Failed QA (FQA) AI - Prep …" at bounding box center [285, 136] width 156 height 20
click at [353, 158] on input "Apply" at bounding box center [347, 160] width 31 height 18
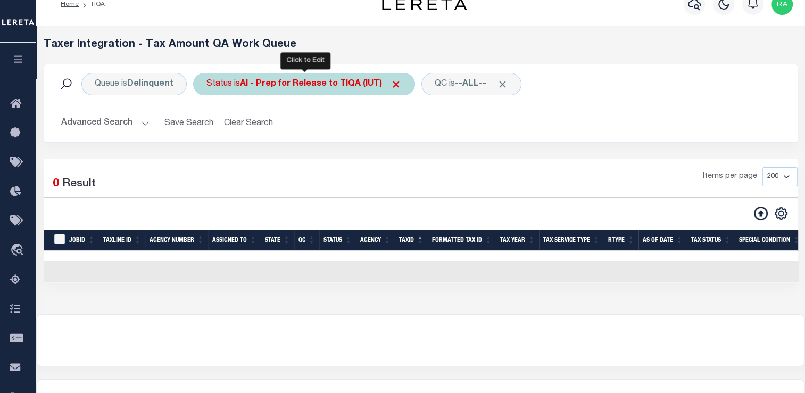
click at [298, 94] on div "Status is AI - Prep for Release to TIQA (IUT)" at bounding box center [304, 84] width 222 height 22
select select "IUT"
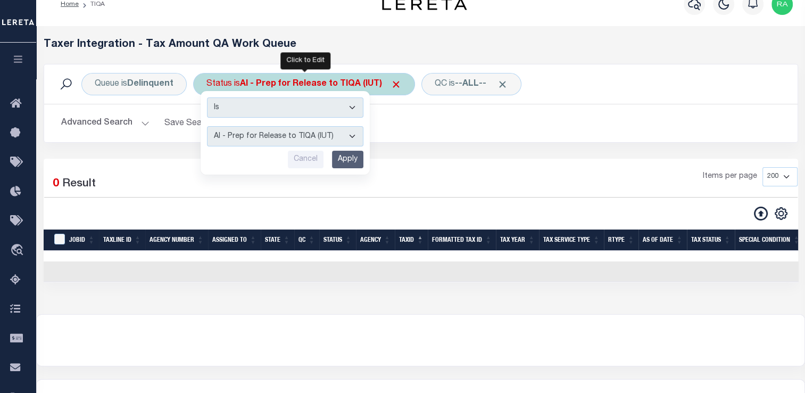
click at [298, 151] on input "Cancel" at bounding box center [306, 160] width 36 height 18
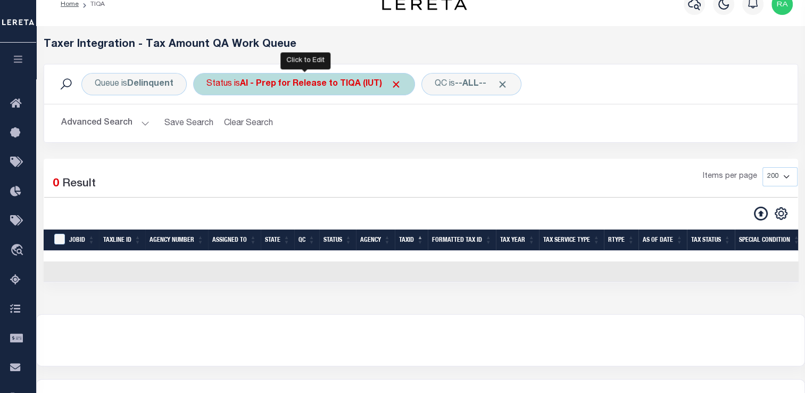
click at [327, 94] on div "Status is AI - Prep for Release to TIQA (IUT)" at bounding box center [304, 84] width 222 height 22
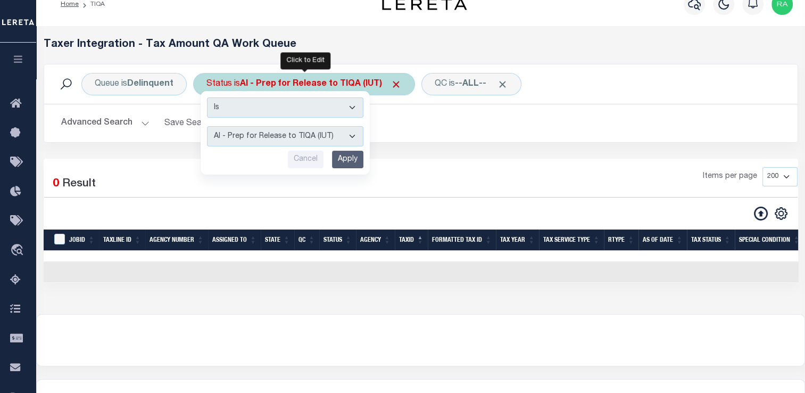
click at [315, 134] on select "AI - Bot Exception (ERR) AI - Bot Running (PLA) AI - Failed QA (FQA) AI - Prep …" at bounding box center [285, 136] width 156 height 20
select select "MZT"
click at [207, 126] on select "AI - Bot Exception (ERR) AI - Bot Running (PLA) AI - Failed QA (FQA) AI - Prep …" at bounding box center [285, 136] width 156 height 20
click at [341, 161] on input "Apply" at bounding box center [347, 160] width 31 height 18
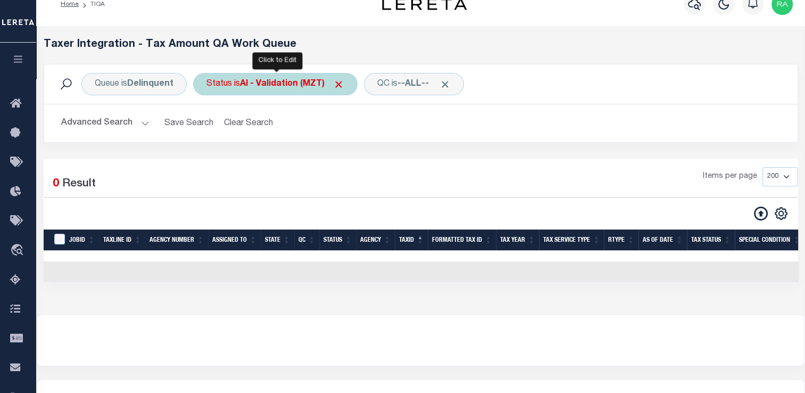
click at [288, 92] on div "Status is AI - Validation (MZT)" at bounding box center [275, 84] width 164 height 22
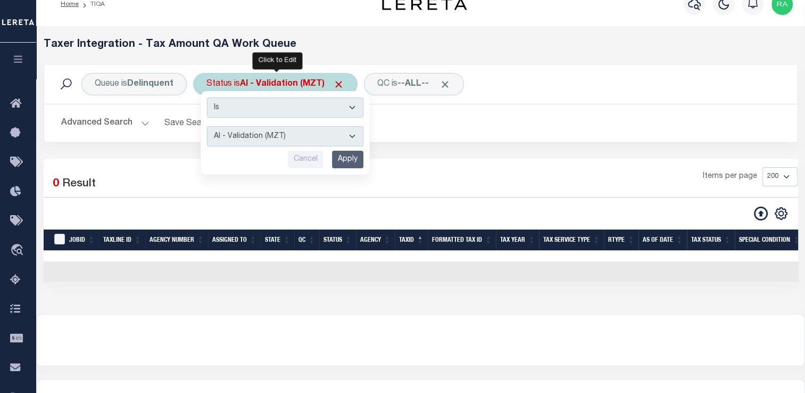
click at [245, 137] on select "AI - Bot Exception (ERR) AI - Bot Running (PLA) AI - Failed QA (FQA) AI - Prep …" at bounding box center [285, 136] width 156 height 20
select select "PLA"
click at [207, 126] on select "AI - Bot Exception (ERR) AI - Bot Running (PLA) AI - Failed QA (FQA) AI - Prep …" at bounding box center [285, 136] width 156 height 20
click at [349, 158] on input "Apply" at bounding box center [347, 160] width 31 height 18
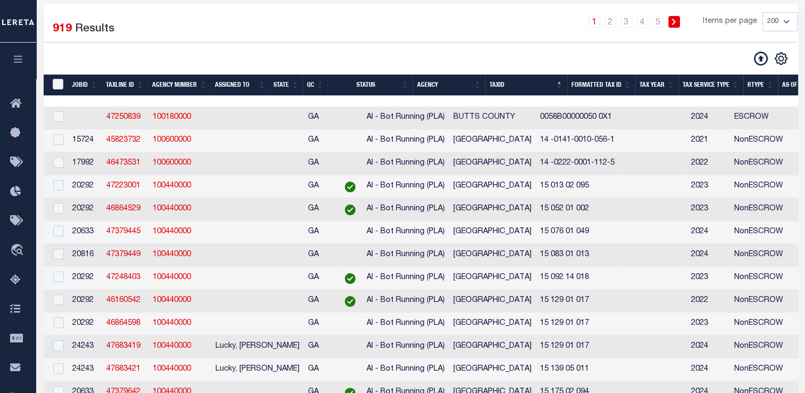
scroll to position [0, 0]
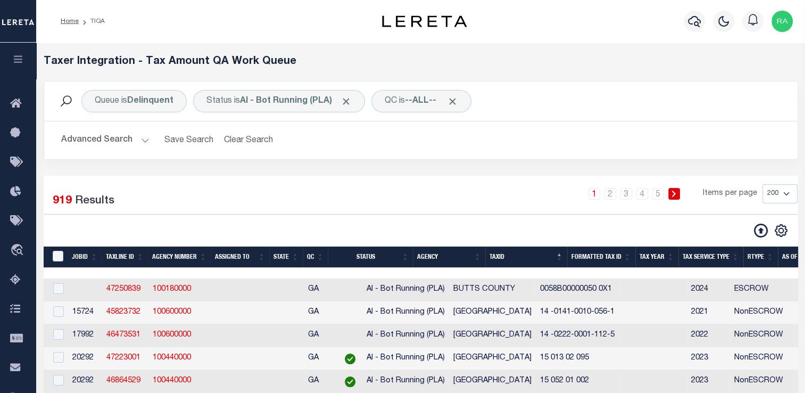
click at [113, 138] on button "Advanced Search" at bounding box center [105, 140] width 88 height 21
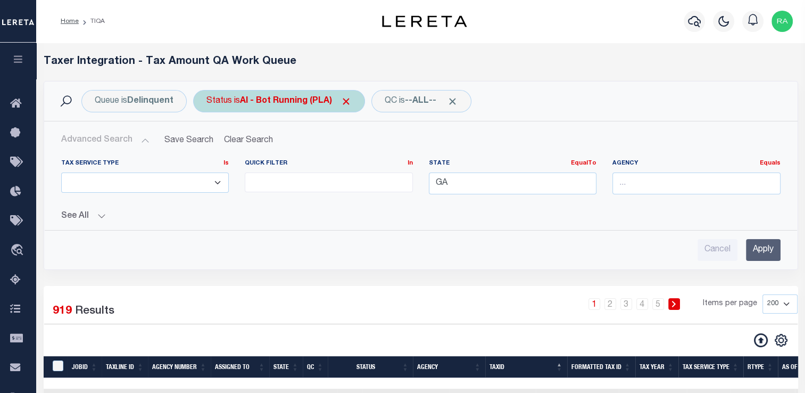
click at [274, 106] on div "Status is AI - Bot Running (PLA)" at bounding box center [279, 101] width 172 height 22
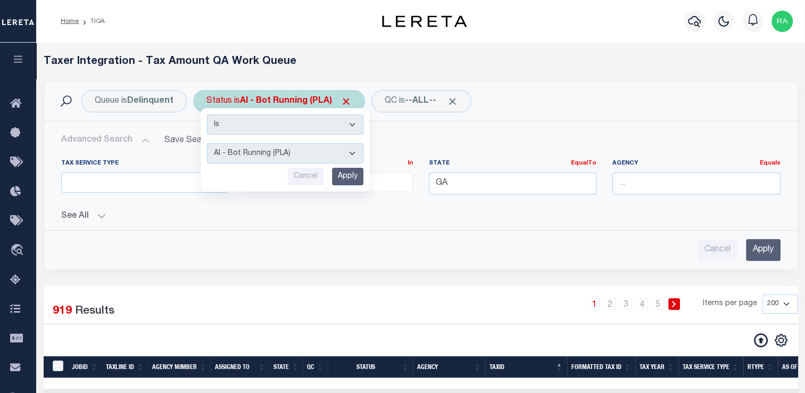
click at [277, 159] on select "AI - Bot Exception (ERR) AI - Bot Running (PLA) AI - Failed QA (FQA) AI - Prep …" at bounding box center [285, 153] width 156 height 20
select select "YNF"
click at [207, 143] on select "AI - Bot Exception (ERR) AI - Bot Running (PLA) AI - Failed QA (FQA) AI - Prep …" at bounding box center [285, 153] width 156 height 20
click at [349, 186] on div "Is Contains AI - Bot Exception (ERR) AI - Bot Running (PLA) AI - Failed QA (FQA…" at bounding box center [285, 150] width 169 height 84
click at [347, 172] on input "Apply" at bounding box center [347, 177] width 31 height 18
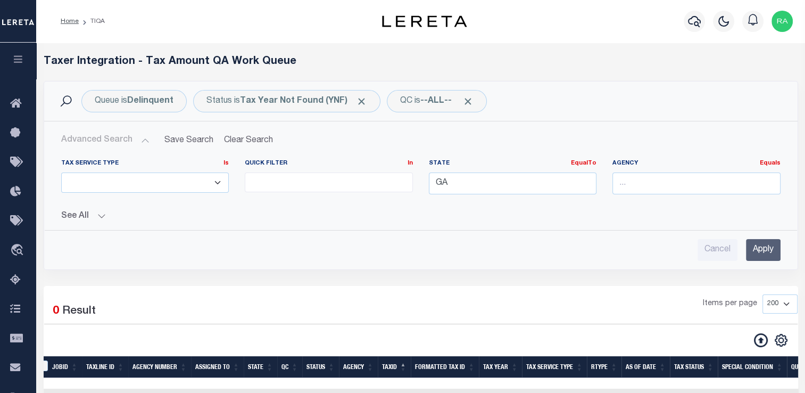
click at [757, 249] on input "Apply" at bounding box center [763, 250] width 35 height 22
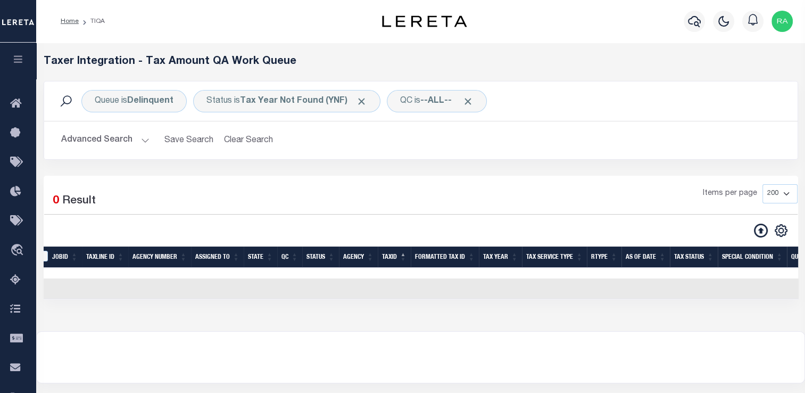
click at [293, 114] on div "Queue is Delinquent Status is Tax Year Not Found (YNF) QC is --ALL-- Search" at bounding box center [420, 100] width 753 height 39
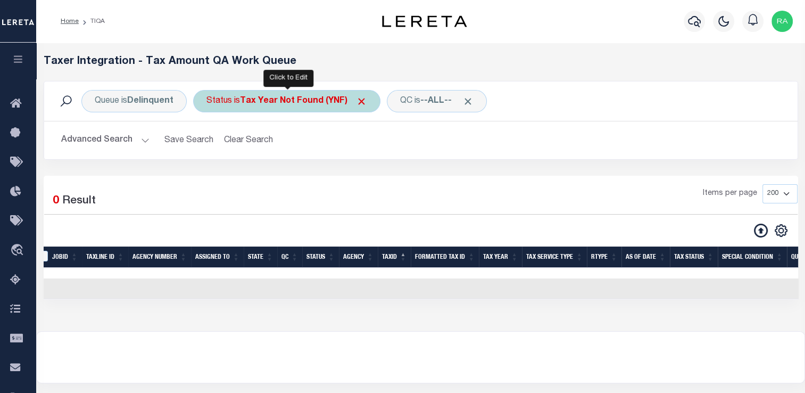
click at [302, 106] on div "Status is Tax Year Not Found (YNF)" at bounding box center [286, 101] width 187 height 22
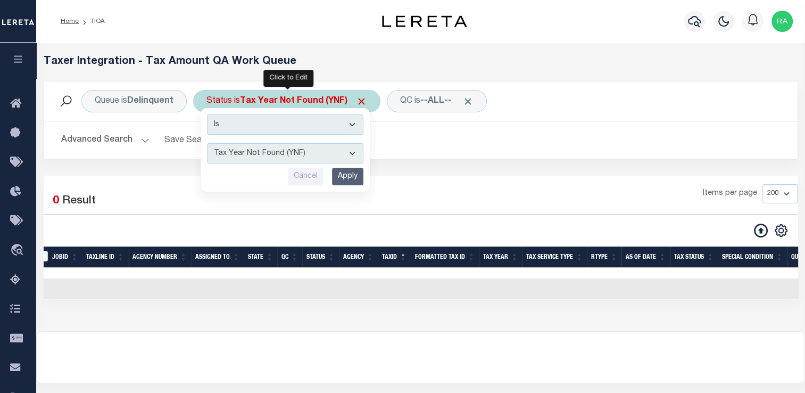
click at [305, 153] on select "AI - Bot Exception (ERR) AI - Bot Running (PLA) AI - Failed QA (FQA) AI - Prep …" at bounding box center [285, 153] width 156 height 20
select select "RQA"
click at [207, 143] on select "AI - Bot Exception (ERR) AI - Bot Running (PLA) AI - Failed QA (FQA) AI - Prep …" at bounding box center [285, 153] width 156 height 20
click at [343, 182] on input "Apply" at bounding box center [347, 177] width 31 height 18
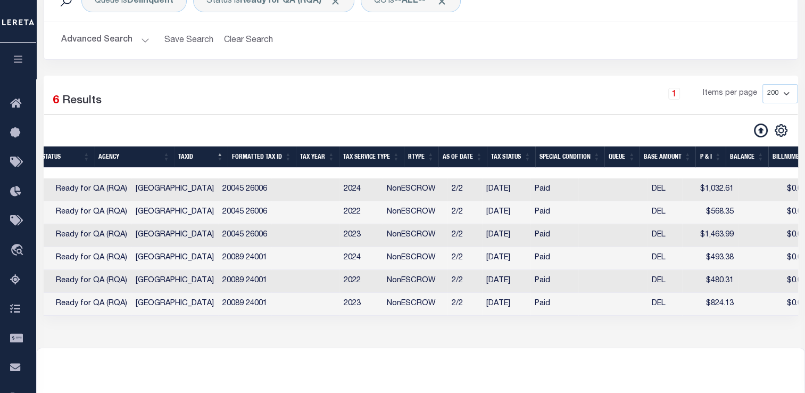
scroll to position [0, 330]
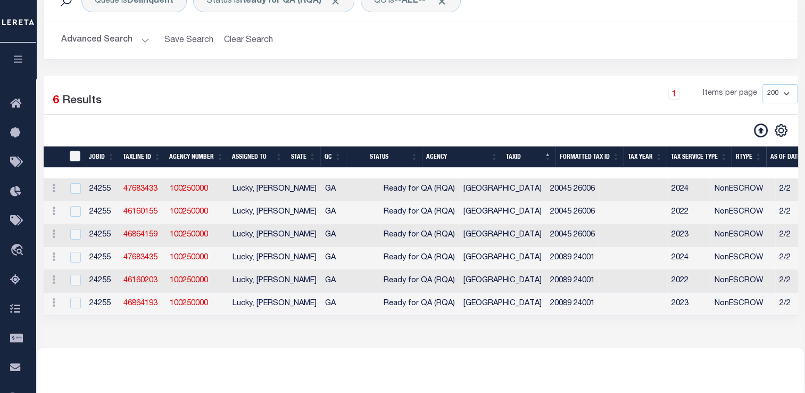
click at [119, 42] on button "Advanced Search" at bounding box center [105, 40] width 88 height 21
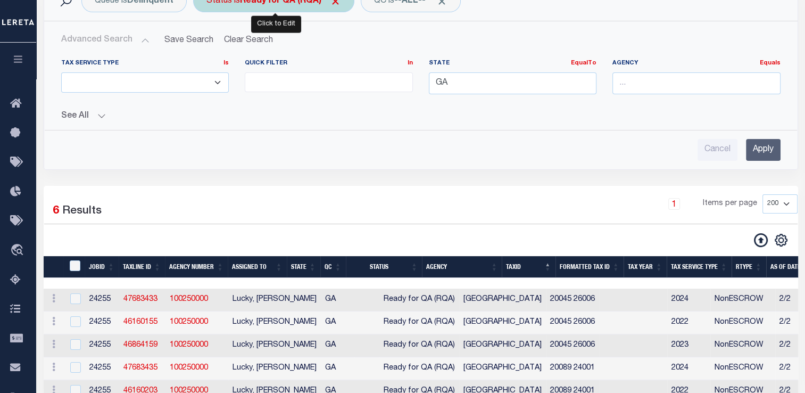
click at [317, 5] on b "Ready for QA (RQA)" at bounding box center [290, 1] width 101 height 9
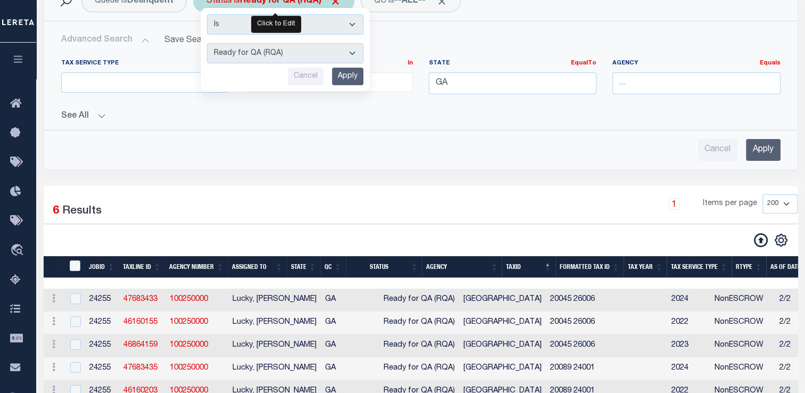
click at [296, 60] on select "AI - Bot Exception (ERR) AI - Bot Running (PLA) AI - Failed QA (FQA) AI - Prep …" at bounding box center [285, 53] width 156 height 20
select select "YNF"
click at [207, 43] on select "AI - Bot Exception (ERR) AI - Bot Running (PLA) AI - Failed QA (FQA) AI - Prep …" at bounding box center [285, 53] width 156 height 20
click at [350, 74] on input "Apply" at bounding box center [347, 77] width 31 height 18
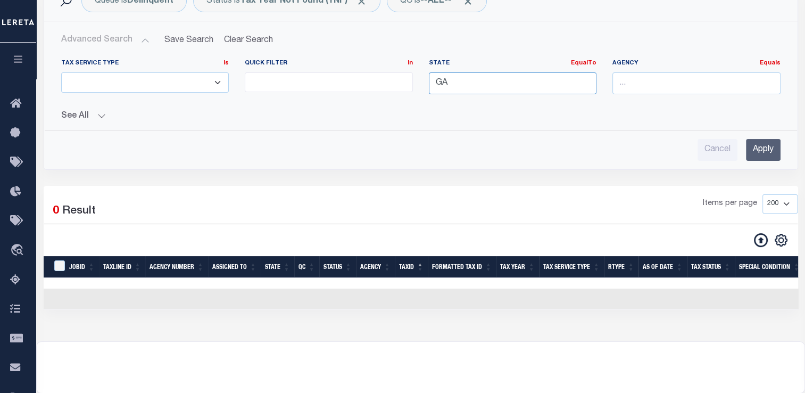
drag, startPoint x: 560, startPoint y: 83, endPoint x: 451, endPoint y: 97, distance: 110.0
click at [451, 97] on div "State EqualTo Equals [GEOGRAPHIC_DATA]" at bounding box center [513, 81] width 184 height 44
type input "G"
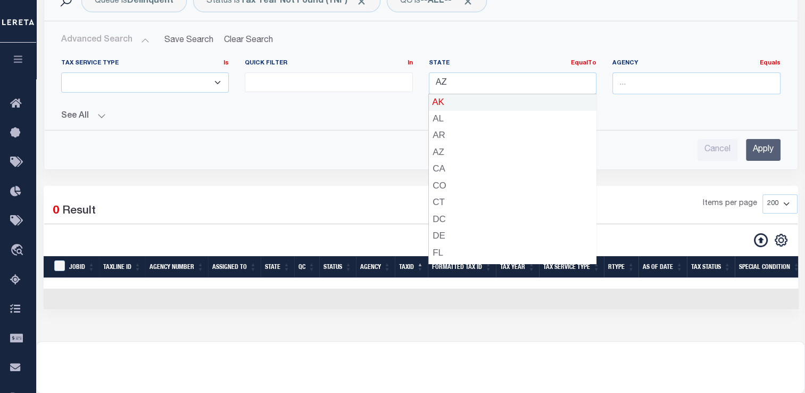
click at [358, 159] on div "Cancel Apply" at bounding box center [420, 150] width 719 height 22
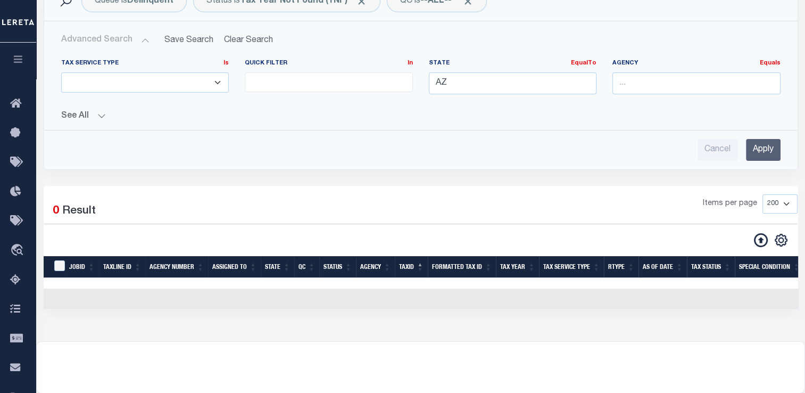
click at [771, 140] on input "Apply" at bounding box center [763, 150] width 35 height 22
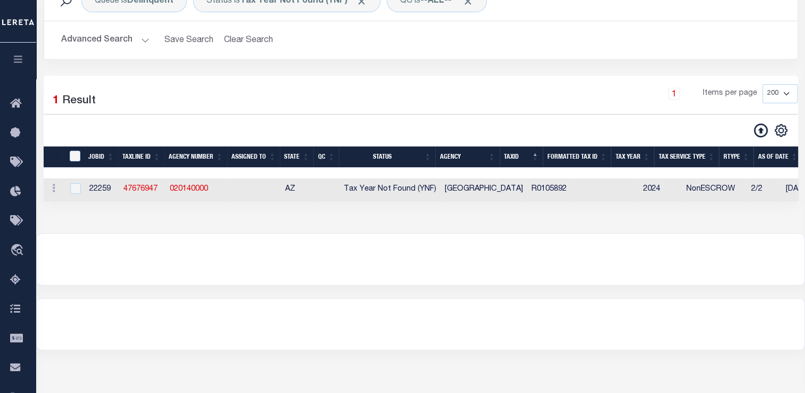
click at [121, 31] on button "Advanced Search" at bounding box center [105, 40] width 88 height 21
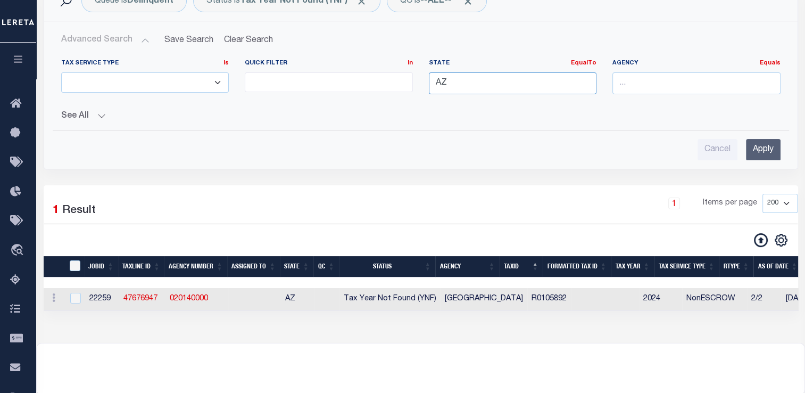
click at [460, 87] on input "AZ" at bounding box center [513, 83] width 168 height 22
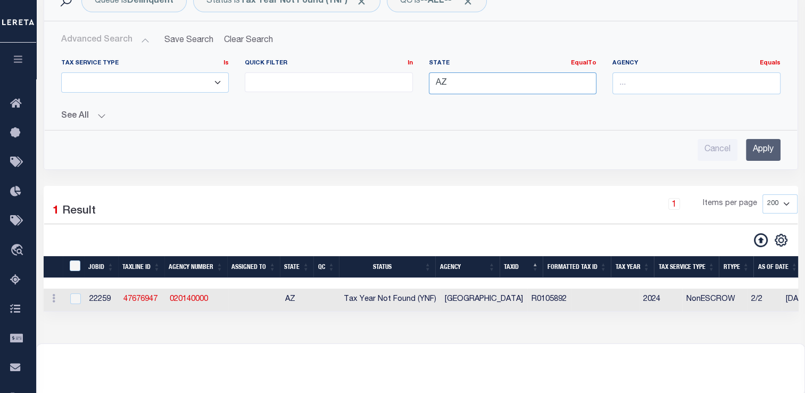
type input "A"
click at [648, 166] on div "Advanced Search Save Search Clear Search TIQATaxLineSearchTable_dynamictable___…" at bounding box center [420, 95] width 753 height 148
click at [759, 153] on input "Apply" at bounding box center [763, 150] width 35 height 22
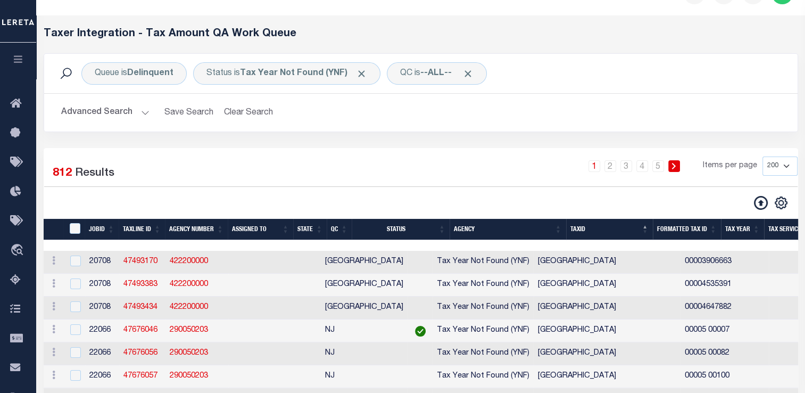
click at [317, 227] on th "State" at bounding box center [310, 230] width 34 height 22
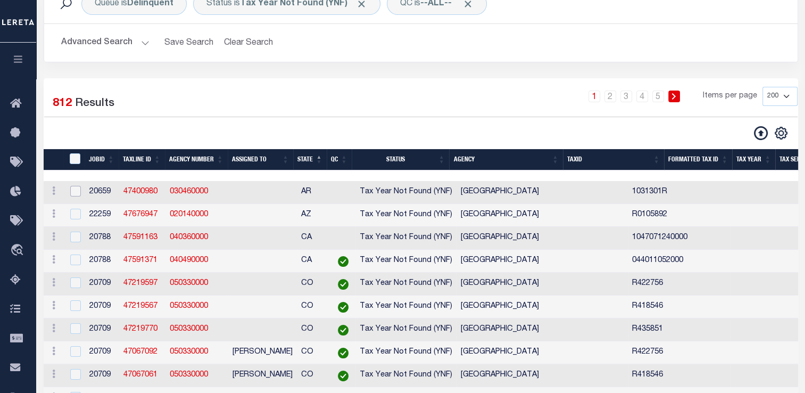
drag, startPoint x: 77, startPoint y: 193, endPoint x: 109, endPoint y: 191, distance: 32.5
click at [77, 193] on input "checkbox" at bounding box center [75, 191] width 11 height 11
checkbox input "true"
checkbox input "false"
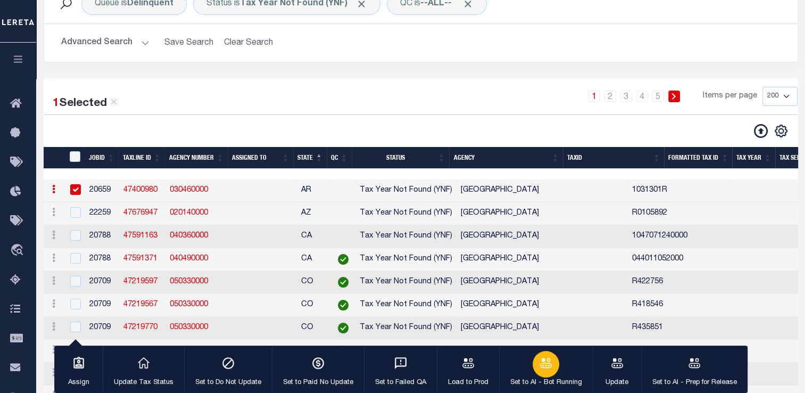
click at [541, 369] on icon "button" at bounding box center [546, 363] width 14 height 14
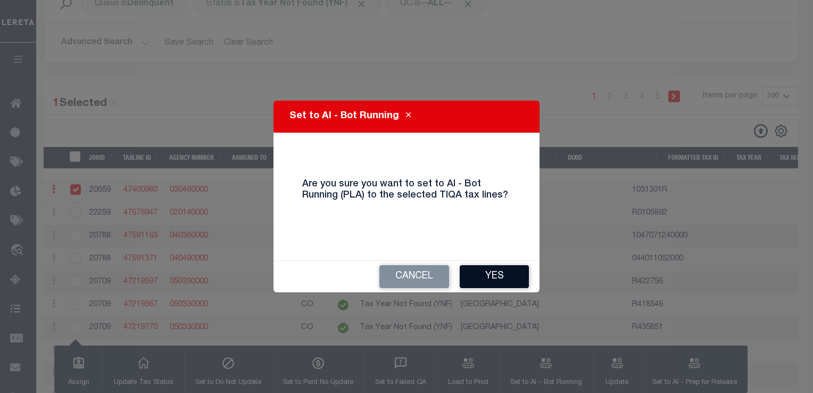
click at [499, 278] on button "Yes" at bounding box center [494, 276] width 69 height 23
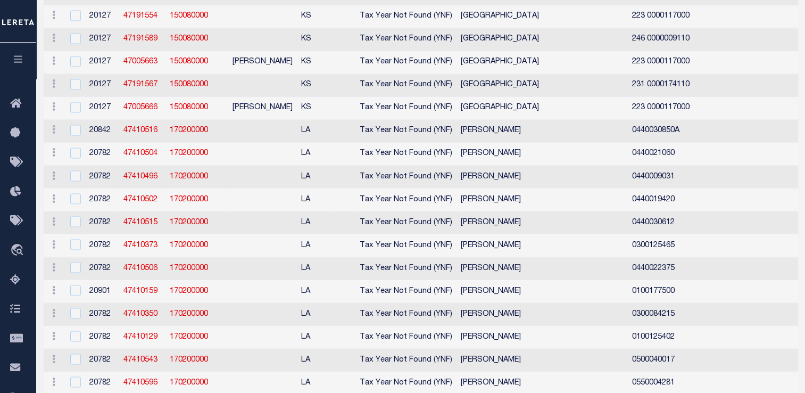
scroll to position [0, 0]
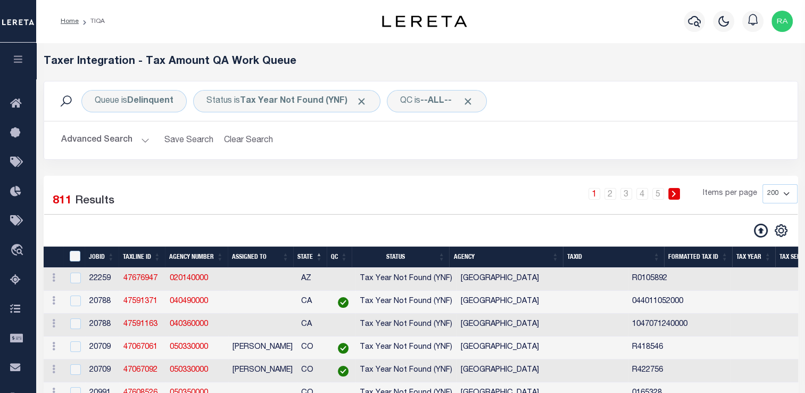
click at [143, 143] on button "Advanced Search" at bounding box center [105, 140] width 88 height 21
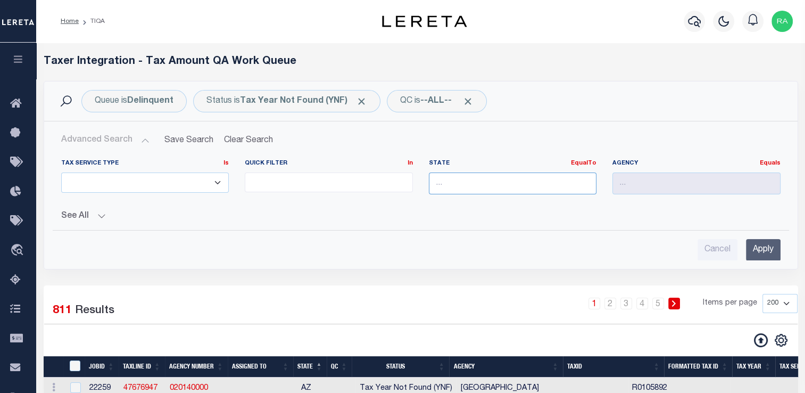
click at [477, 193] on input "text" at bounding box center [513, 183] width 168 height 22
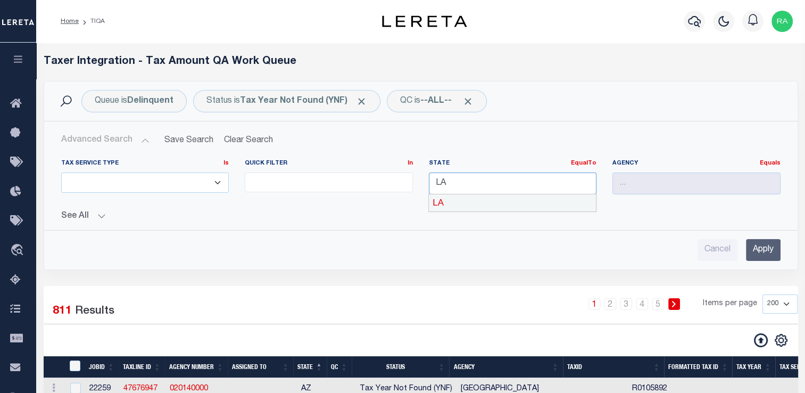
click at [466, 201] on div "LA" at bounding box center [512, 202] width 167 height 17
type input "LA"
click at [766, 255] on input "Apply" at bounding box center [763, 250] width 35 height 22
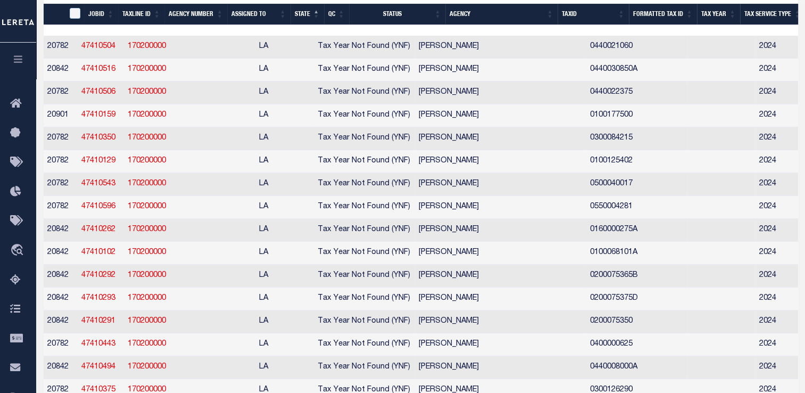
scroll to position [0, 42]
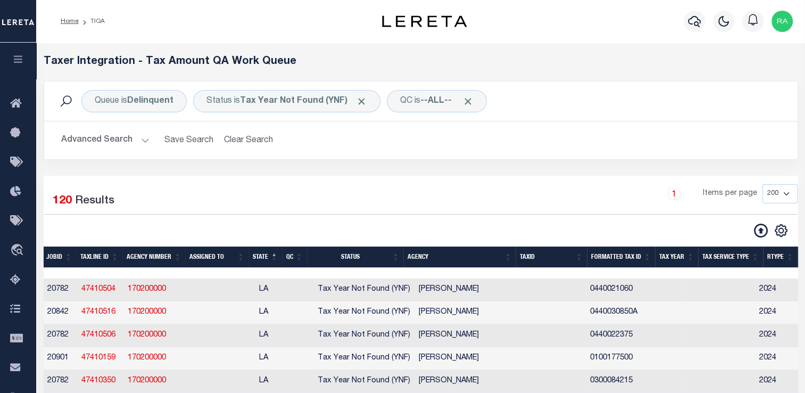
click at [513, 256] on th "Agency" at bounding box center [459, 257] width 112 height 22
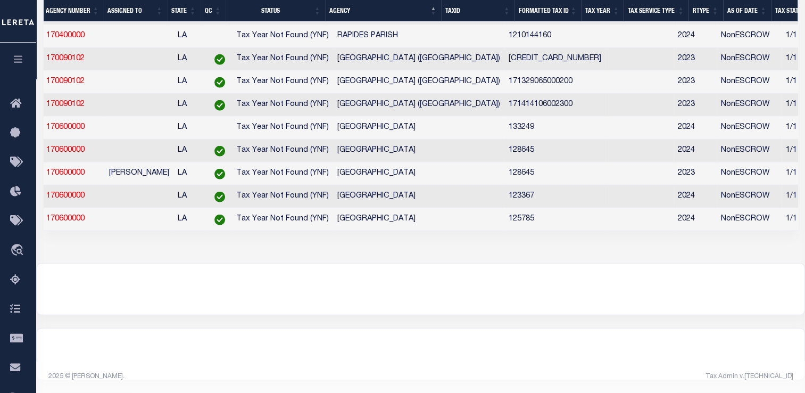
scroll to position [0, 96]
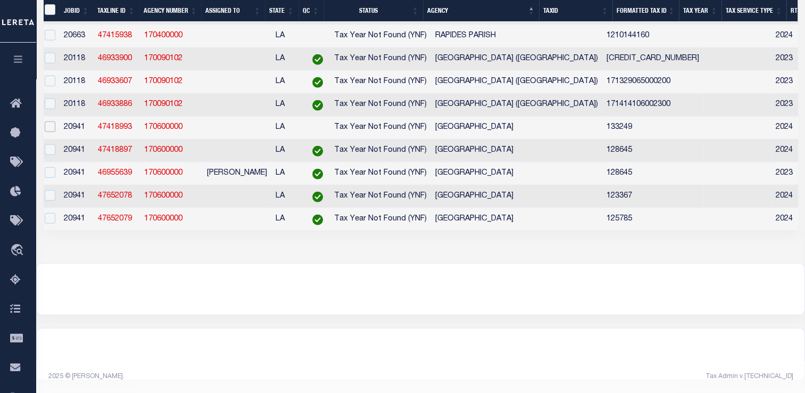
click at [49, 132] on input "checkbox" at bounding box center [50, 126] width 11 height 11
checkbox input "true"
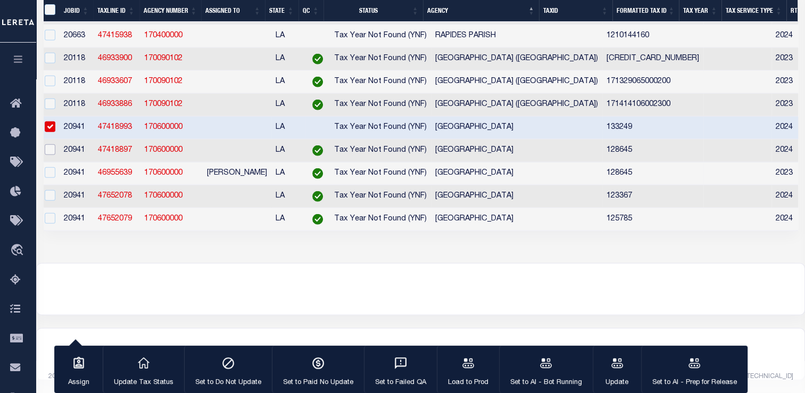
click at [50, 155] on input "checkbox" at bounding box center [50, 149] width 11 height 11
checkbox input "true"
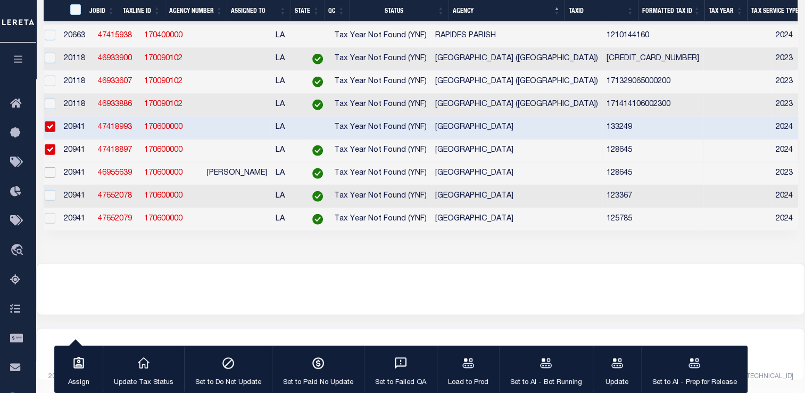
click at [49, 178] on input "checkbox" at bounding box center [50, 172] width 11 height 11
checkbox input "true"
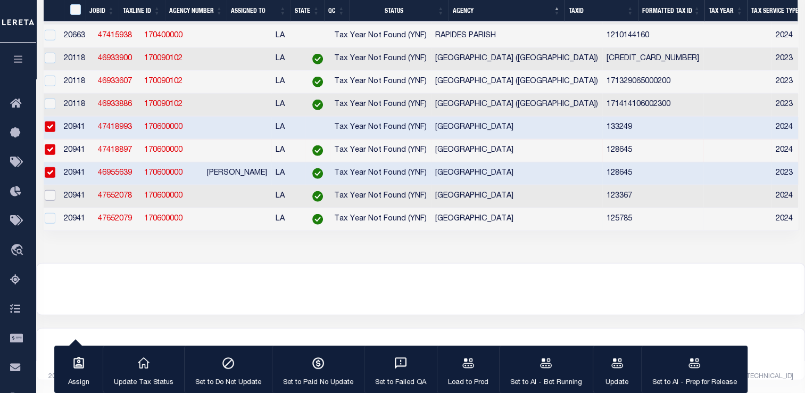
click at [48, 201] on input "checkbox" at bounding box center [50, 195] width 11 height 11
checkbox input "true"
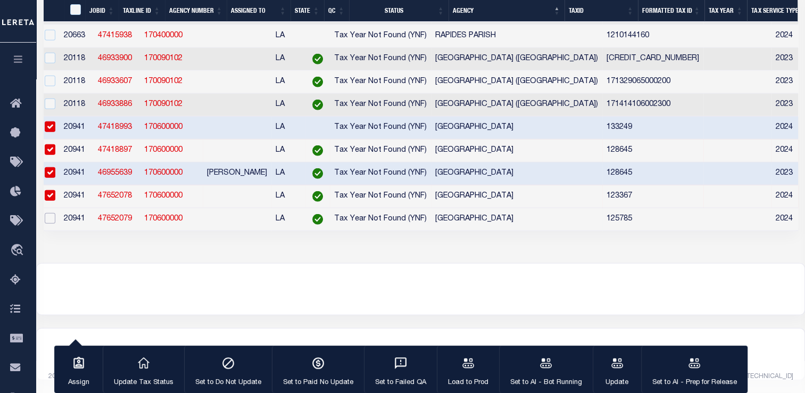
click at [47, 223] on input "checkbox" at bounding box center [50, 218] width 11 height 11
checkbox input "true"
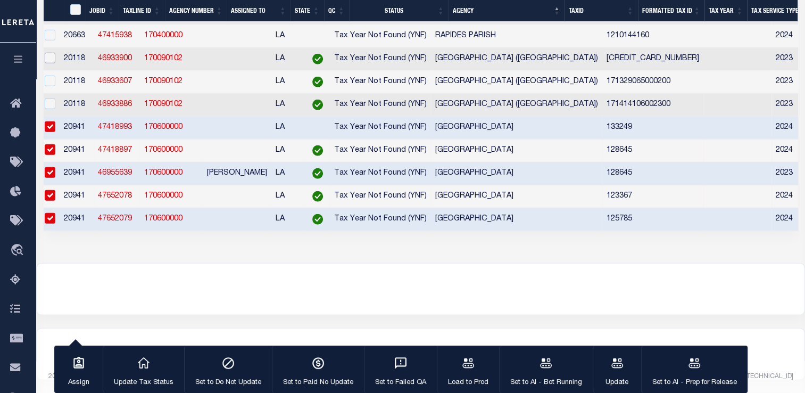
click at [55, 63] on input "checkbox" at bounding box center [50, 58] width 11 height 11
checkbox input "true"
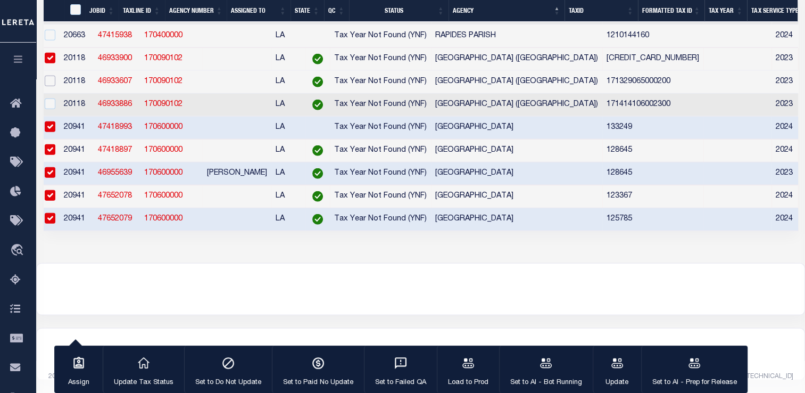
click at [55, 86] on input "checkbox" at bounding box center [50, 81] width 11 height 11
checkbox input "true"
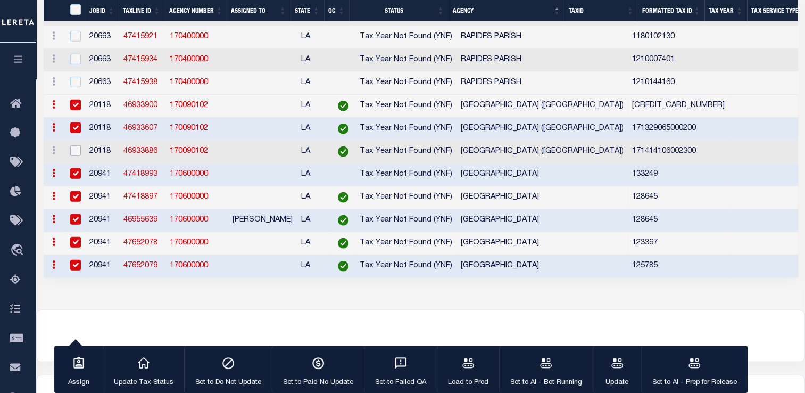
click at [76, 156] on input "checkbox" at bounding box center [75, 150] width 11 height 11
checkbox input "true"
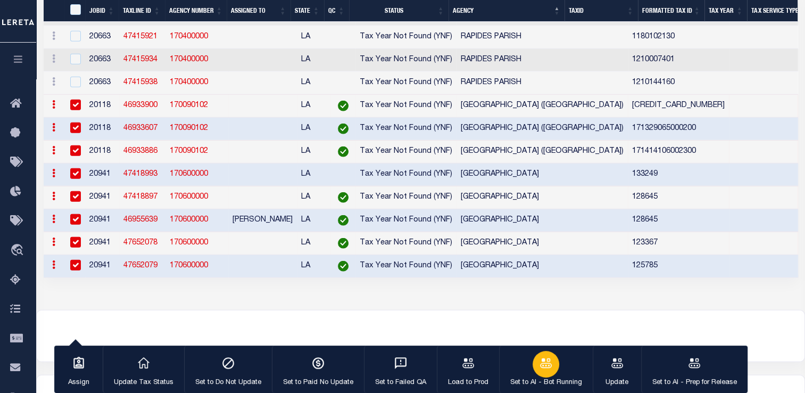
click at [539, 365] on icon "button" at bounding box center [546, 363] width 14 height 14
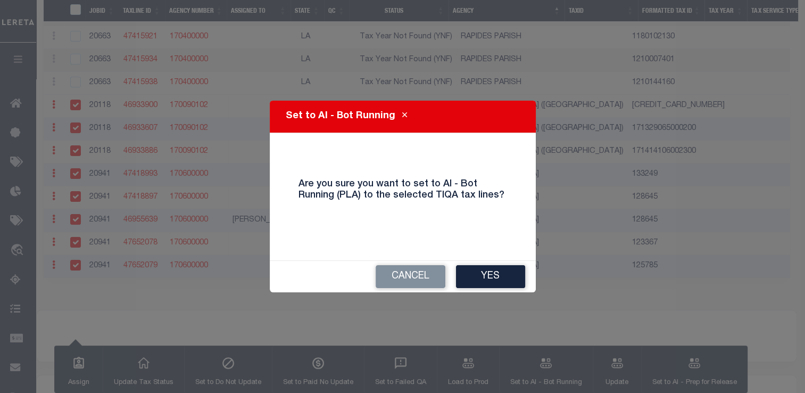
click at [498, 271] on div "Set to AI - Bot Running Are you sure you want to set to AI - Bot Running (PLA) …" at bounding box center [402, 196] width 805 height 393
click at [488, 278] on button "Yes" at bounding box center [490, 276] width 69 height 23
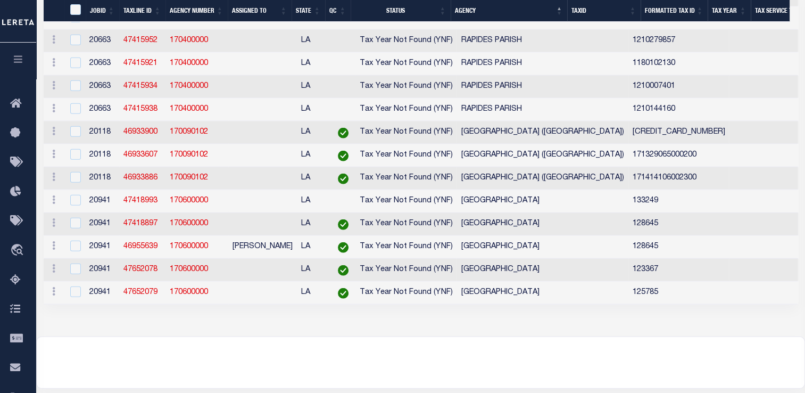
scroll to position [2708, 0]
click at [72, 137] on input "checkbox" at bounding box center [75, 132] width 11 height 11
checkbox input "true"
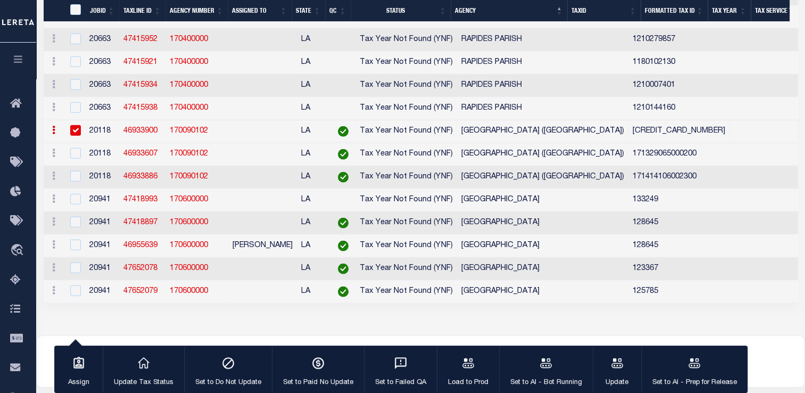
click at [75, 160] on div at bounding box center [74, 154] width 13 height 12
checkbox input "true"
click at [76, 181] on input "checkbox" at bounding box center [75, 176] width 11 height 11
checkbox input "true"
click at [75, 204] on input "checkbox" at bounding box center [75, 199] width 11 height 11
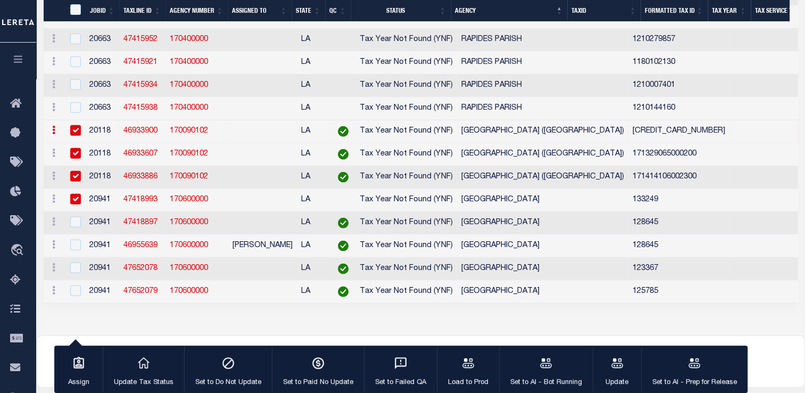
checkbox input "true"
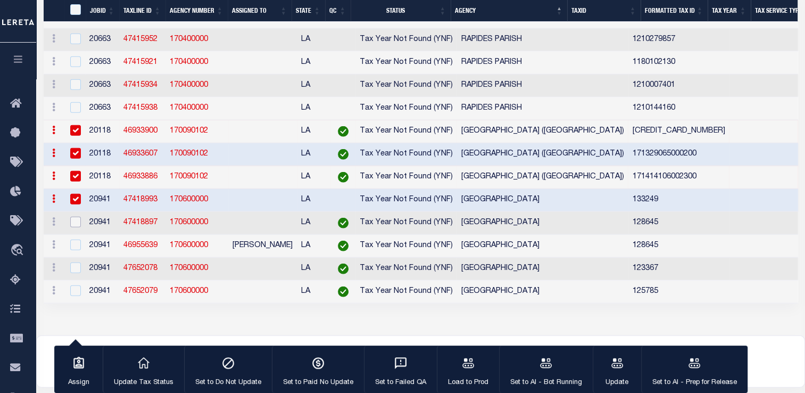
click at [74, 227] on input "checkbox" at bounding box center [75, 222] width 11 height 11
checkbox input "true"
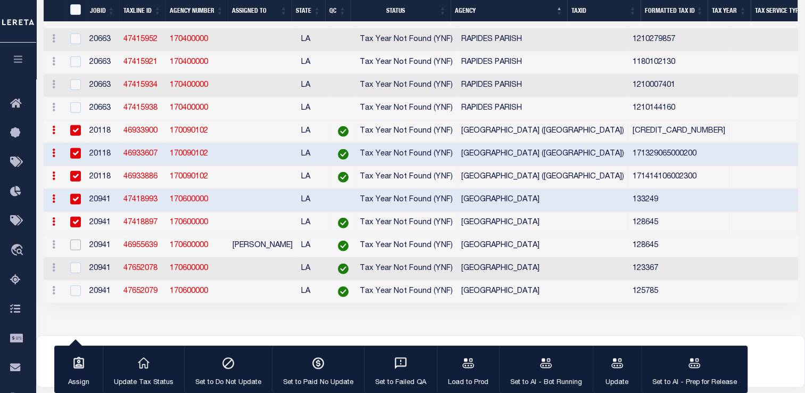
click at [74, 250] on input "checkbox" at bounding box center [75, 244] width 11 height 11
checkbox input "true"
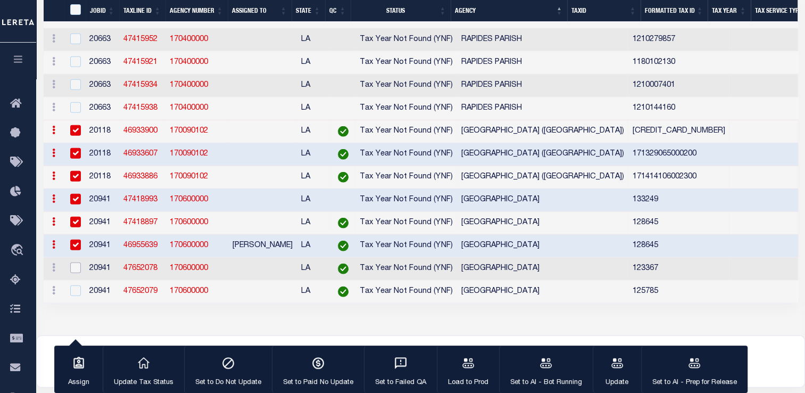
click at [74, 273] on input "checkbox" at bounding box center [75, 267] width 11 height 11
checkbox input "true"
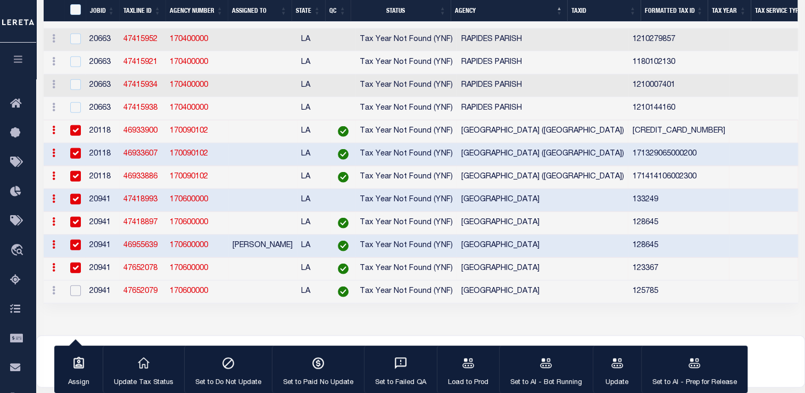
click at [74, 290] on input "checkbox" at bounding box center [75, 290] width 11 height 11
checkbox input "true"
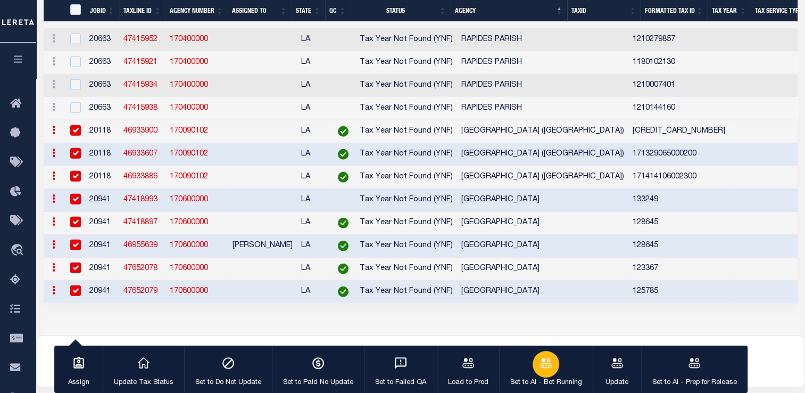
click at [533, 366] on div "button" at bounding box center [546, 364] width 27 height 27
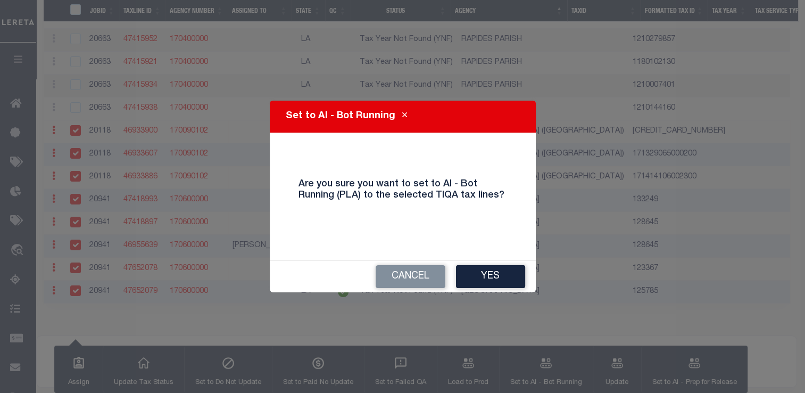
click at [493, 278] on button "Yes" at bounding box center [490, 276] width 69 height 23
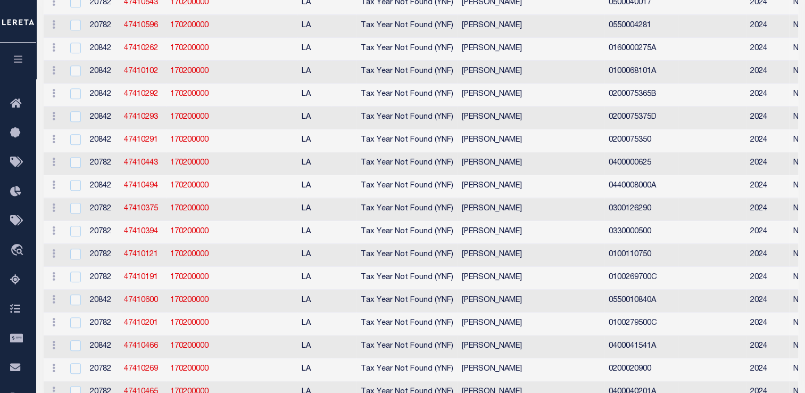
scroll to position [0, 0]
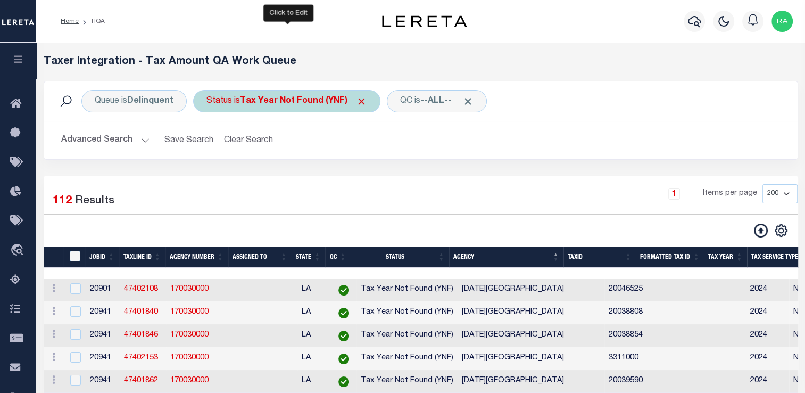
click at [258, 93] on div "Status is Tax Year Not Found (YNF)" at bounding box center [286, 101] width 187 height 22
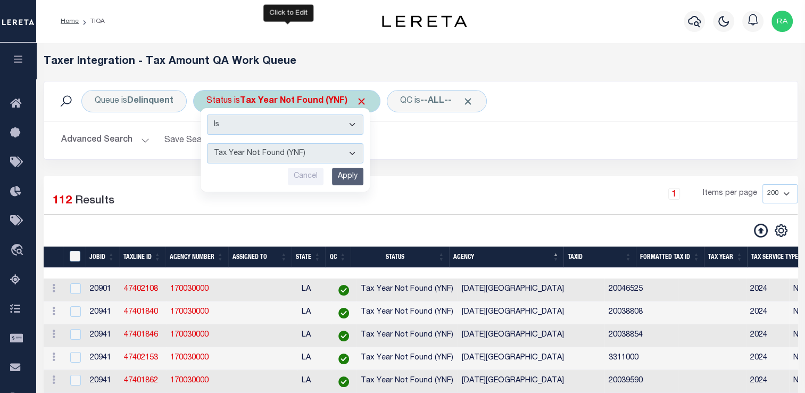
click at [259, 163] on div "Is Contains AI - Bot Exception (ERR) AI - Bot Running (PLA) AI - Failed QA (FQA…" at bounding box center [285, 150] width 169 height 84
click at [248, 160] on select "AI - Bot Exception (ERR) AI - Bot Running (PLA) AI - Failed QA (FQA) AI - Prep …" at bounding box center [285, 153] width 156 height 20
select select "MZT"
click at [207, 143] on select "AI - Bot Exception (ERR) AI - Bot Running (PLA) AI - Failed QA (FQA) AI - Prep …" at bounding box center [285, 153] width 156 height 20
click at [350, 170] on input "Apply" at bounding box center [347, 177] width 31 height 18
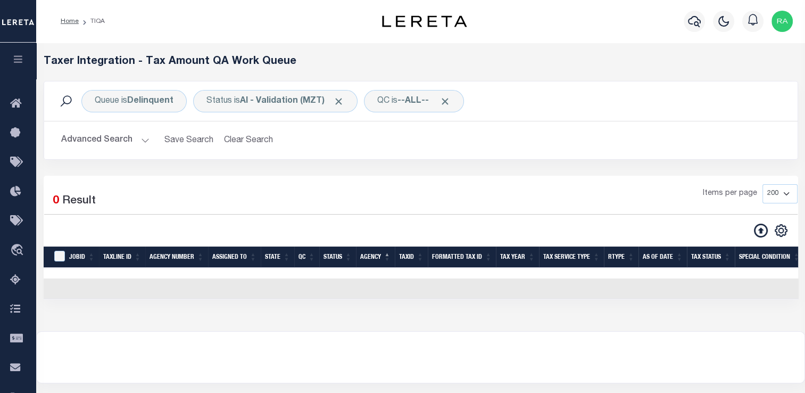
click at [143, 142] on button "Advanced Search" at bounding box center [105, 140] width 88 height 21
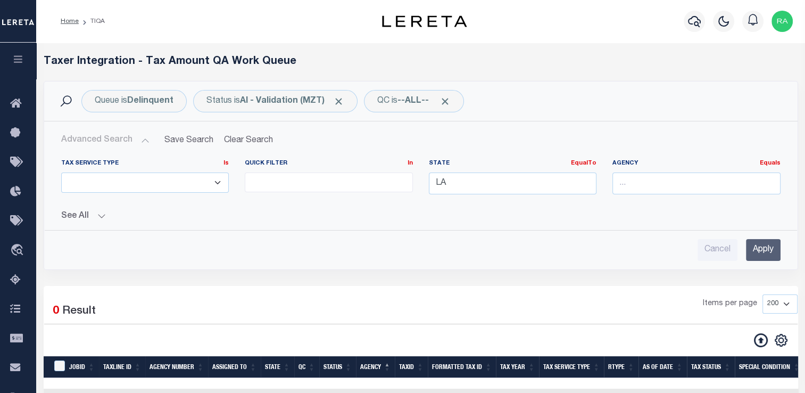
click at [752, 243] on input "Apply" at bounding box center [763, 250] width 35 height 22
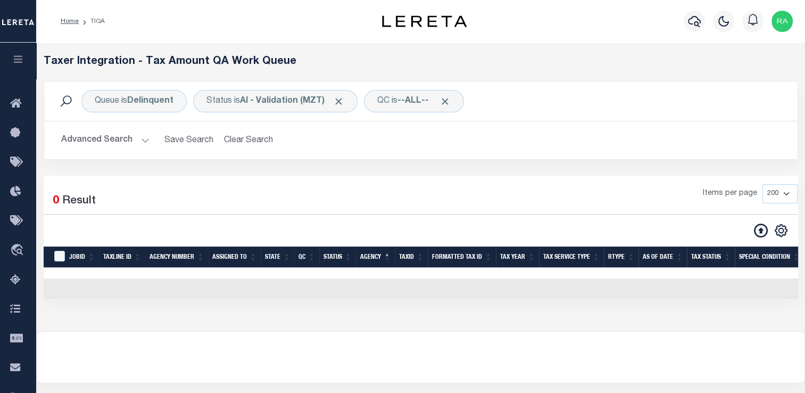
click at [126, 142] on button "Advanced Search" at bounding box center [105, 140] width 88 height 21
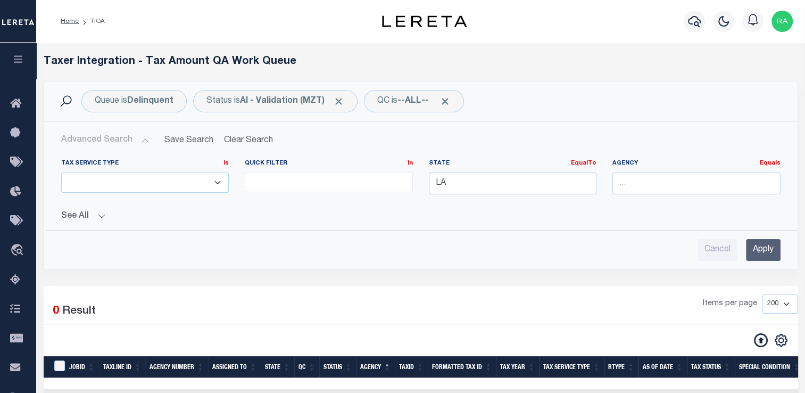
click at [751, 242] on input "Apply" at bounding box center [763, 250] width 35 height 22
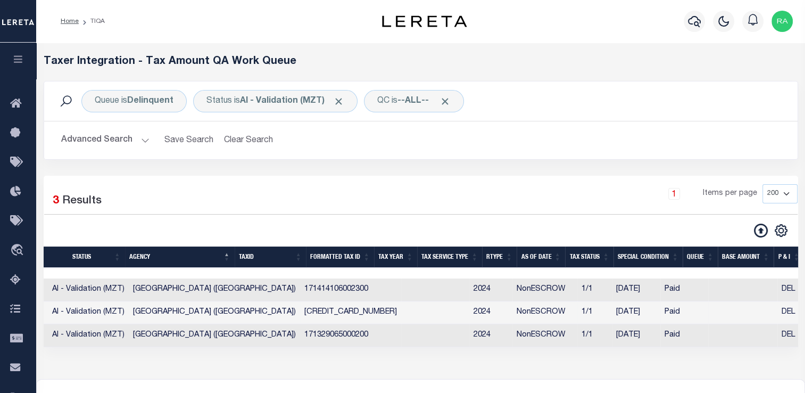
scroll to position [0, 131]
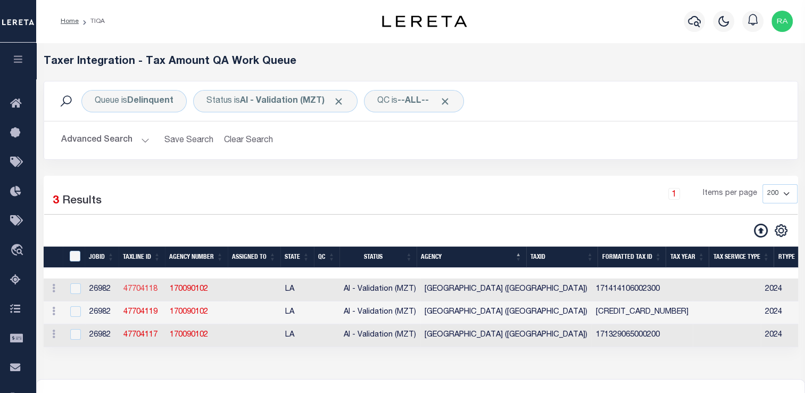
click at [136, 290] on link "47704118" at bounding box center [140, 288] width 34 height 7
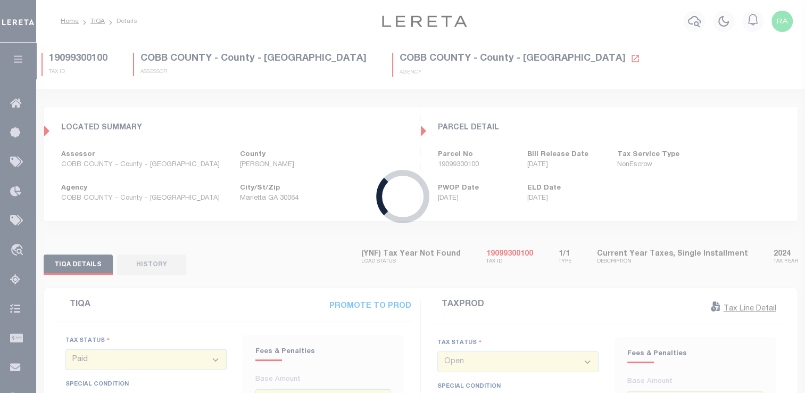
type input "$0"
type input "[DATE]"
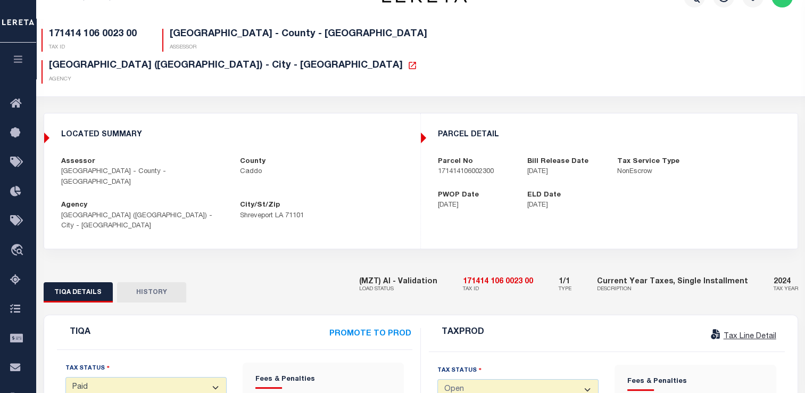
scroll to position [23, 0]
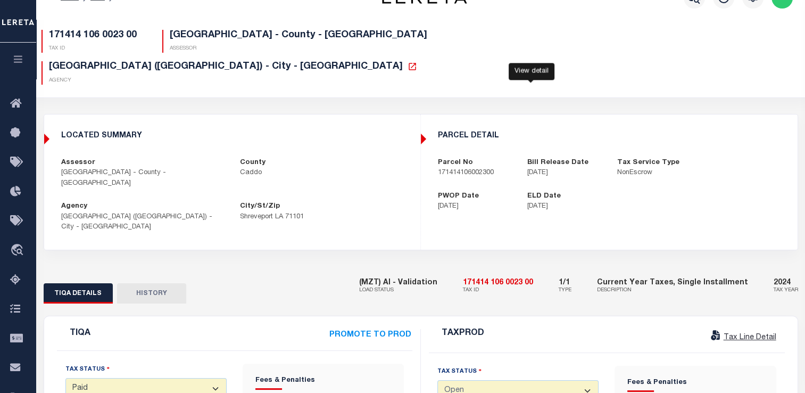
click at [416, 63] on icon at bounding box center [412, 66] width 7 height 7
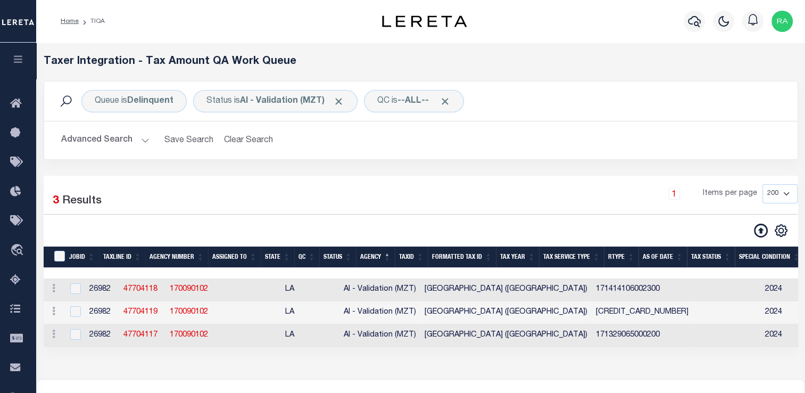
select select "200"
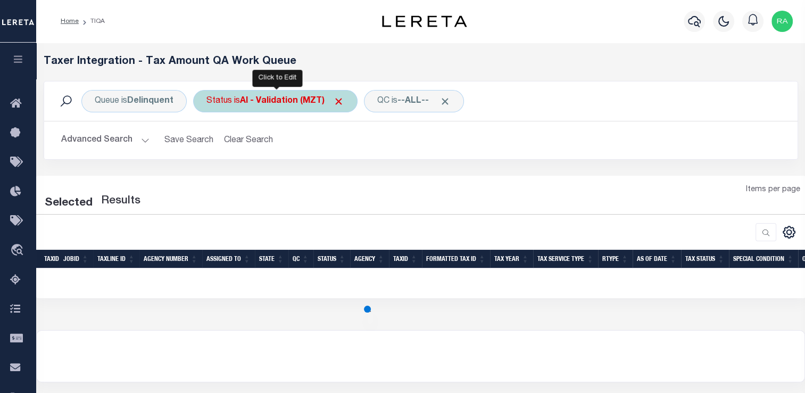
click at [263, 109] on div "Status is AI - Validation (MZT)" at bounding box center [275, 101] width 164 height 22
select select "MZT"
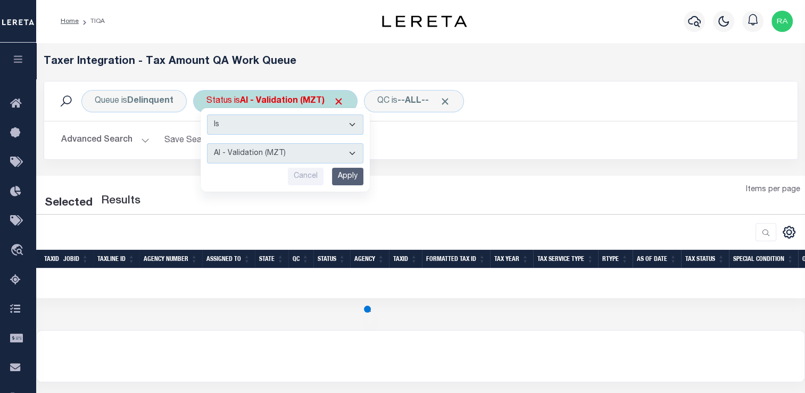
select select "200"
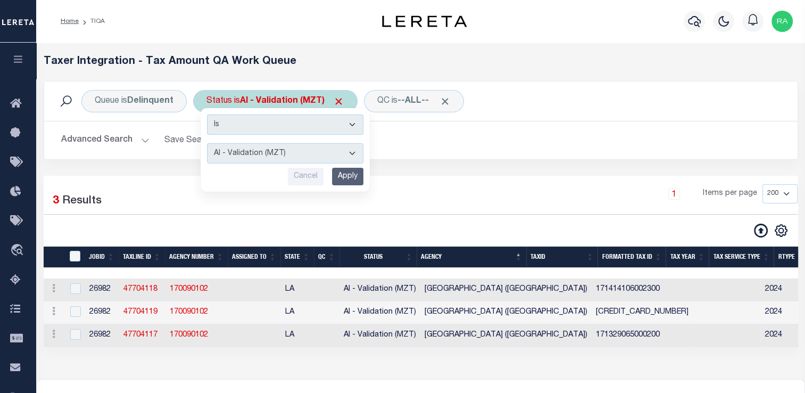
click at [271, 152] on select "AI - Bot Exception (ERR) AI - Bot Running (PLA) AI - Failed QA (FQA) AI - Prep …" at bounding box center [285, 153] width 156 height 20
select select "YNF"
click at [207, 143] on select "AI - Bot Exception (ERR) AI - Bot Running (PLA) AI - Failed QA (FQA) AI - Prep …" at bounding box center [285, 153] width 156 height 20
click at [347, 178] on input "Apply" at bounding box center [347, 177] width 31 height 18
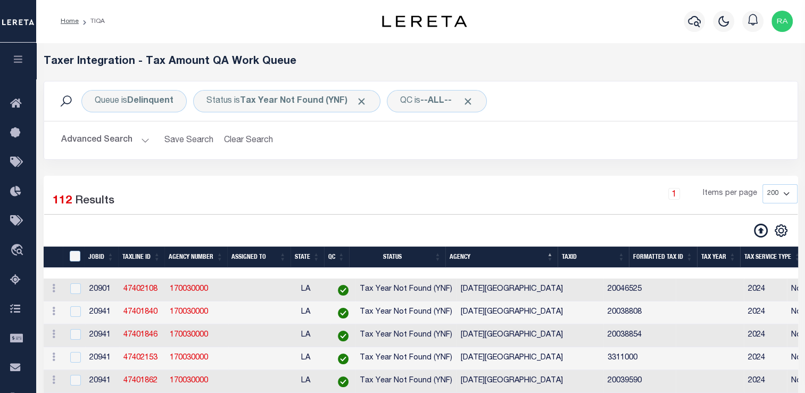
click at [115, 140] on button "Advanced Search" at bounding box center [105, 140] width 88 height 21
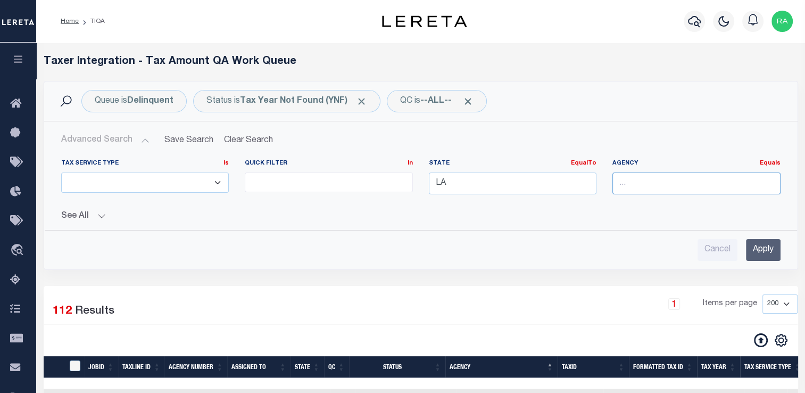
click at [624, 181] on input "text" at bounding box center [696, 183] width 168 height 22
drag, startPoint x: 644, startPoint y: 205, endPoint x: 643, endPoint y: 217, distance: 11.8
click at [643, 217] on ul "[PERSON_NAME] MOBILE HOMES [PERSON_NAME]" at bounding box center [701, 211] width 179 height 35
click at [643, 217] on div "[PERSON_NAME]" at bounding box center [702, 219] width 178 height 17
type input "[PERSON_NAME]"
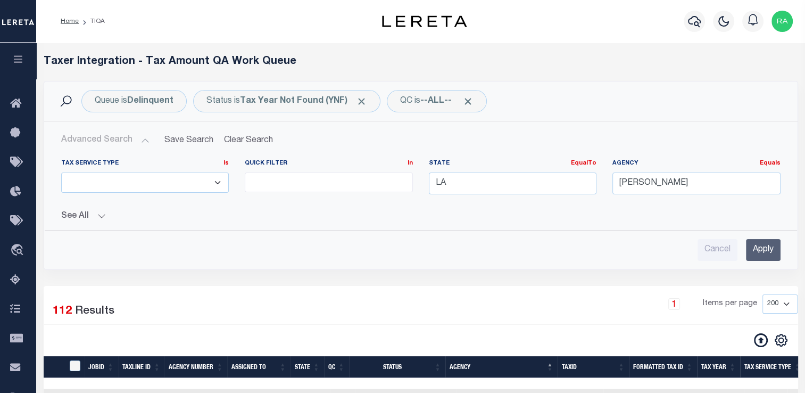
click at [762, 253] on input "Apply" at bounding box center [763, 250] width 35 height 22
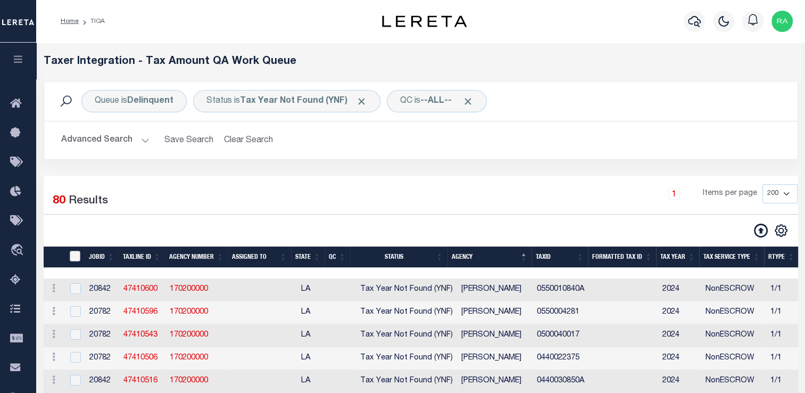
click at [73, 255] on input "TaxID" at bounding box center [75, 256] width 11 height 11
checkbox input "true"
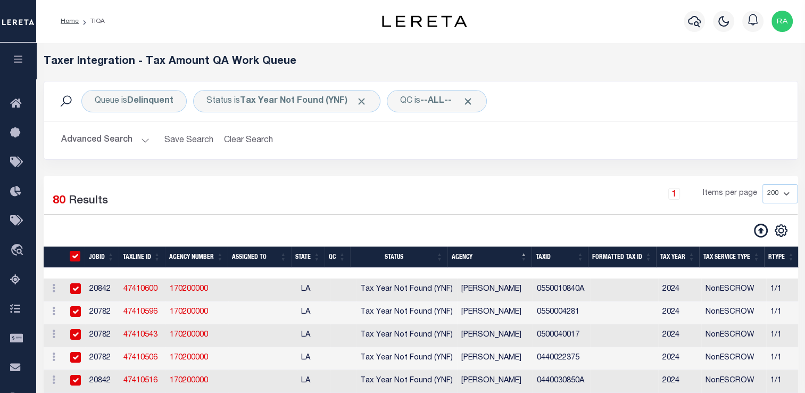
checkbox input "true"
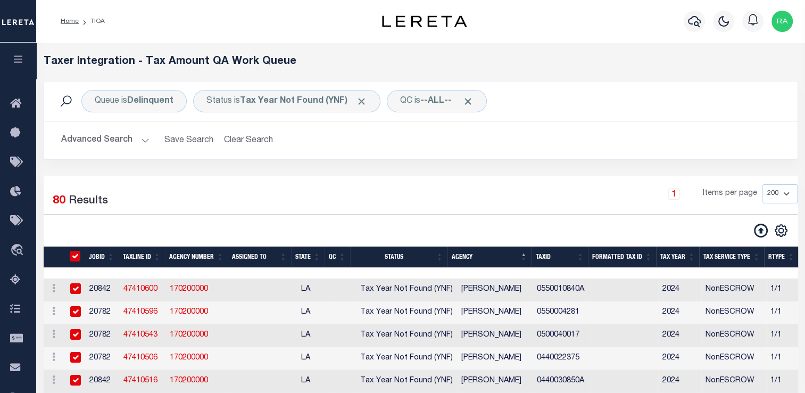
checkbox input "true"
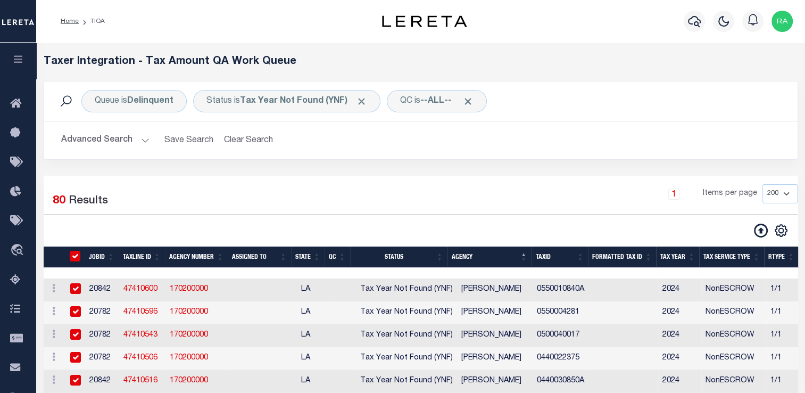
checkbox input "true"
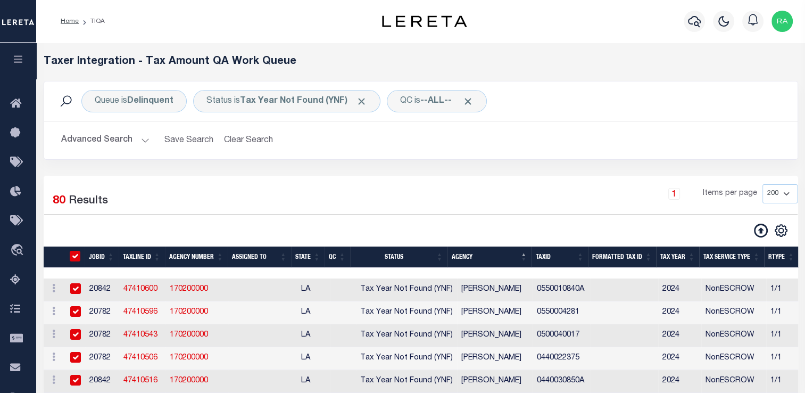
checkbox input "true"
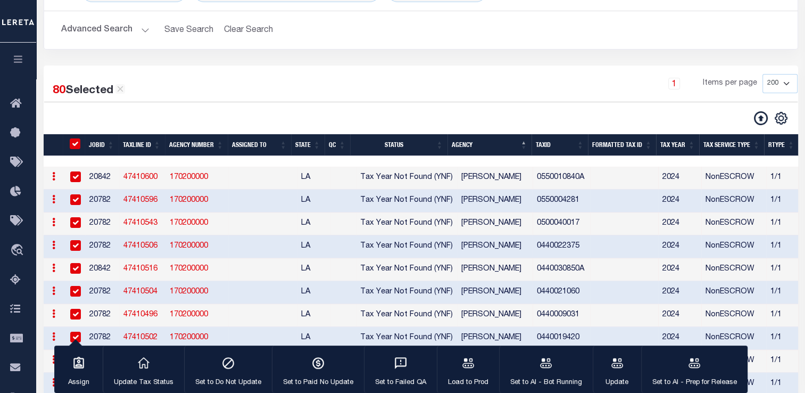
scroll to position [147, 0]
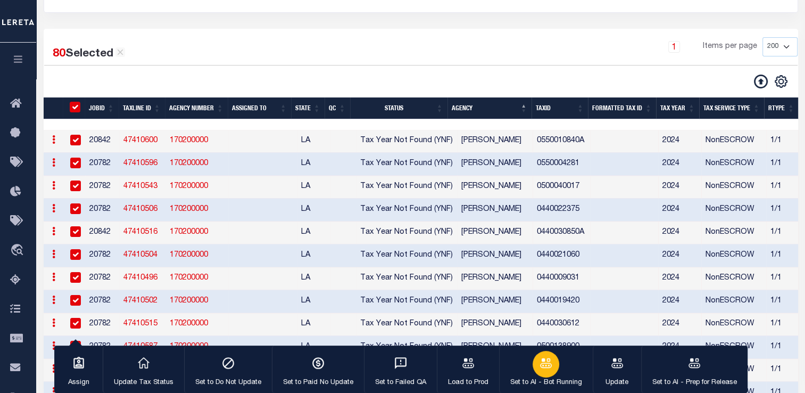
click at [549, 367] on icon "button" at bounding box center [546, 363] width 14 height 14
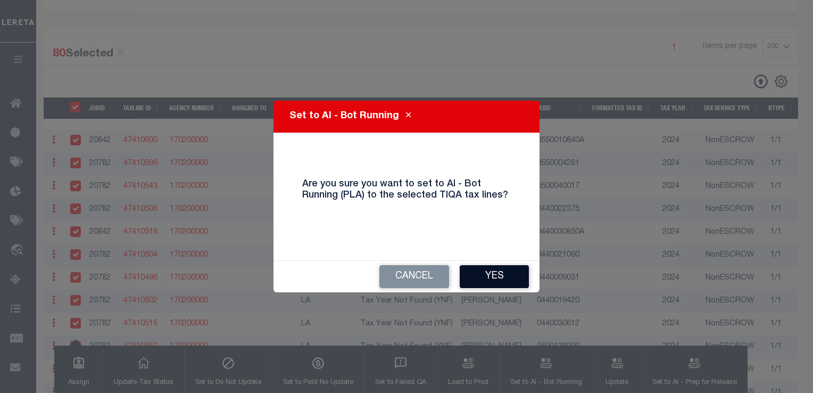
click at [500, 268] on button "Yes" at bounding box center [494, 276] width 69 height 23
